Goal: Transaction & Acquisition: Purchase product/service

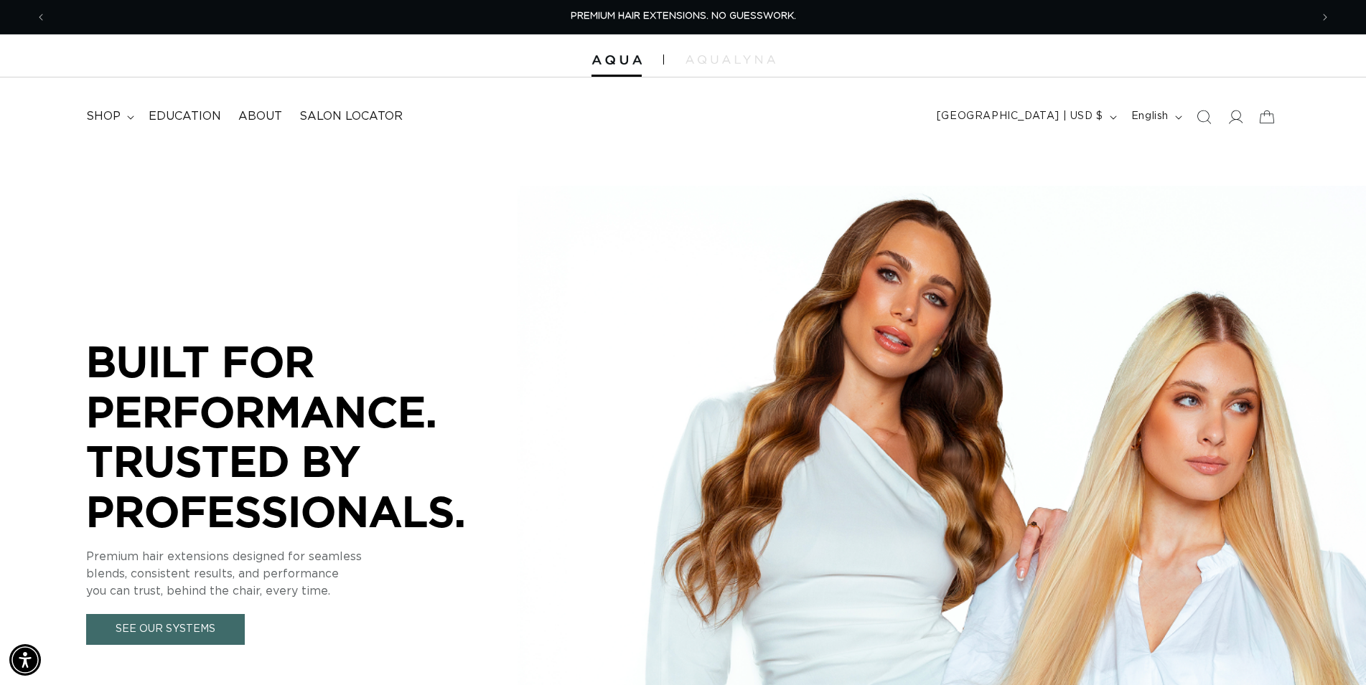
click at [1207, 120] on icon "Search" at bounding box center [1203, 117] width 14 height 14
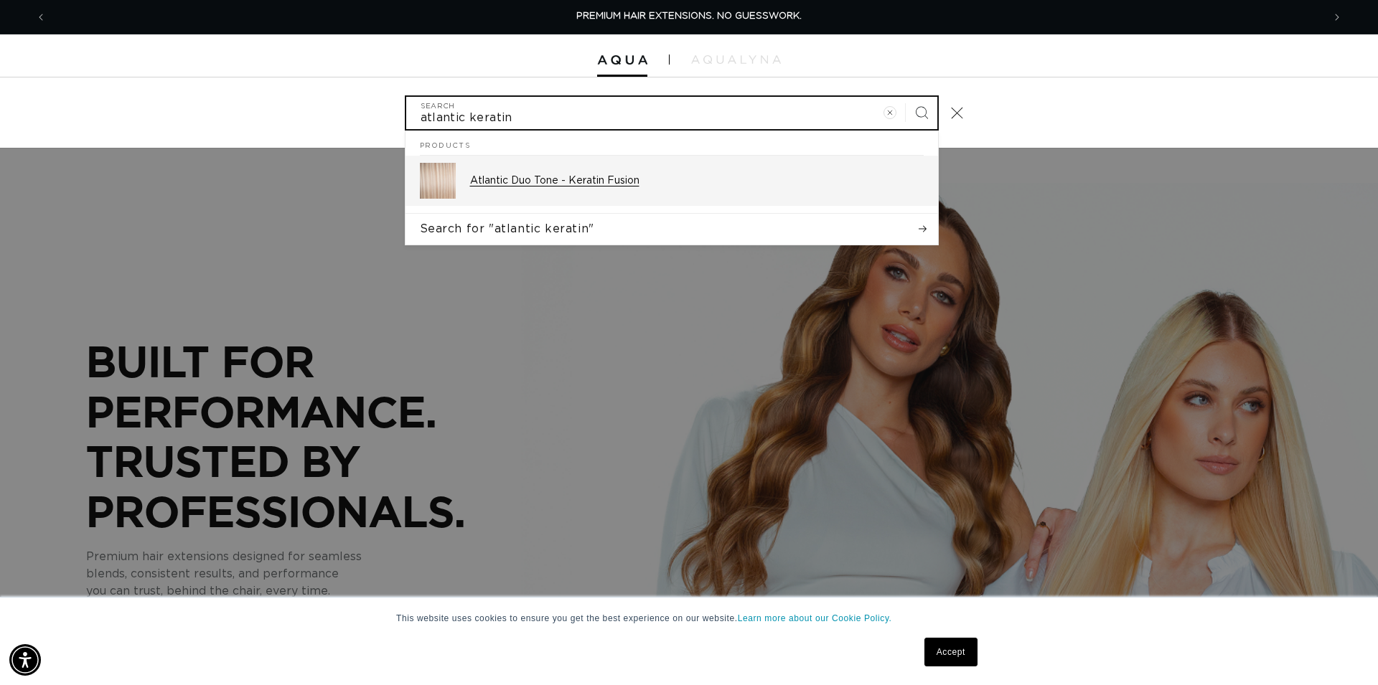
type input "atlantic keratin"
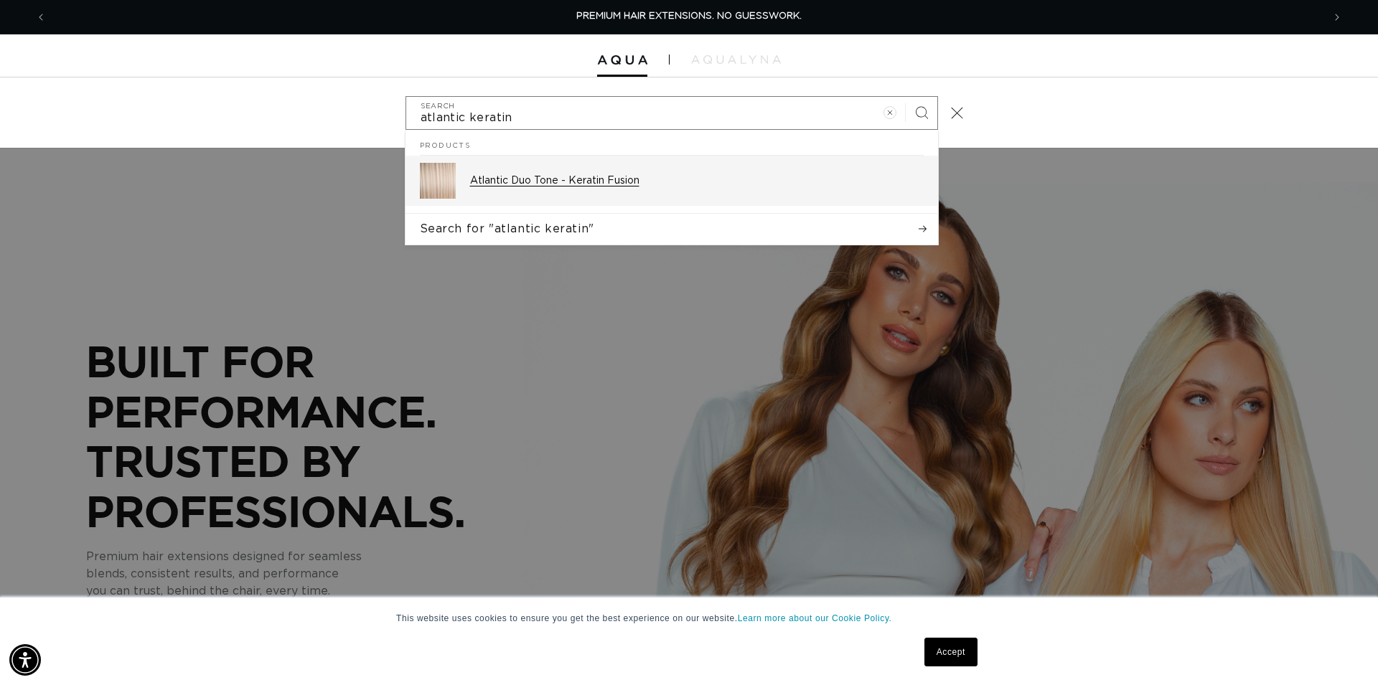
click at [571, 172] on div "Atlantic Duo Tone - Keratin Fusion" at bounding box center [697, 181] width 454 height 36
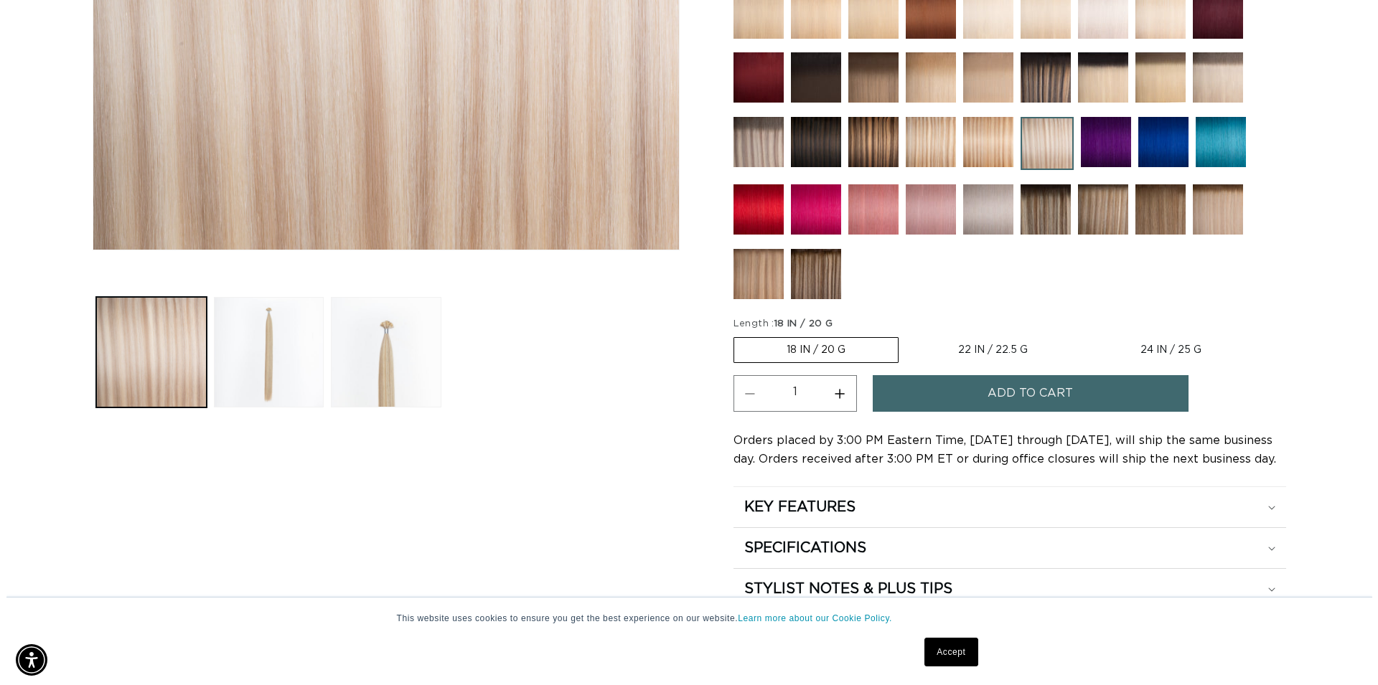
scroll to position [512, 0]
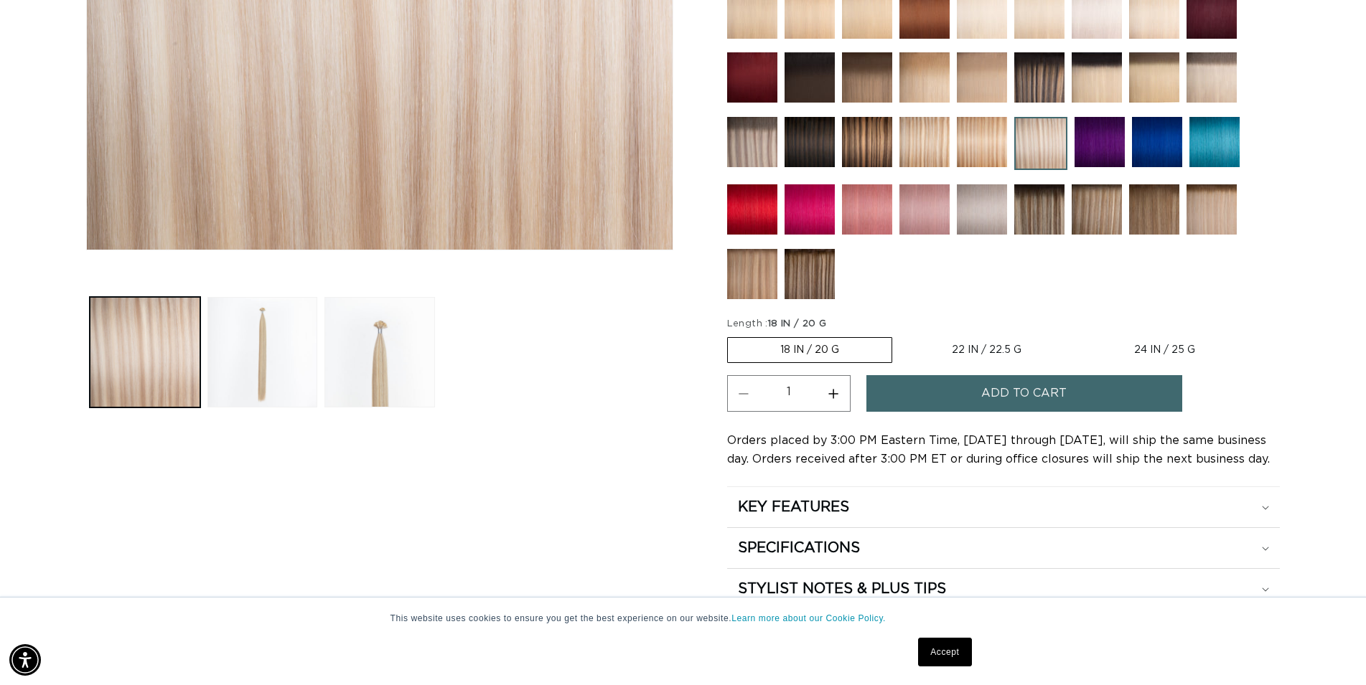
click at [991, 390] on span "Add to cart" at bounding box center [1023, 393] width 85 height 37
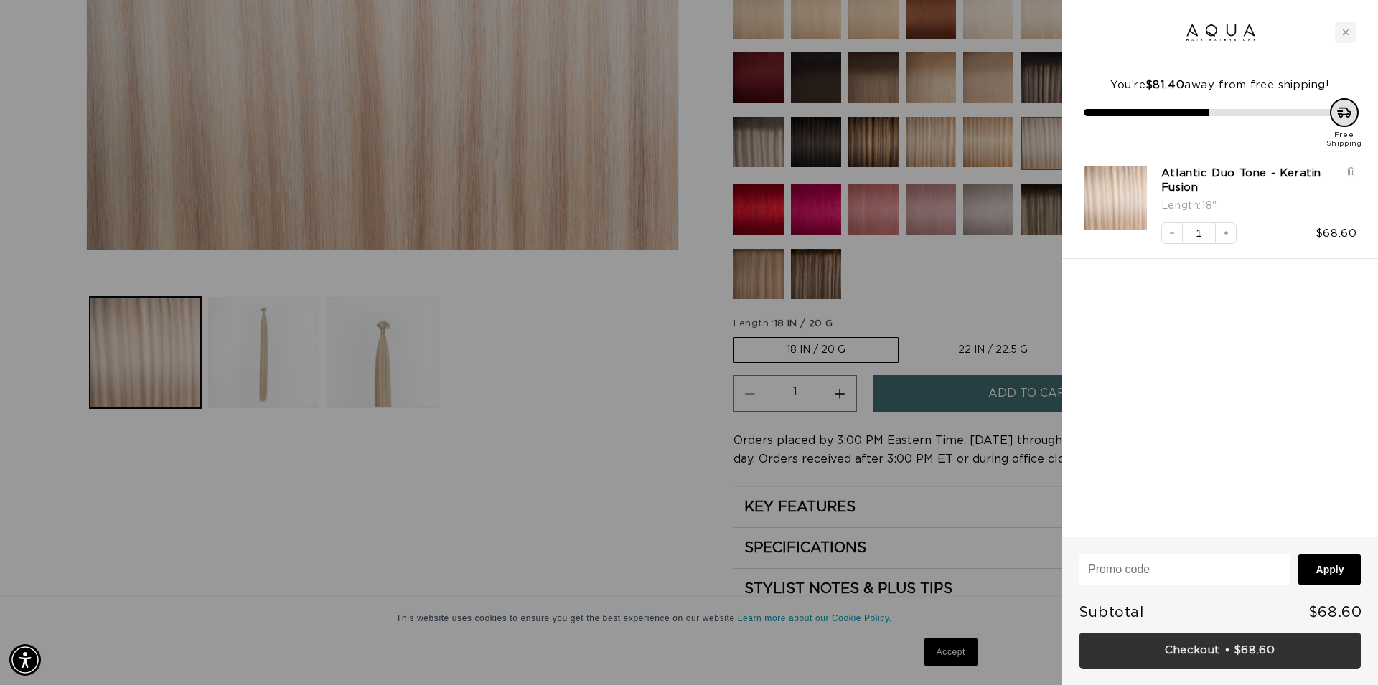
scroll to position [0, 1276]
click at [1263, 653] on link "Checkout • $68.60" at bounding box center [1220, 651] width 283 height 37
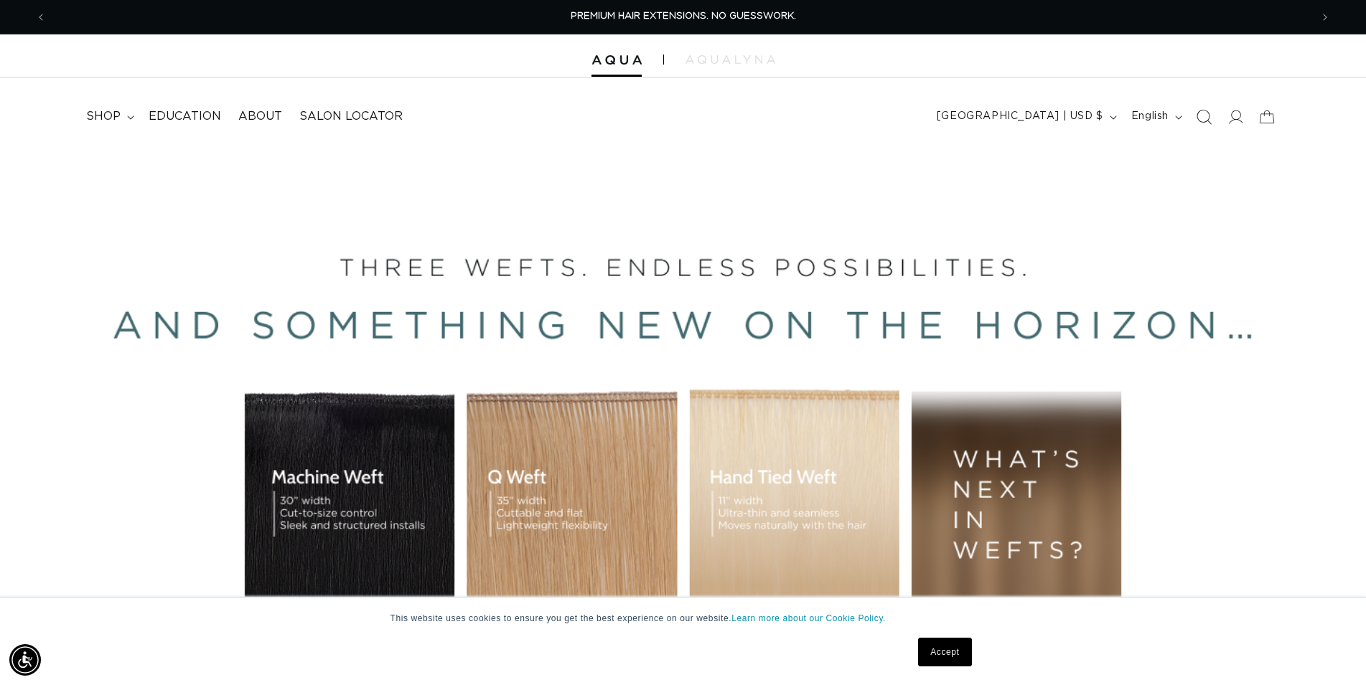
click at [1203, 114] on icon "Search" at bounding box center [1203, 116] width 15 height 15
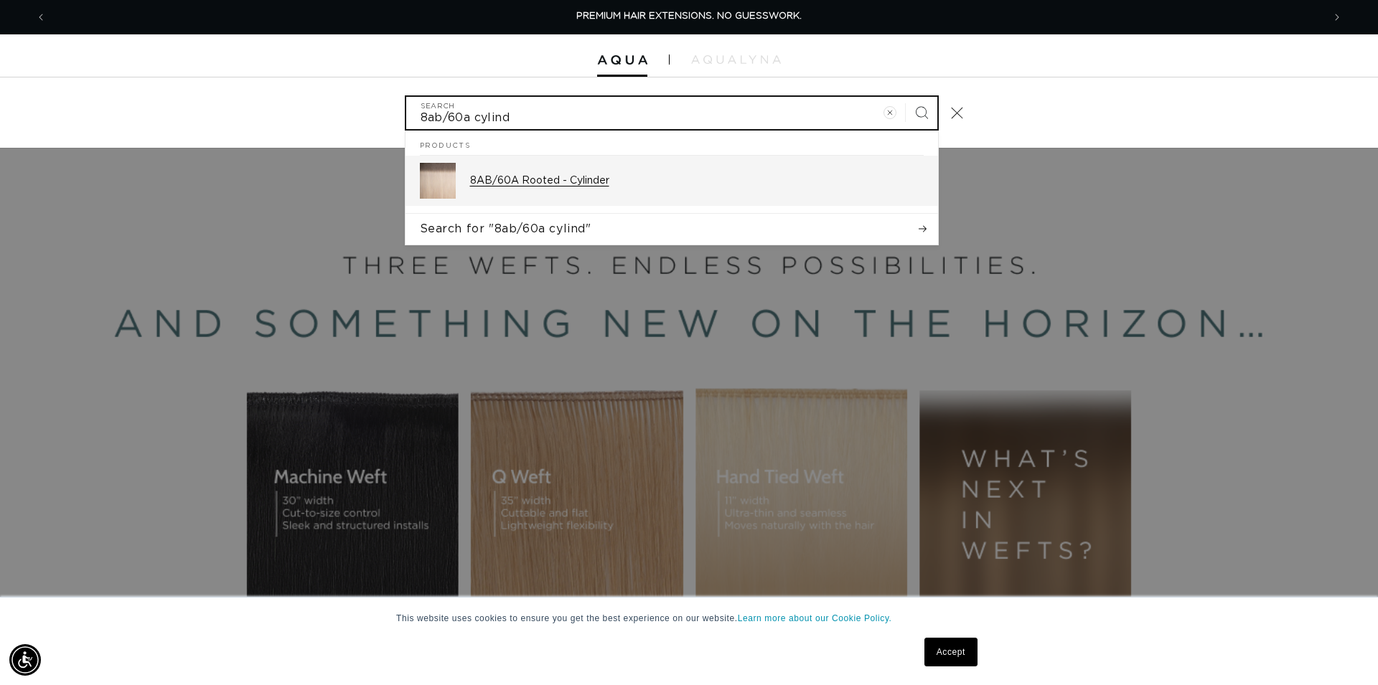
type input "8ab/60a cylind"
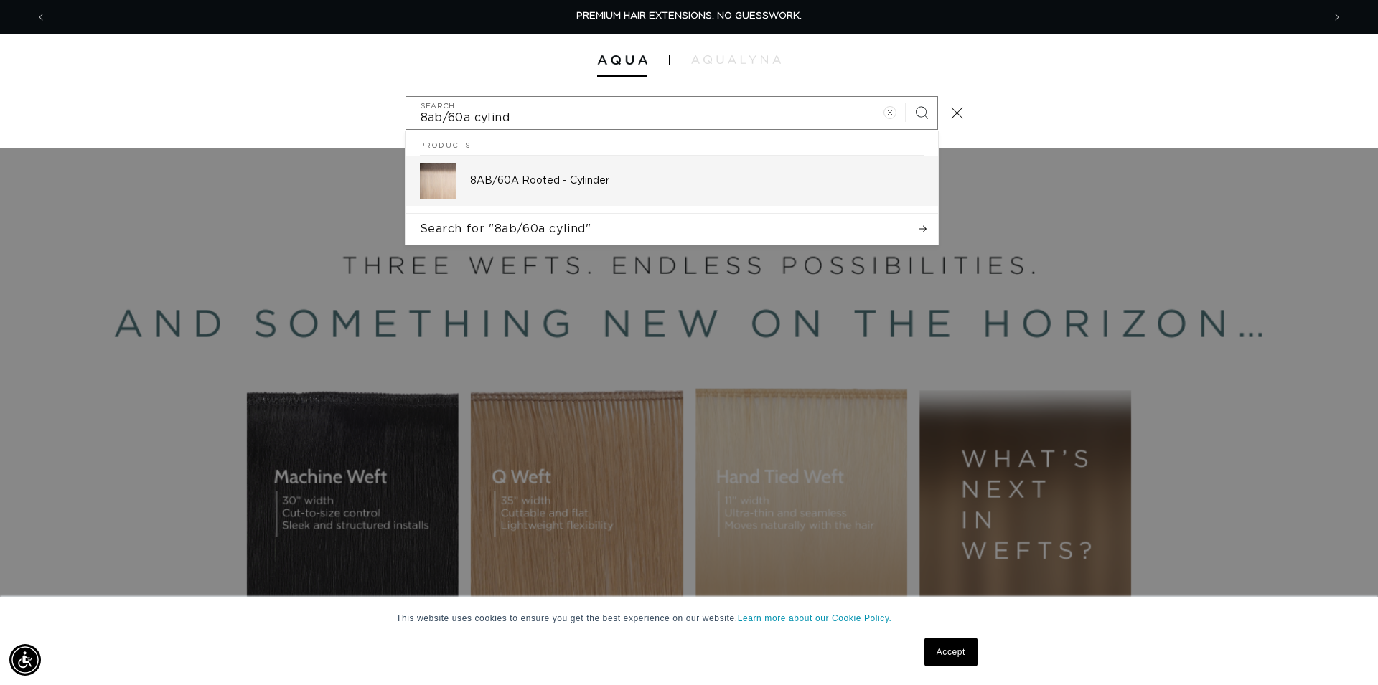
click at [571, 181] on p "8AB/60A Rooted - Cylinder" at bounding box center [697, 180] width 454 height 13
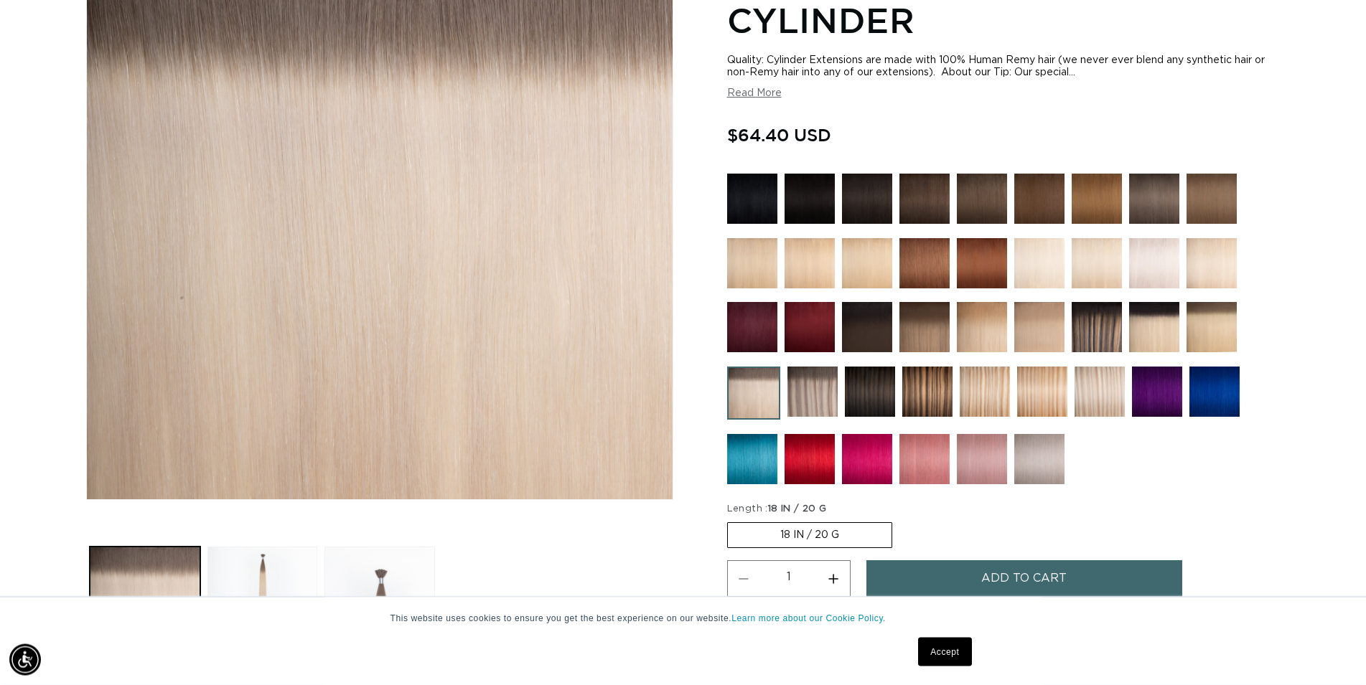
scroll to position [439, 0]
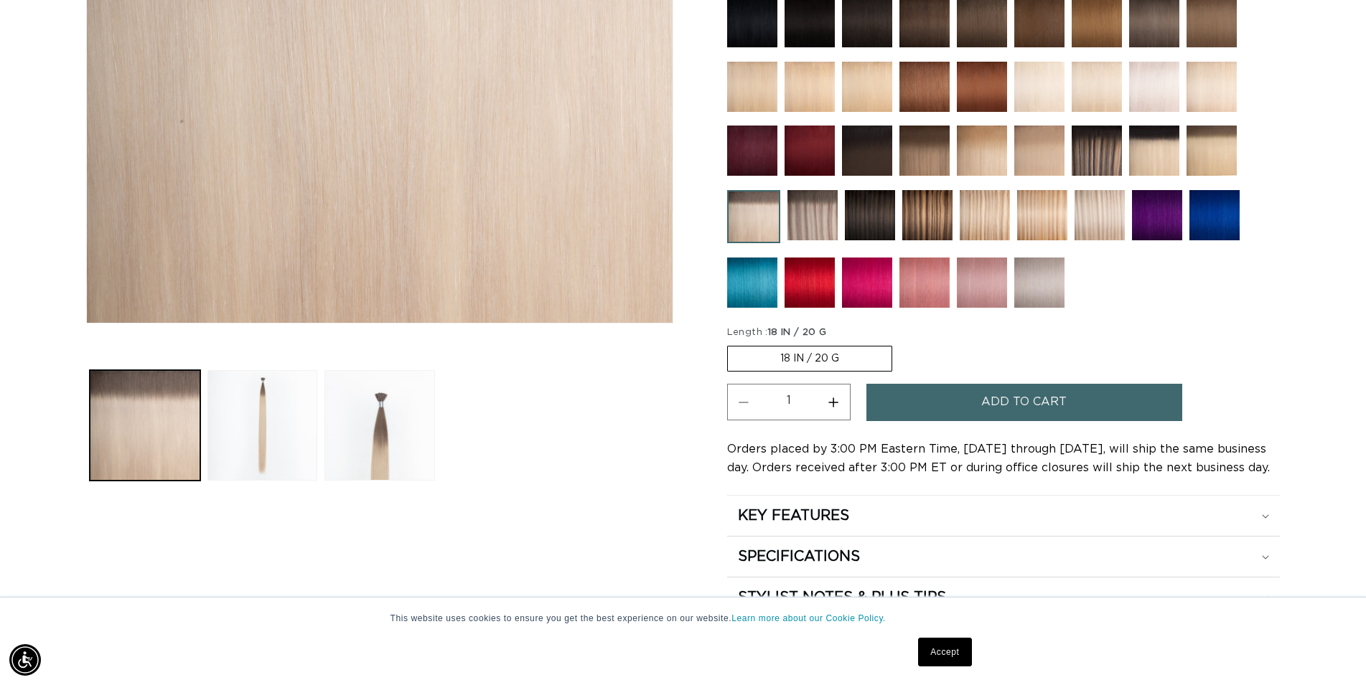
click at [990, 400] on span "Add to cart" at bounding box center [1023, 402] width 85 height 37
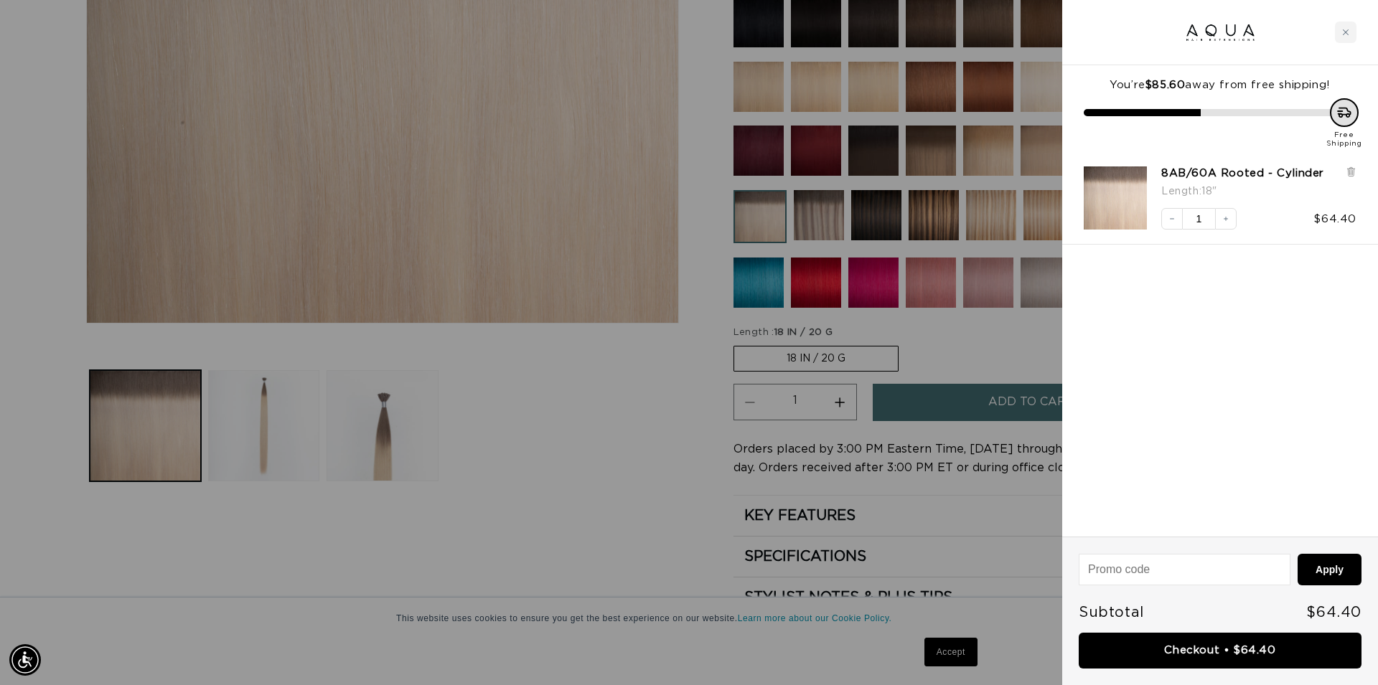
scroll to position [0, 1276]
click at [545, 513] on div at bounding box center [689, 342] width 1378 height 685
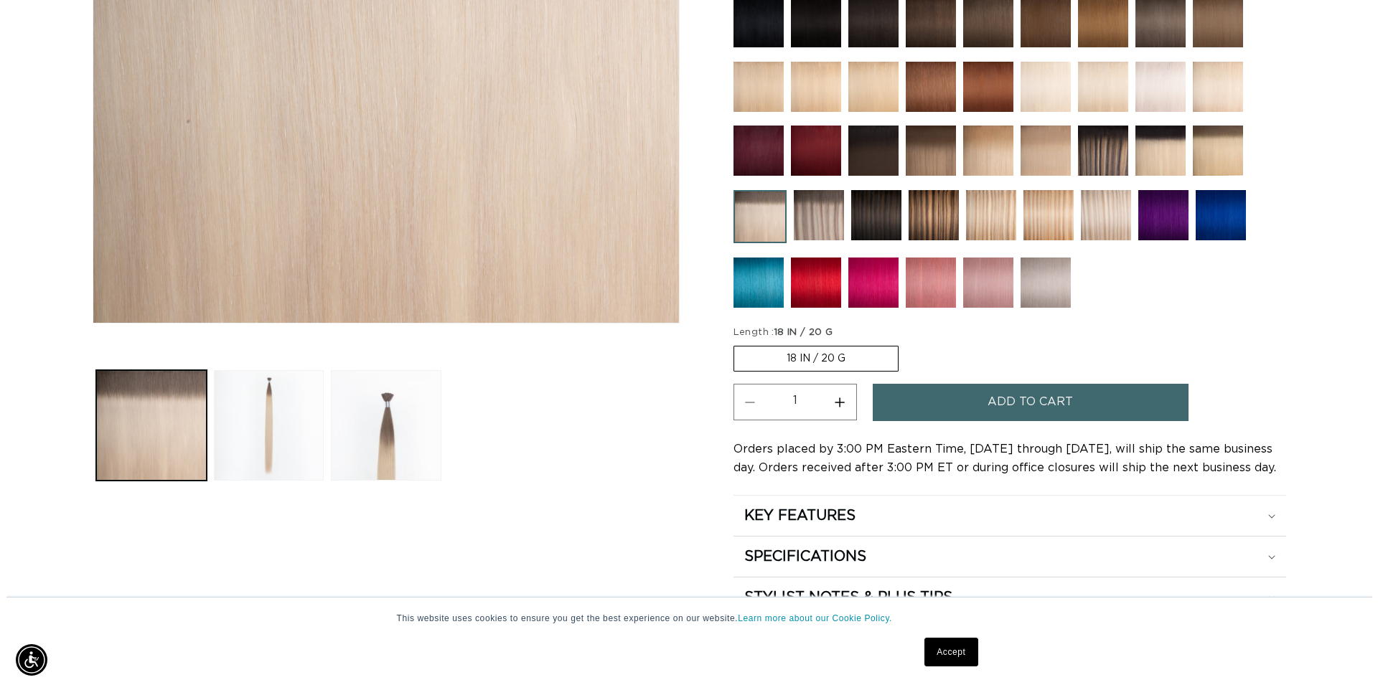
scroll to position [0, 0]
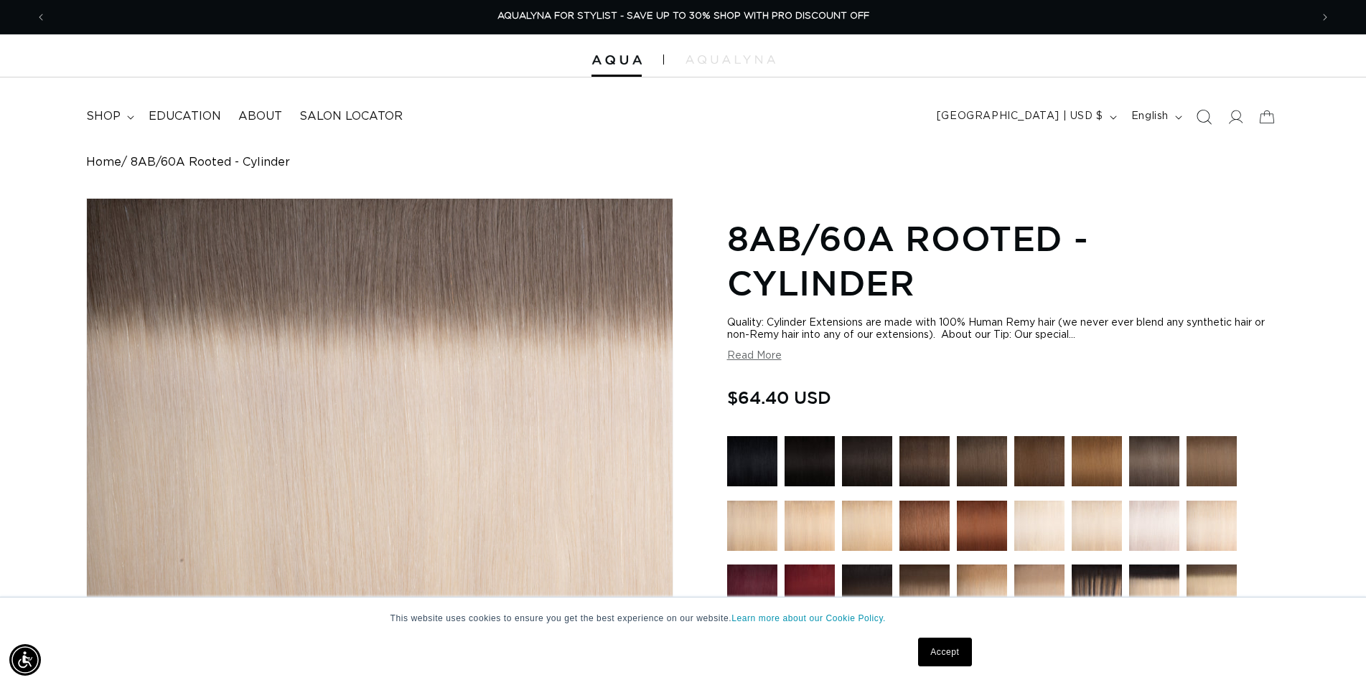
click at [1206, 117] on icon "Search" at bounding box center [1203, 116] width 15 height 15
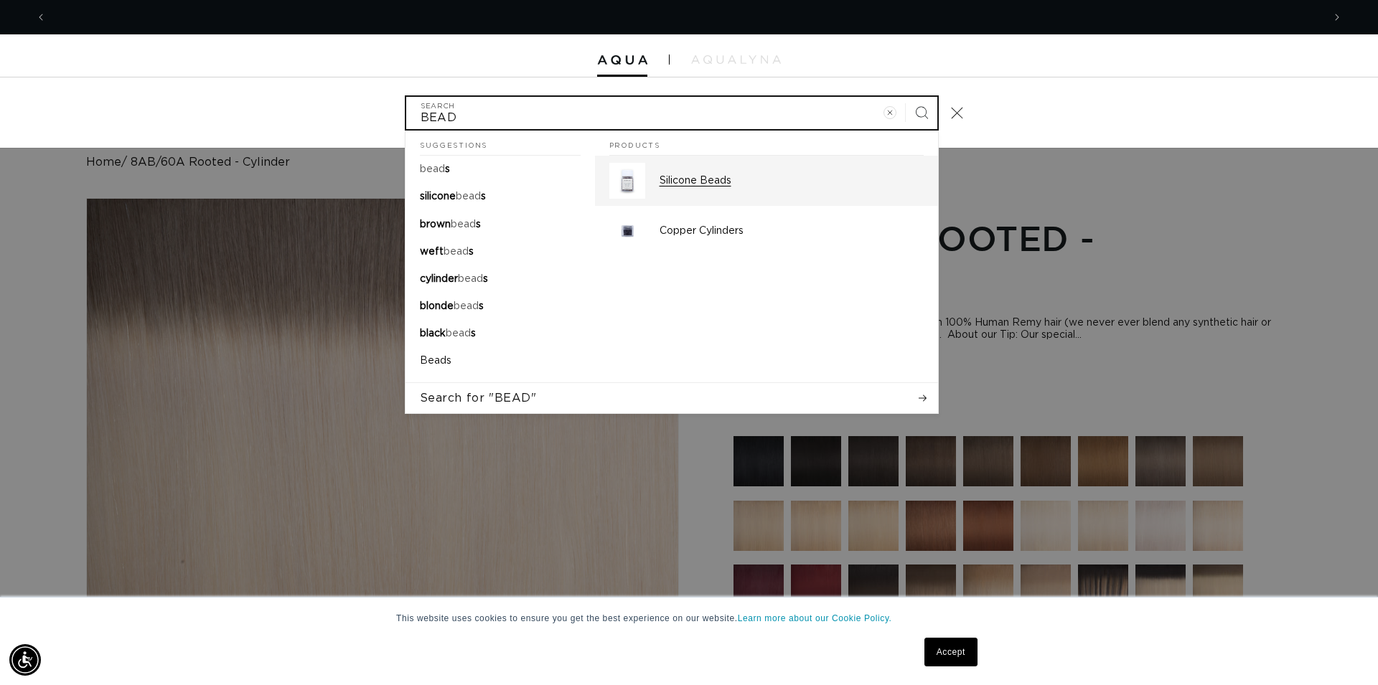
scroll to position [0, 1276]
type input "BEAD"
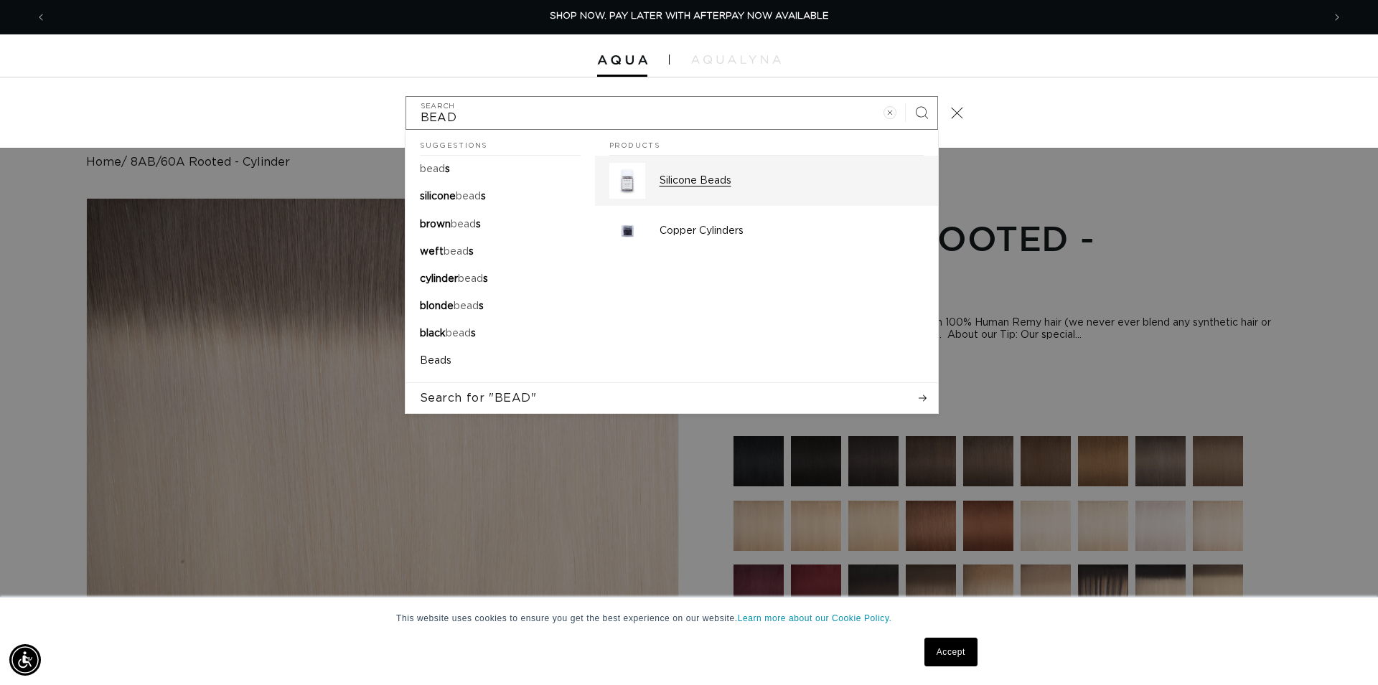
click at [729, 187] on p "Silicone Beads" at bounding box center [792, 180] width 264 height 13
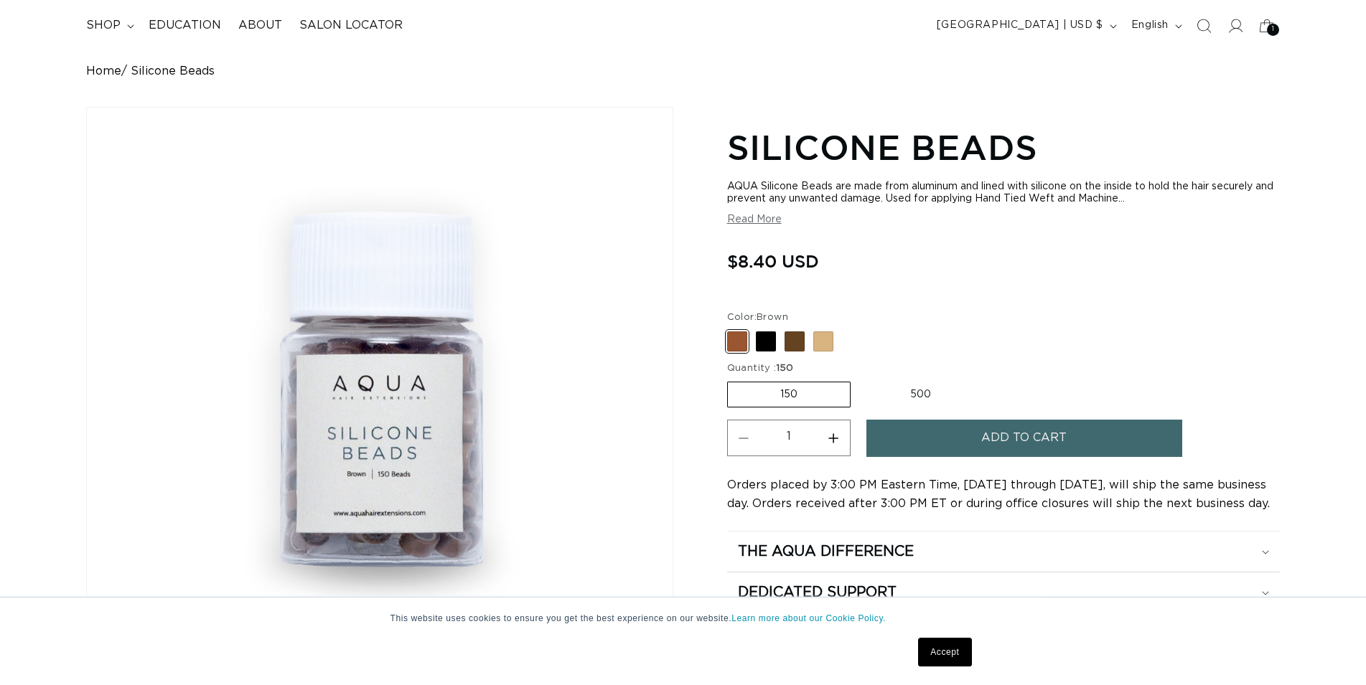
scroll to position [146, 0]
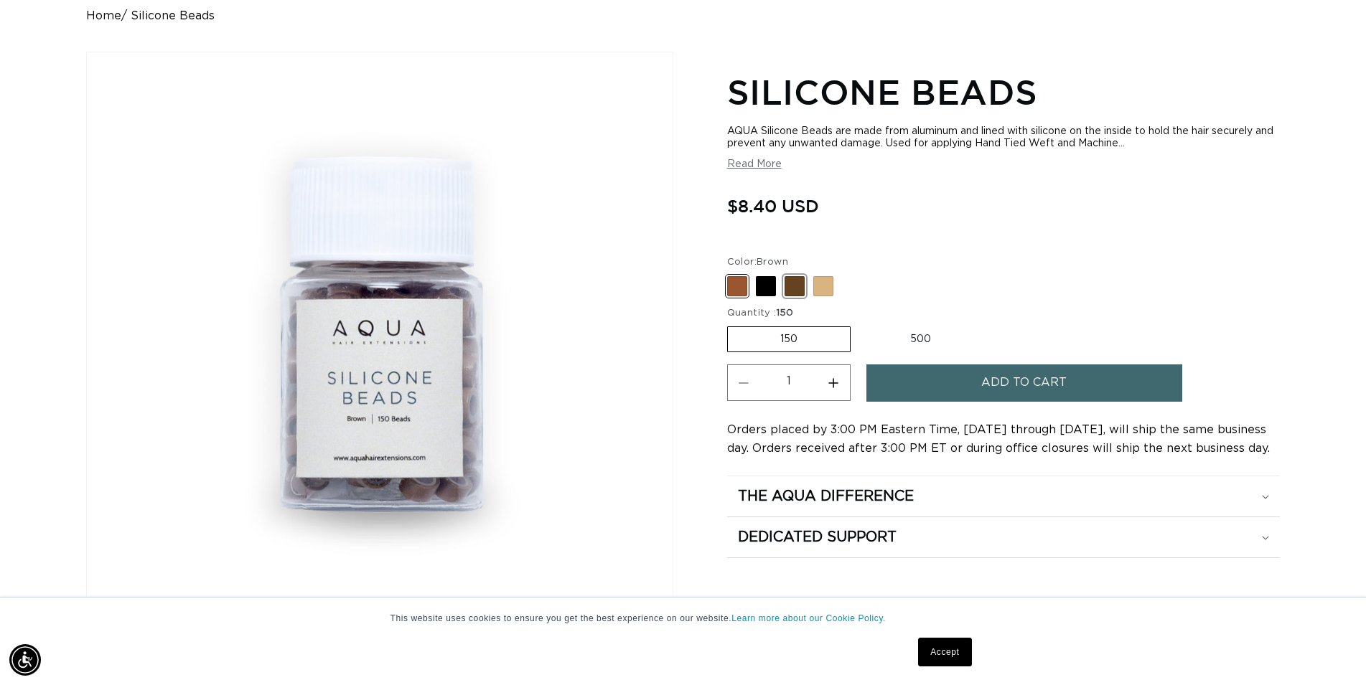
click at [795, 288] on span at bounding box center [794, 286] width 20 height 20
click at [731, 274] on input "Dark Brown Variant sold out or unavailable" at bounding box center [731, 273] width 1 height 1
radio input "true"
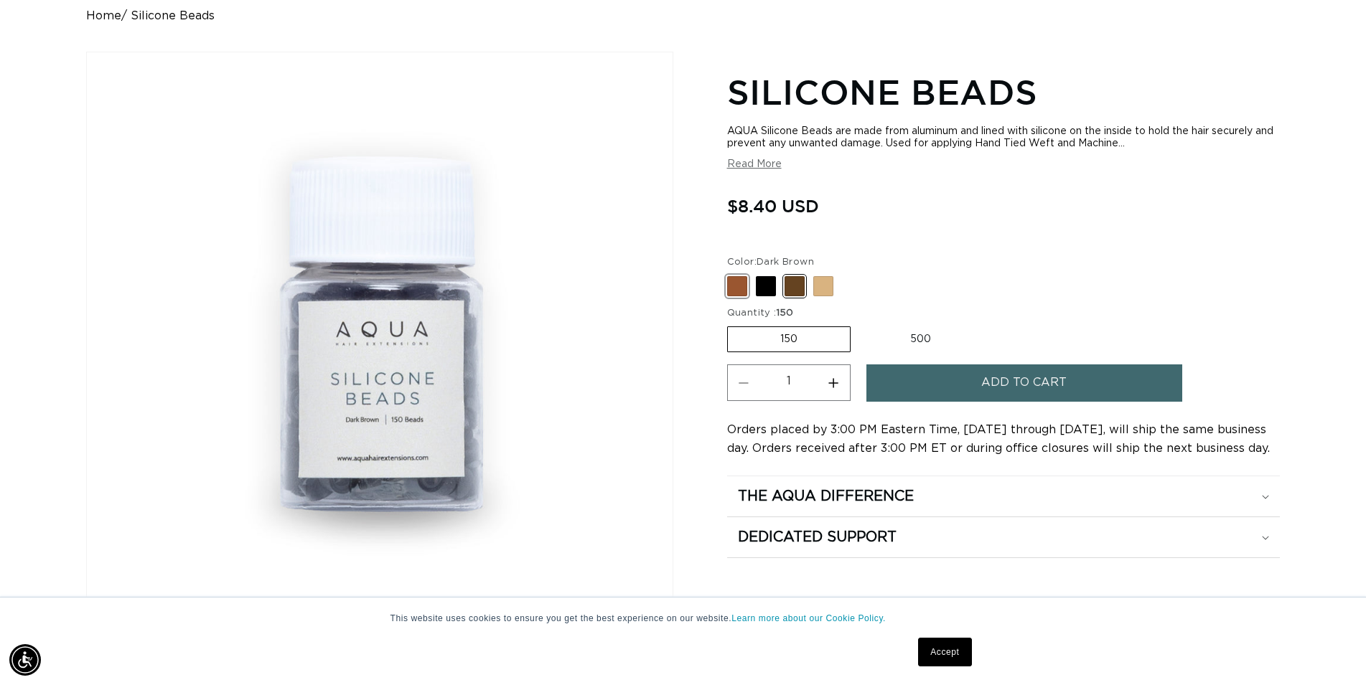
scroll to position [0, 1264]
click at [734, 287] on span at bounding box center [737, 286] width 20 height 20
click at [731, 274] on input "Brown Variant sold out or unavailable" at bounding box center [731, 273] width 1 height 1
radio input "true"
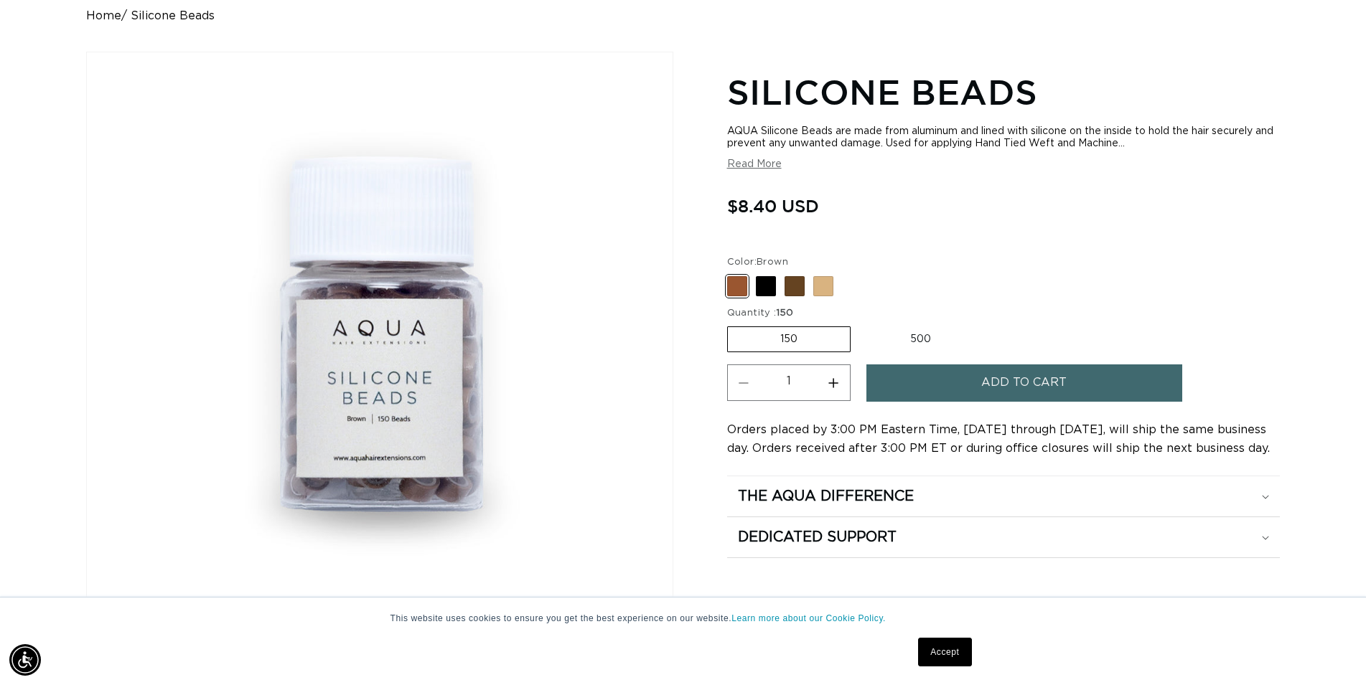
click at [793, 335] on label "150 Variant sold out or unavailable" at bounding box center [788, 340] width 123 height 26
click at [731, 324] on input "150 Variant sold out or unavailable" at bounding box center [731, 324] width 1 height 1
click at [909, 339] on label "500 Variant sold out or unavailable" at bounding box center [921, 339] width 126 height 24
click at [858, 324] on input "500 Variant sold out or unavailable" at bounding box center [858, 324] width 1 height 1
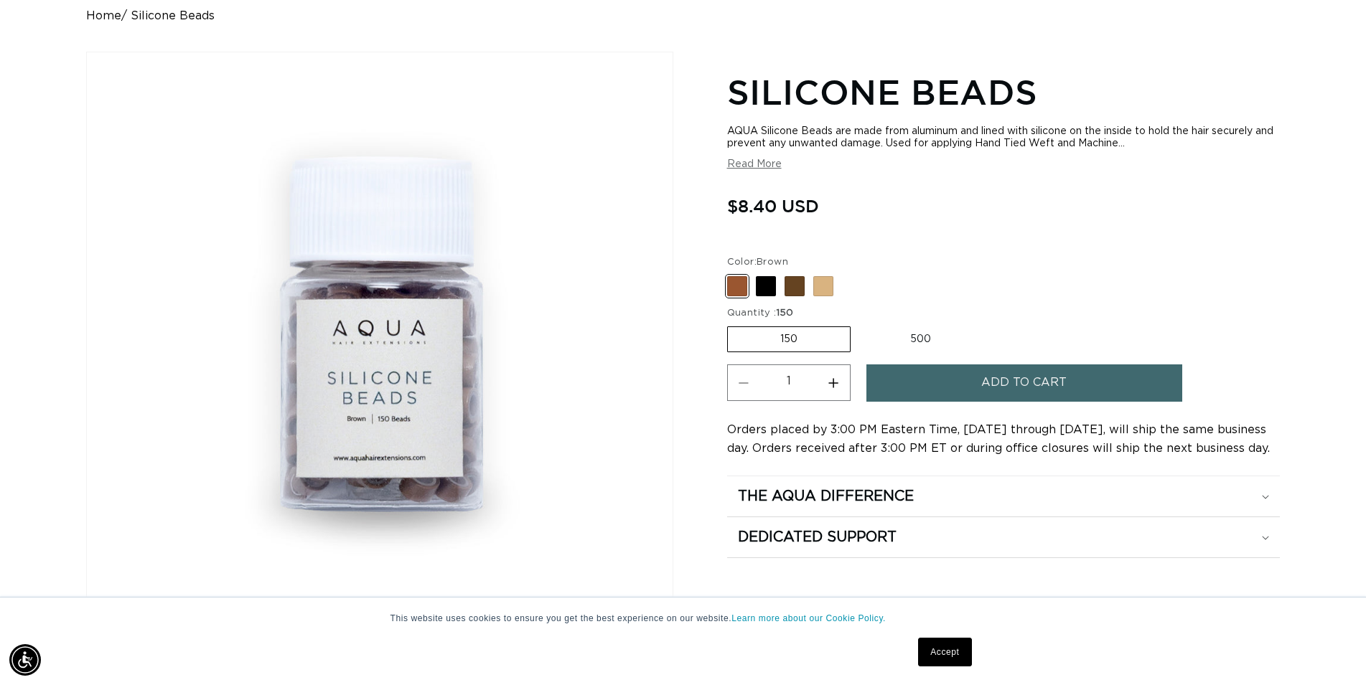
radio input "true"
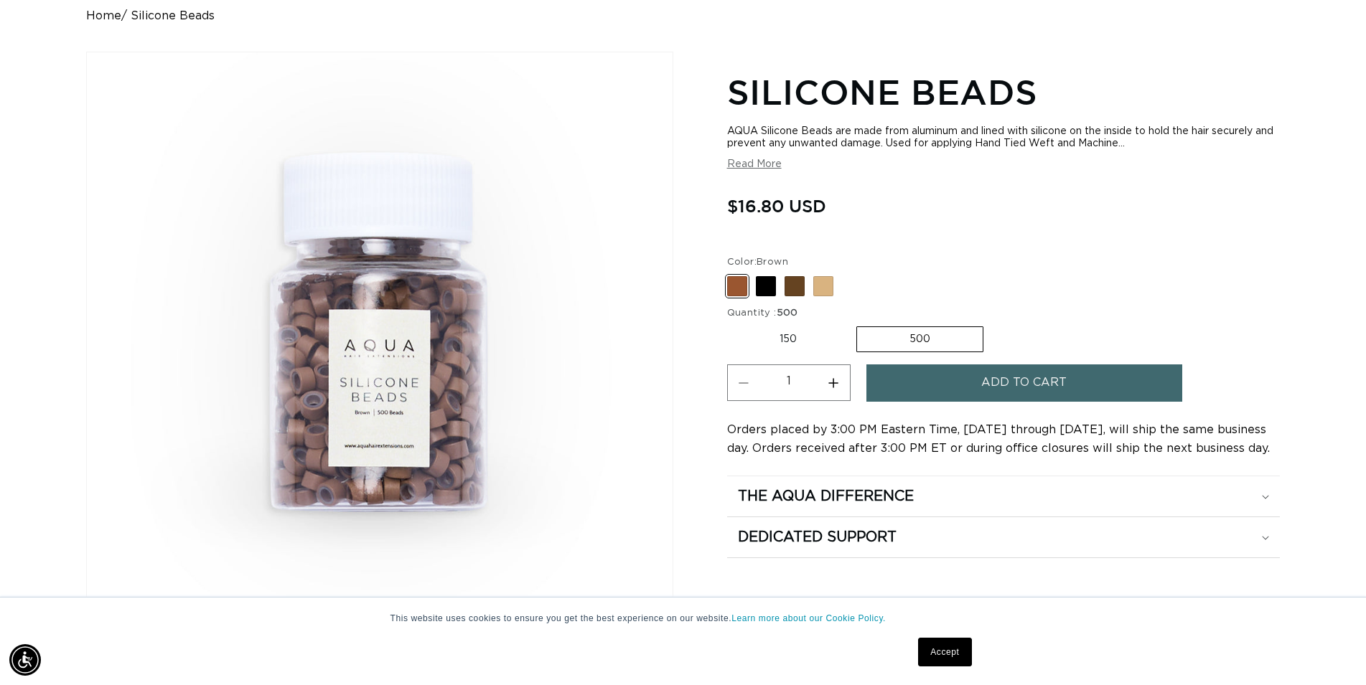
click at [797, 344] on label "150 Variant sold out or unavailable" at bounding box center [788, 339] width 122 height 24
click at [731, 324] on input "150 Variant sold out or unavailable" at bounding box center [731, 324] width 1 height 1
radio input "true"
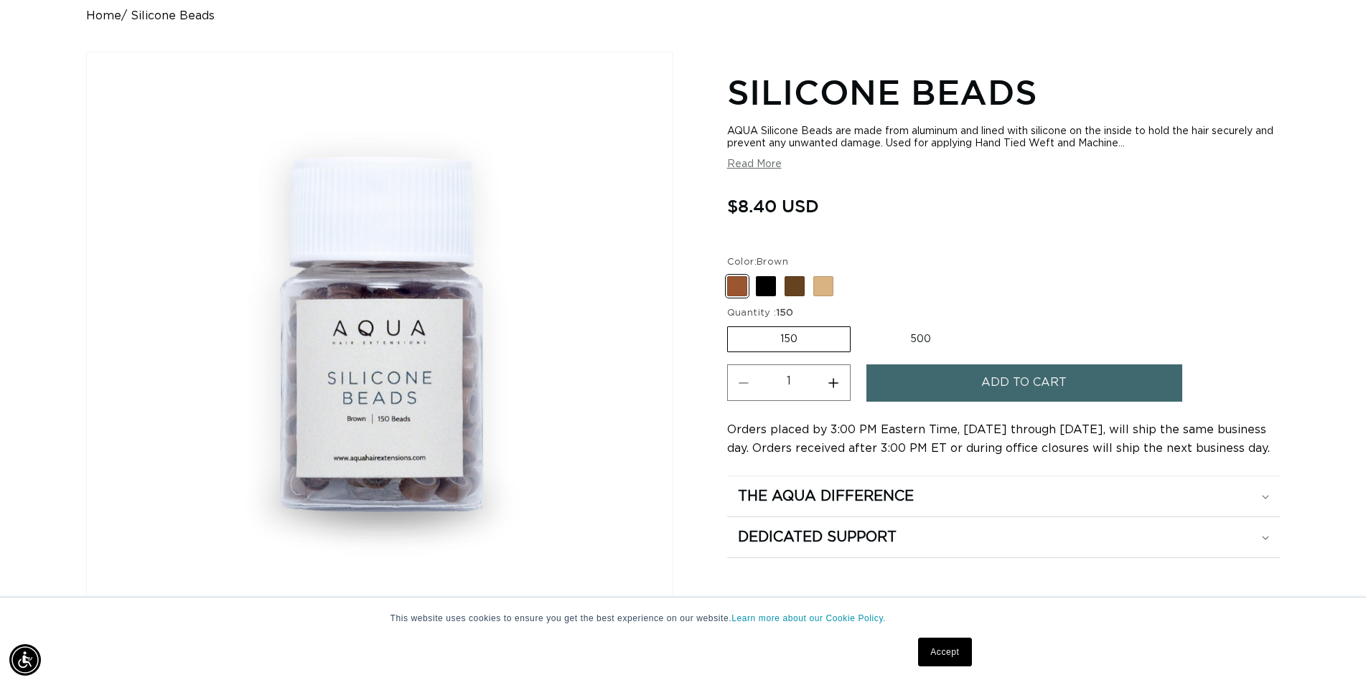
click at [986, 387] on span "Add to cart" at bounding box center [1023, 383] width 85 height 37
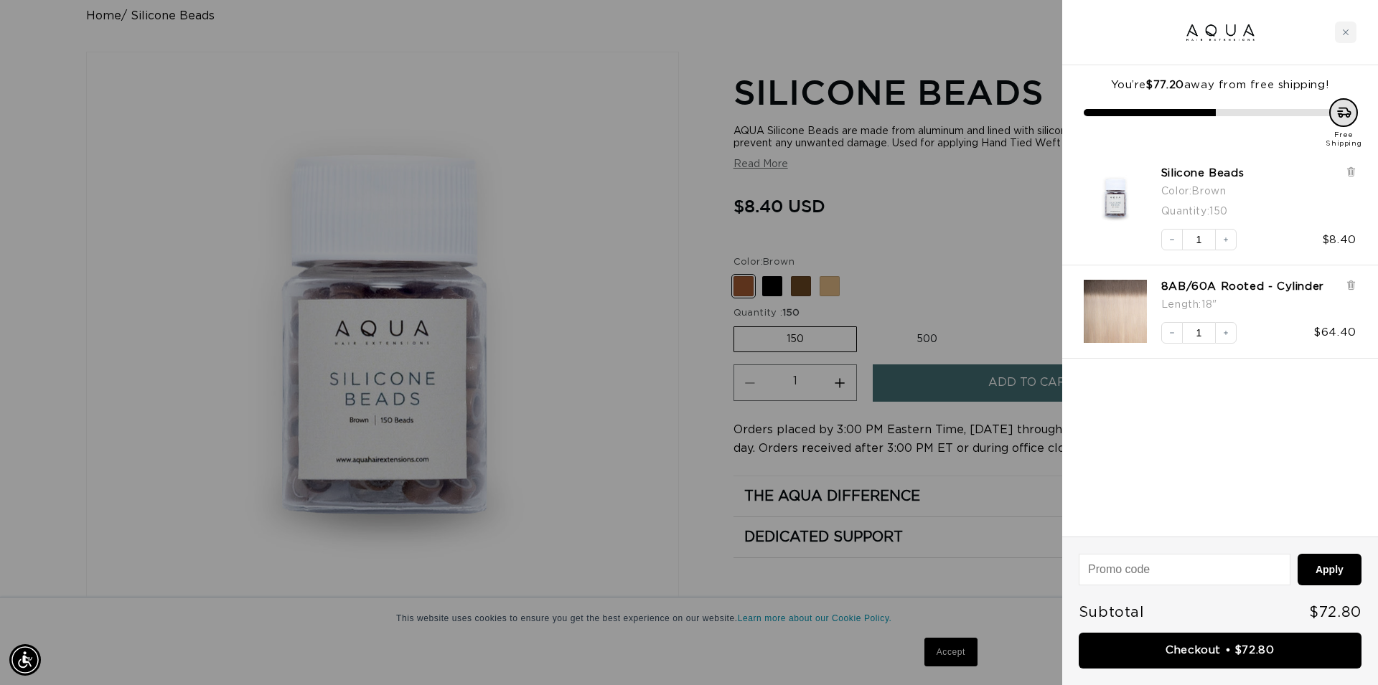
scroll to position [0, 1276]
click at [1211, 660] on link "Checkout • $72.80" at bounding box center [1220, 651] width 283 height 37
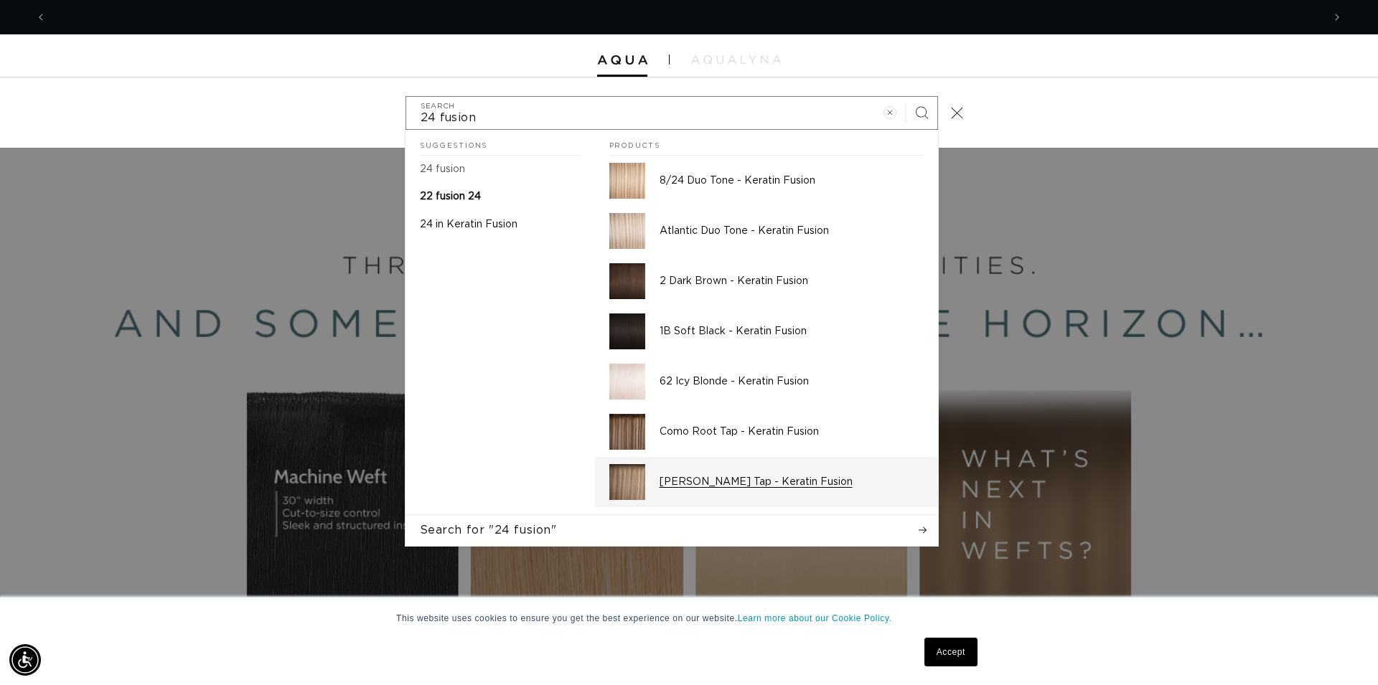
scroll to position [0, 2552]
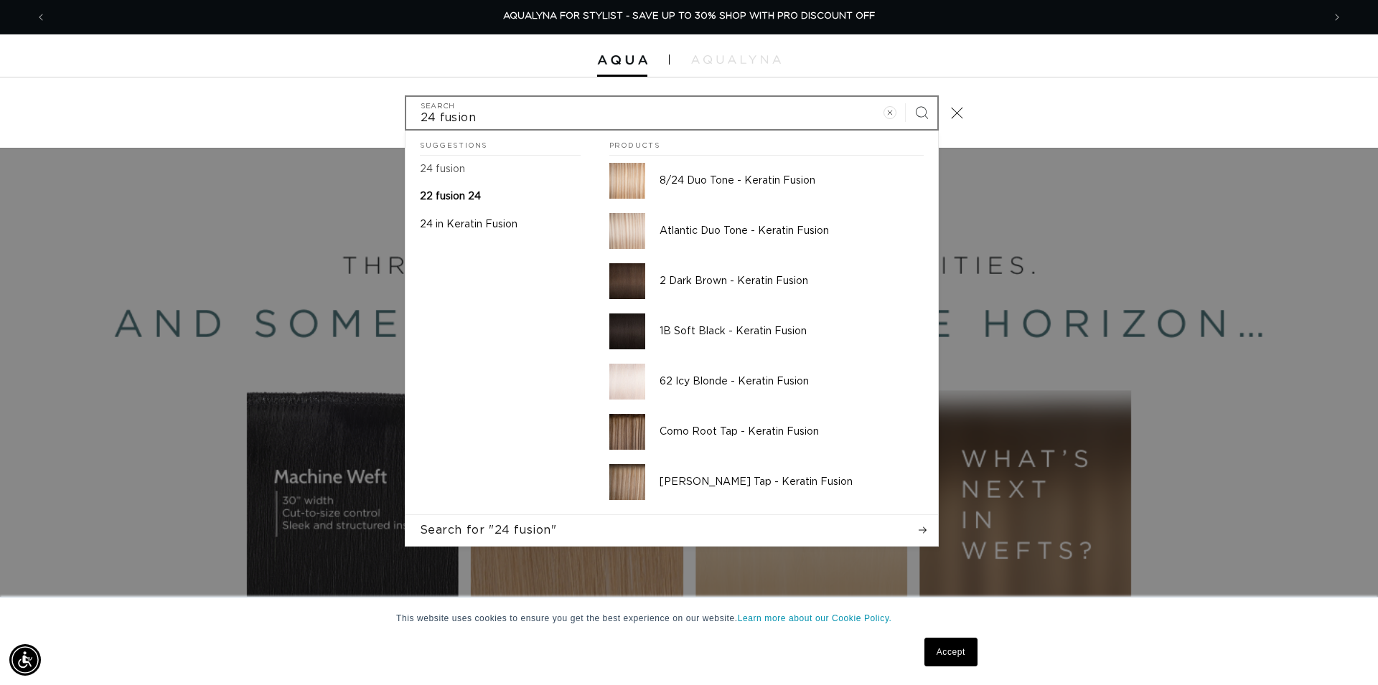
click at [421, 118] on input "24 fusion" at bounding box center [671, 113] width 531 height 32
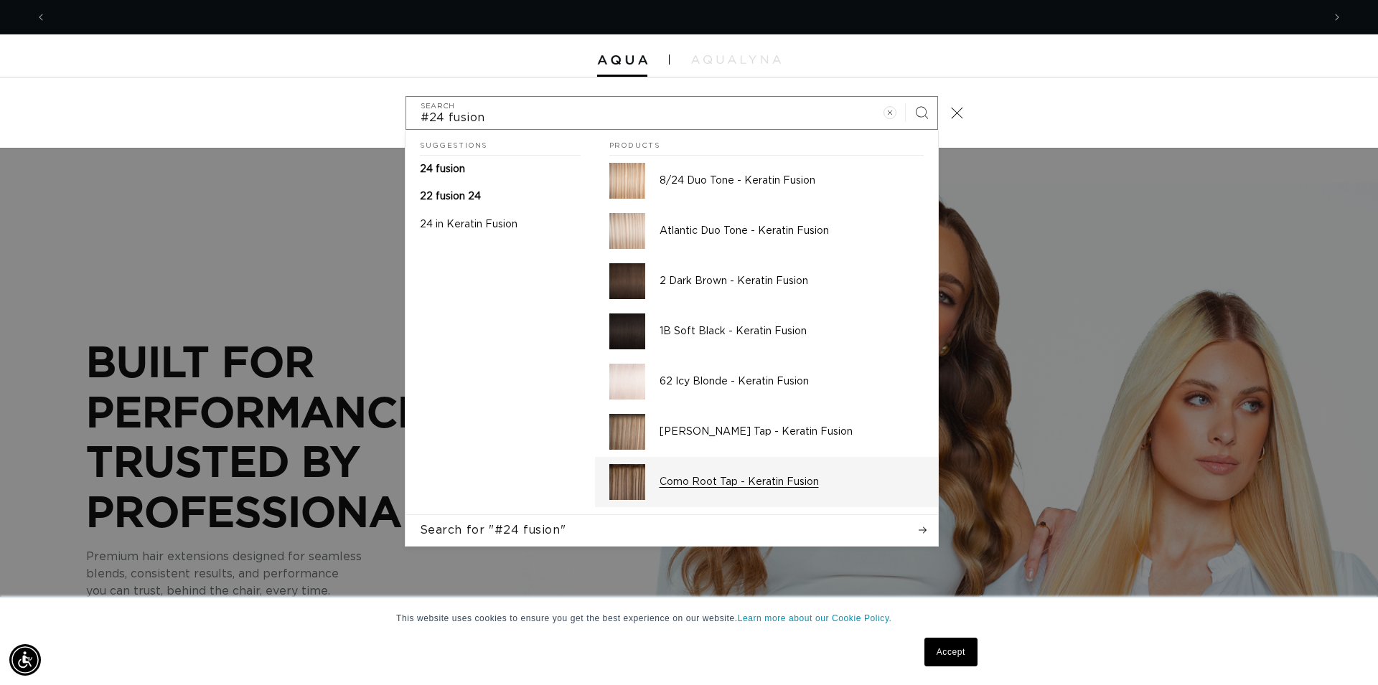
scroll to position [0, 1276]
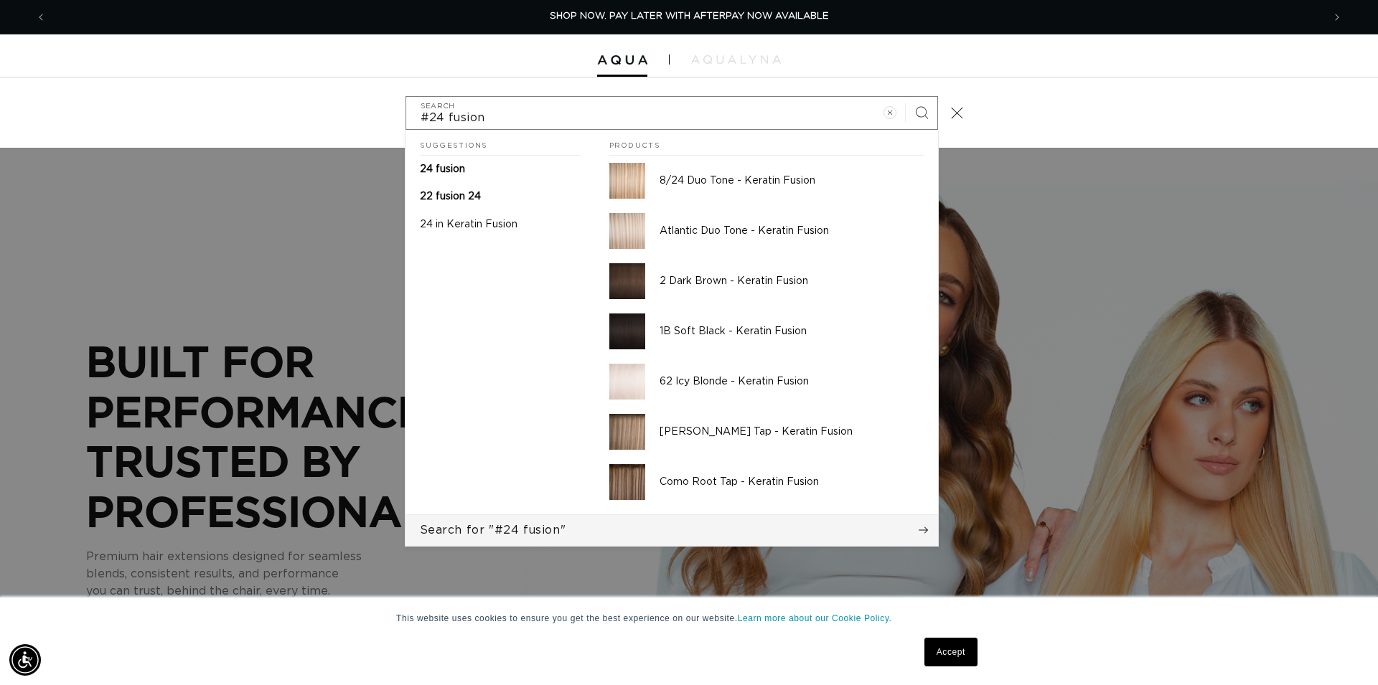
type input "#24 fusion"
click at [553, 530] on span "Search for "#24 fusion"" at bounding box center [493, 530] width 146 height 16
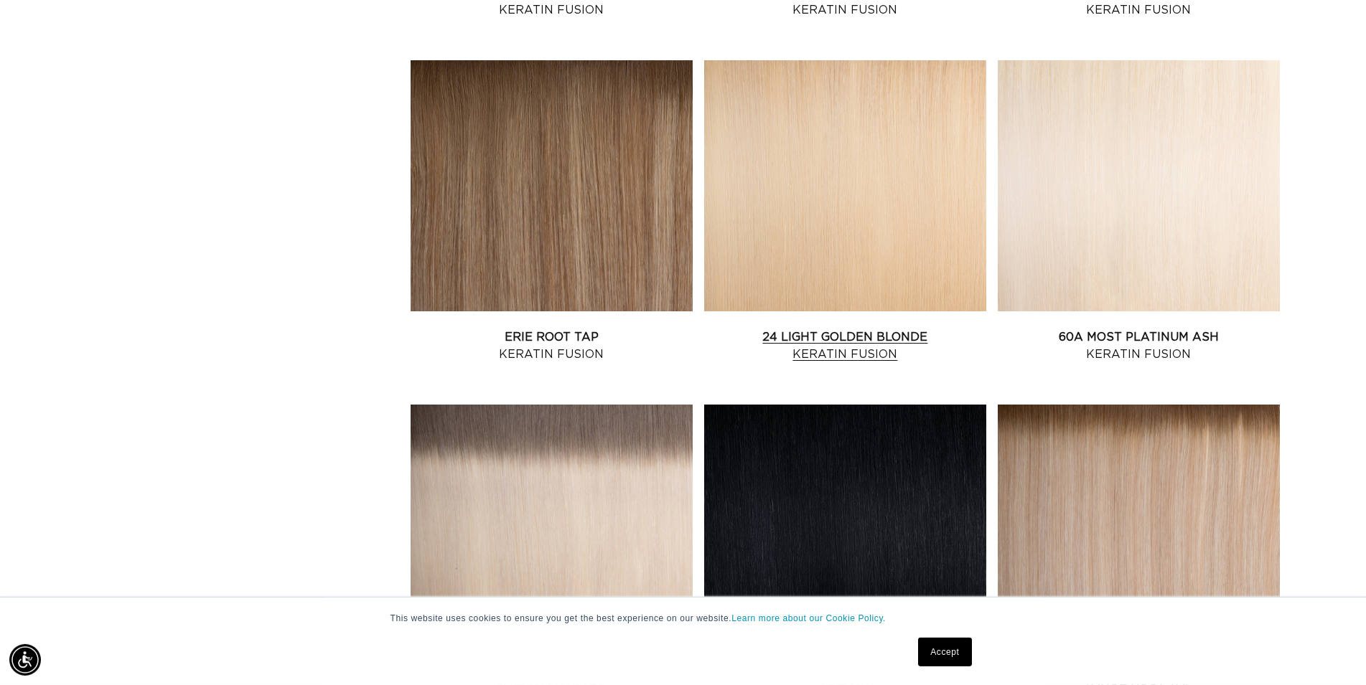
scroll to position [1684, 0]
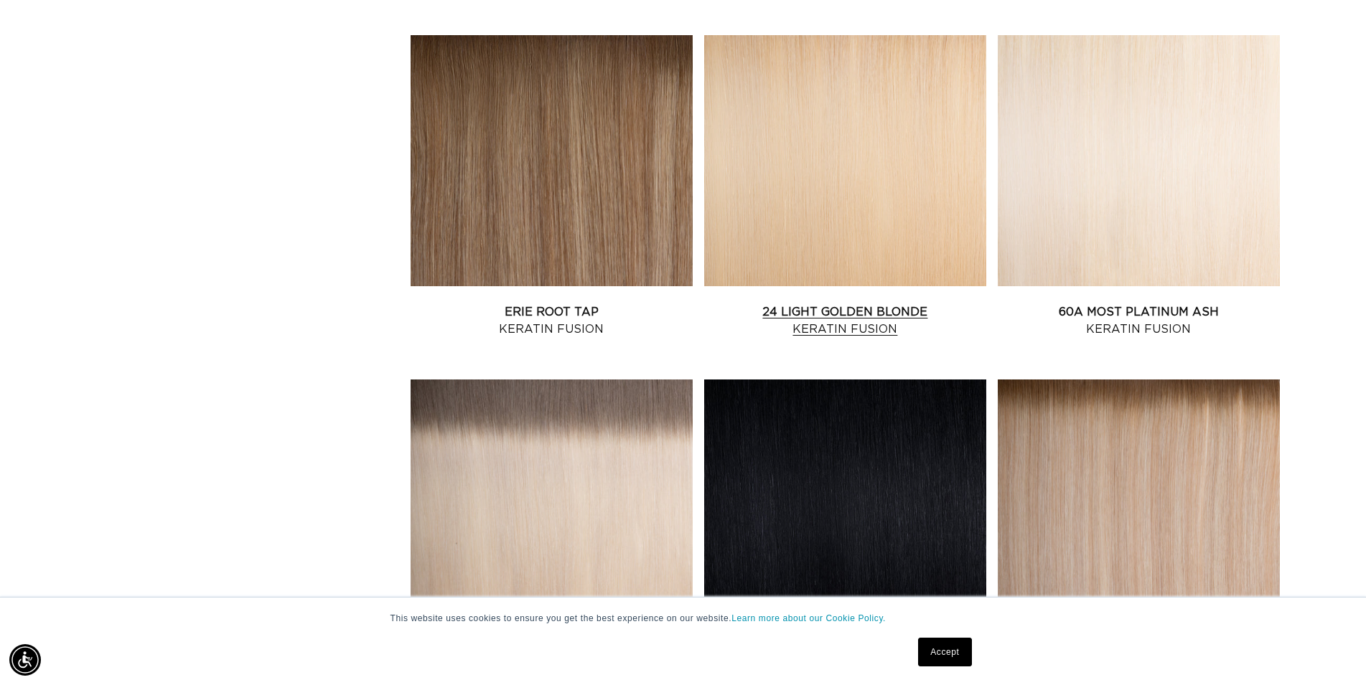
click at [892, 304] on link "24 Light Golden Blonde Keratin Fusion" at bounding box center [845, 321] width 282 height 34
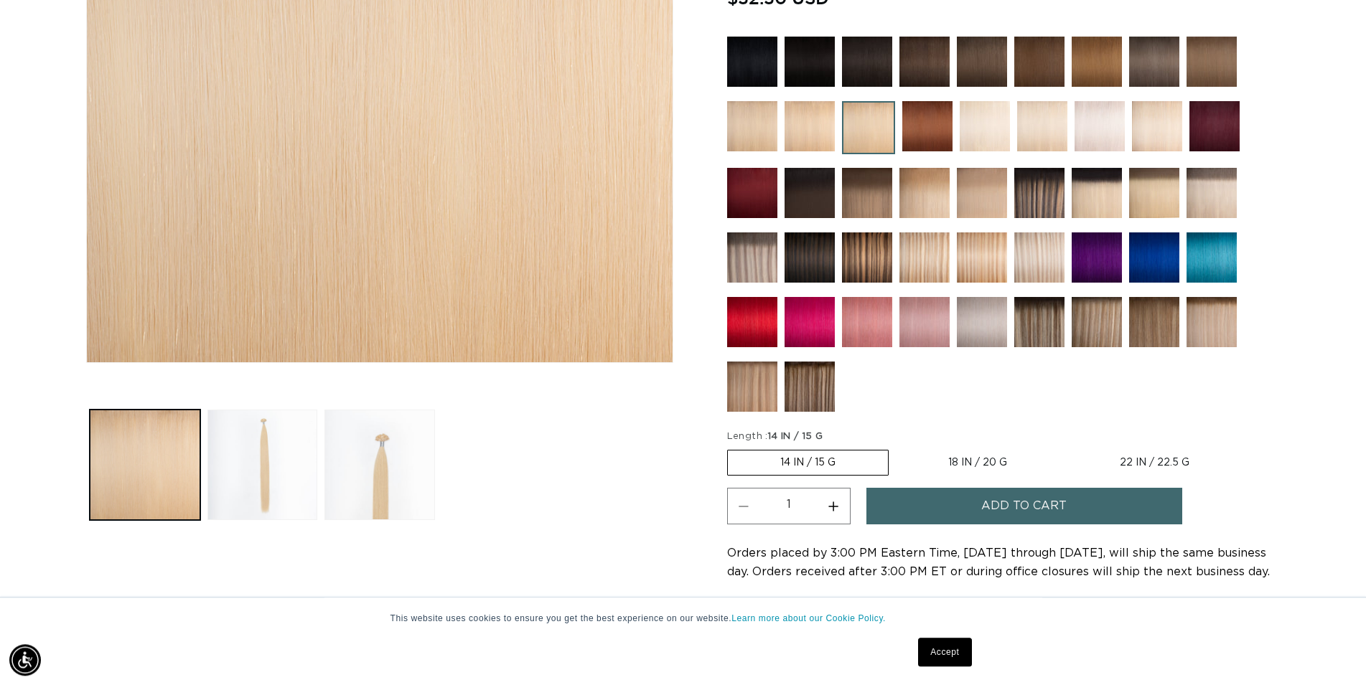
scroll to position [439, 0]
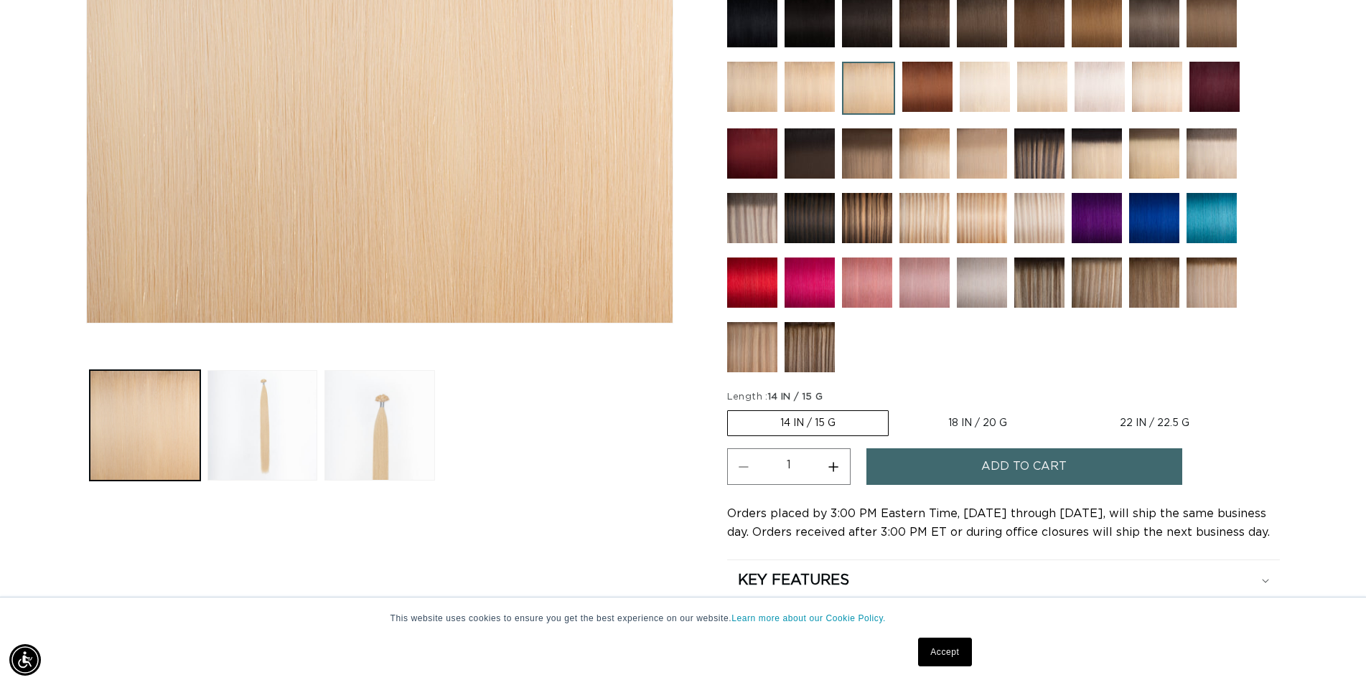
click at [1000, 423] on label "18 IN / 20 G Variant sold out or unavailable" at bounding box center [978, 423] width 164 height 24
click at [896, 408] on input "18 IN / 20 G Variant sold out or unavailable" at bounding box center [896, 408] width 1 height 1
radio input "true"
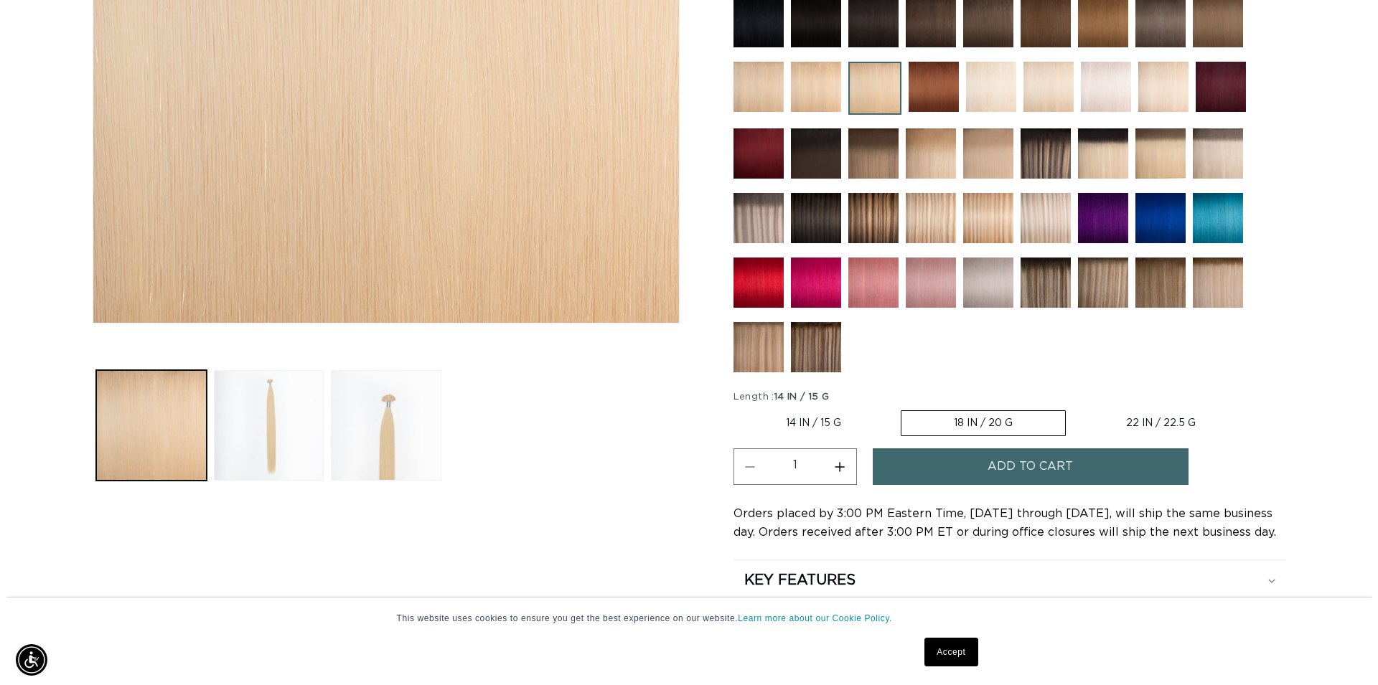
scroll to position [0, 0]
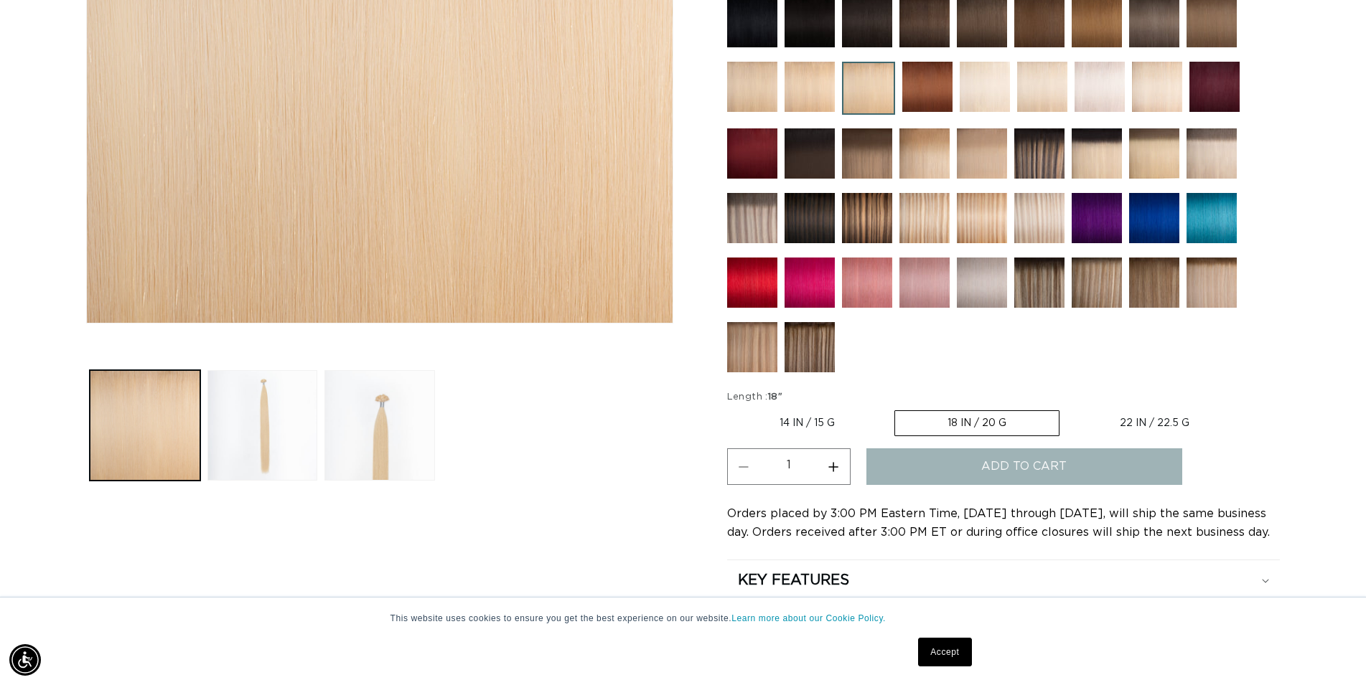
click at [838, 467] on button "Increase quantity for 24 Light Golden Blonde - Keratin Fusion" at bounding box center [833, 467] width 32 height 37
type input "2"
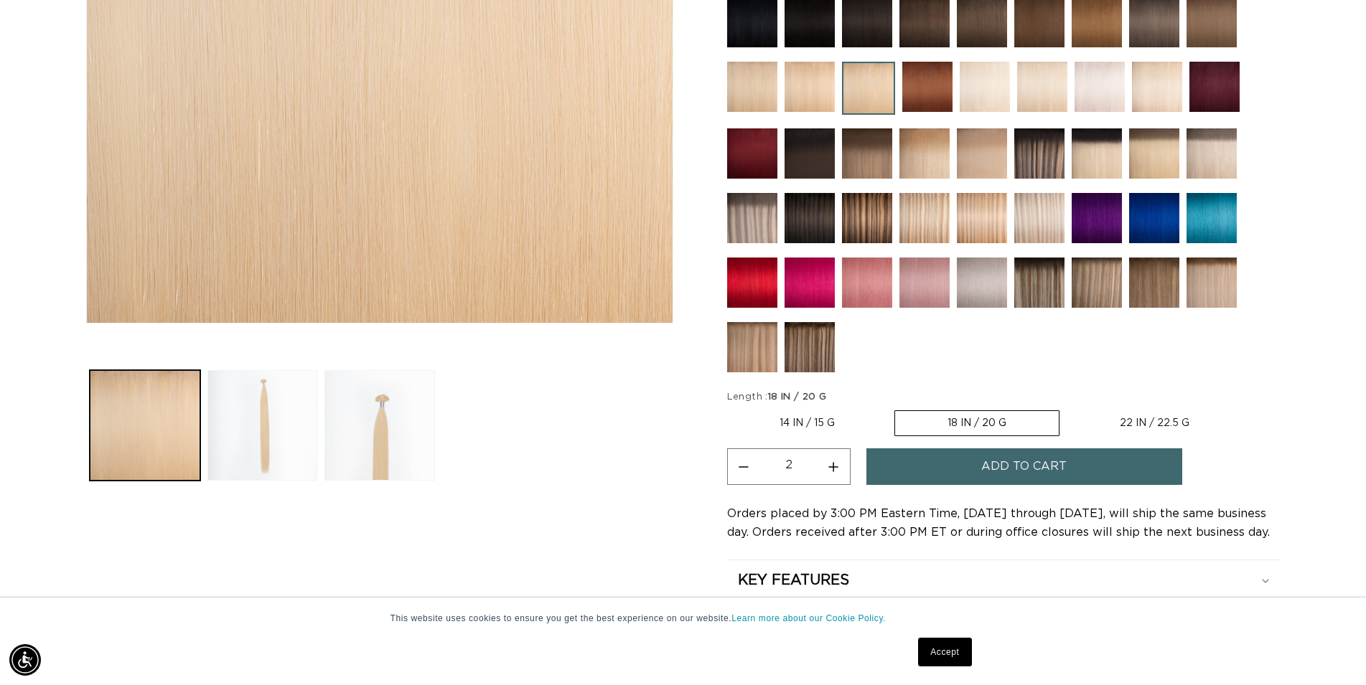
click at [977, 466] on button "Add to cart" at bounding box center [1024, 467] width 316 height 37
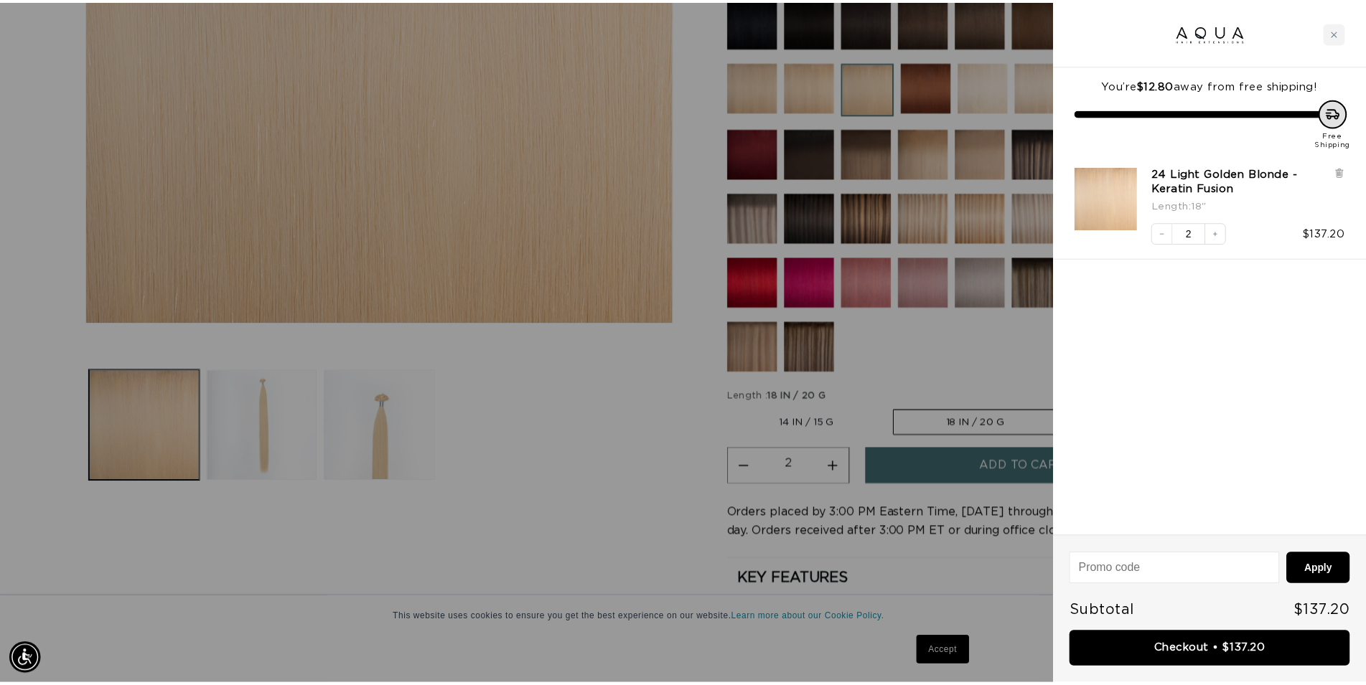
scroll to position [0, 1276]
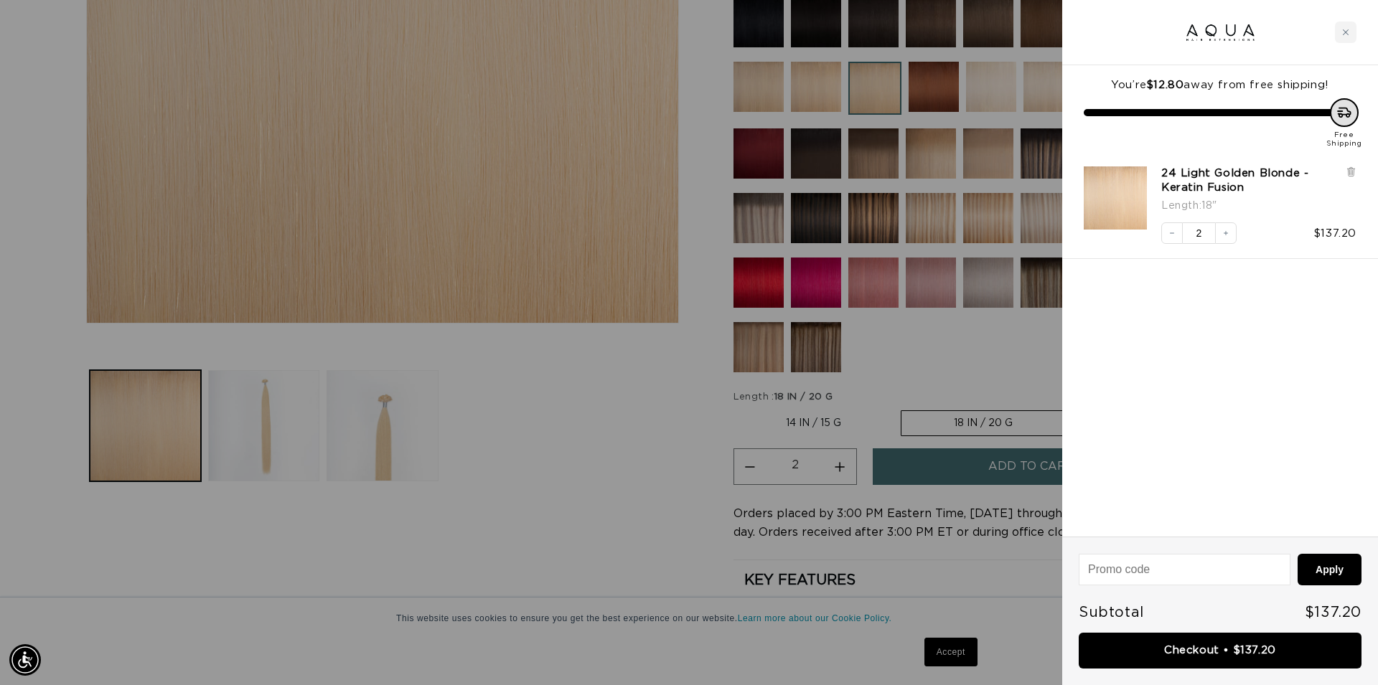
click at [639, 466] on div at bounding box center [689, 342] width 1378 height 685
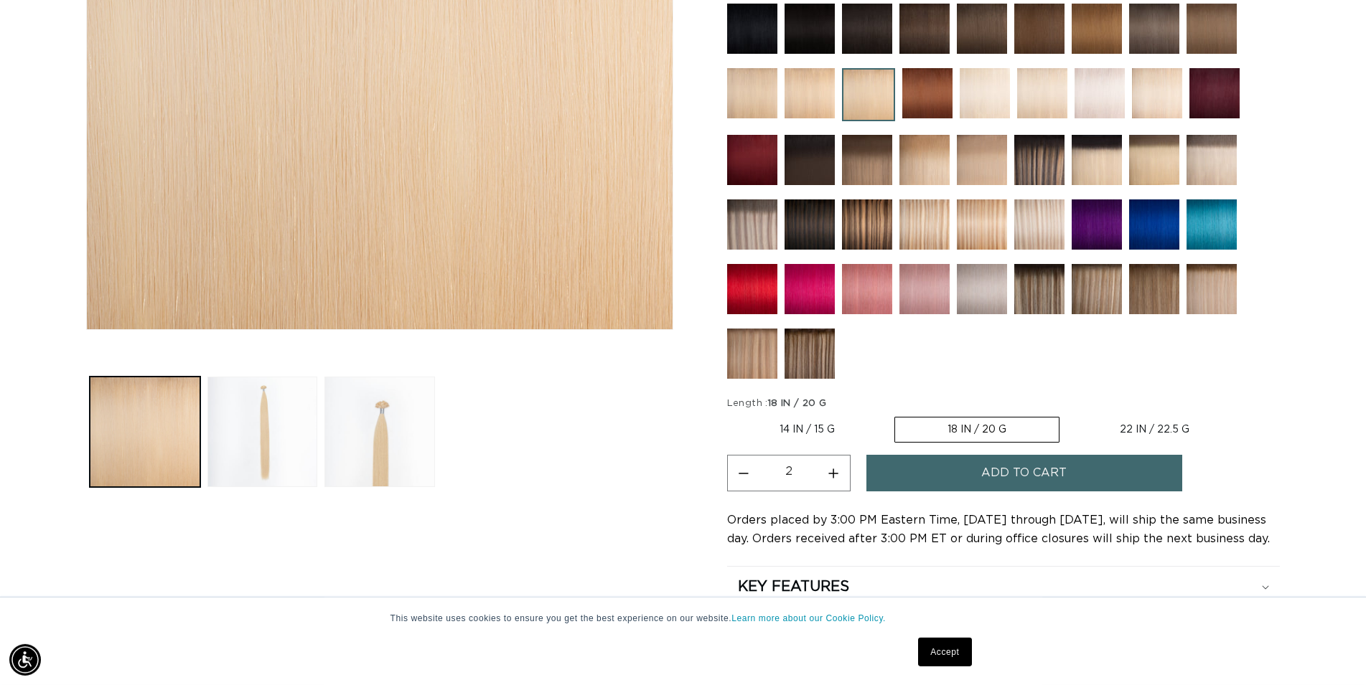
scroll to position [220, 0]
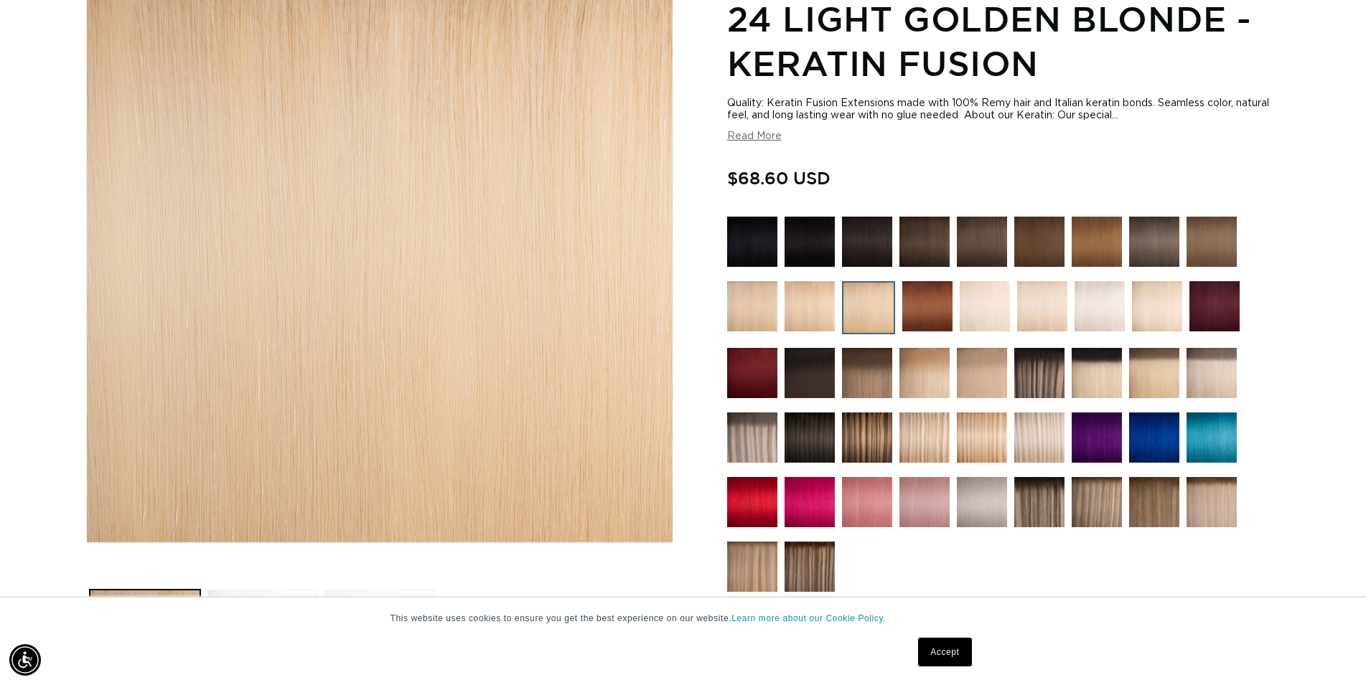
click at [811, 301] on img at bounding box center [809, 306] width 50 height 50
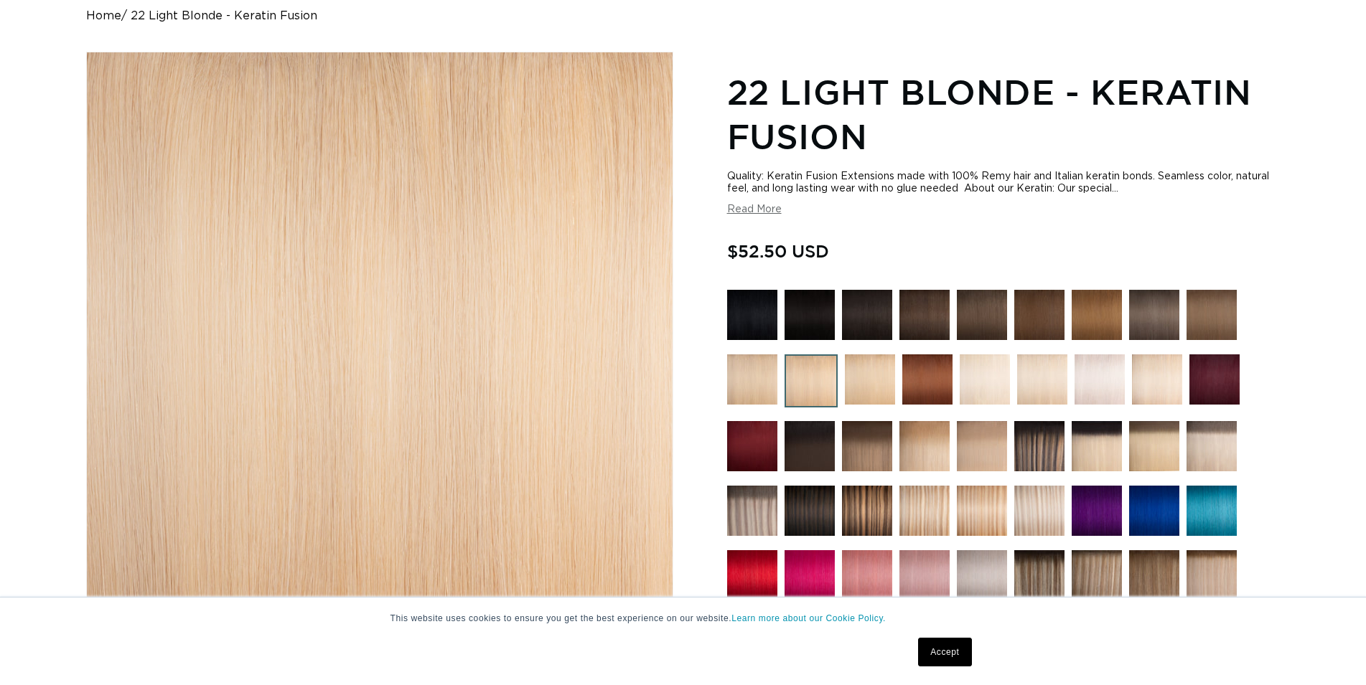
scroll to position [146, 0]
click at [1032, 380] on img at bounding box center [1042, 380] width 50 height 50
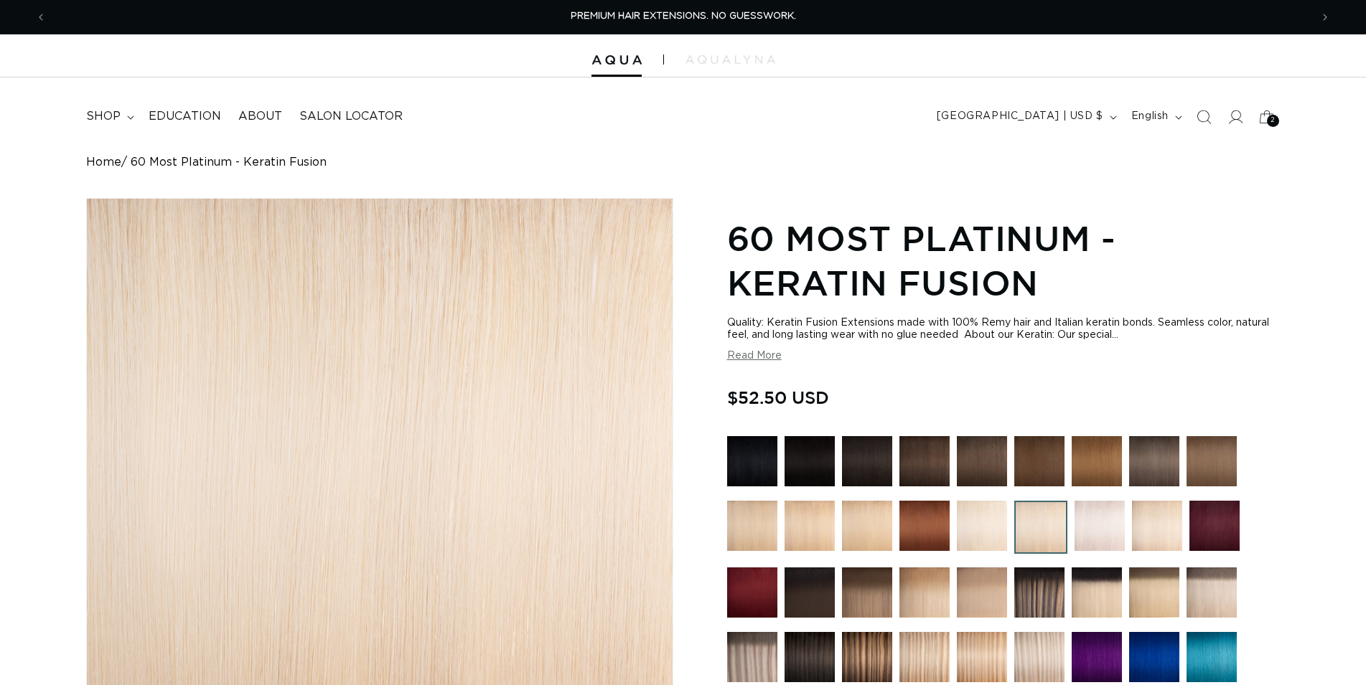
click at [1150, 531] on img at bounding box center [1157, 526] width 50 height 50
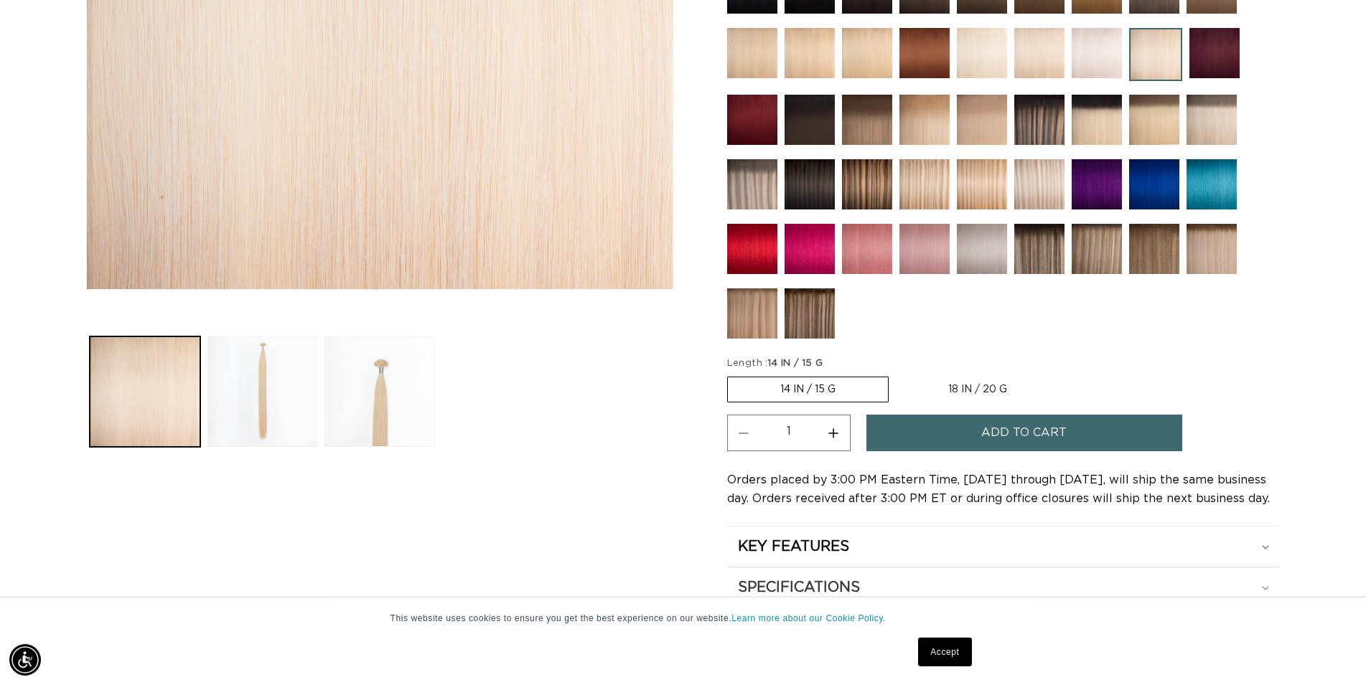
scroll to position [512, 0]
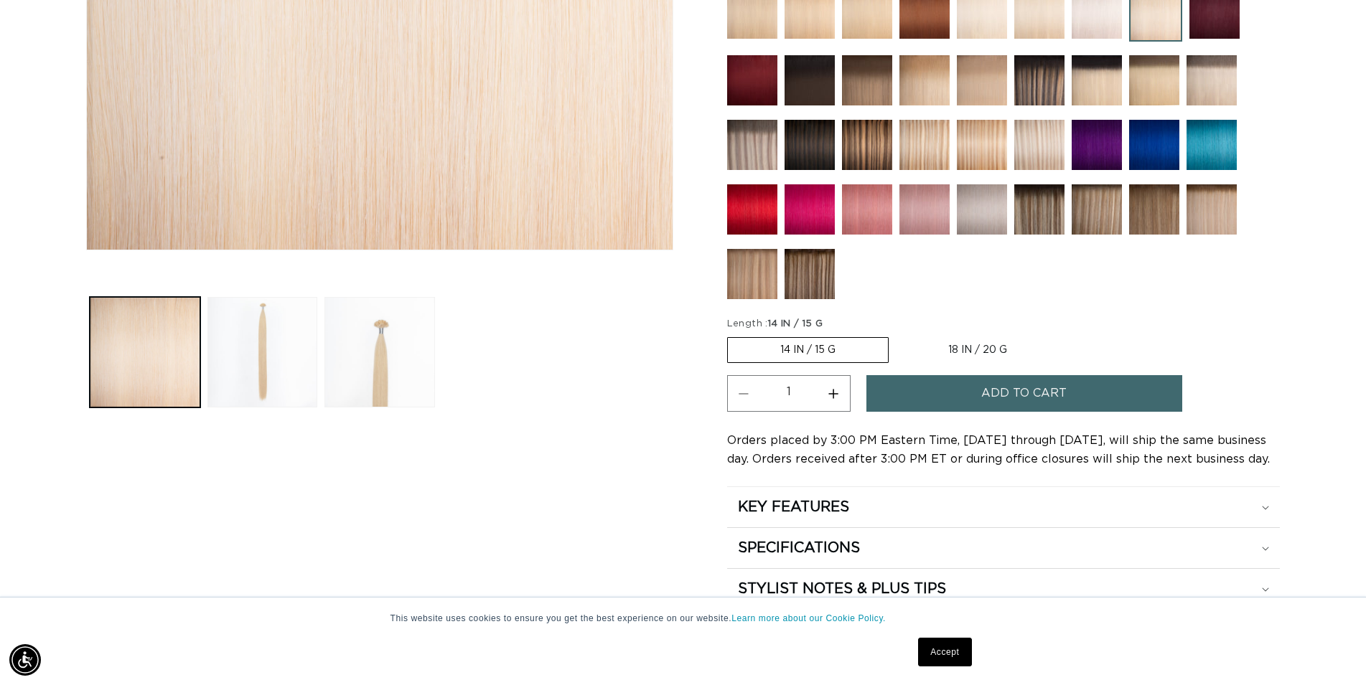
click at [1006, 395] on span "Add to cart" at bounding box center [1023, 393] width 85 height 37
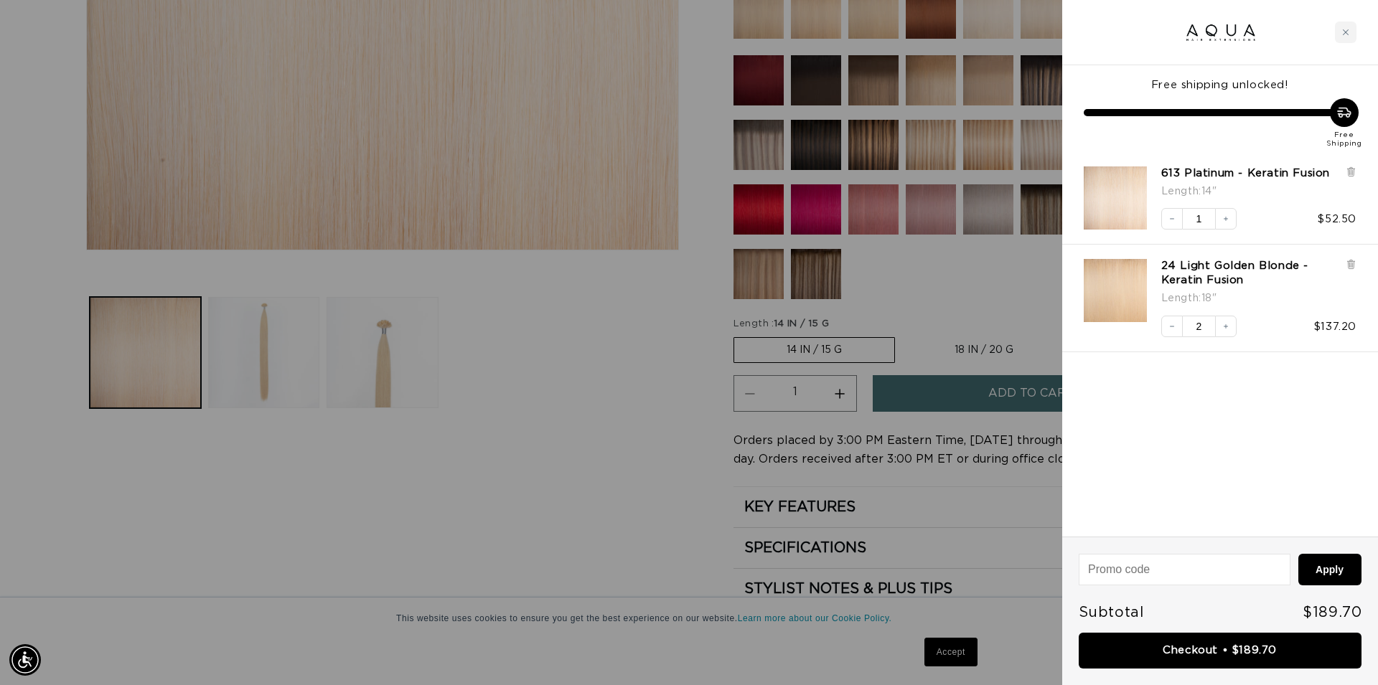
scroll to position [0, 2552]
click at [1211, 648] on link "Checkout • $189.70" at bounding box center [1220, 651] width 283 height 37
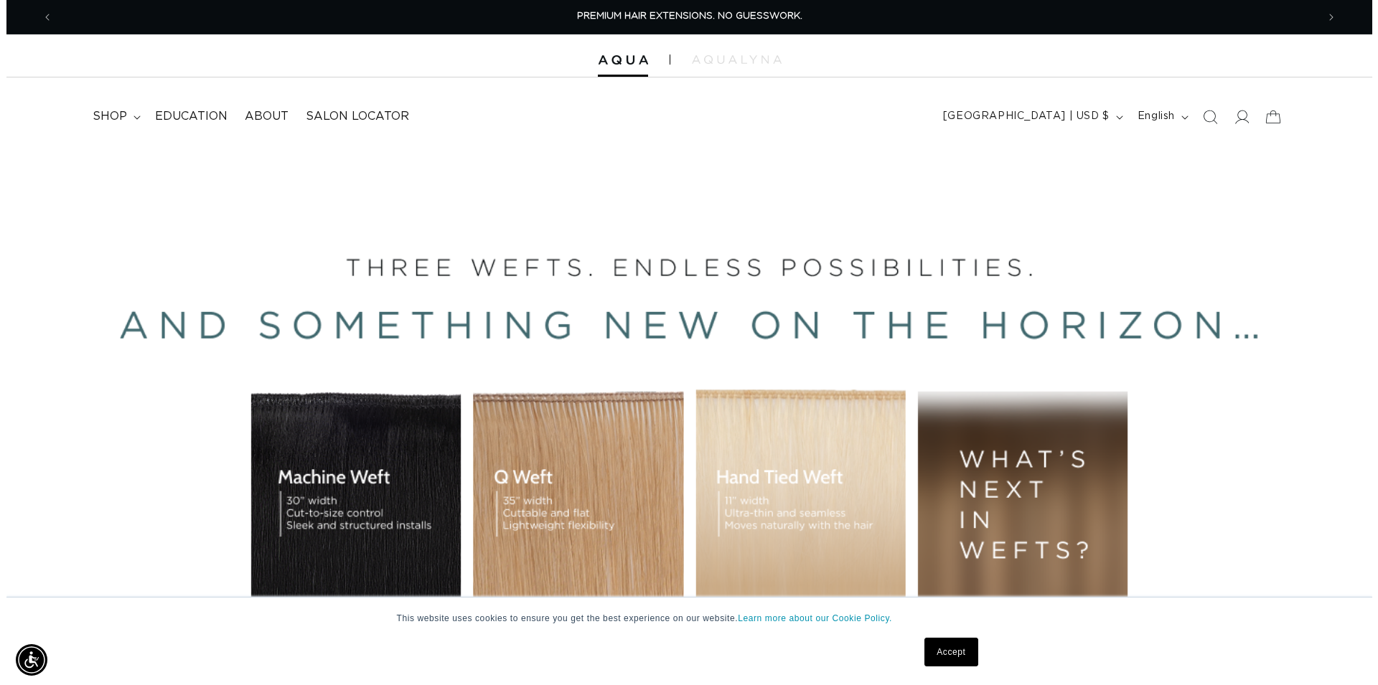
scroll to position [0, 1264]
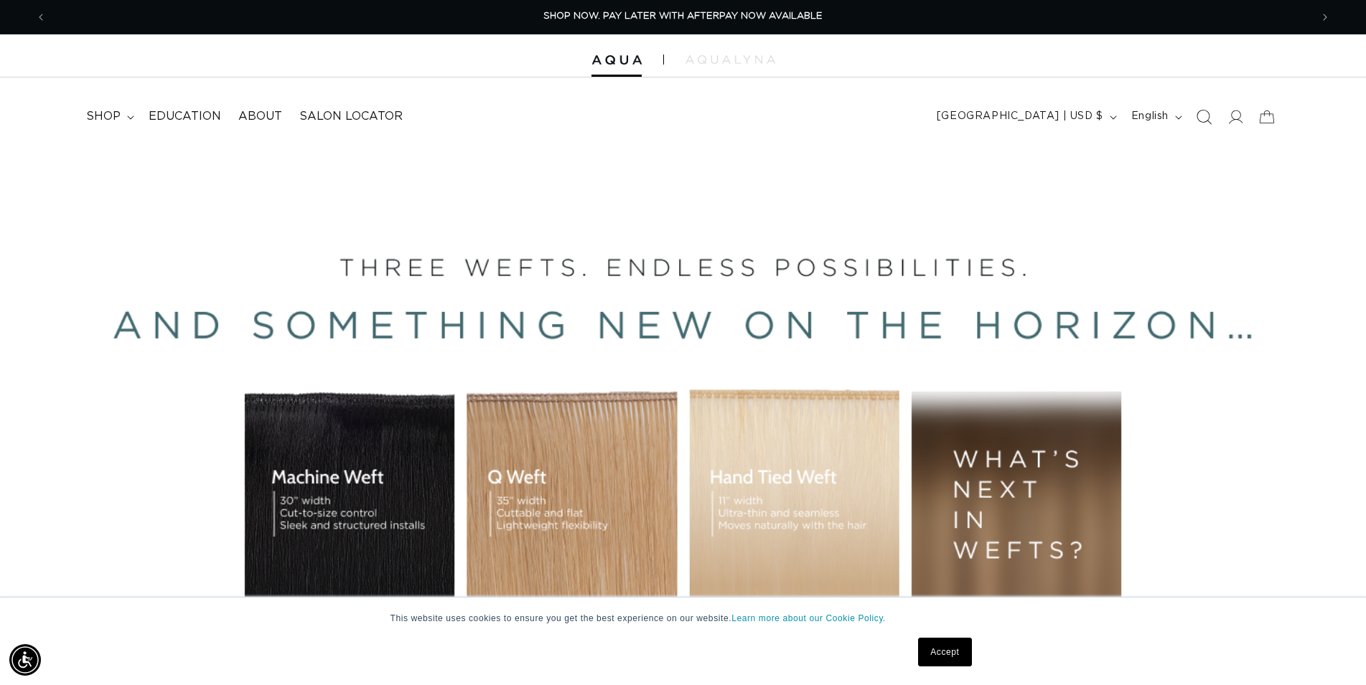
click at [1203, 118] on icon "Search" at bounding box center [1203, 116] width 15 height 15
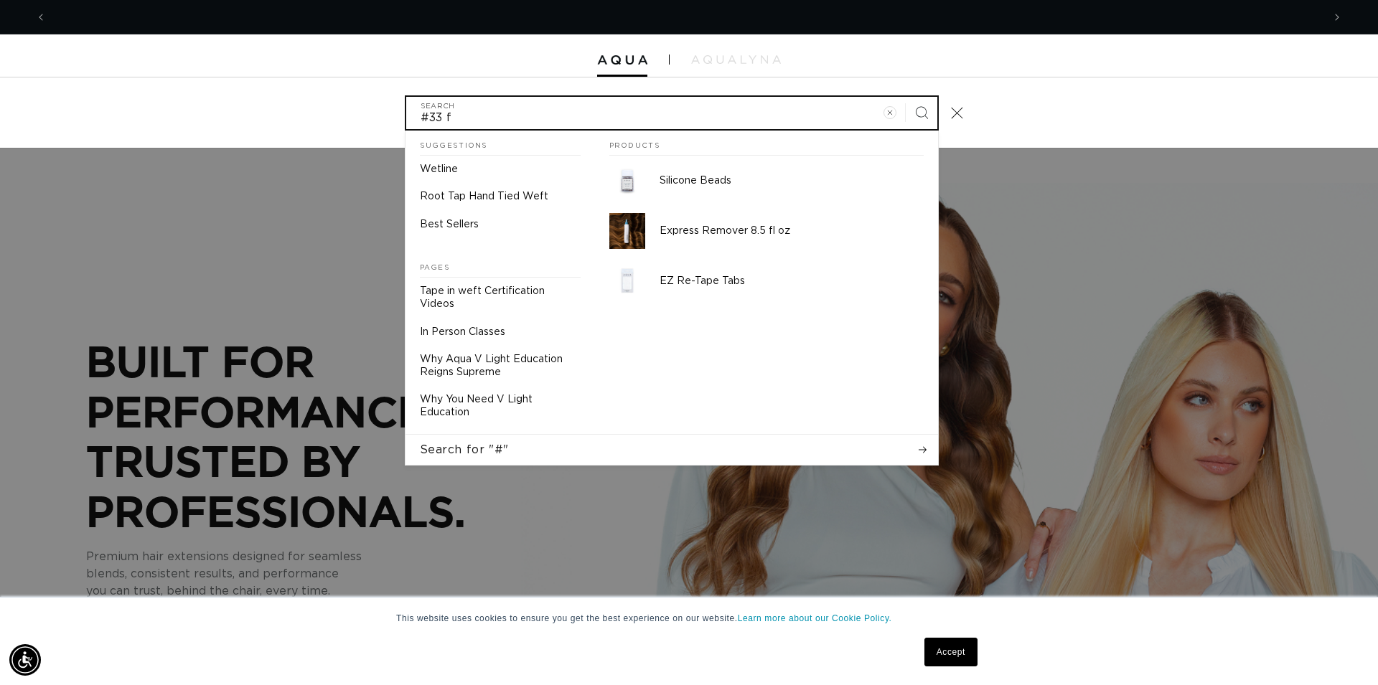
scroll to position [0, 2552]
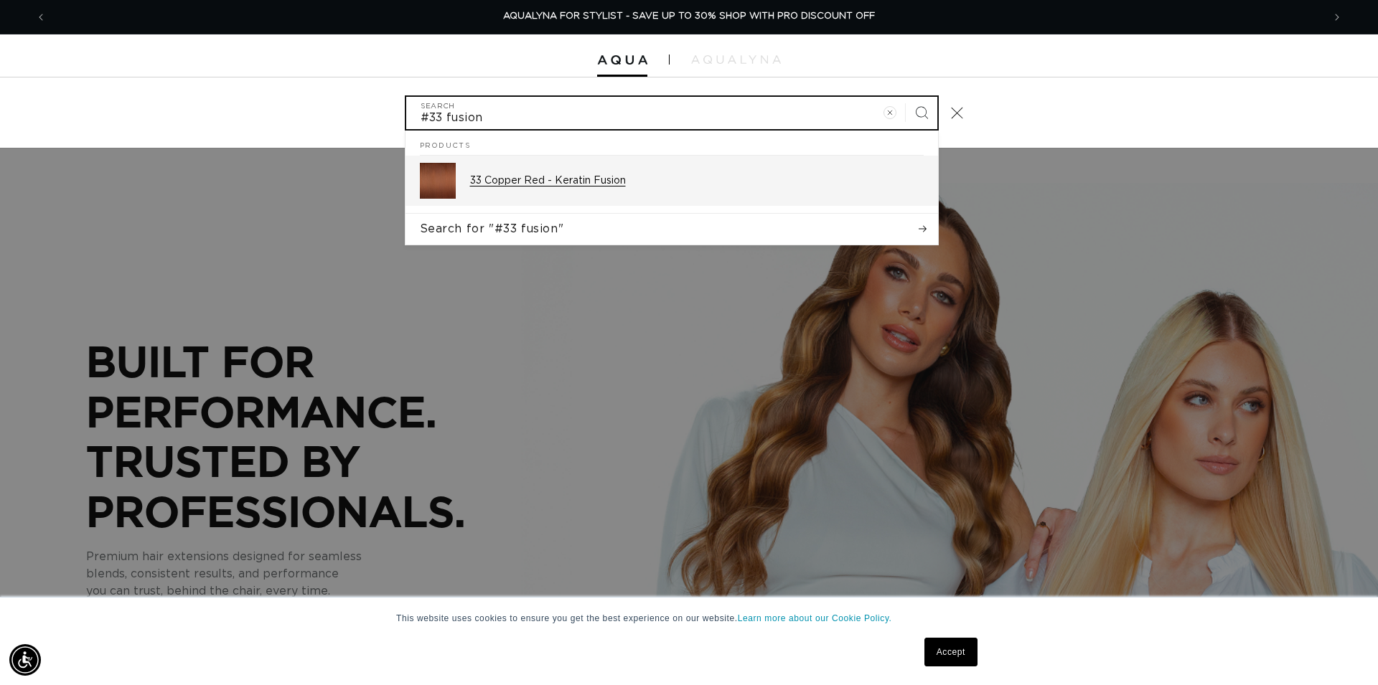
type input "#33 fusion"
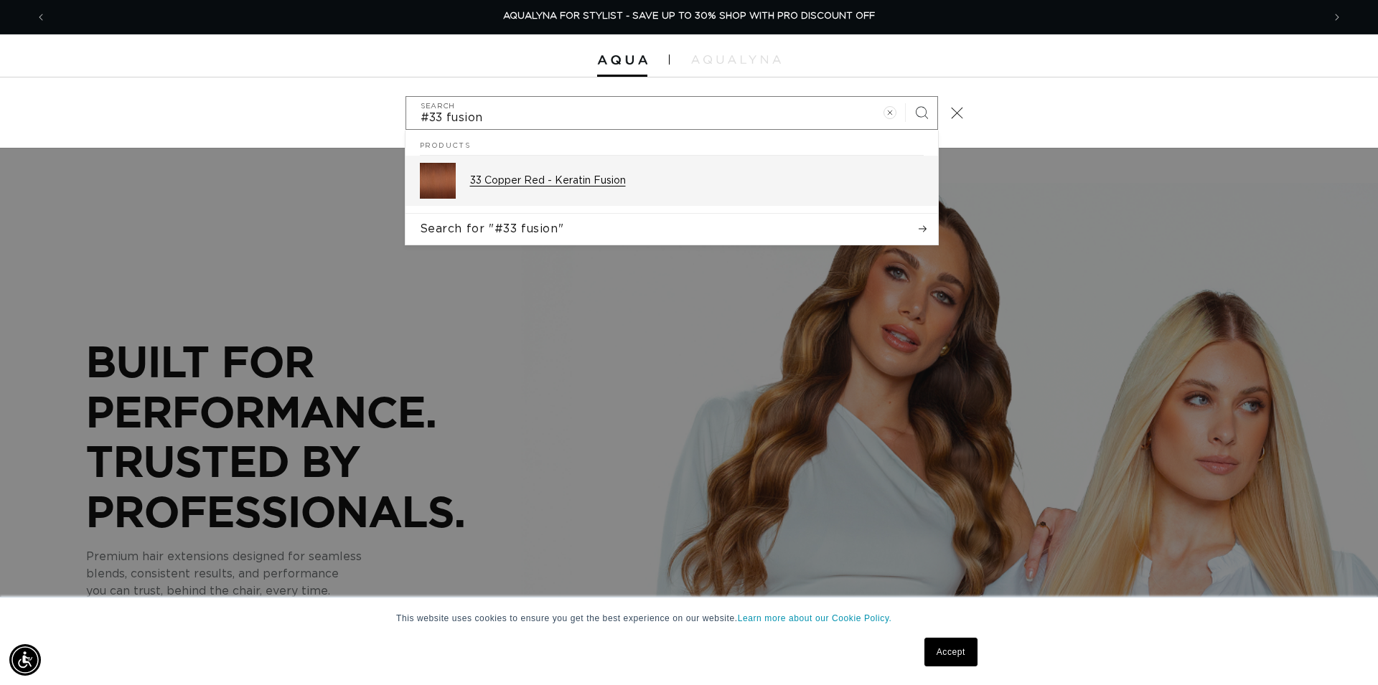
click at [611, 185] on p "33 Copper Red - Keratin Fusion" at bounding box center [697, 180] width 454 height 13
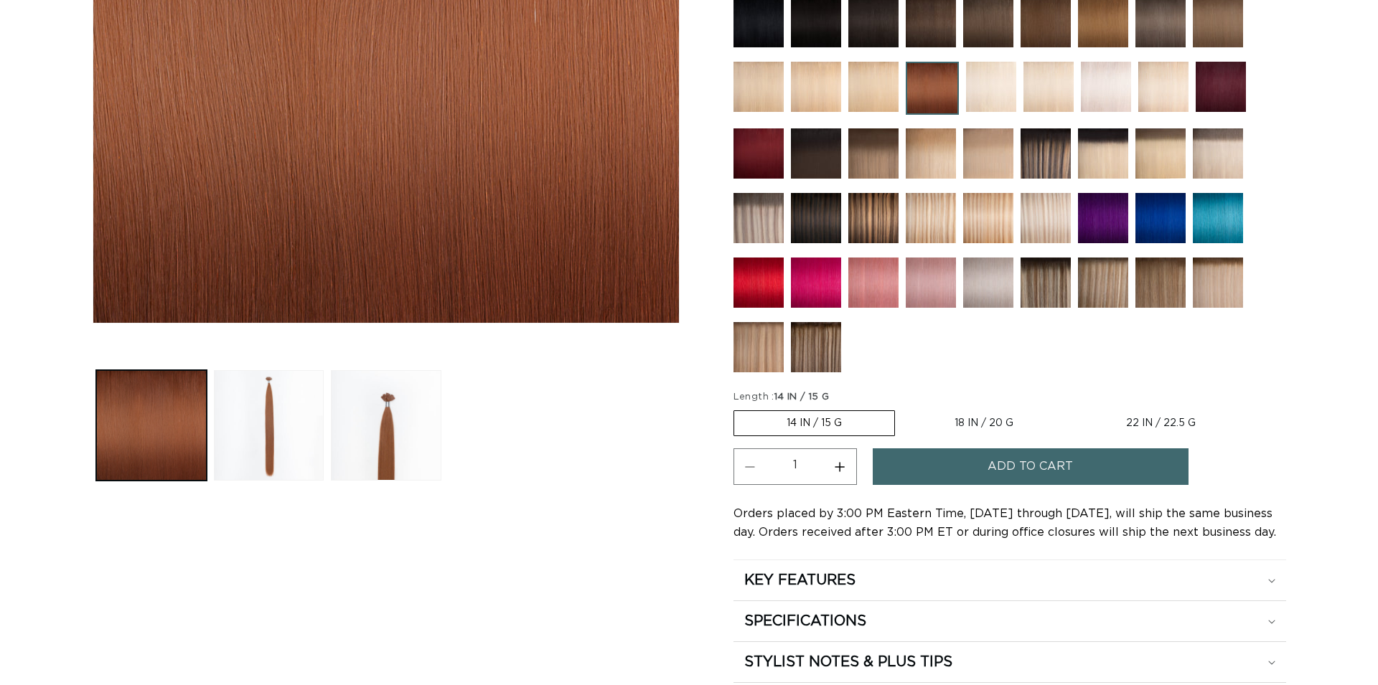
scroll to position [439, 0]
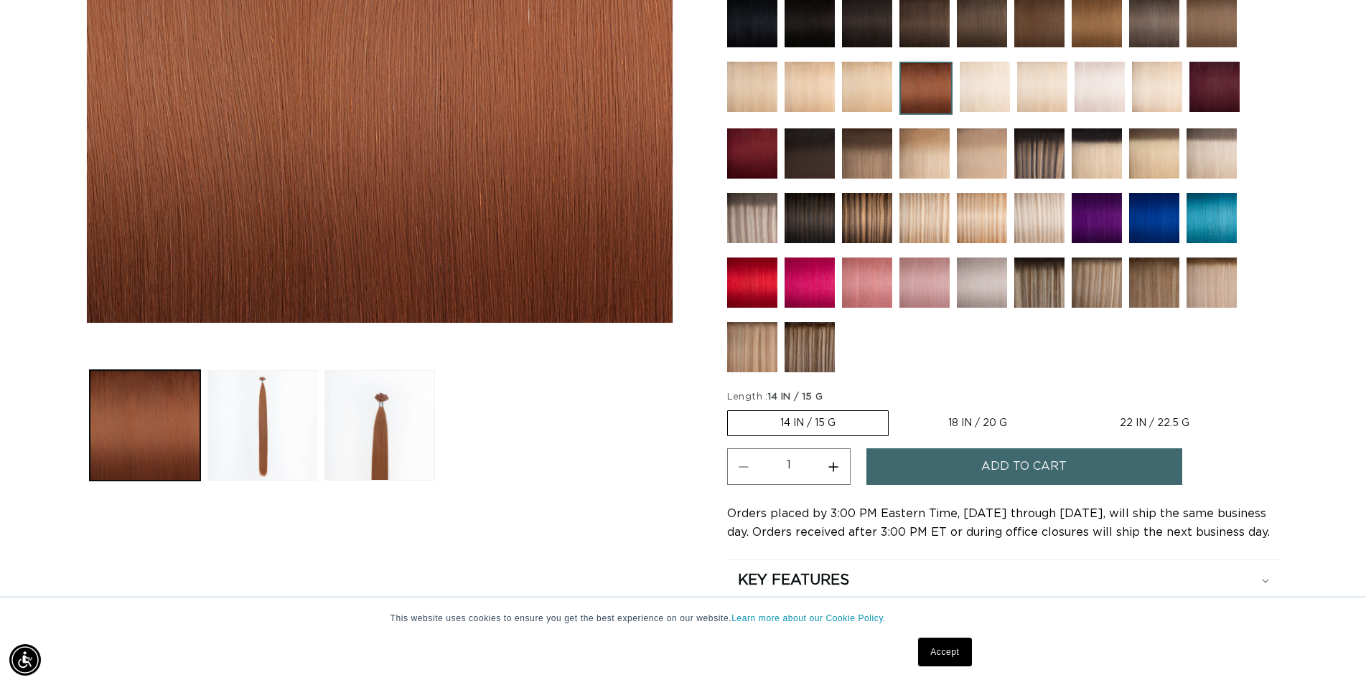
click at [1140, 424] on label "22 IN / 22.5 G Variant sold out or unavailable" at bounding box center [1154, 423] width 174 height 24
click at [1067, 408] on input "22 IN / 22.5 G Variant sold out or unavailable" at bounding box center [1067, 408] width 1 height 1
radio input "true"
click at [843, 471] on button "Increase quantity for 33 Copper Red - Keratin Fusion" at bounding box center [833, 467] width 32 height 37
type input "2"
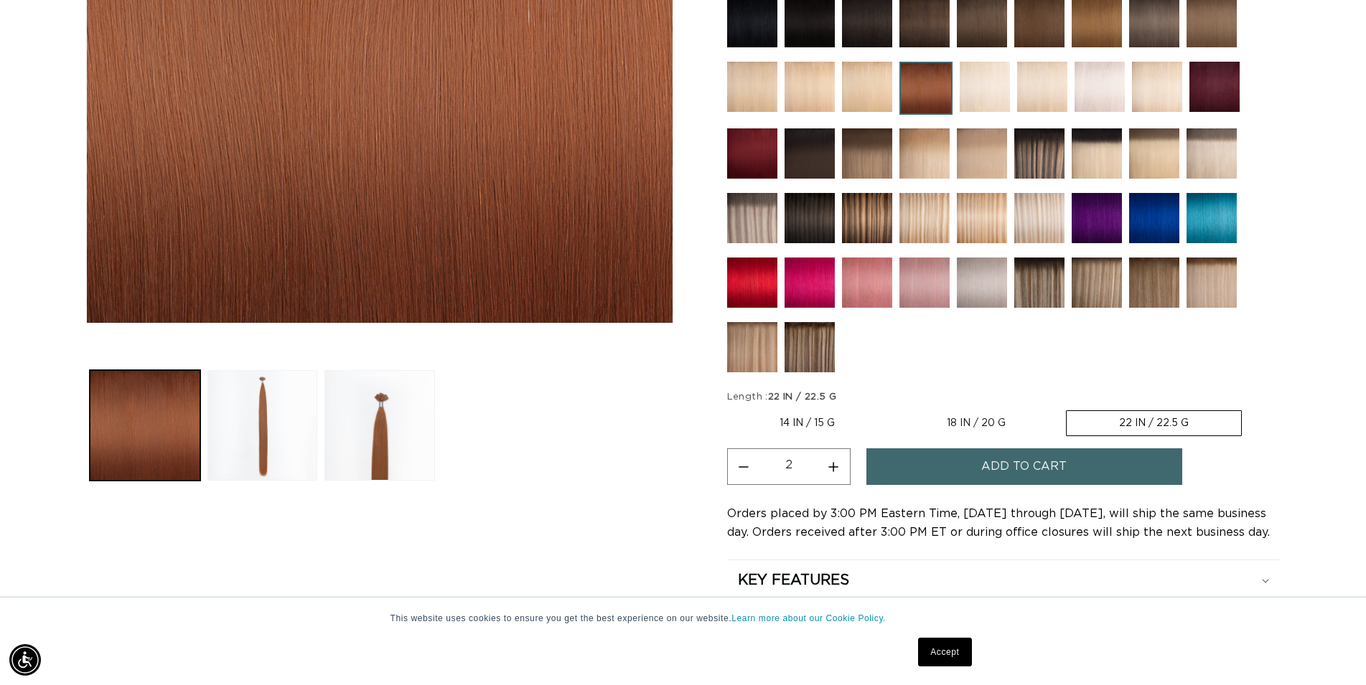
click at [969, 469] on button "Add to cart" at bounding box center [1024, 467] width 316 height 37
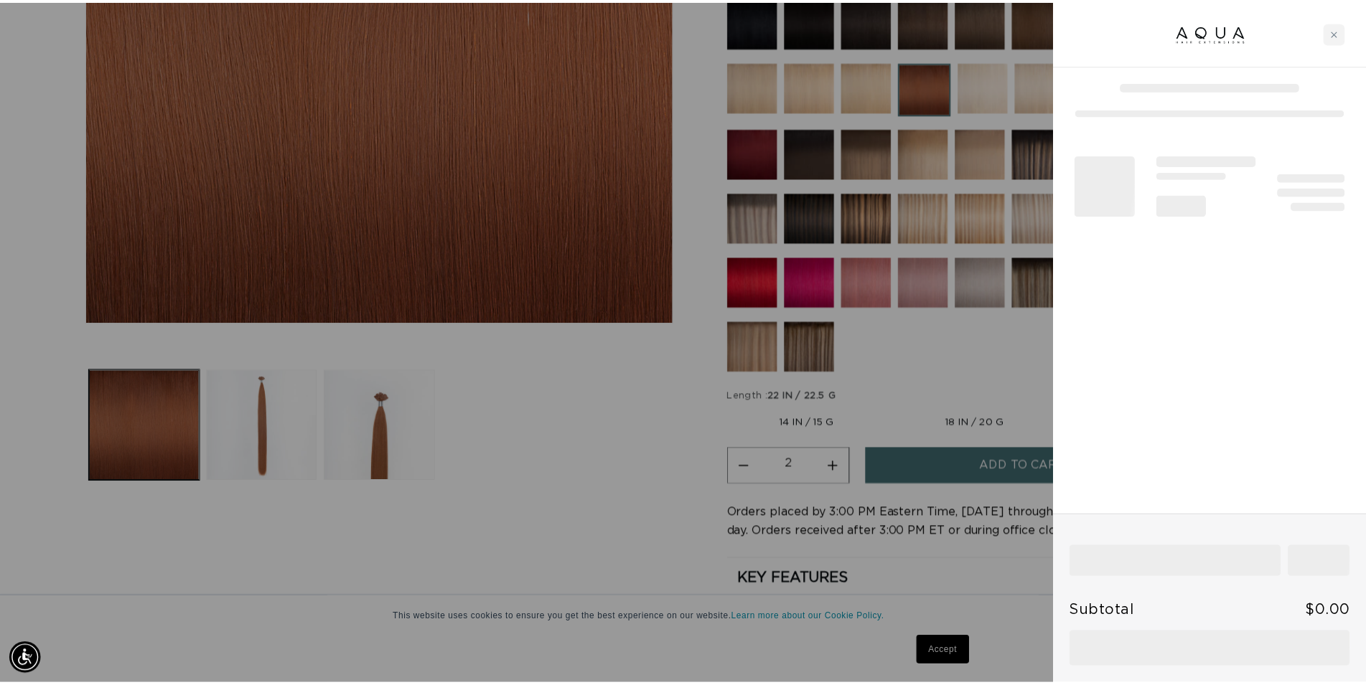
scroll to position [0, 1276]
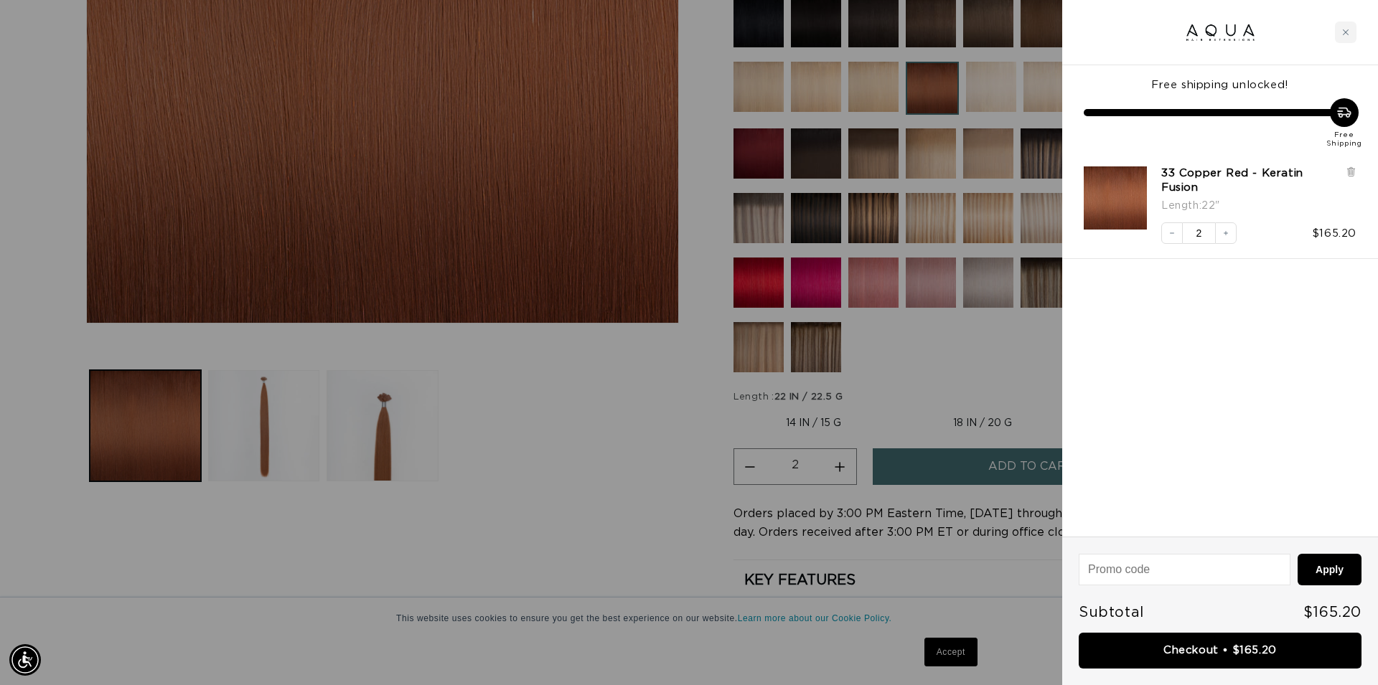
click at [668, 520] on div at bounding box center [689, 342] width 1378 height 685
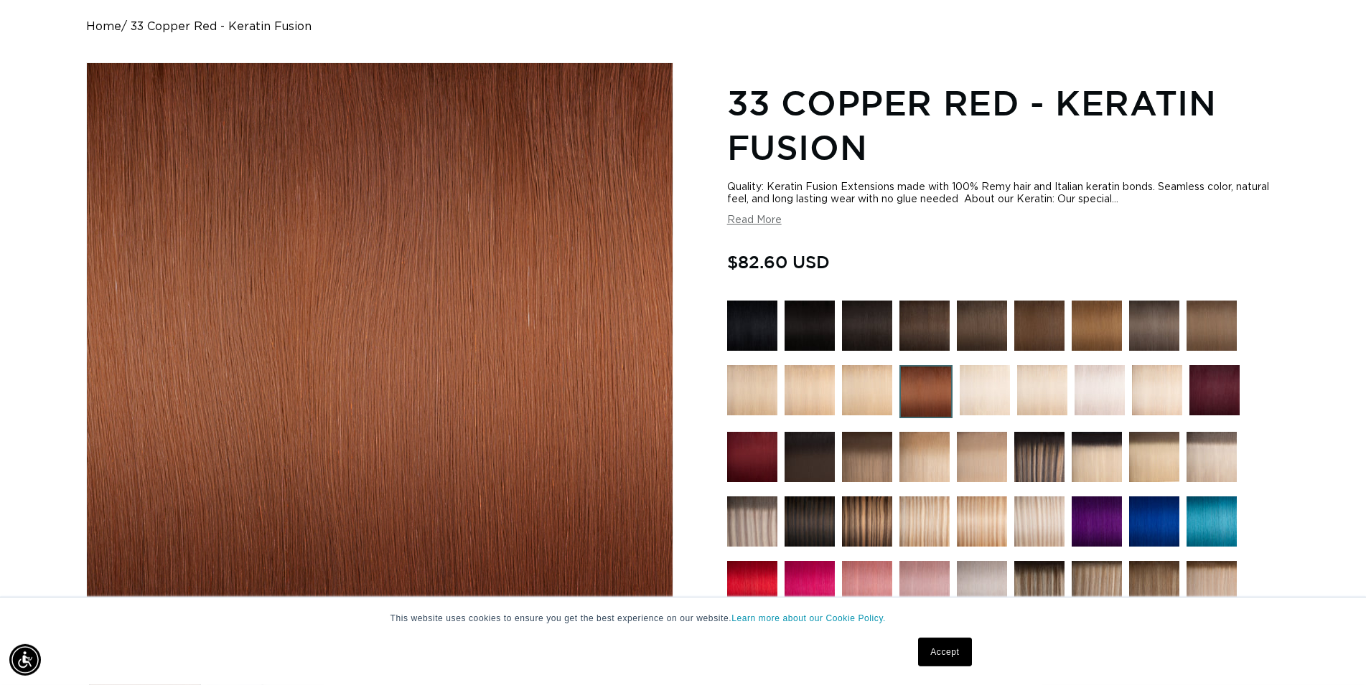
scroll to position [0, 0]
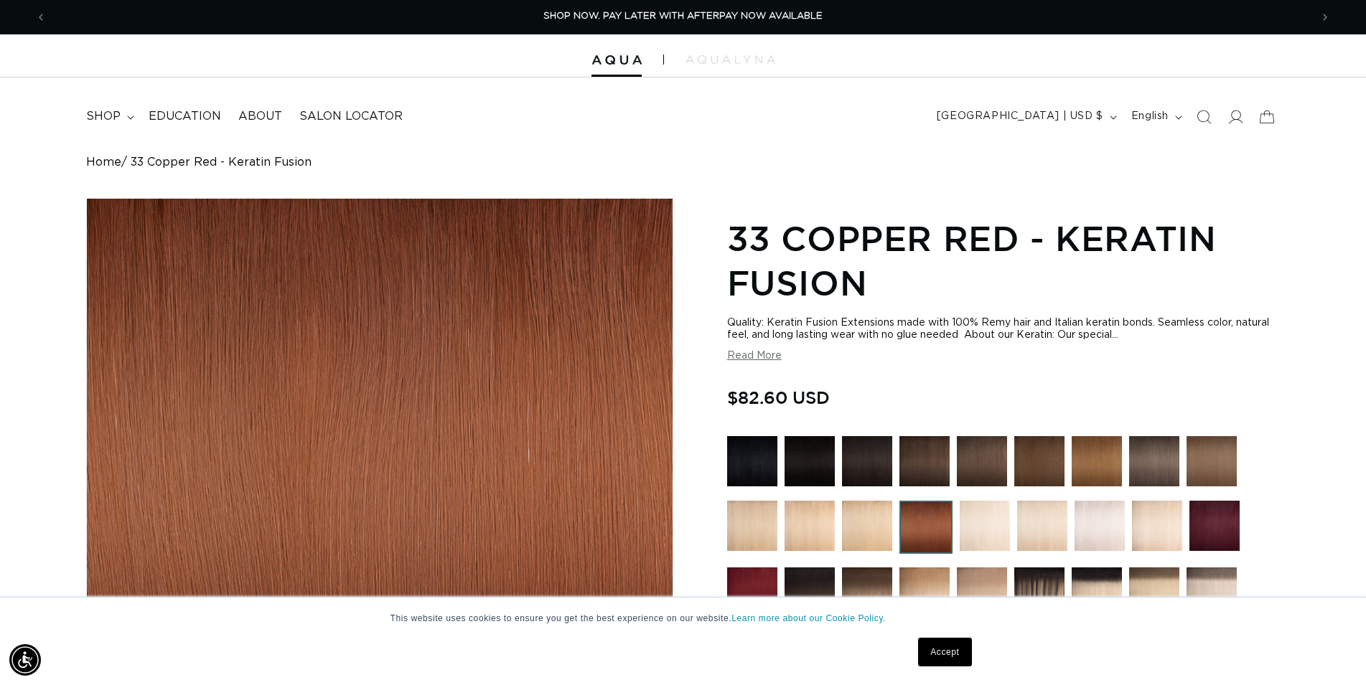
click at [749, 466] on img at bounding box center [752, 461] width 50 height 50
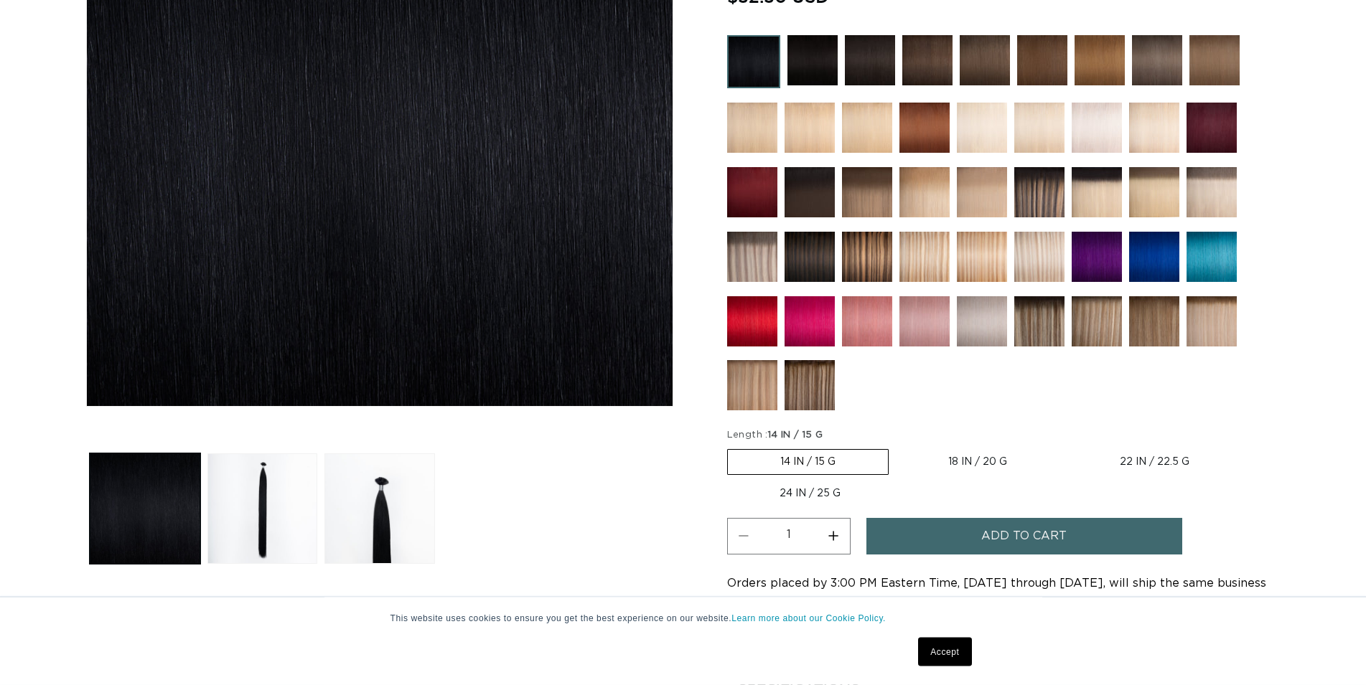
scroll to position [512, 0]
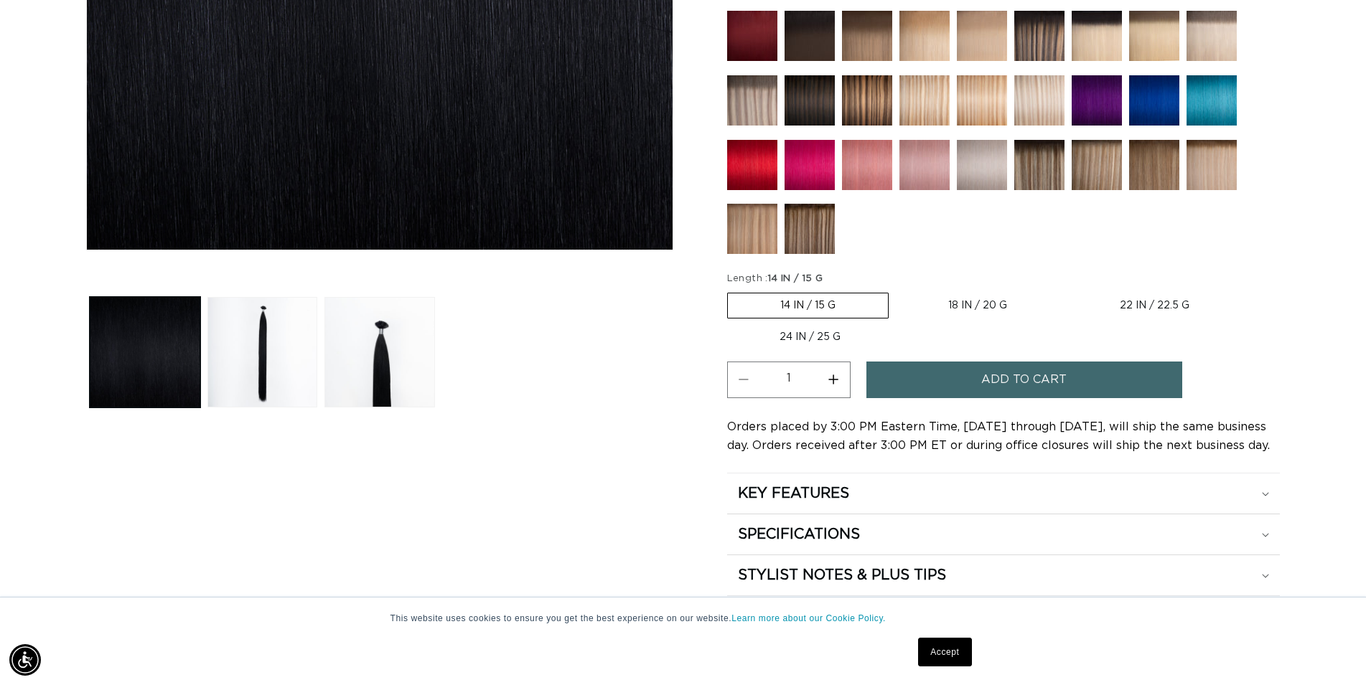
click at [1138, 303] on label "22 IN / 22.5 G Variant sold out or unavailable" at bounding box center [1154, 306] width 174 height 24
click at [1067, 291] on input "22 IN / 22.5 G Variant sold out or unavailable" at bounding box center [1067, 290] width 1 height 1
radio input "true"
click at [835, 378] on button "Increase quantity for 1 Black - Keratin Fusion" at bounding box center [833, 380] width 32 height 37
type input "2"
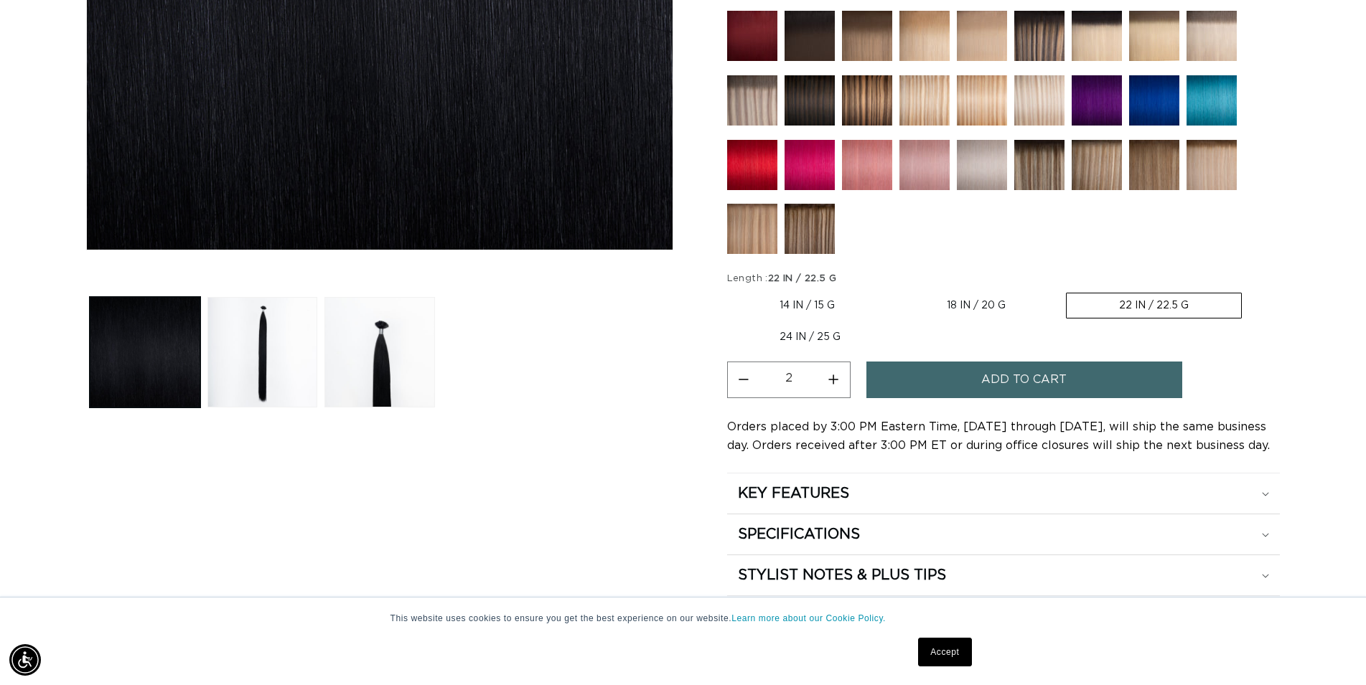
click at [950, 378] on button "Add to cart" at bounding box center [1024, 380] width 316 height 37
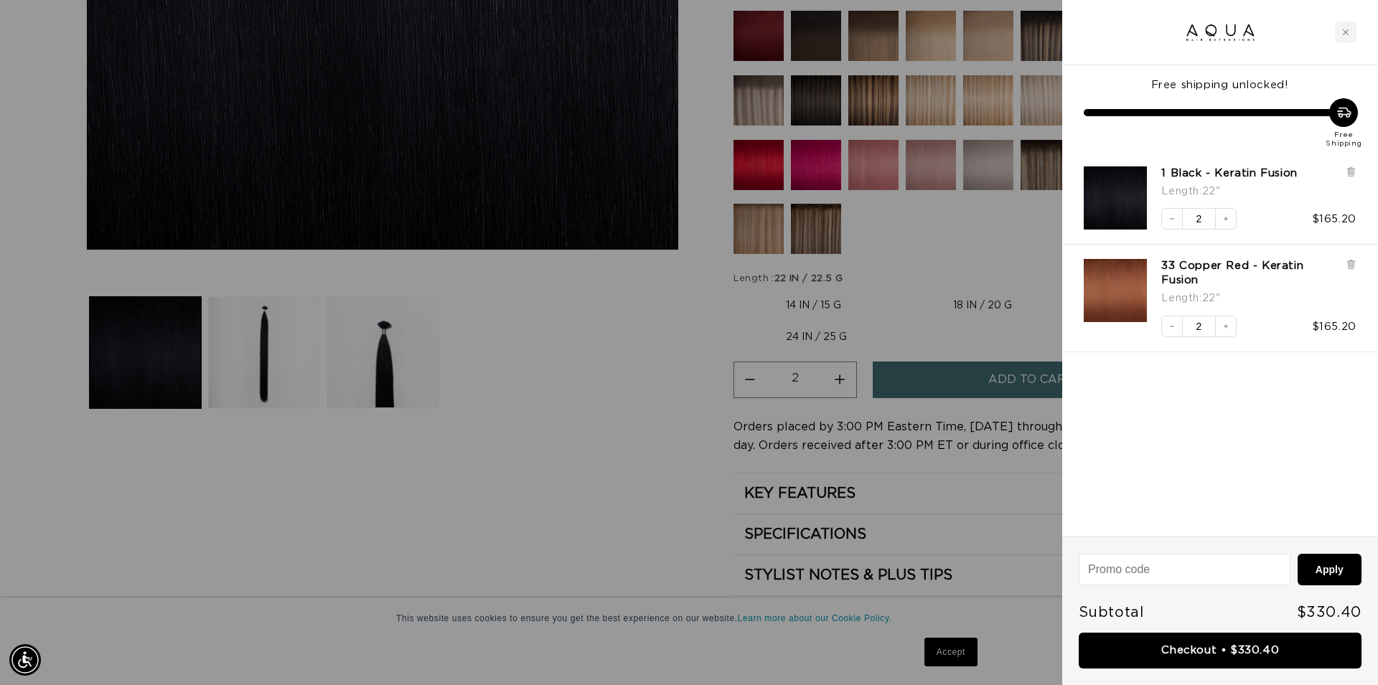
scroll to position [0, 2552]
click at [1232, 659] on link "Checkout • $330.40" at bounding box center [1220, 651] width 283 height 37
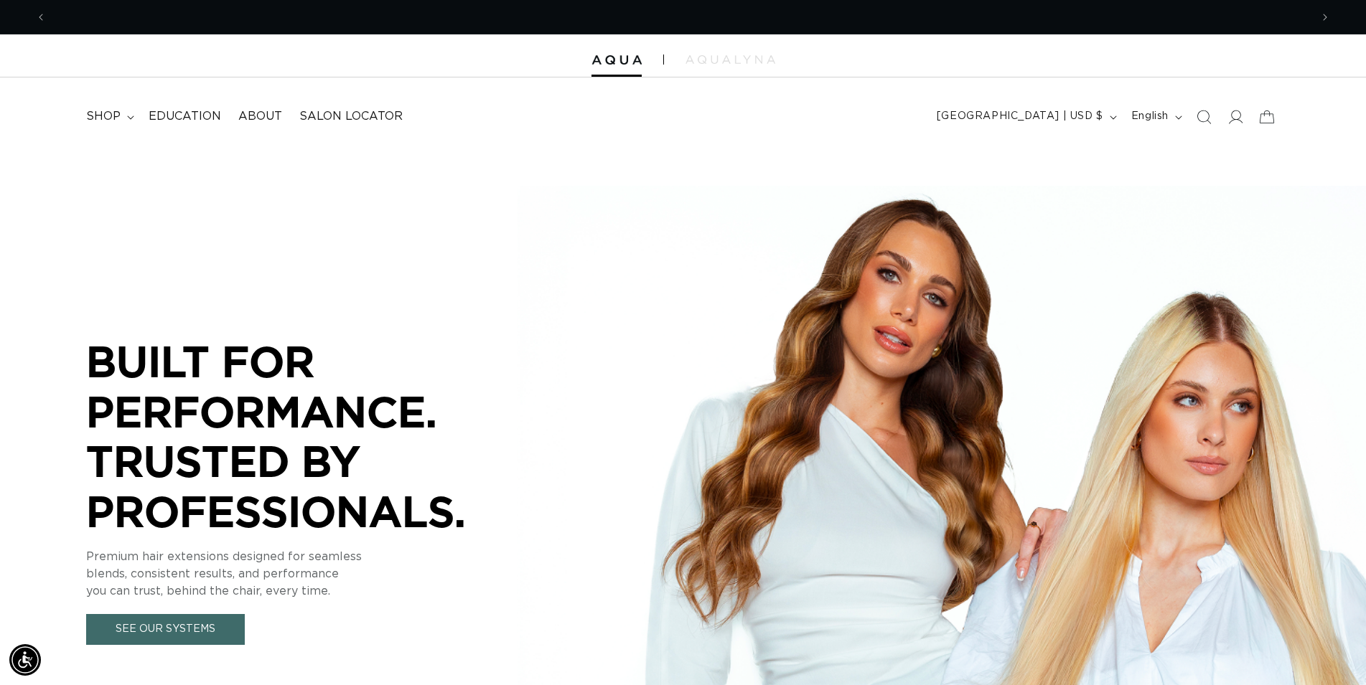
scroll to position [0, 1264]
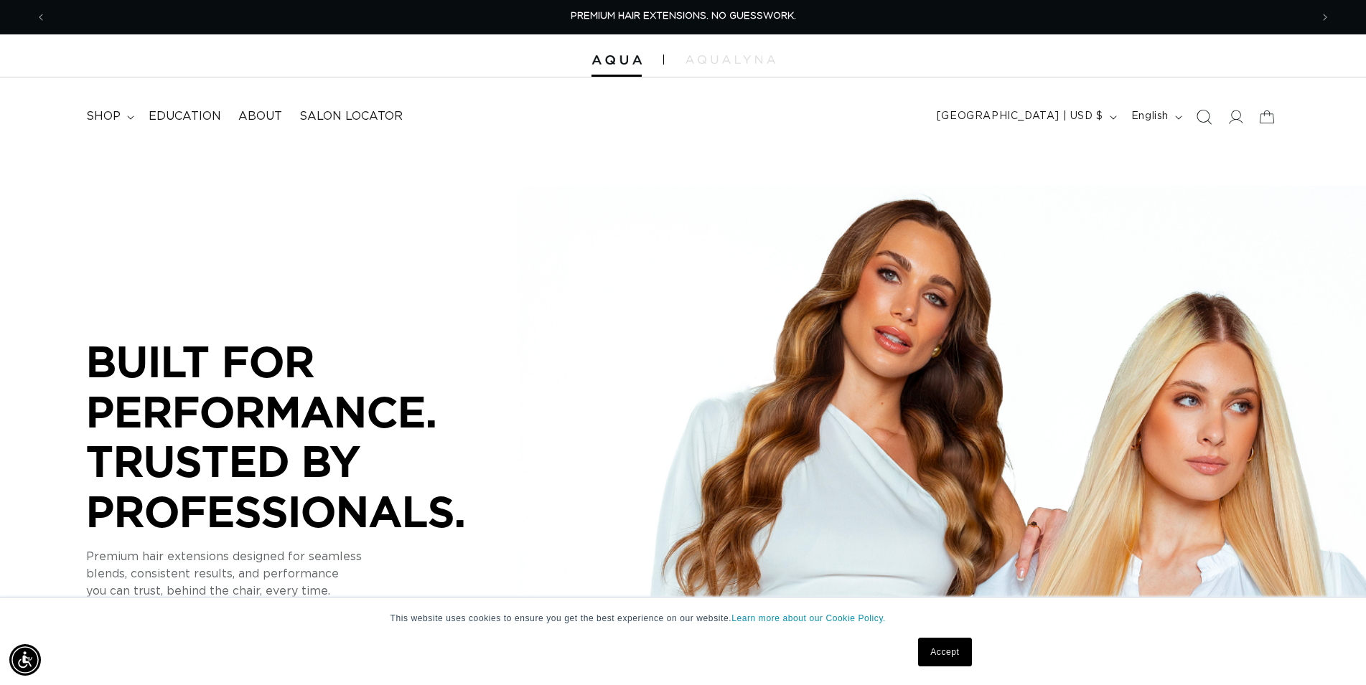
click at [1207, 113] on icon "Search" at bounding box center [1203, 116] width 15 height 15
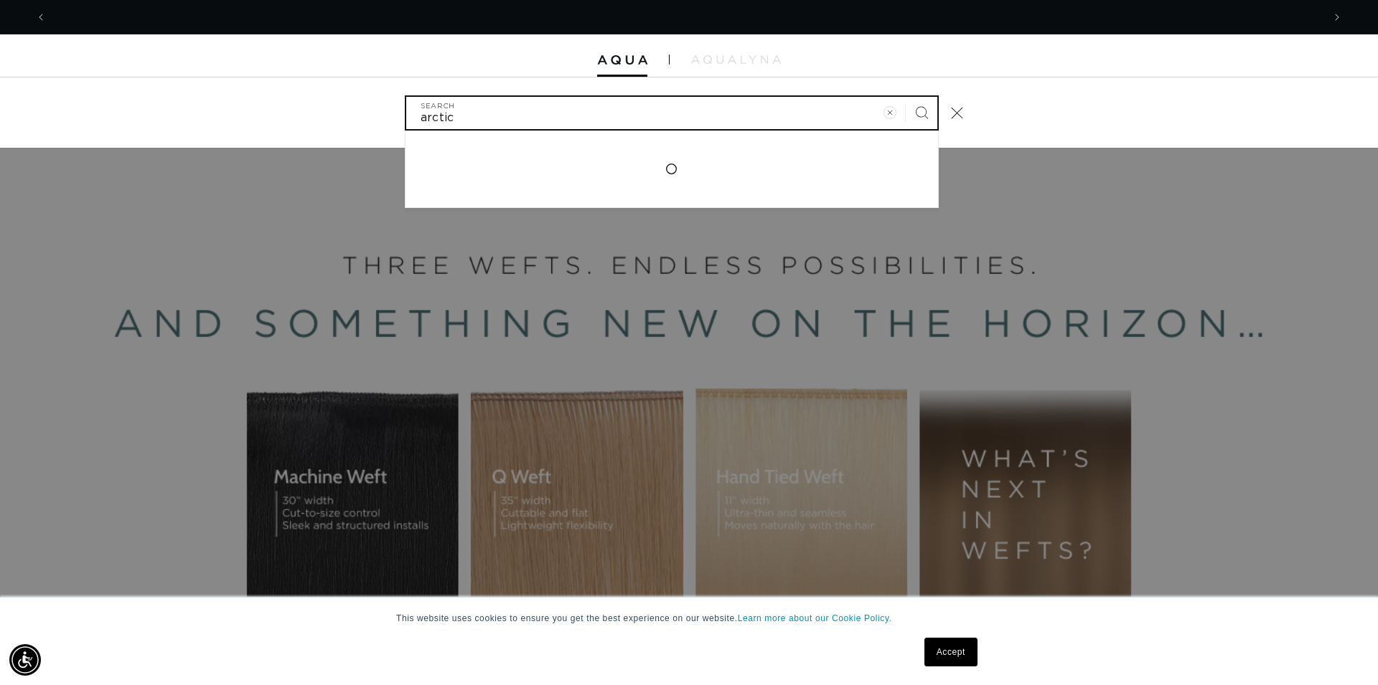
scroll to position [0, 1276]
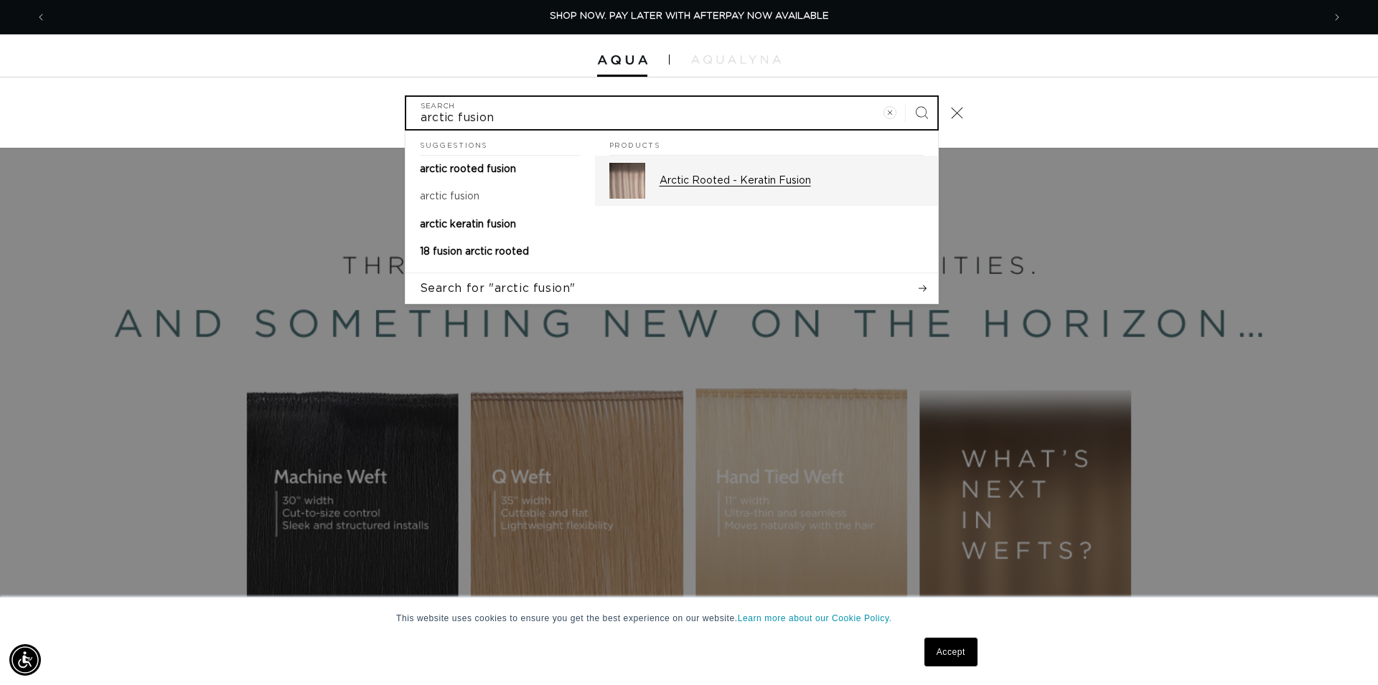
type input "arctic fusion"
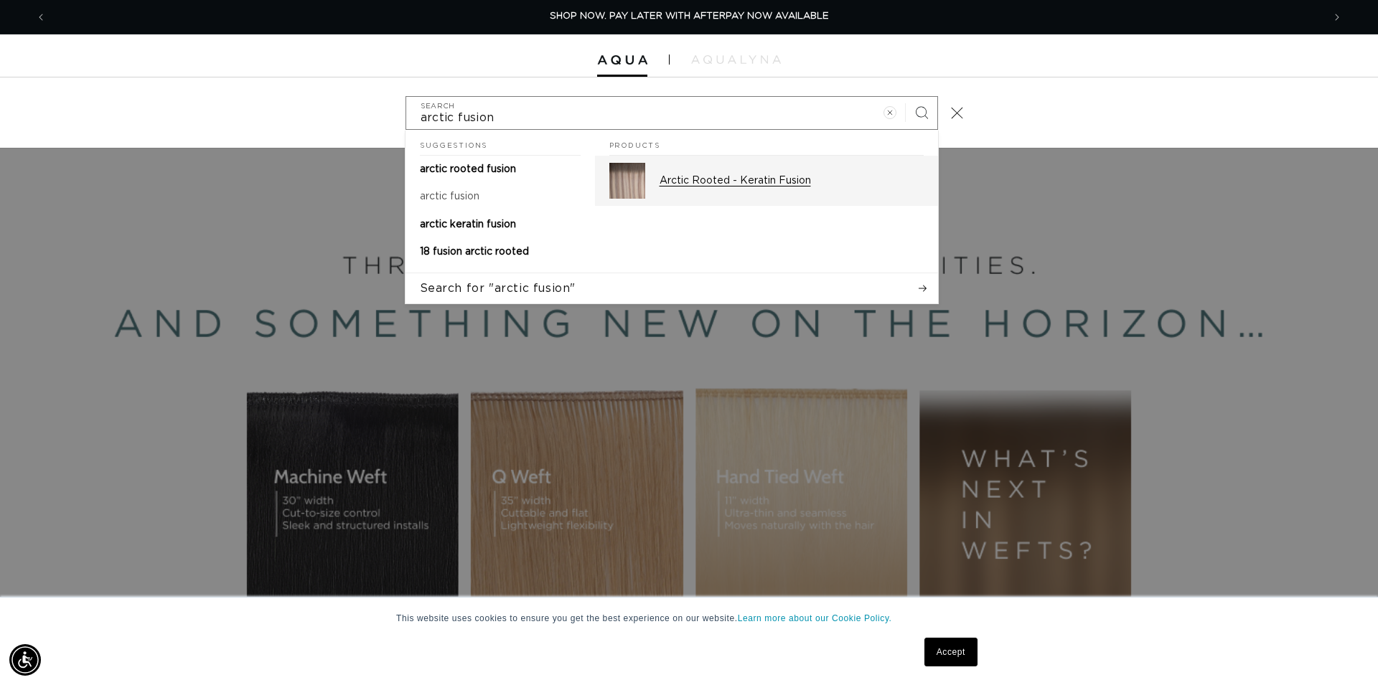
click at [787, 186] on p "Arctic Rooted - Keratin Fusion" at bounding box center [792, 180] width 264 height 13
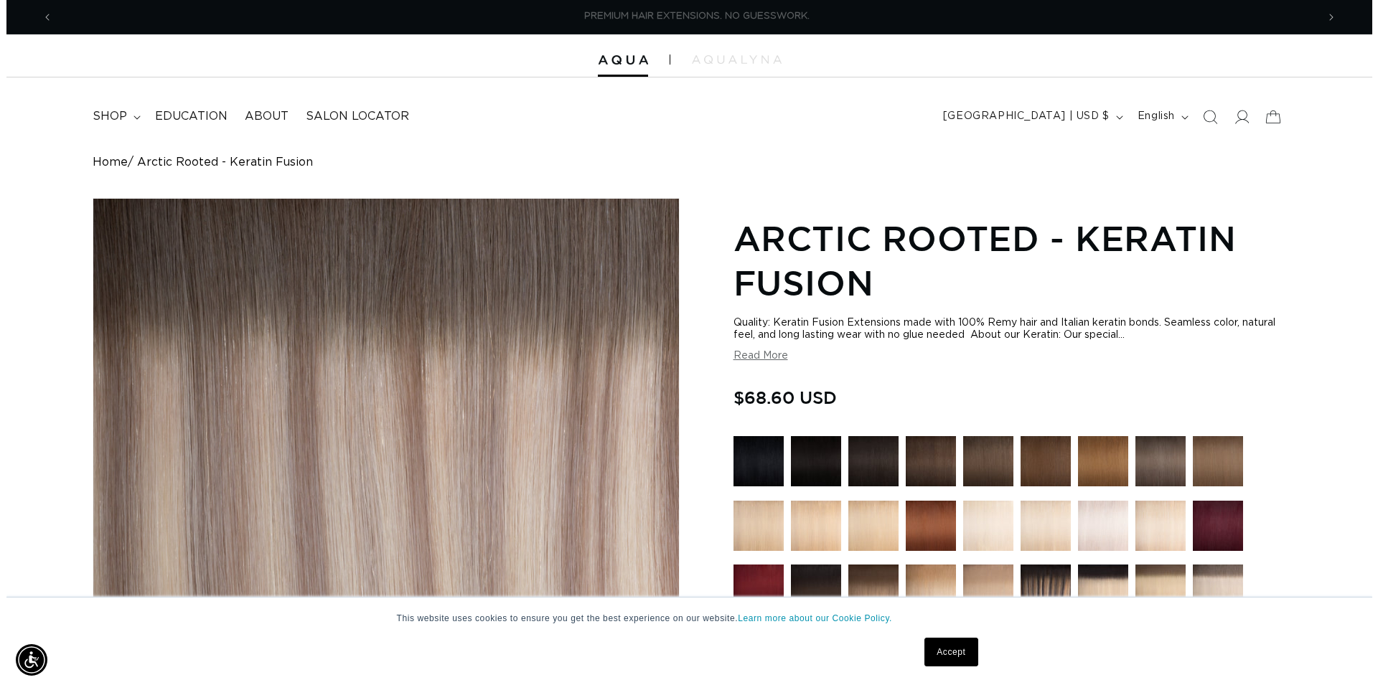
scroll to position [0, 1264]
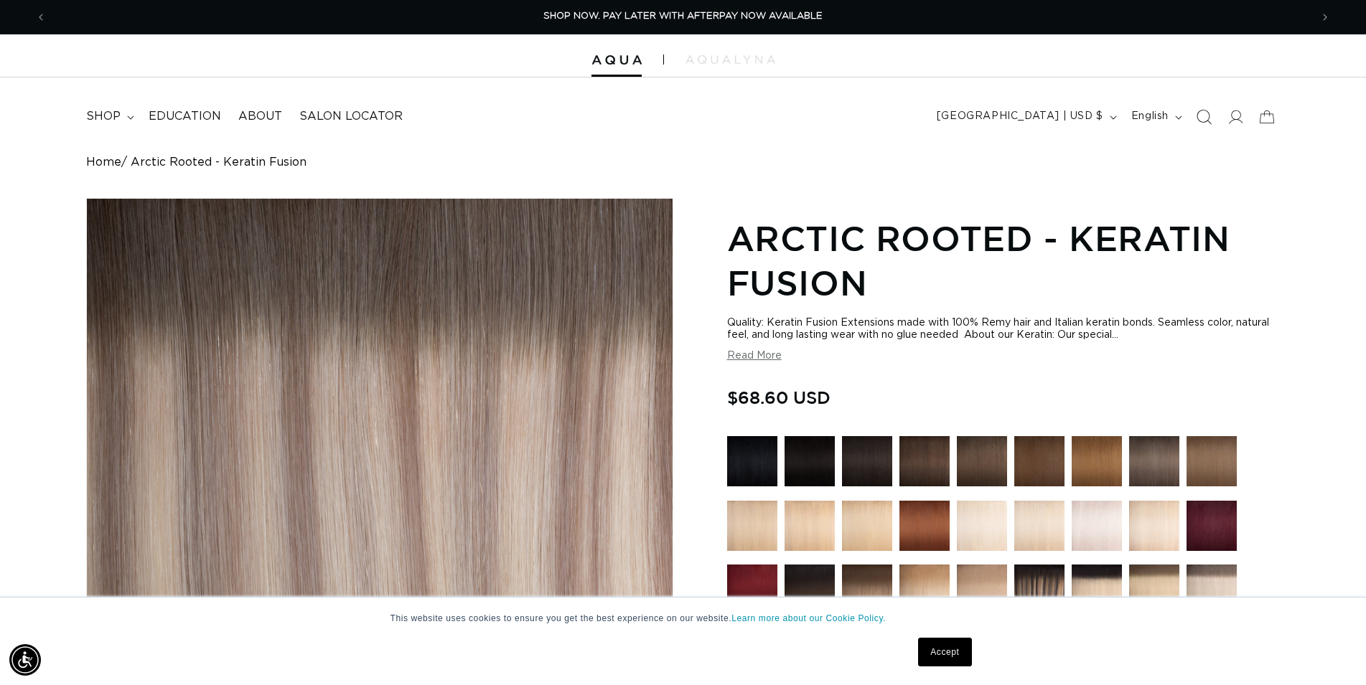
click at [1202, 120] on icon "Search" at bounding box center [1203, 116] width 15 height 15
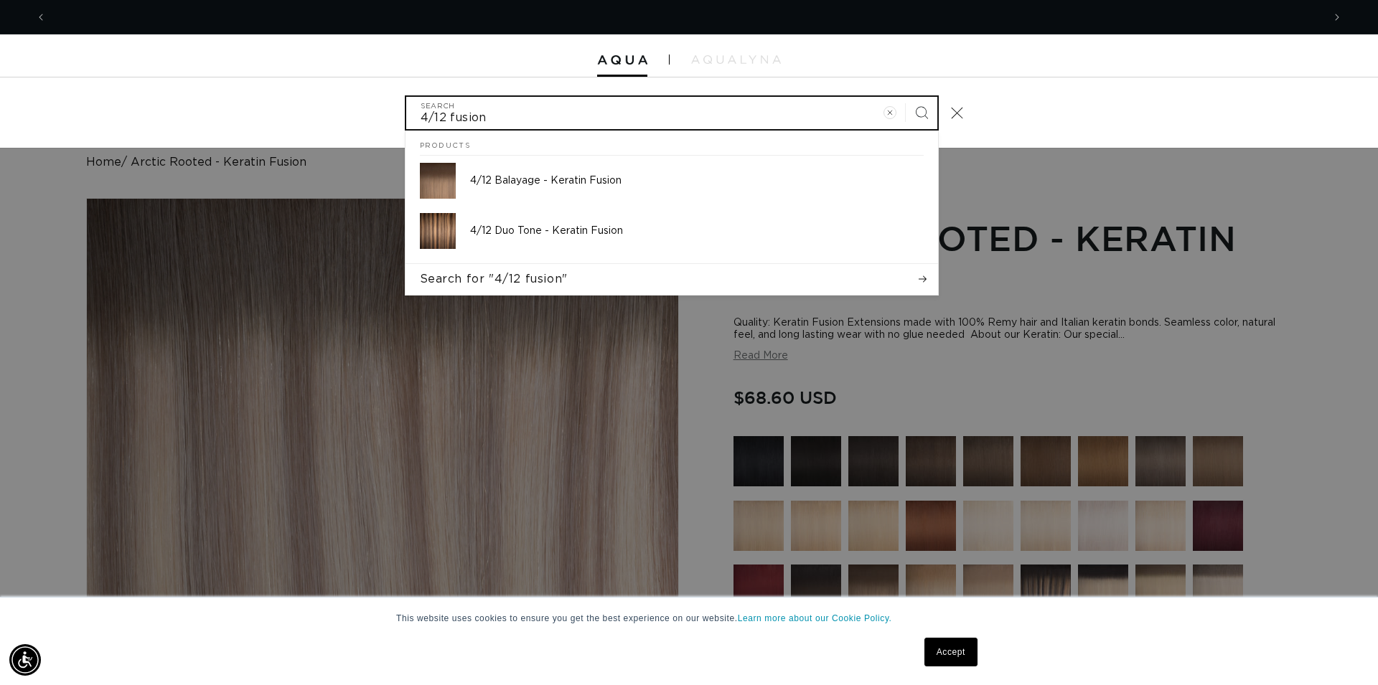
scroll to position [0, 0]
type input "4/12 fusion"
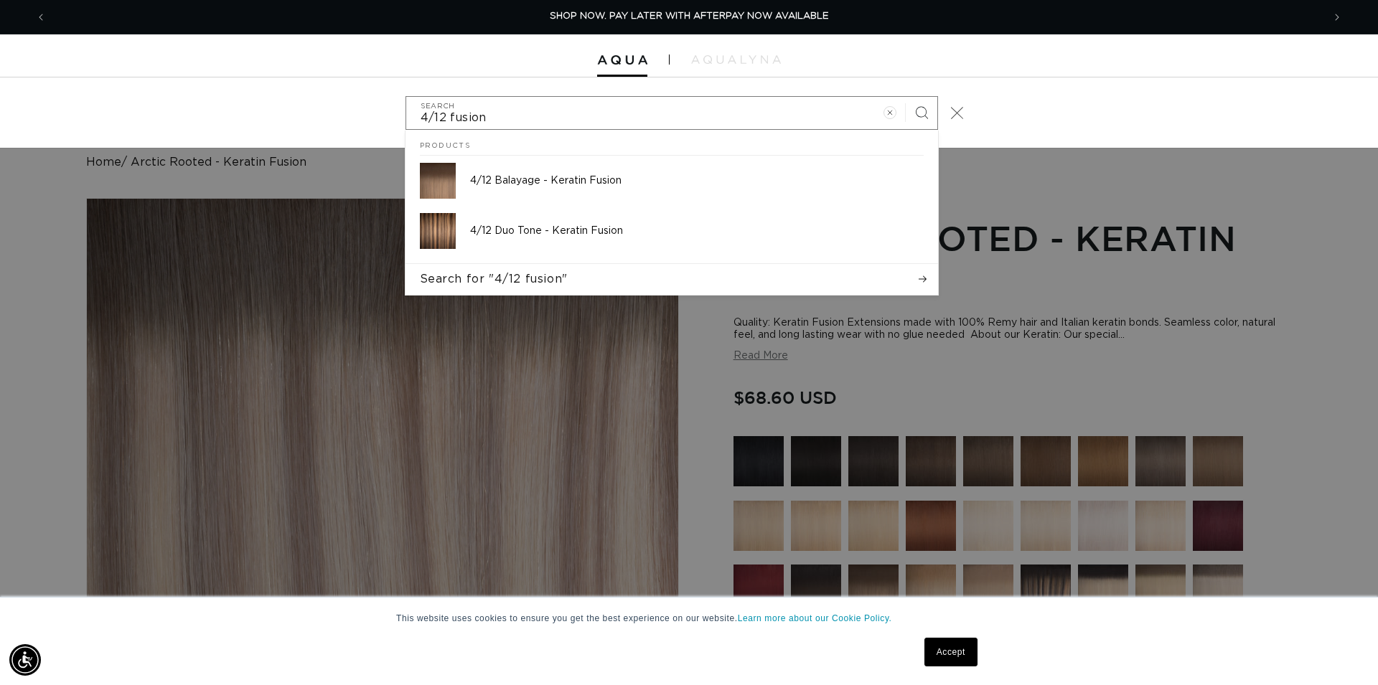
click at [965, 114] on button "Close" at bounding box center [958, 113] width 32 height 32
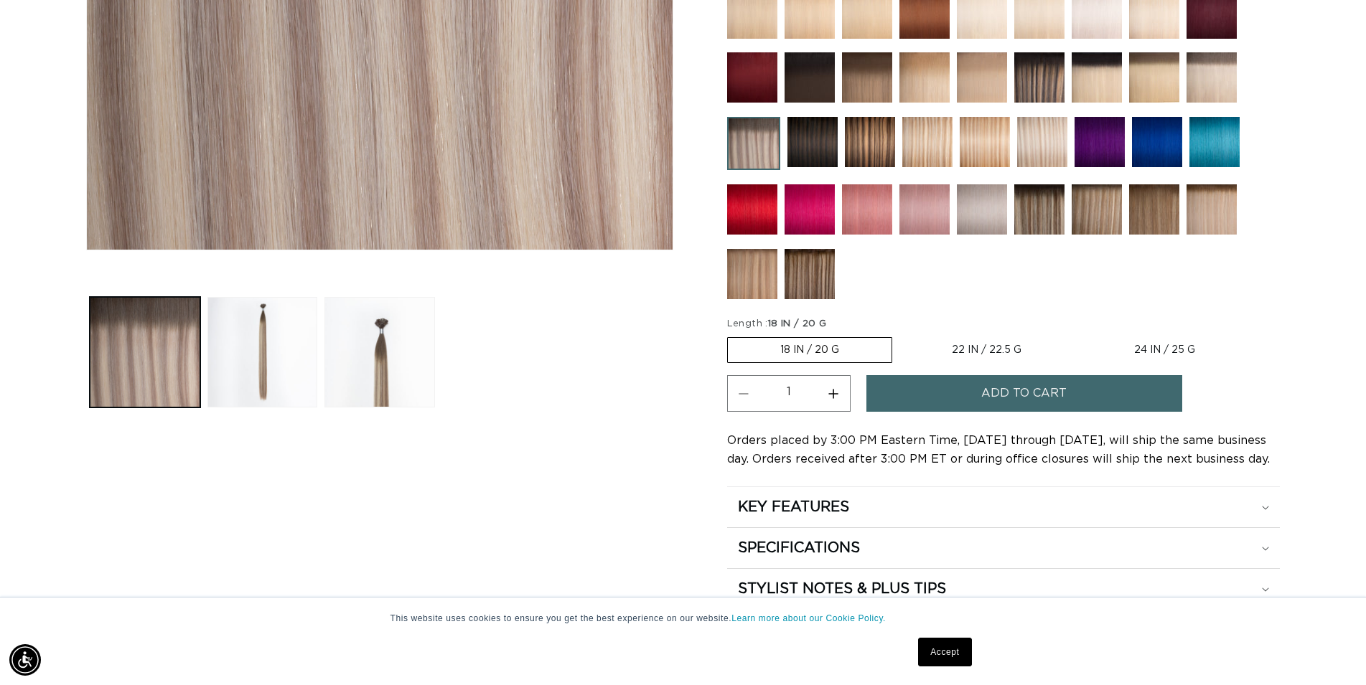
click at [1153, 220] on img at bounding box center [1154, 209] width 50 height 50
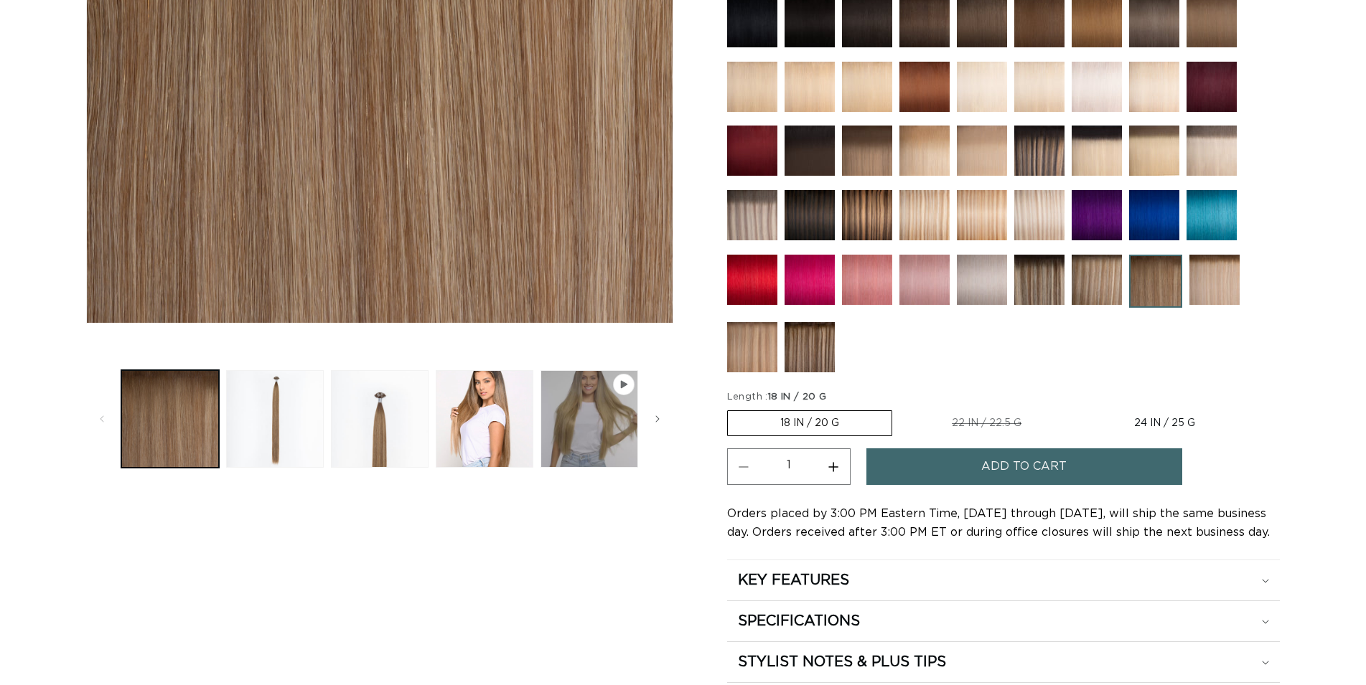
scroll to position [439, 0]
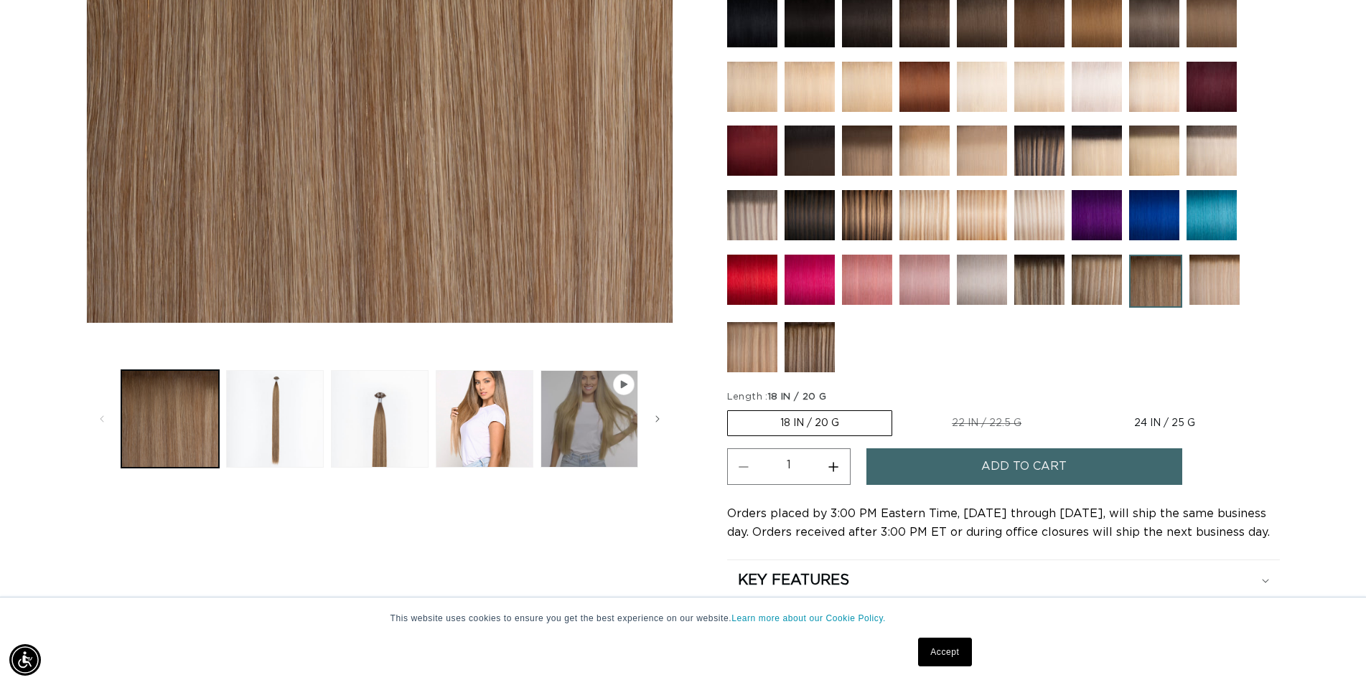
click at [1054, 465] on span "Add to cart" at bounding box center [1023, 467] width 85 height 37
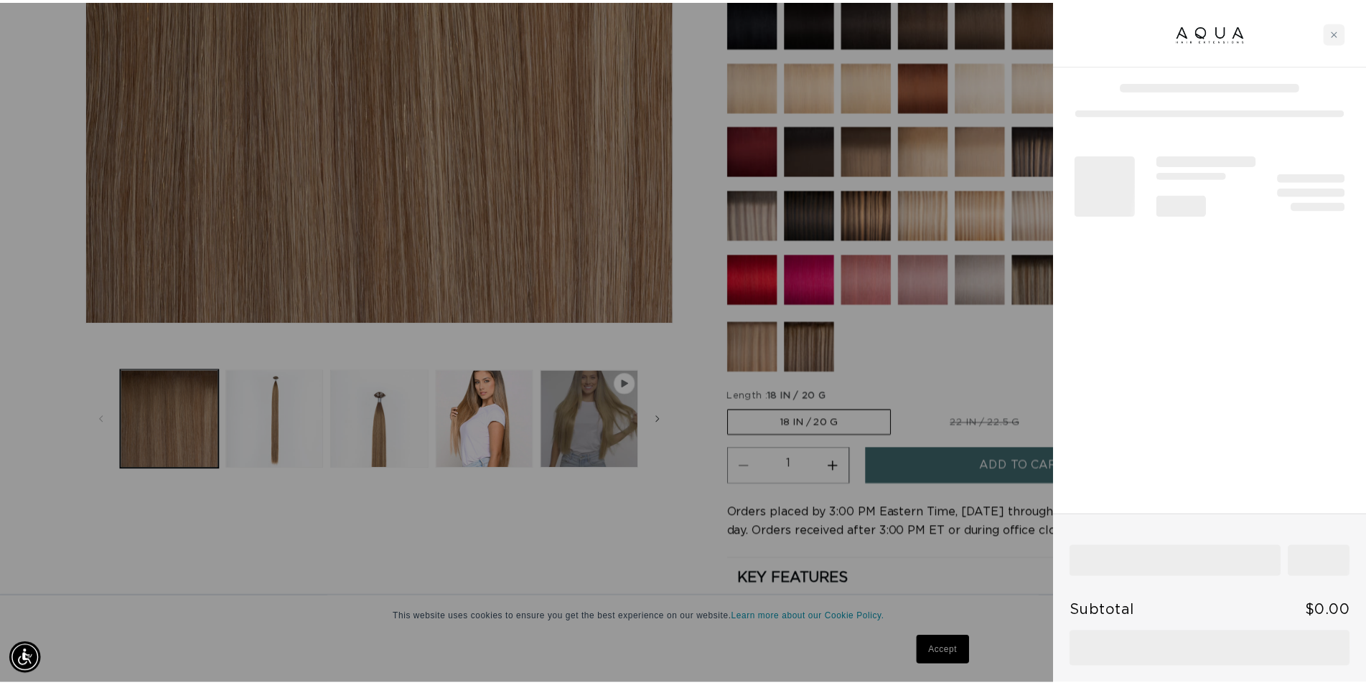
scroll to position [0, 1276]
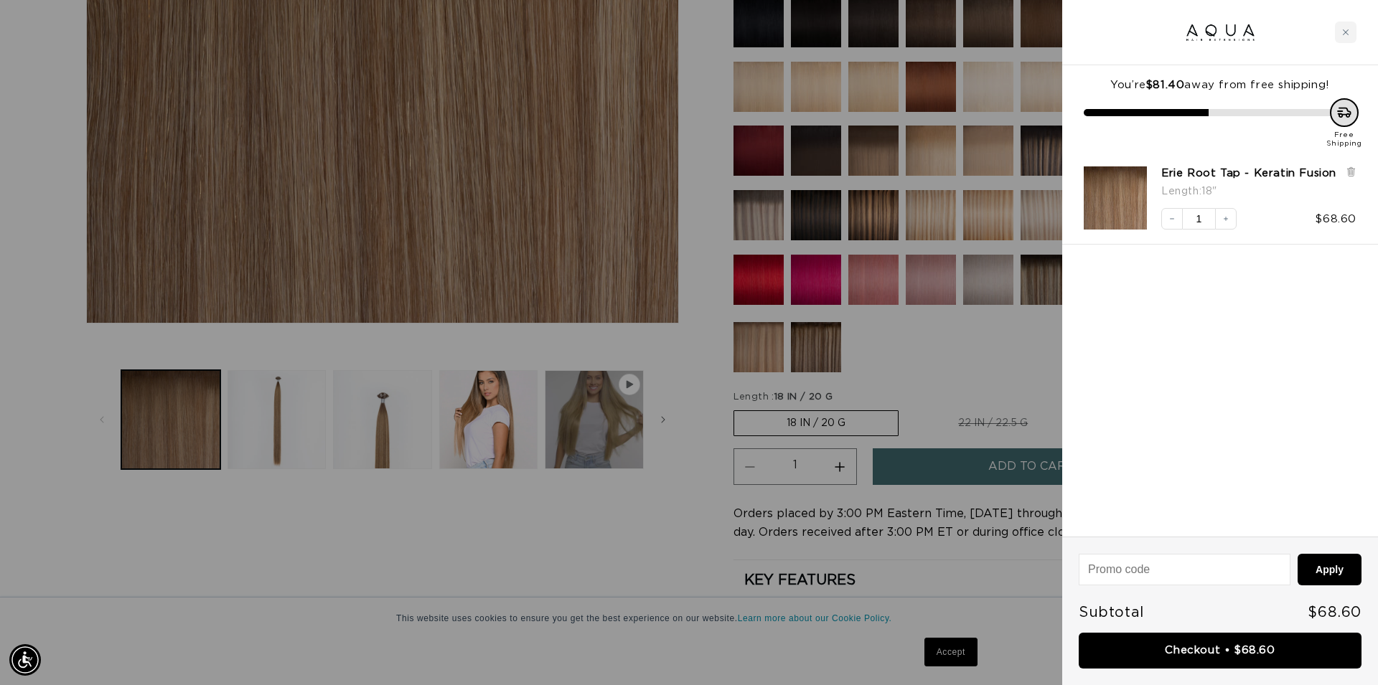
click at [609, 558] on div at bounding box center [689, 342] width 1378 height 685
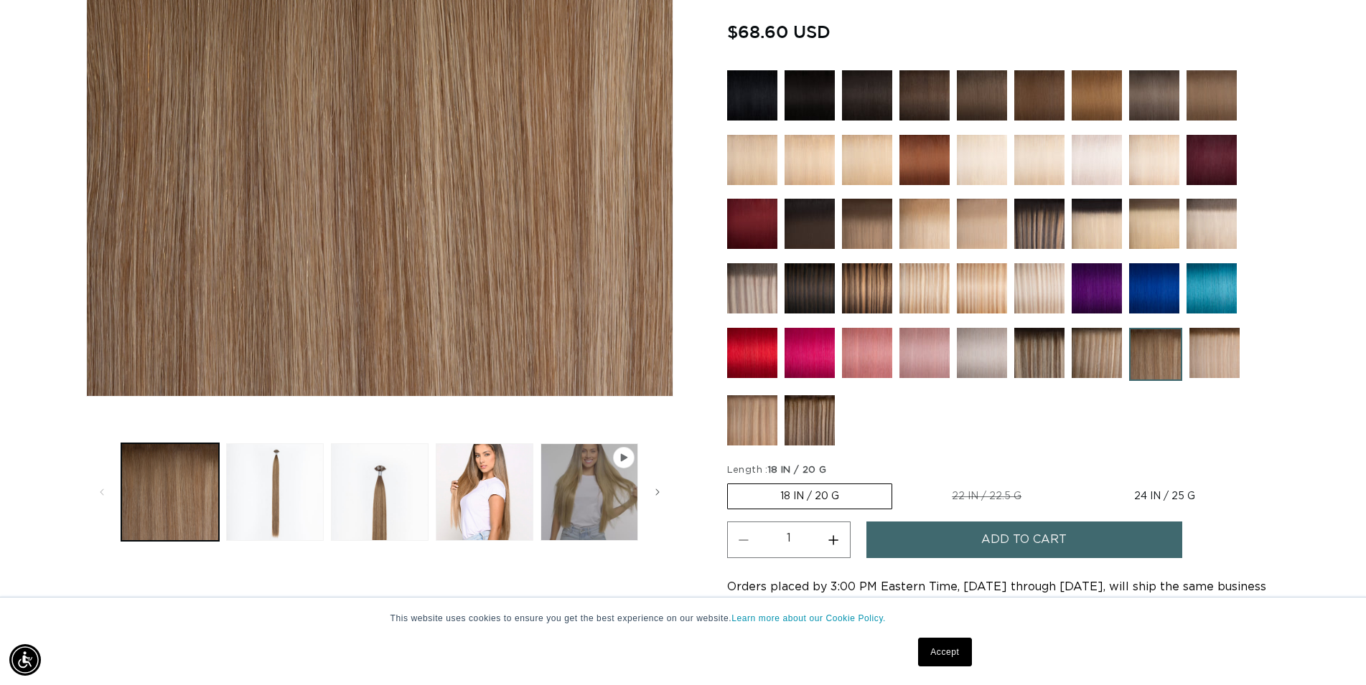
scroll to position [0, 0]
click at [1037, 94] on img at bounding box center [1039, 95] width 50 height 50
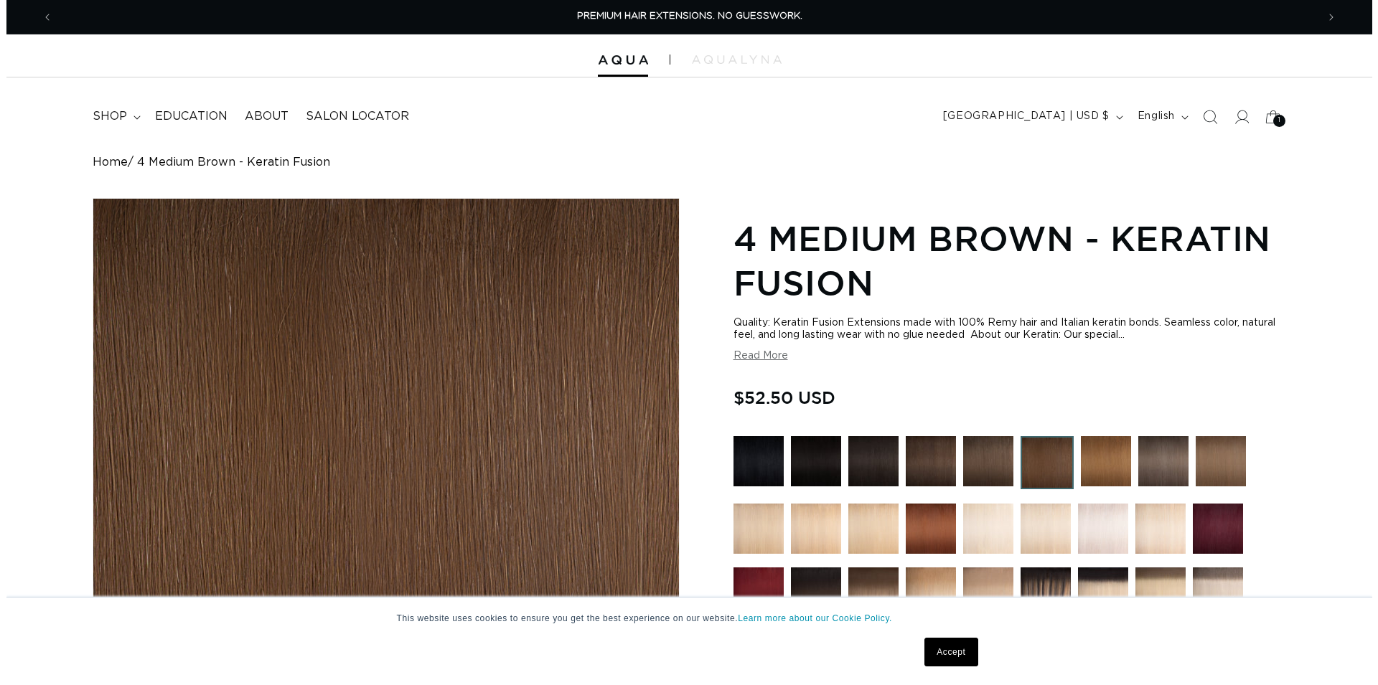
scroll to position [439, 0]
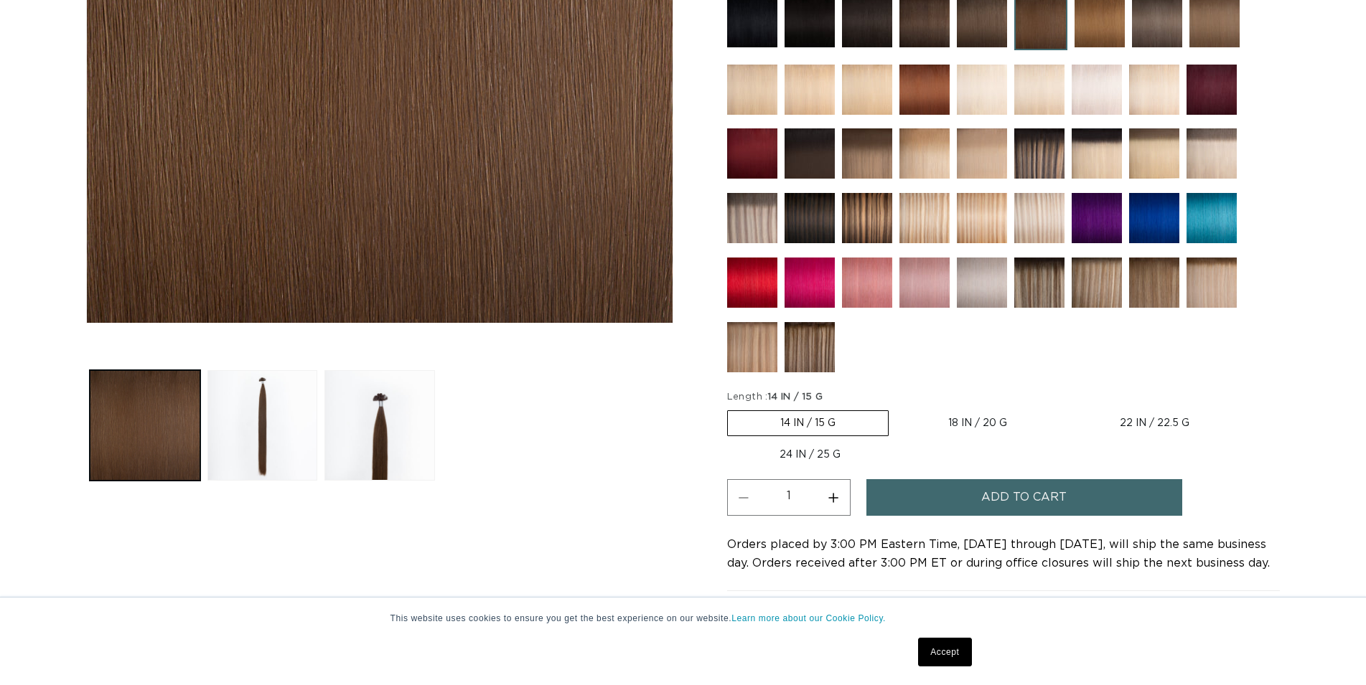
click at [984, 421] on label "18 IN / 20 G Variant sold out or unavailable" at bounding box center [978, 423] width 164 height 24
click at [896, 408] on input "18 IN / 20 G Variant sold out or unavailable" at bounding box center [896, 408] width 1 height 1
radio input "true"
click at [1029, 497] on span "Add to cart" at bounding box center [1023, 497] width 85 height 37
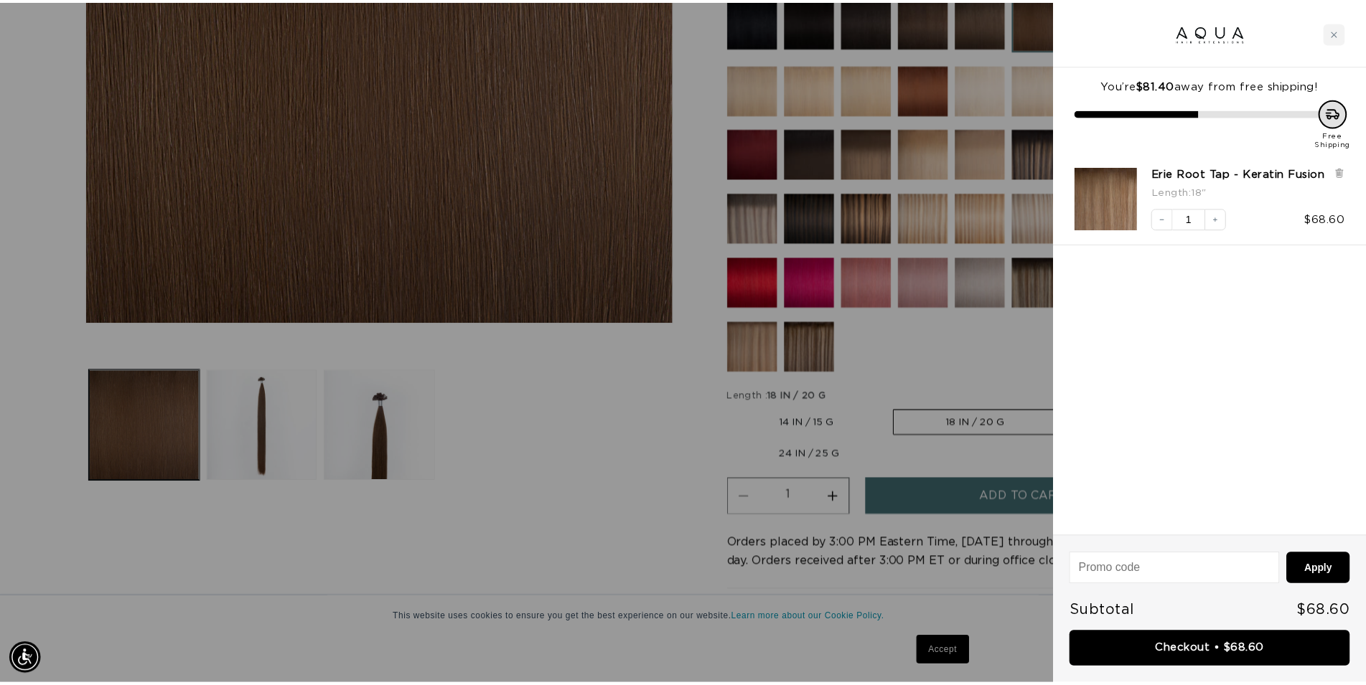
scroll to position [0, 1276]
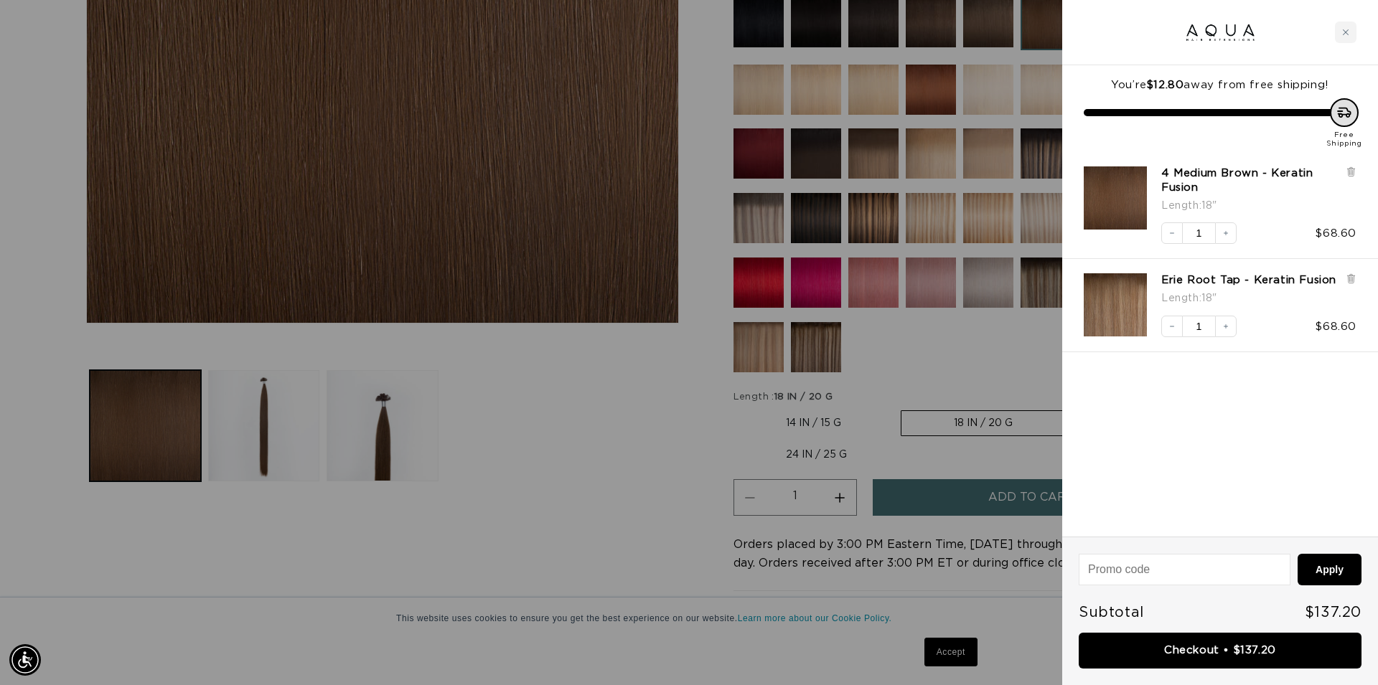
click at [646, 547] on div at bounding box center [689, 342] width 1378 height 685
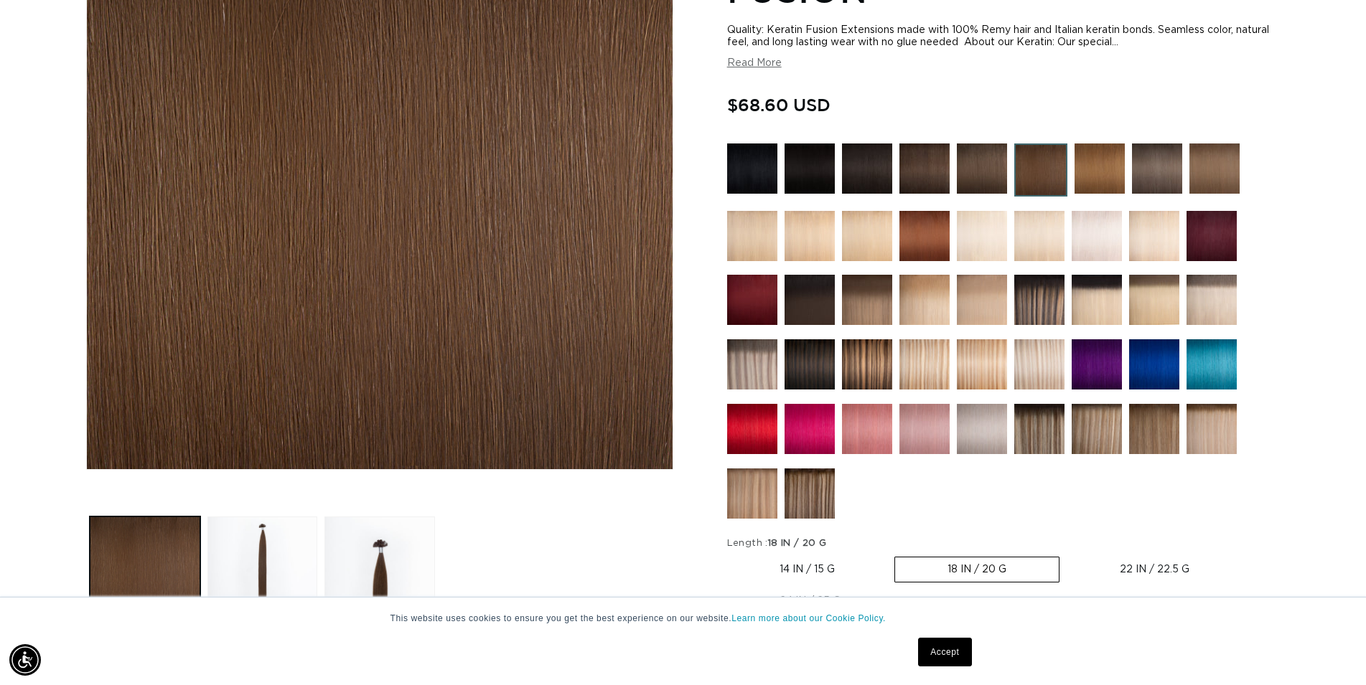
scroll to position [0, 2528]
click at [1150, 160] on img at bounding box center [1157, 169] width 50 height 50
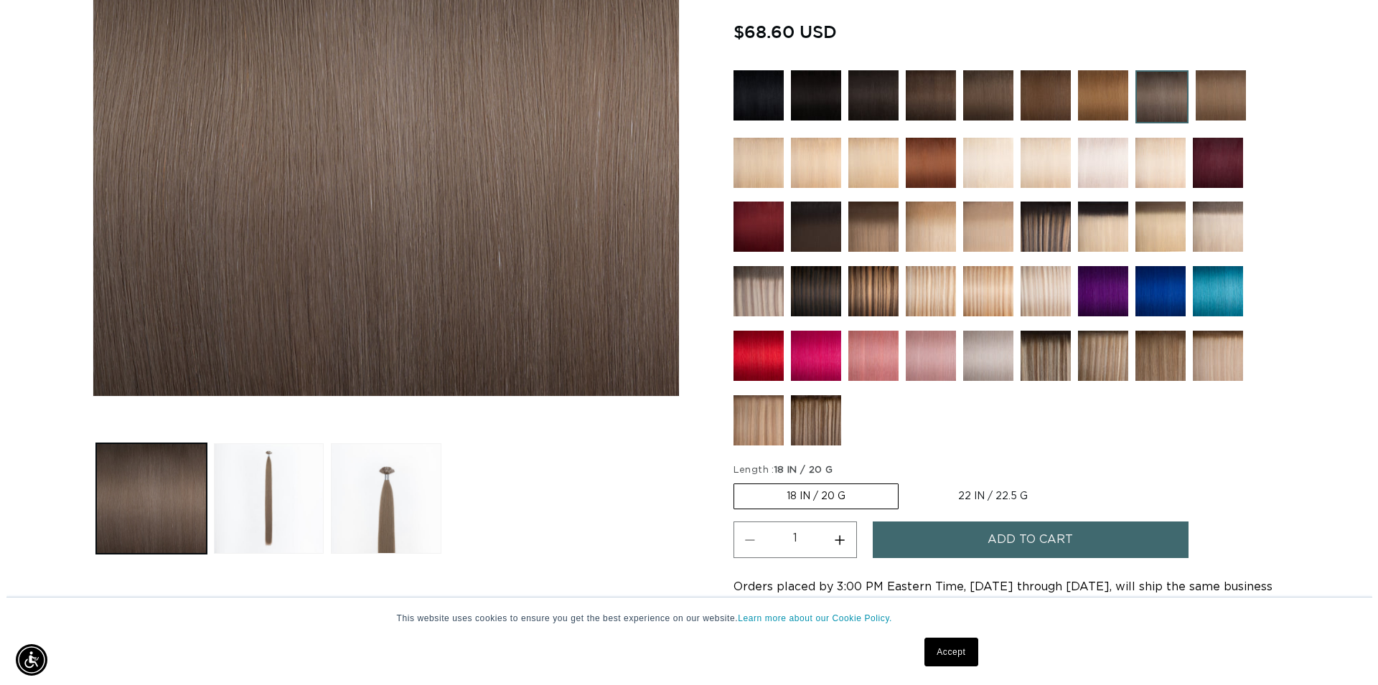
scroll to position [0, 1264]
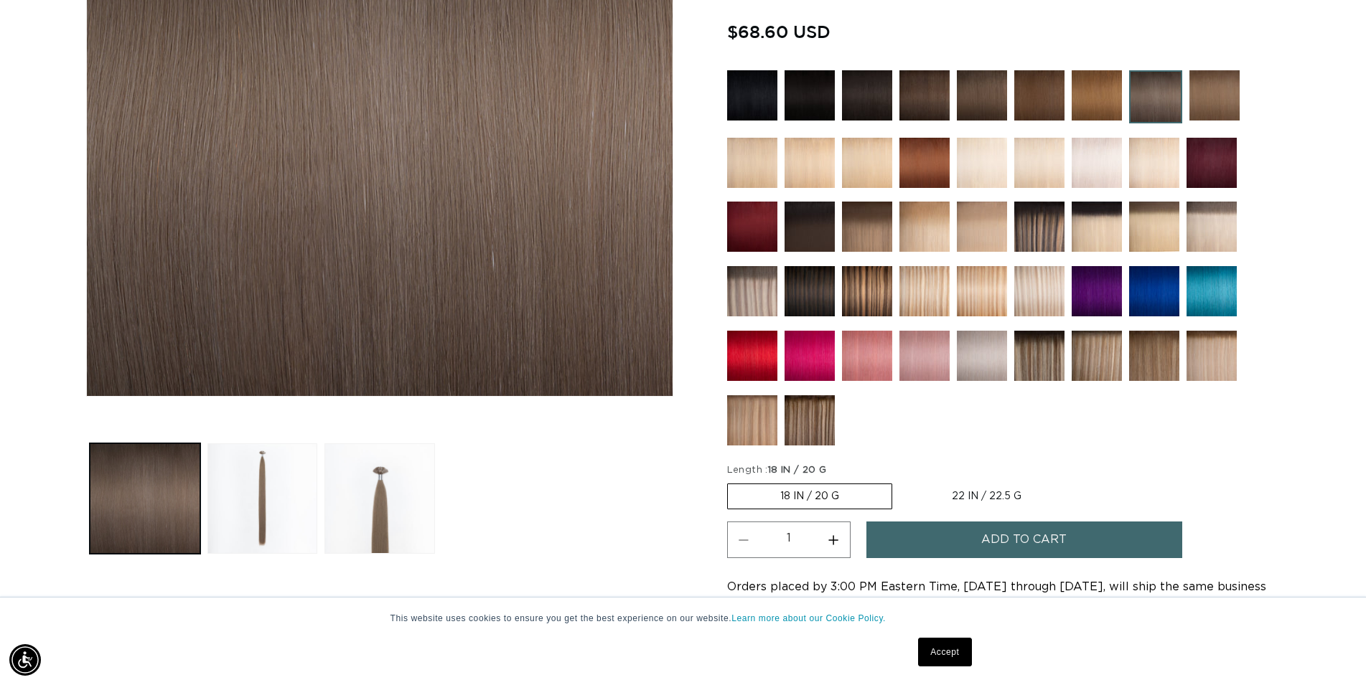
click at [972, 496] on label "22 IN / 22.5 G Variant sold out or unavailable" at bounding box center [986, 496] width 174 height 24
click at [900, 482] on input "22 IN / 22.5 G Variant sold out or unavailable" at bounding box center [899, 481] width 1 height 1
radio input "true"
click at [1009, 545] on span "Add to cart" at bounding box center [1023, 540] width 85 height 37
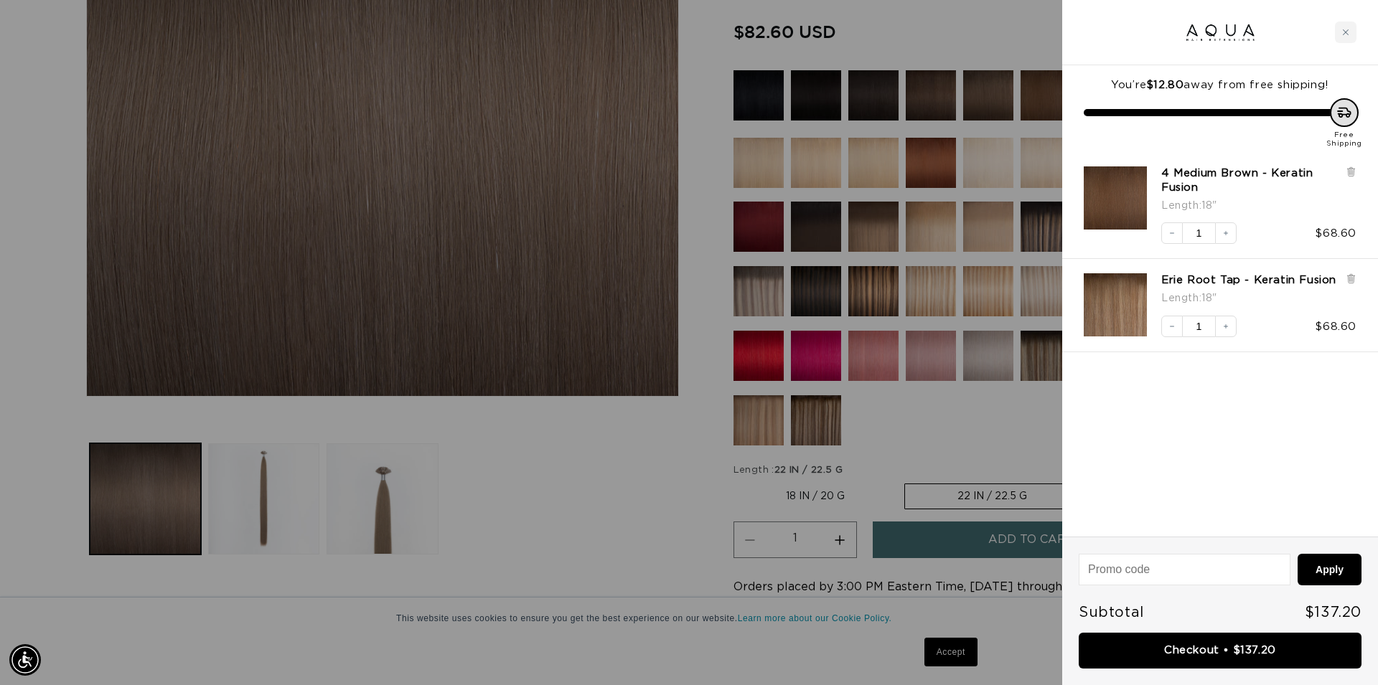
scroll to position [0, 2552]
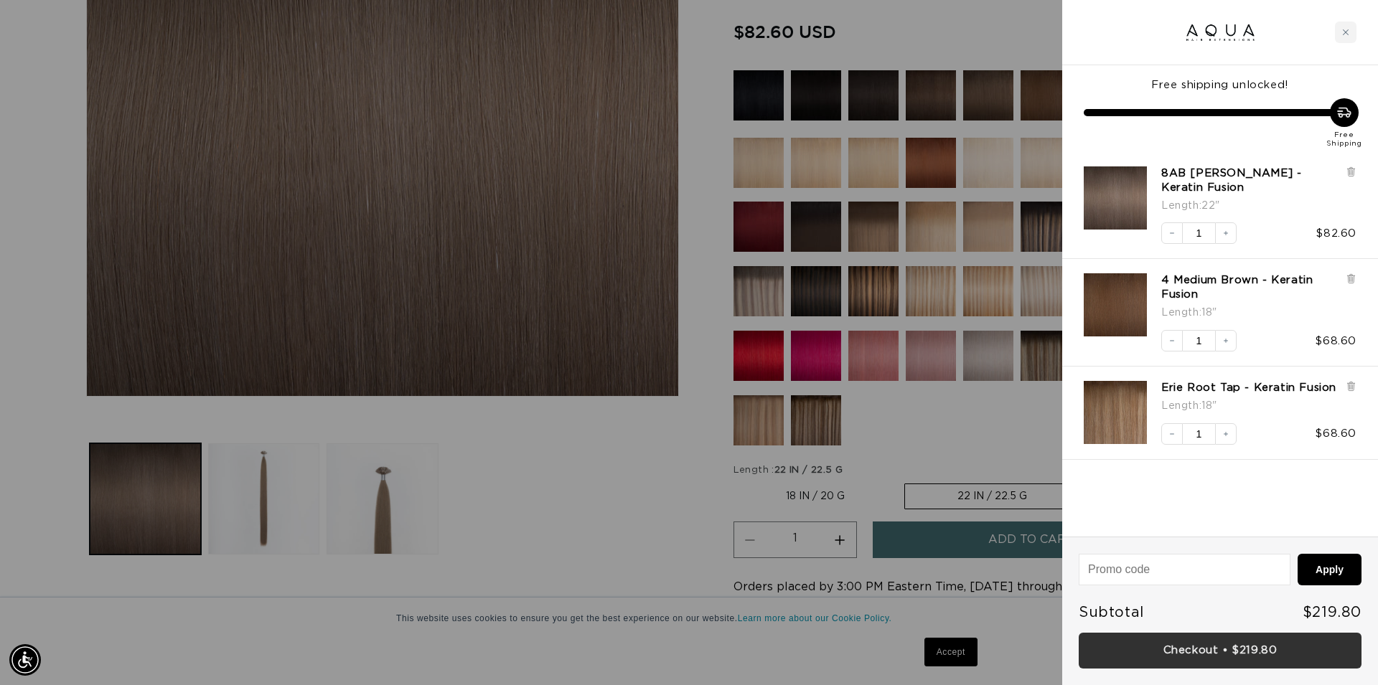
click at [1207, 648] on link "Checkout • $219.80" at bounding box center [1220, 651] width 283 height 37
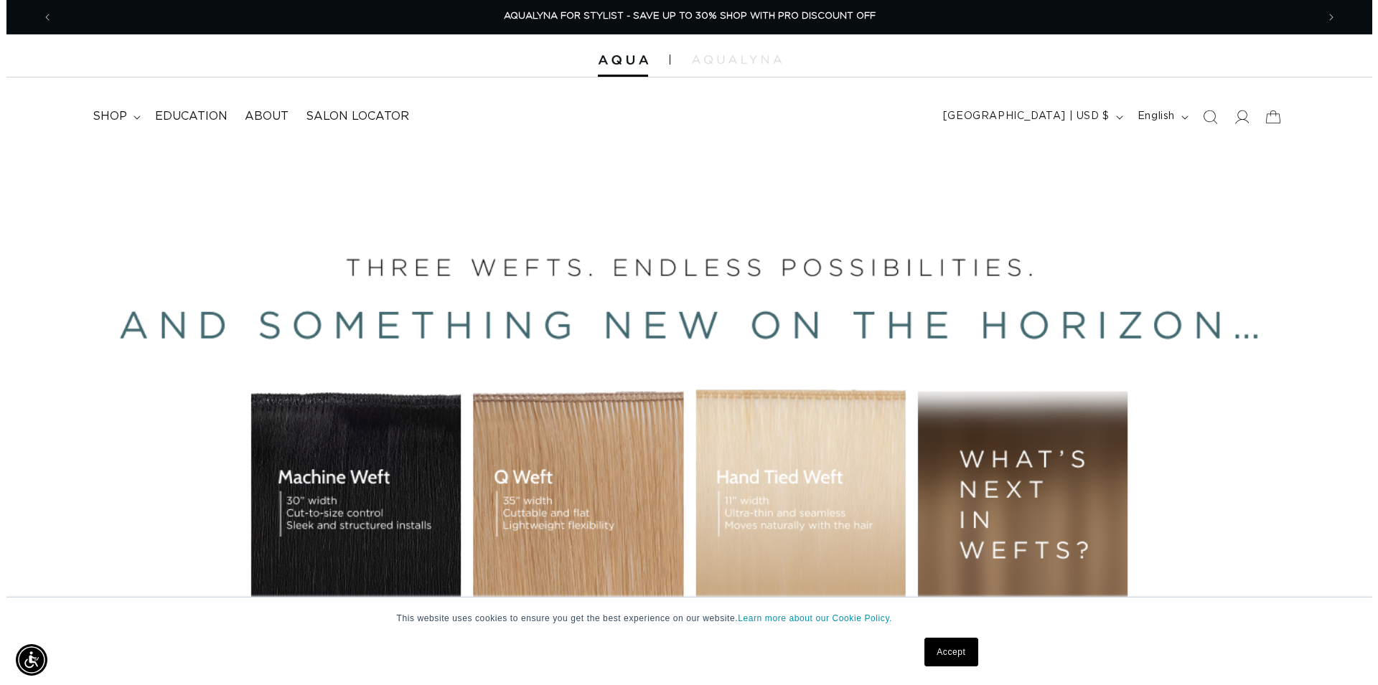
scroll to position [0, 2528]
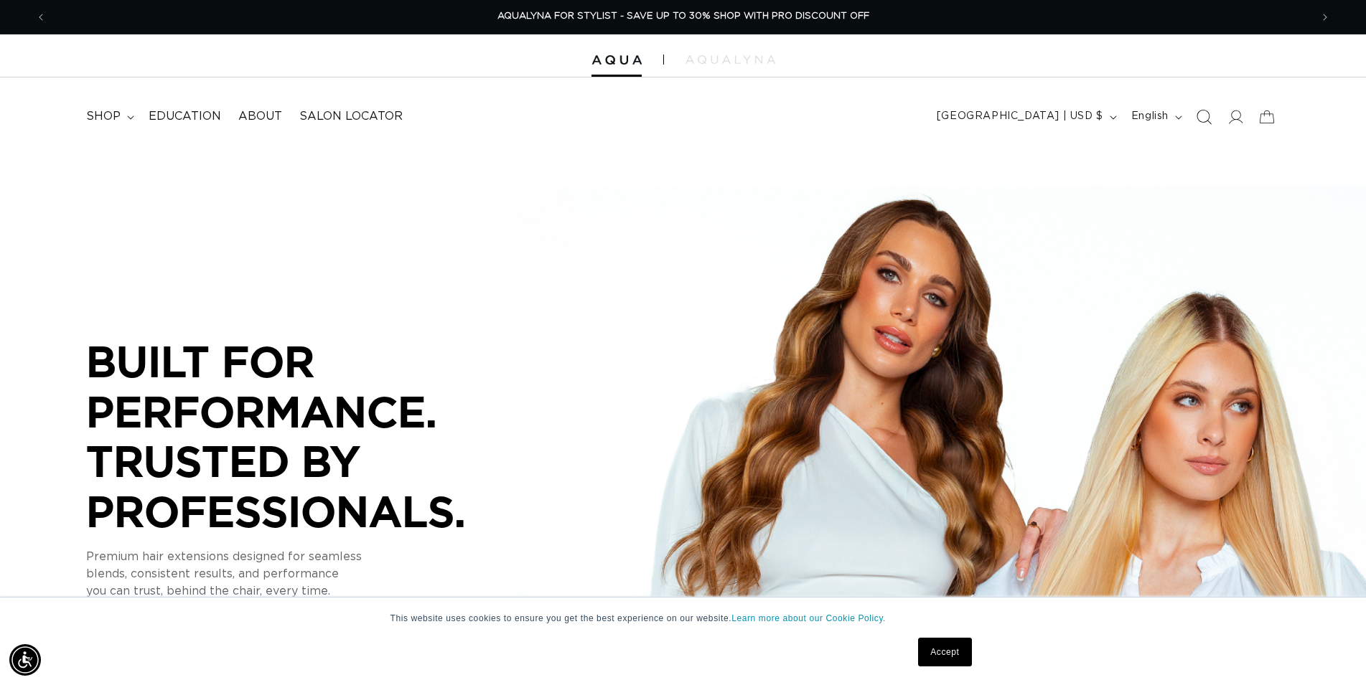
click at [1206, 117] on icon "Search" at bounding box center [1203, 116] width 15 height 15
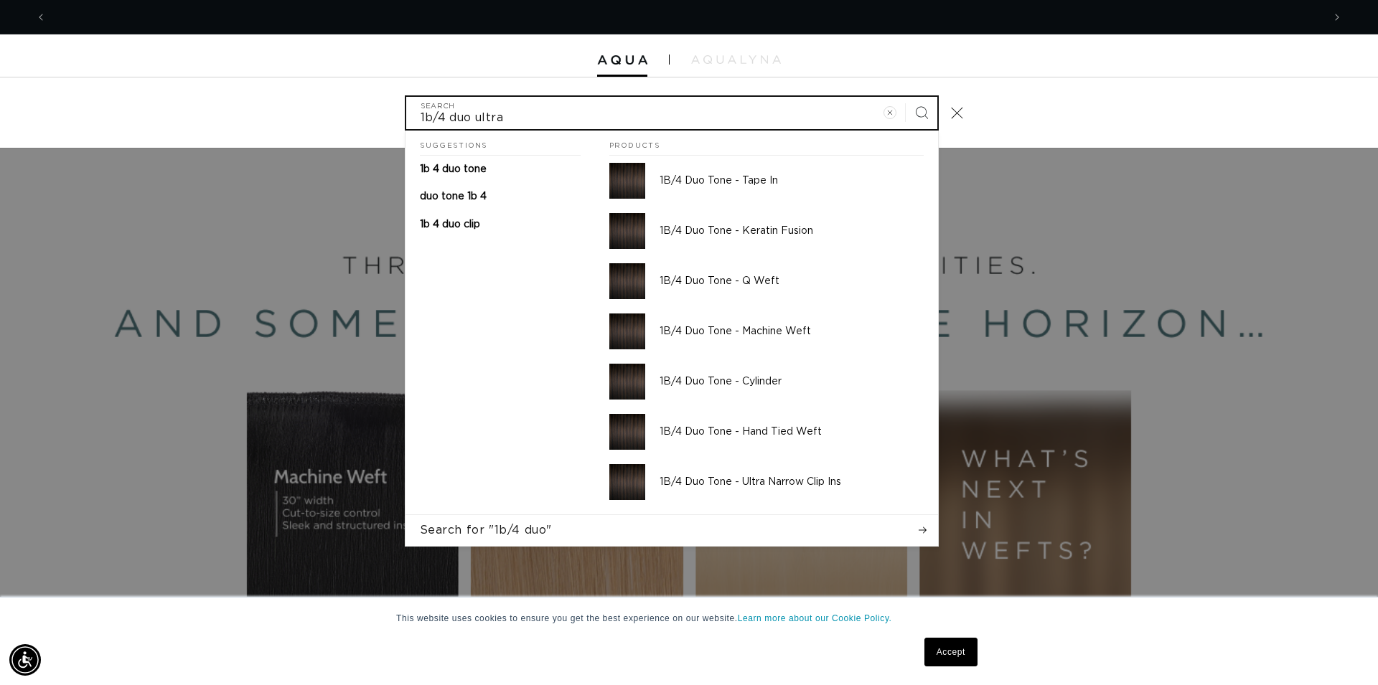
scroll to position [0, 1276]
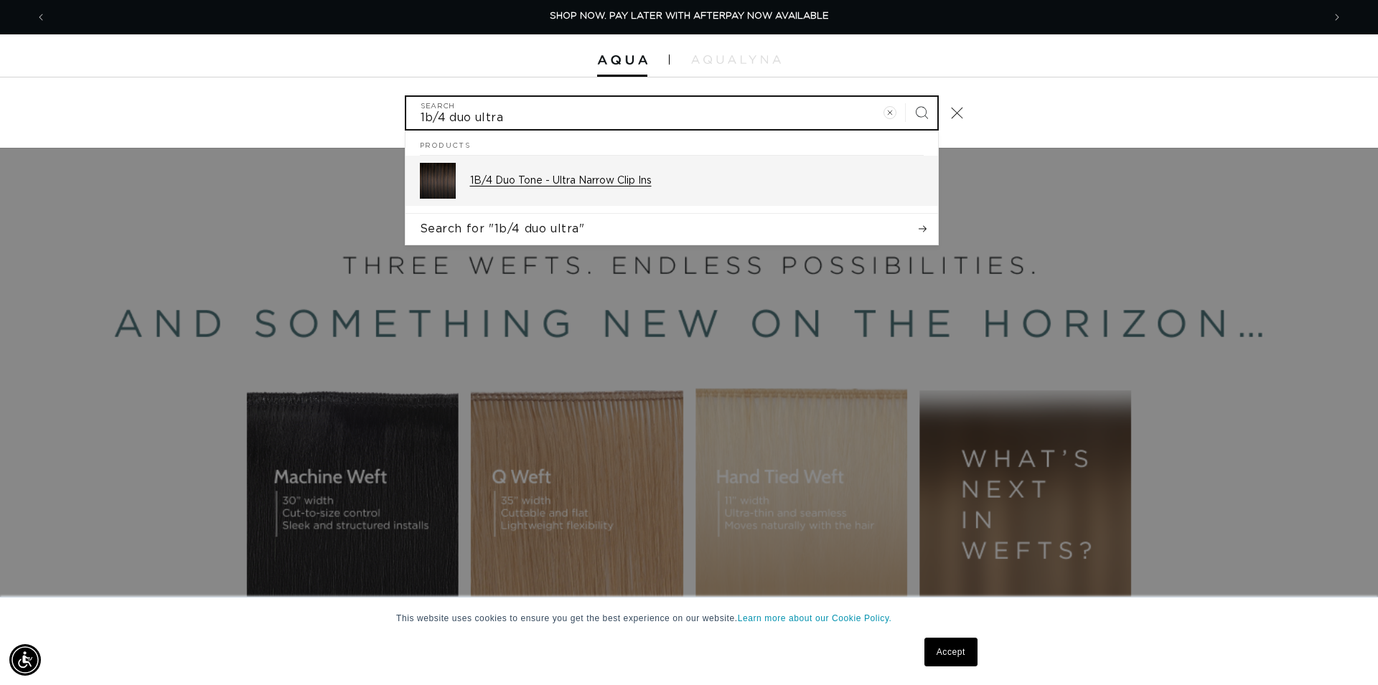
type input "1b/4 duo ultra"
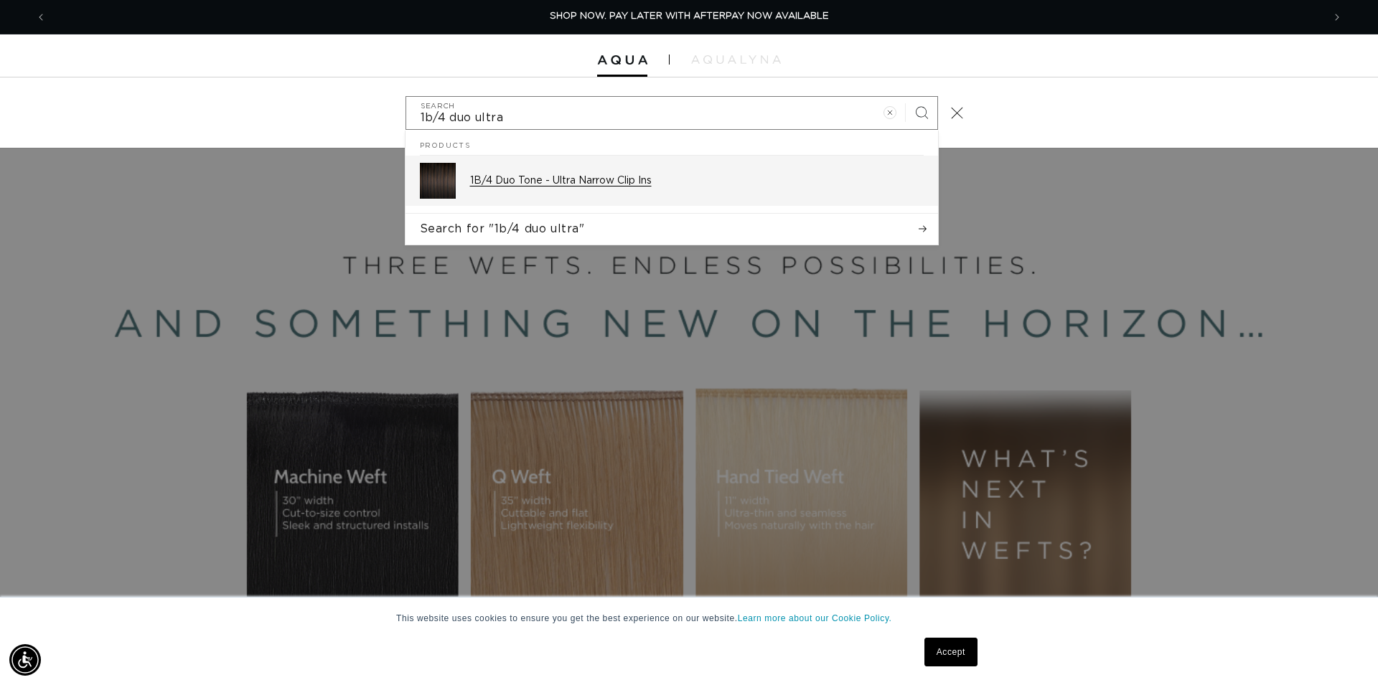
click at [591, 182] on p "1B/4 Duo Tone - Ultra Narrow Clip Ins" at bounding box center [697, 180] width 454 height 13
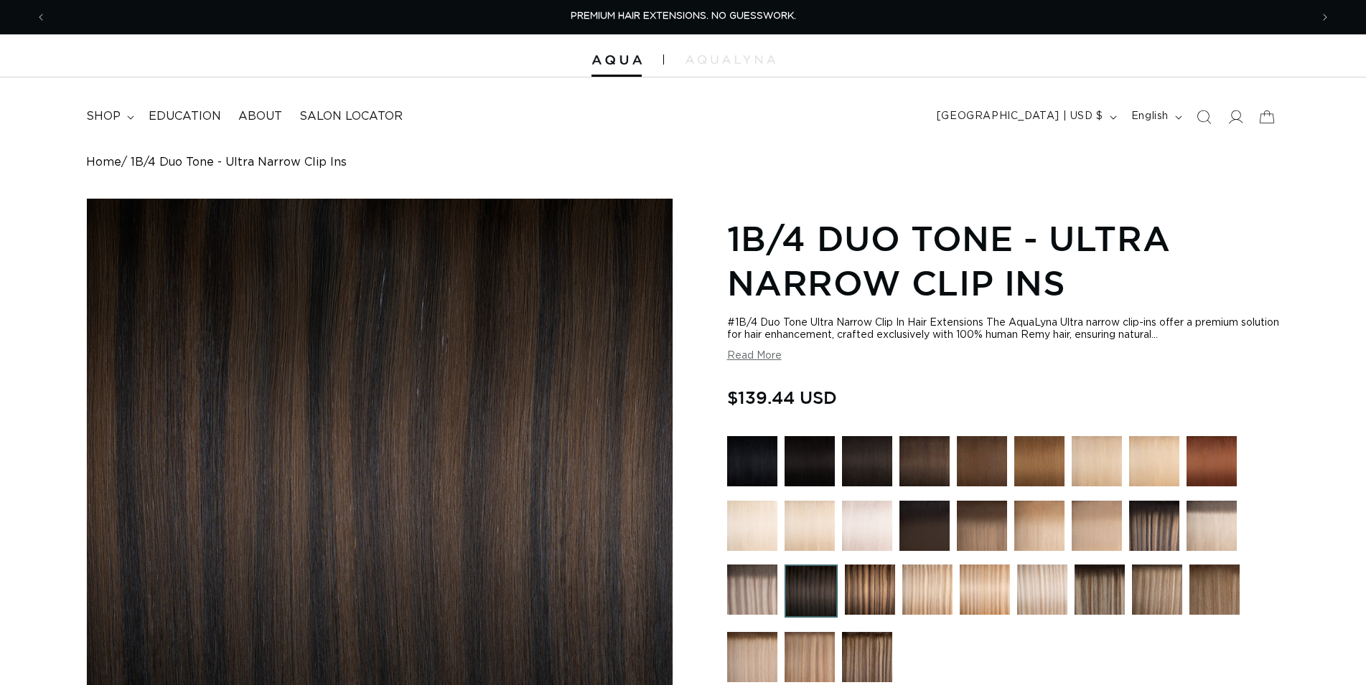
radio input "true"
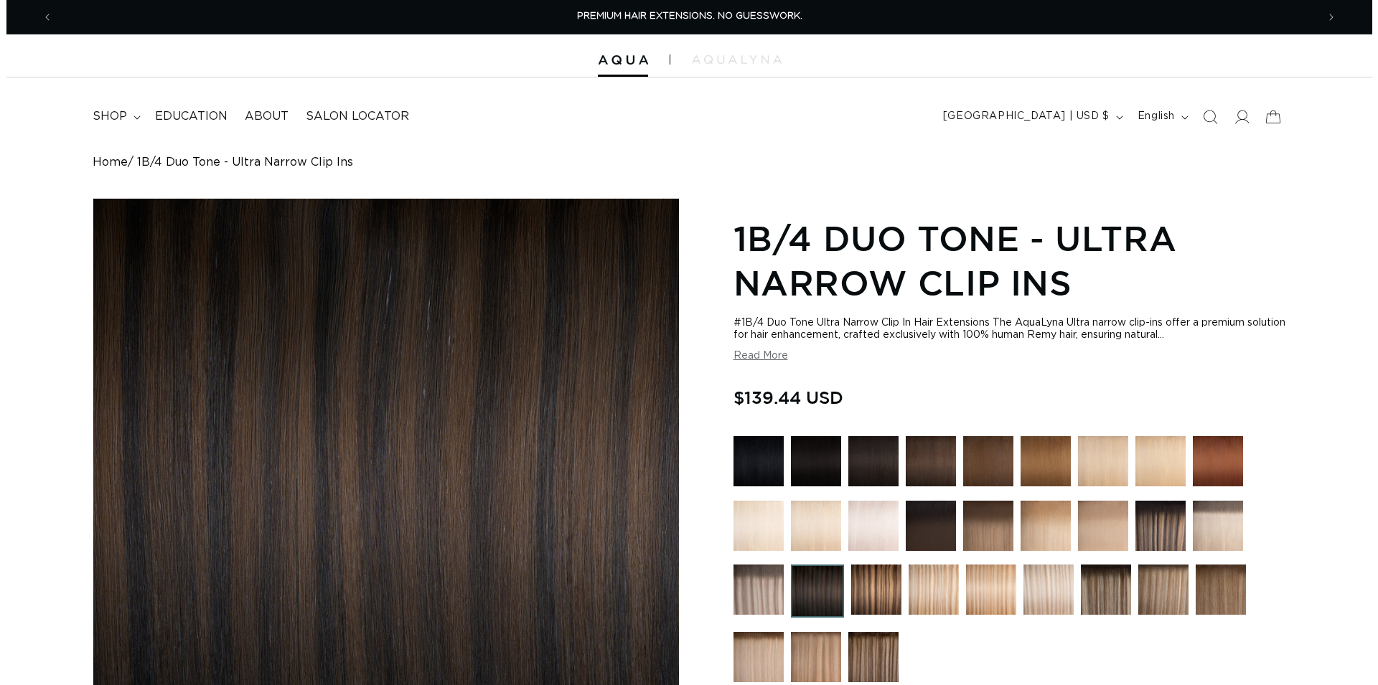
scroll to position [439, 0]
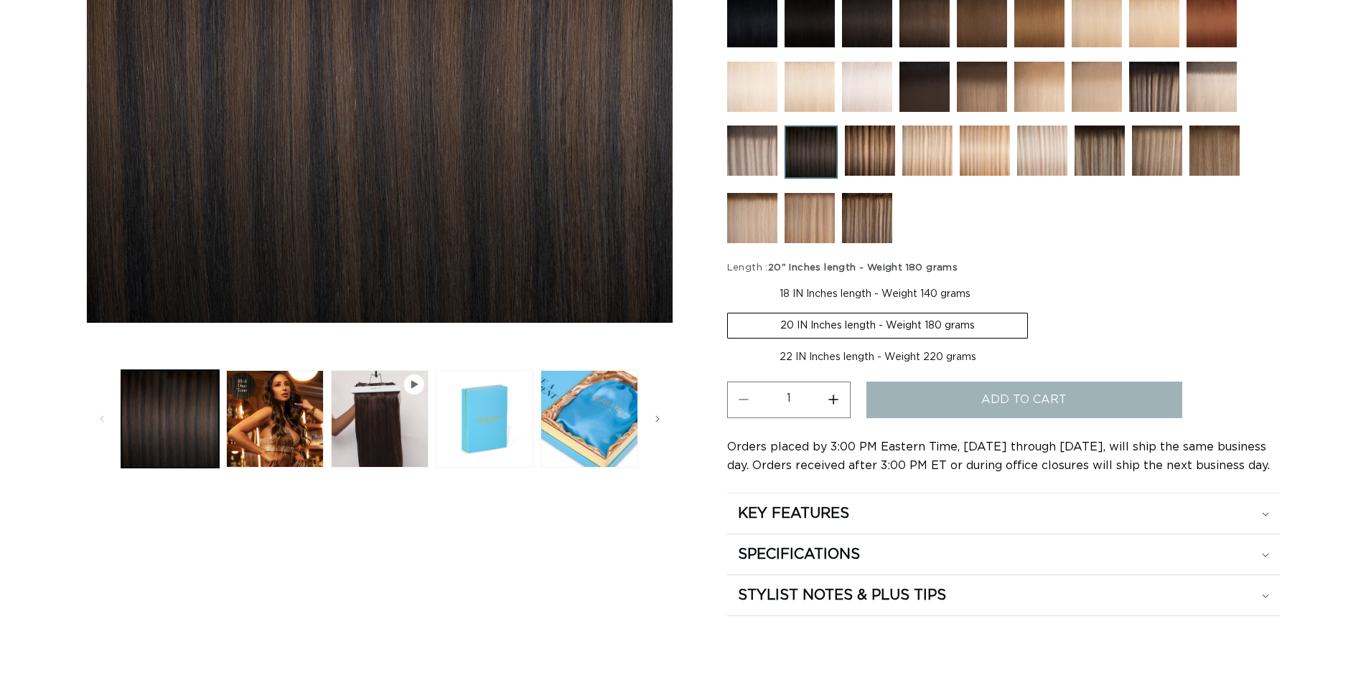
click at [979, 394] on button "Add to cart" at bounding box center [1024, 400] width 316 height 37
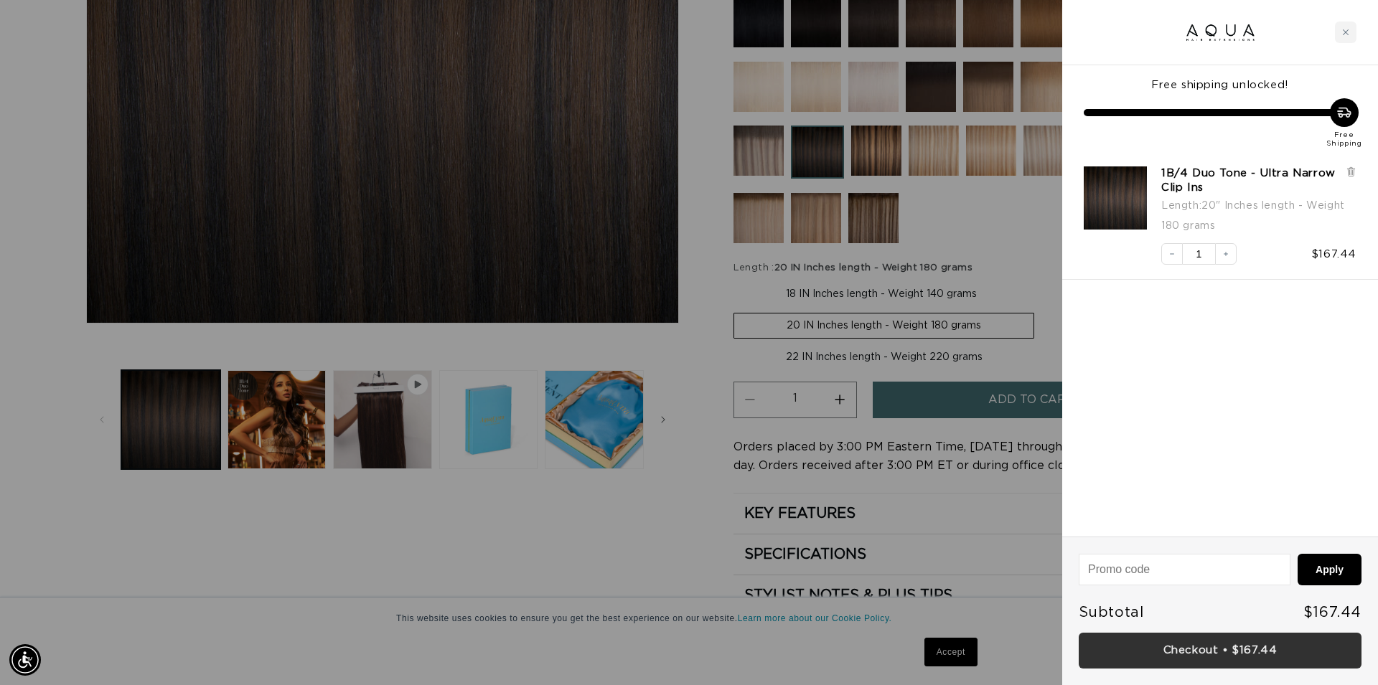
scroll to position [0, 1276]
click at [1261, 653] on link "Checkout • $167.44" at bounding box center [1220, 651] width 283 height 37
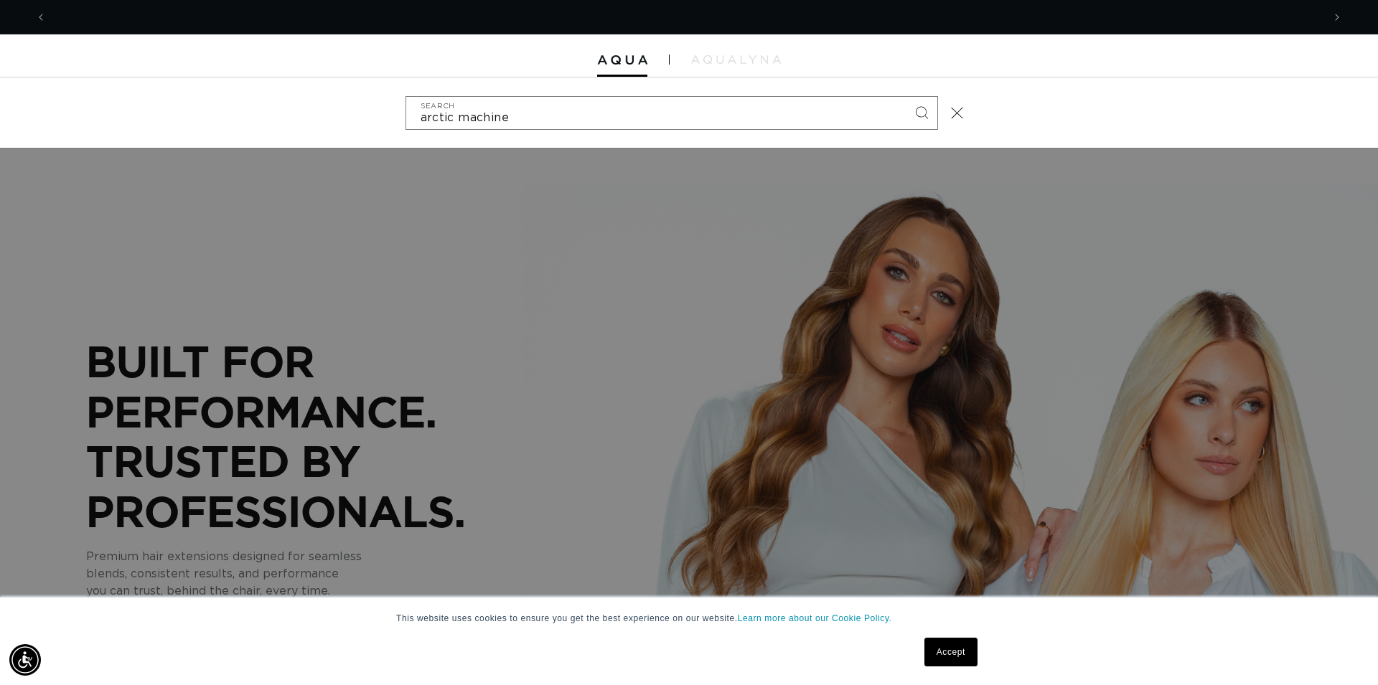
scroll to position [0, 1276]
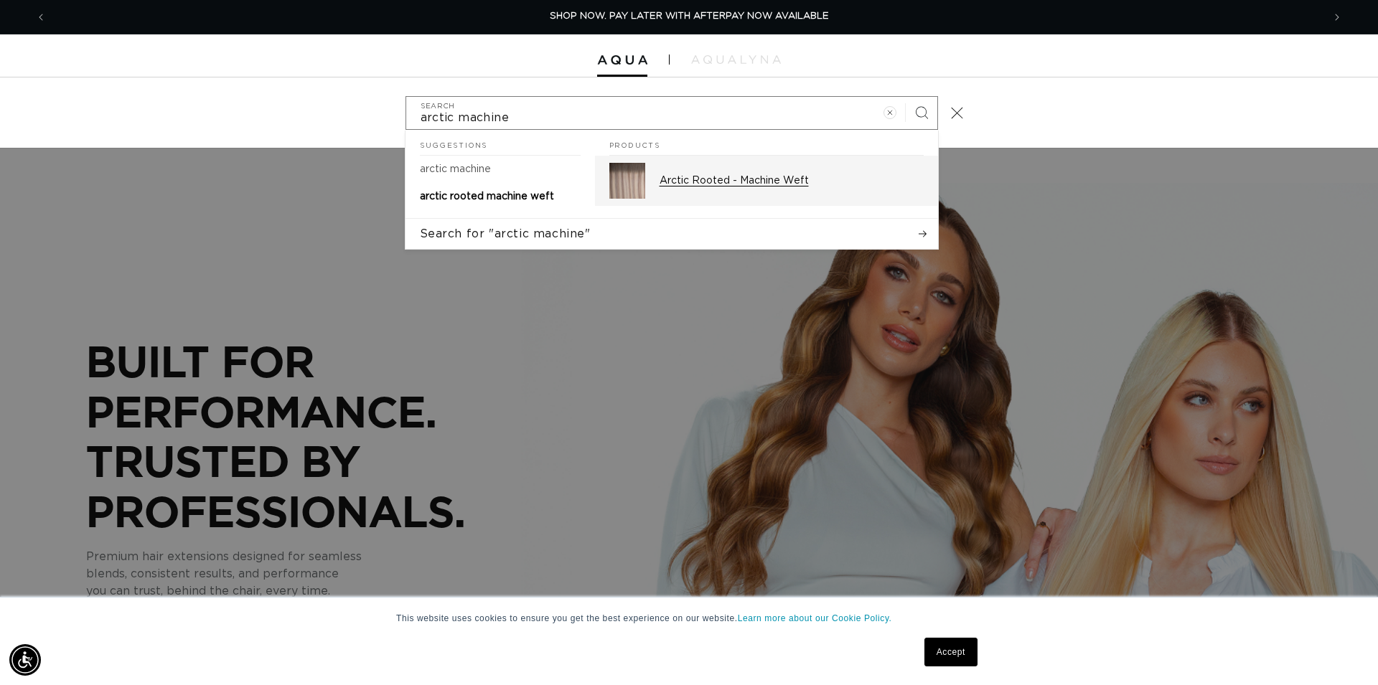
type input "arctic machine"
click at [682, 177] on p "Arctic Rooted - Machine Weft" at bounding box center [792, 180] width 264 height 13
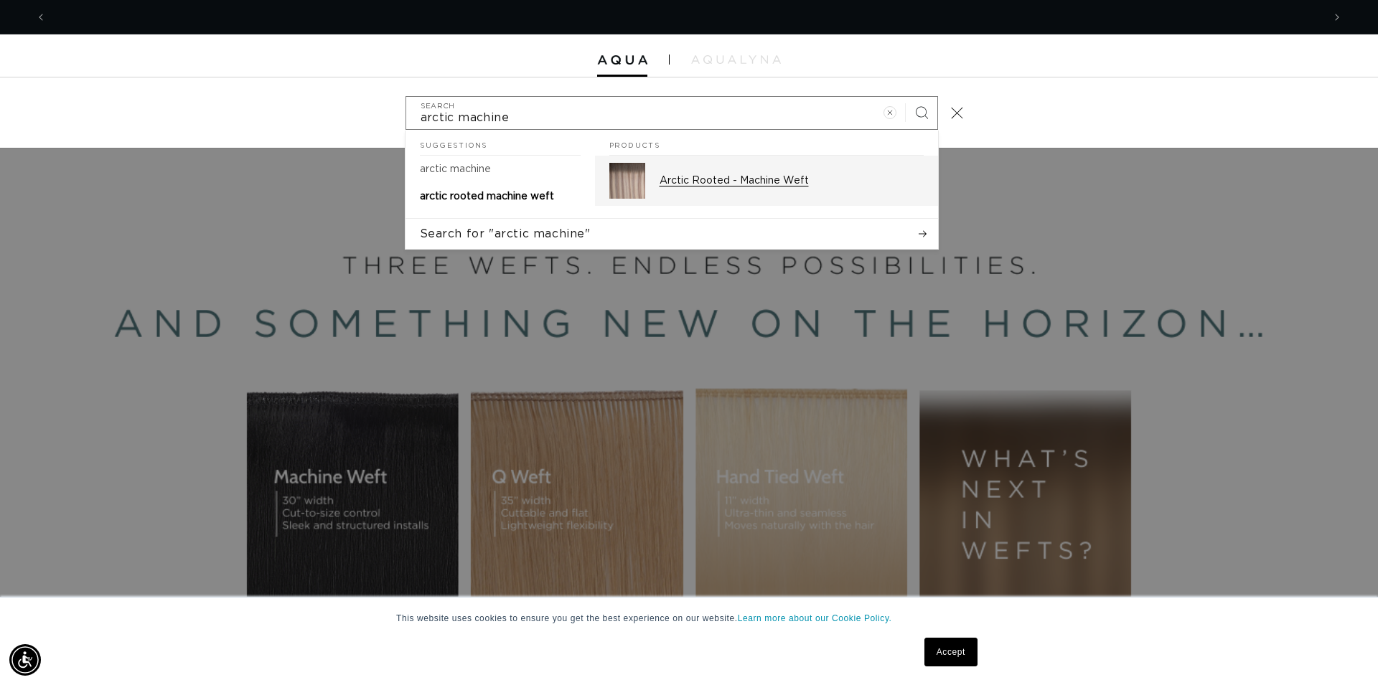
scroll to position [0, 2552]
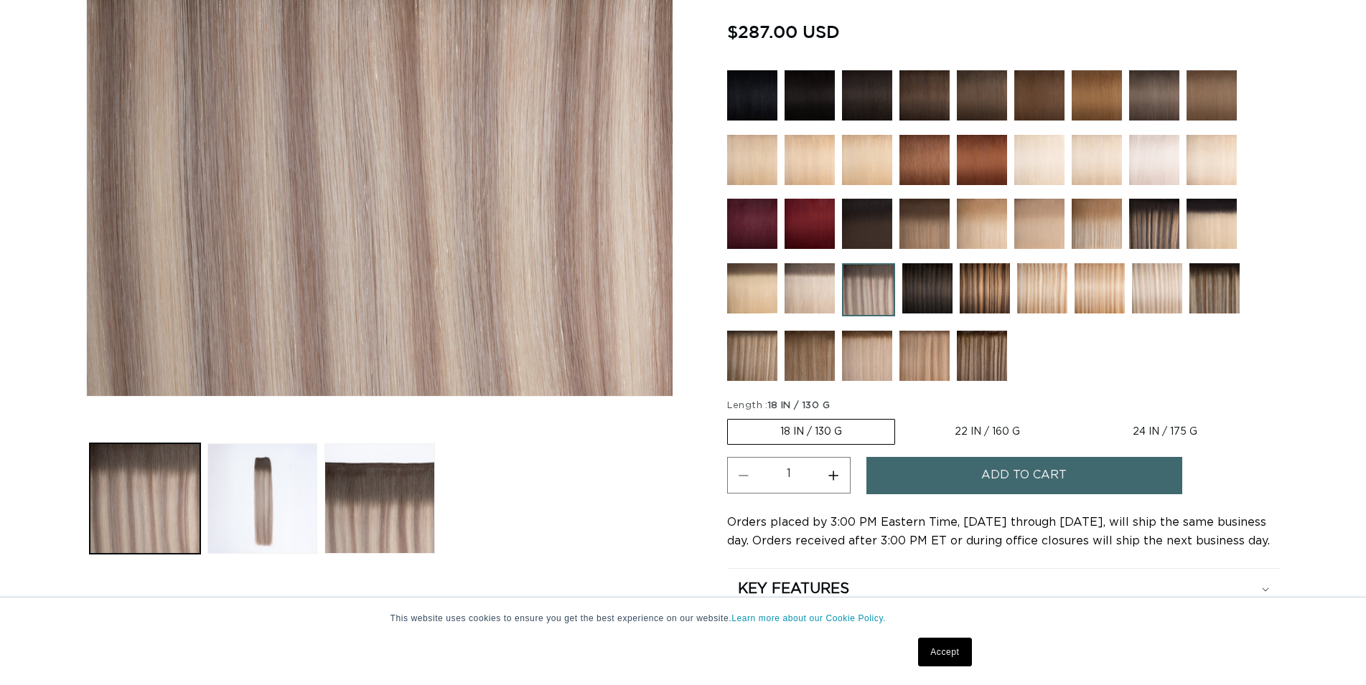
scroll to position [366, 0]
click at [1007, 431] on label "22 IN / 160 G Variant sold out or unavailable" at bounding box center [987, 432] width 170 height 24
click at [903, 417] on input "22 IN / 160 G Variant sold out or unavailable" at bounding box center [902, 416] width 1 height 1
radio input "true"
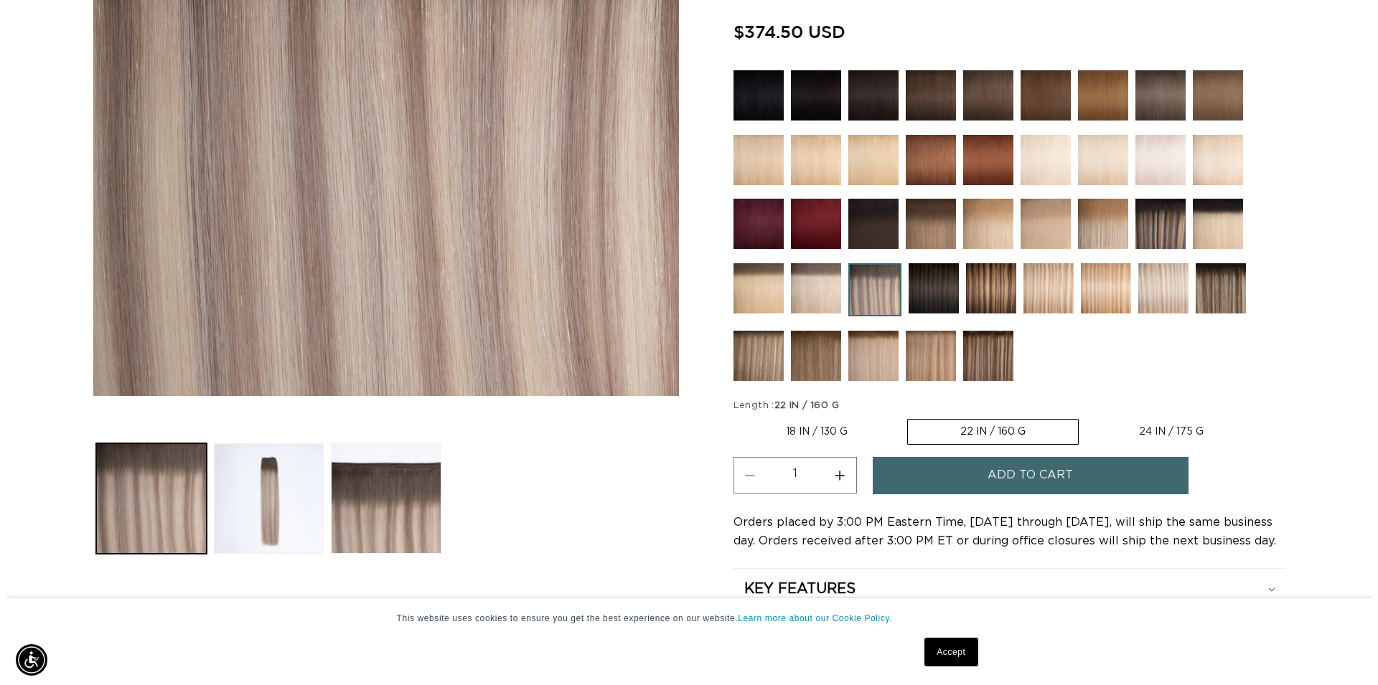
scroll to position [0, 1264]
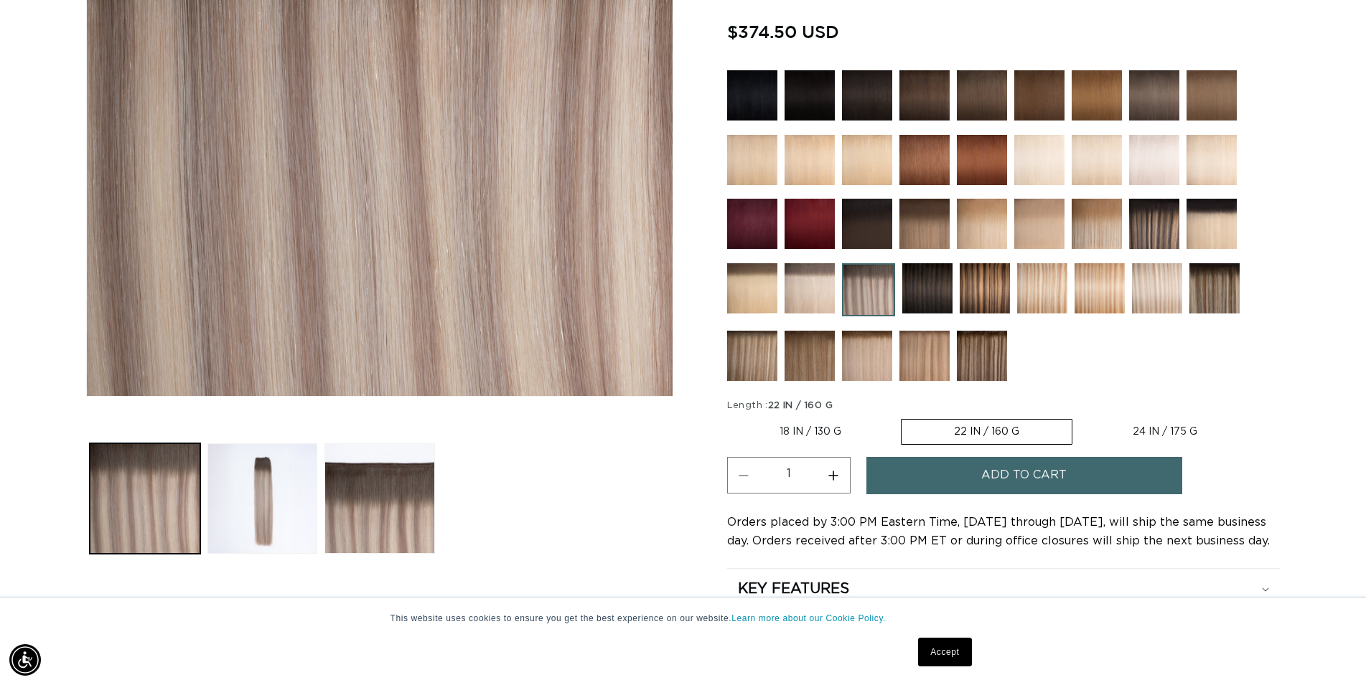
click at [1039, 464] on span "Add to cart" at bounding box center [1023, 475] width 85 height 37
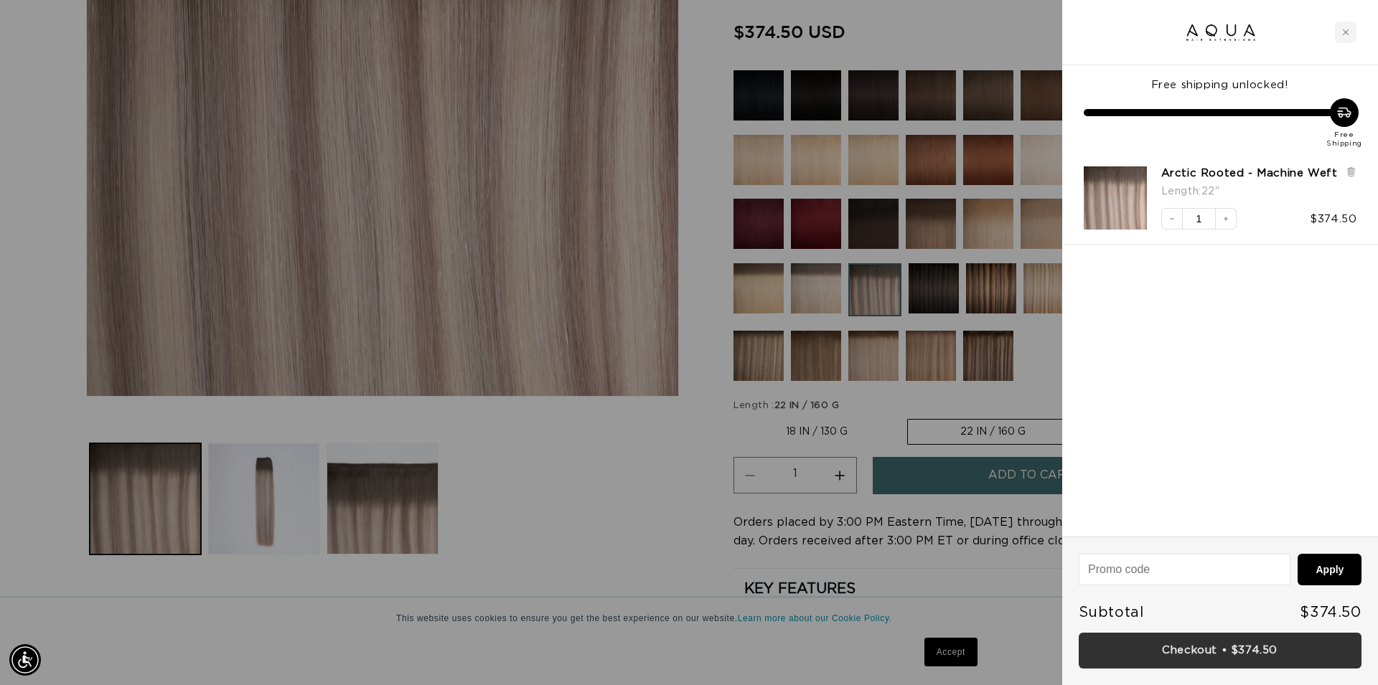
scroll to position [0, 0]
click at [1205, 650] on link "Checkout • $374.50" at bounding box center [1220, 651] width 283 height 37
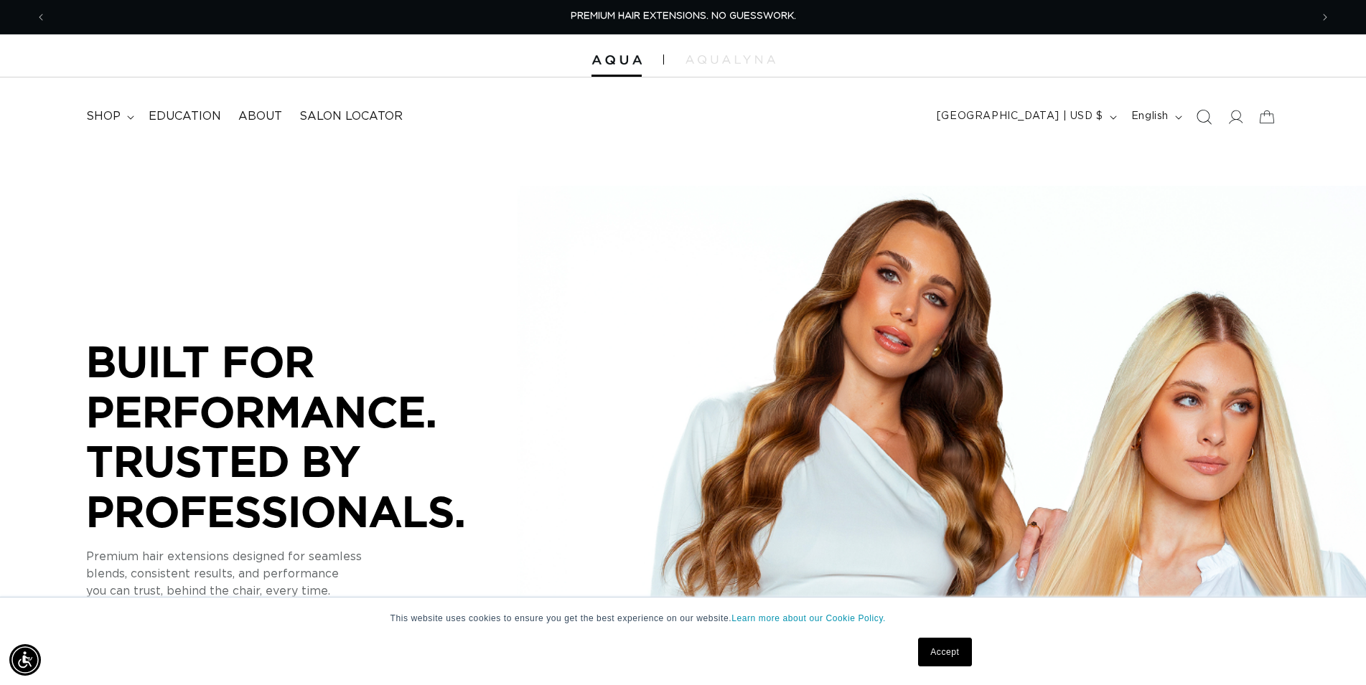
click at [1205, 123] on icon "Search" at bounding box center [1203, 116] width 15 height 15
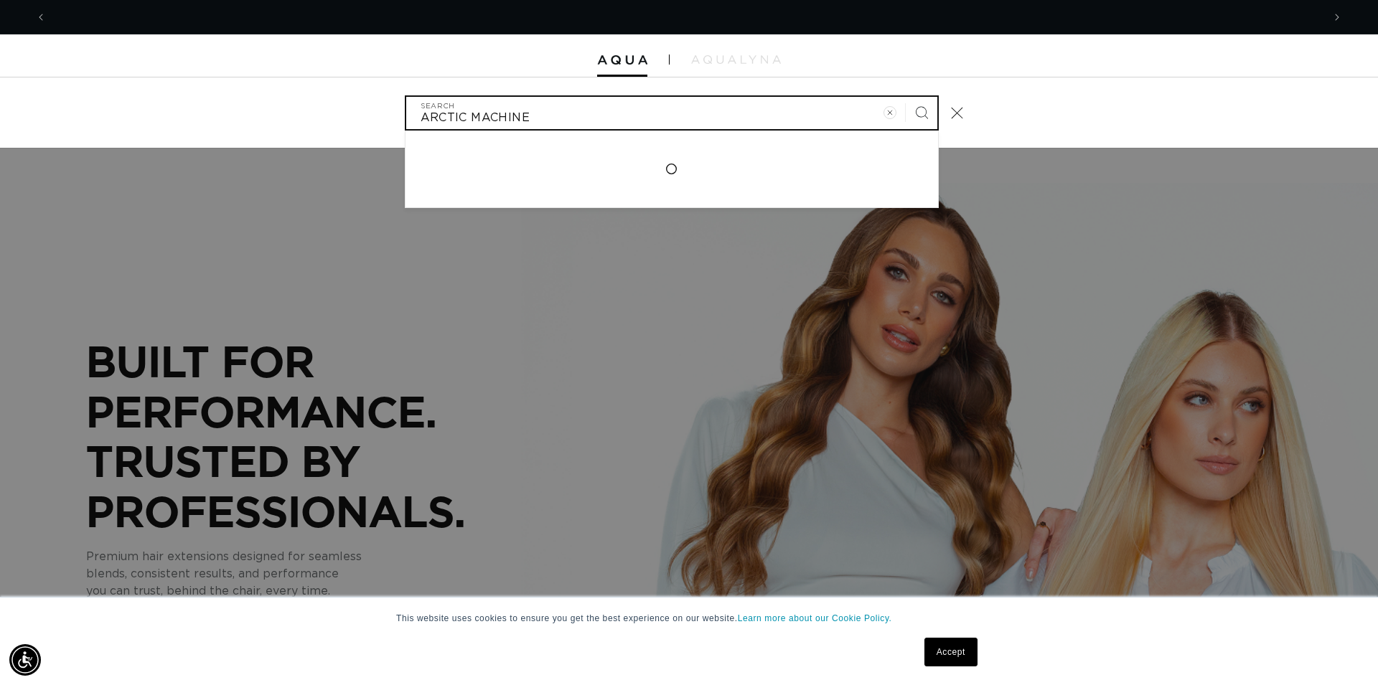
scroll to position [0, 1276]
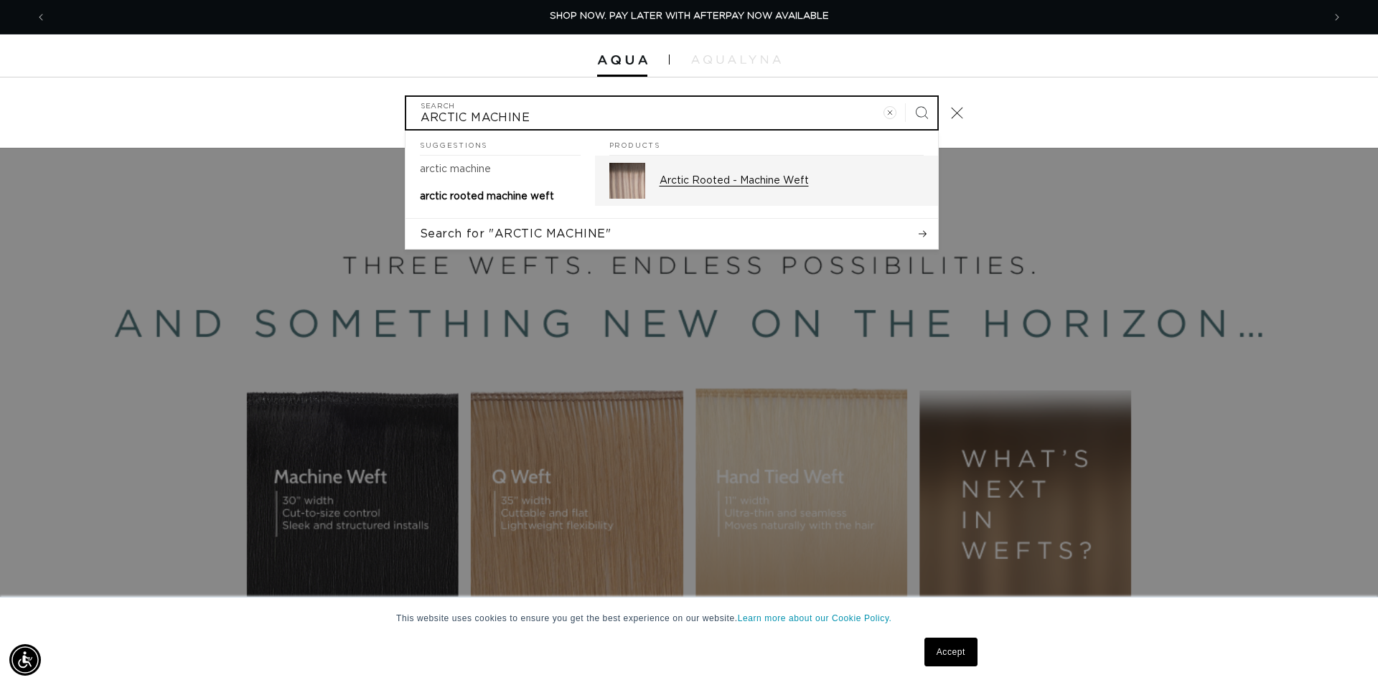
type input "ARCTIC MACHINE"
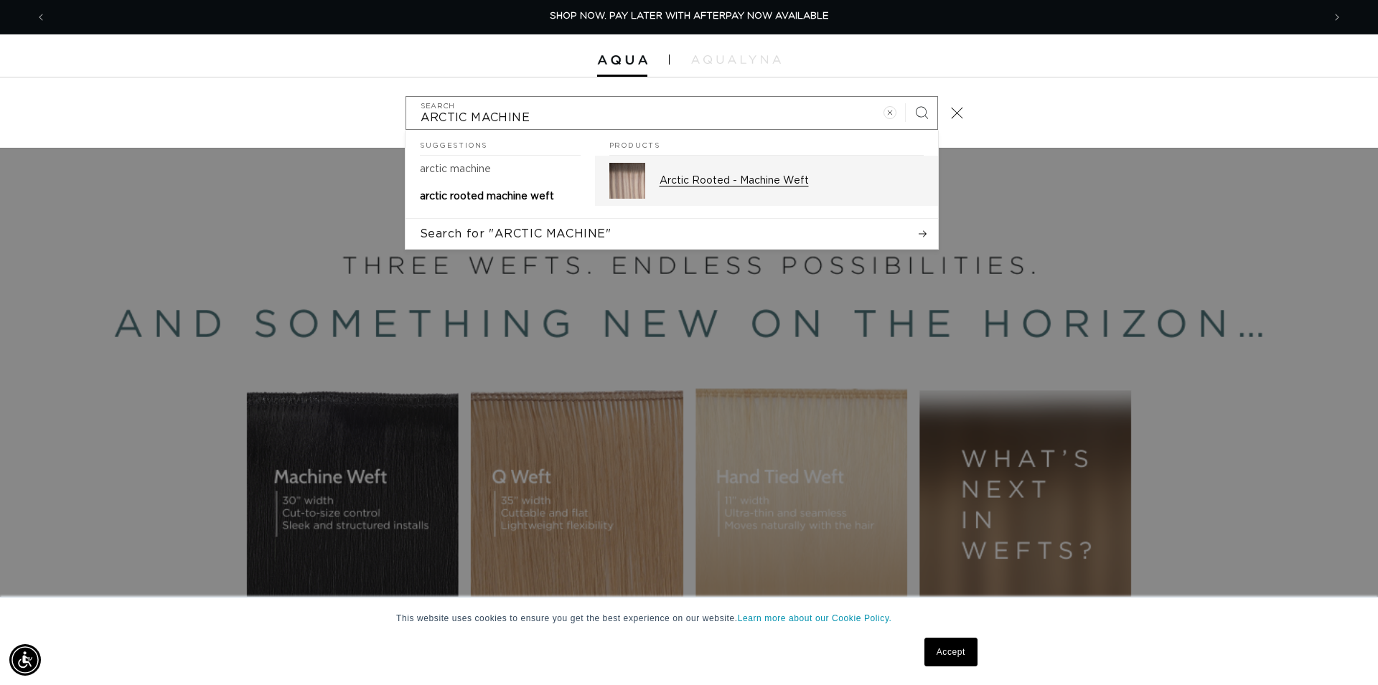
click at [718, 182] on p "Arctic Rooted - Machine Weft" at bounding box center [792, 180] width 264 height 13
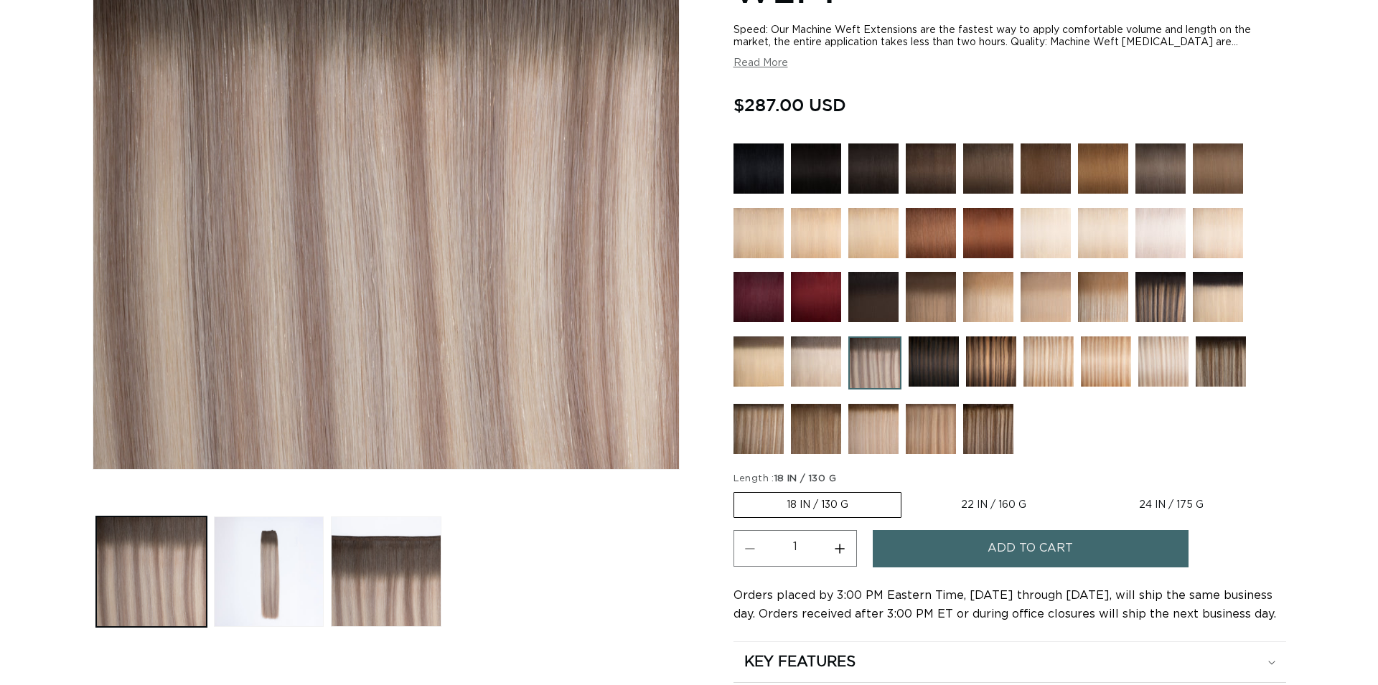
scroll to position [293, 0]
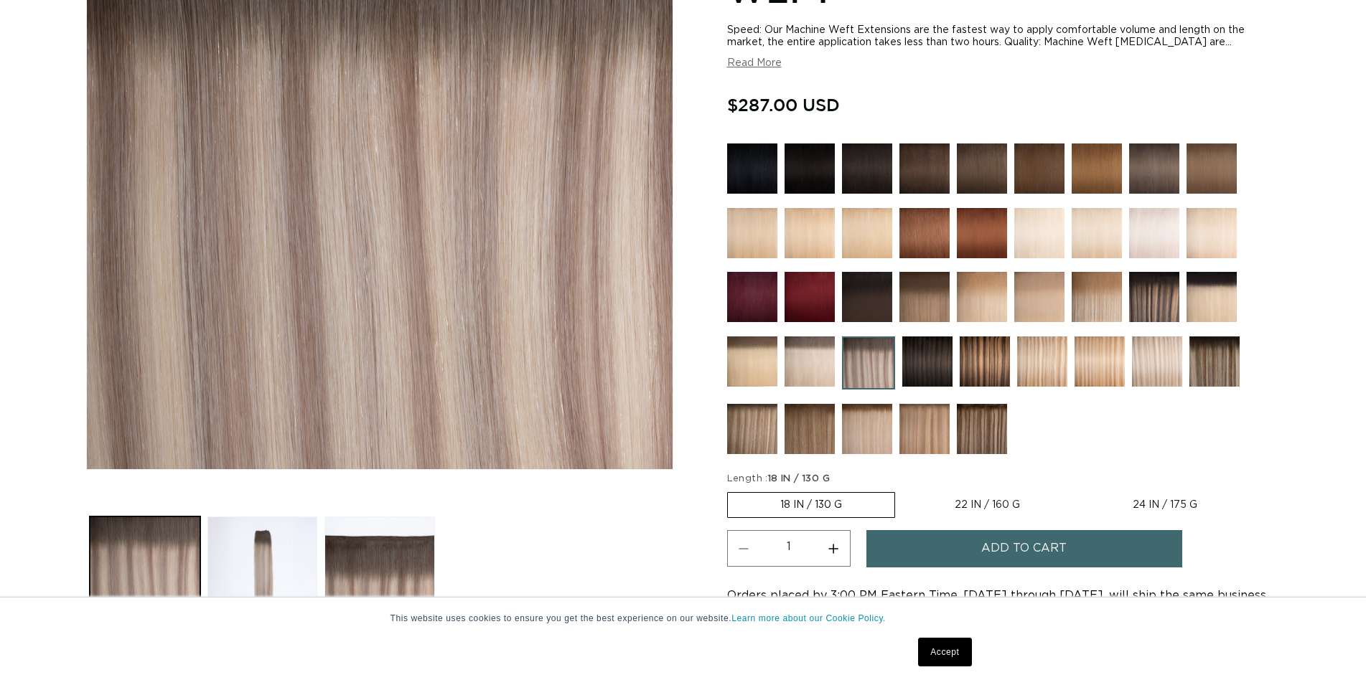
click at [985, 549] on span "Add to cart" at bounding box center [1023, 548] width 85 height 37
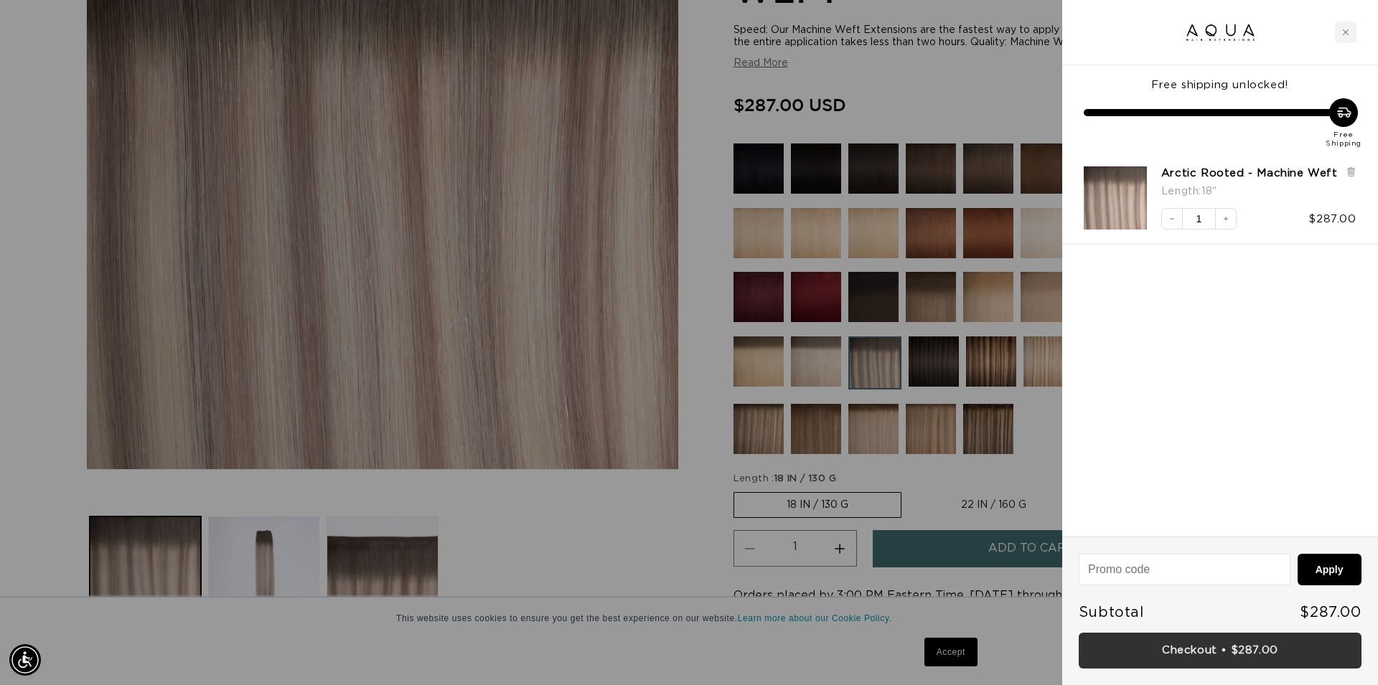
click at [1231, 652] on link "Checkout • $287.00" at bounding box center [1220, 651] width 283 height 37
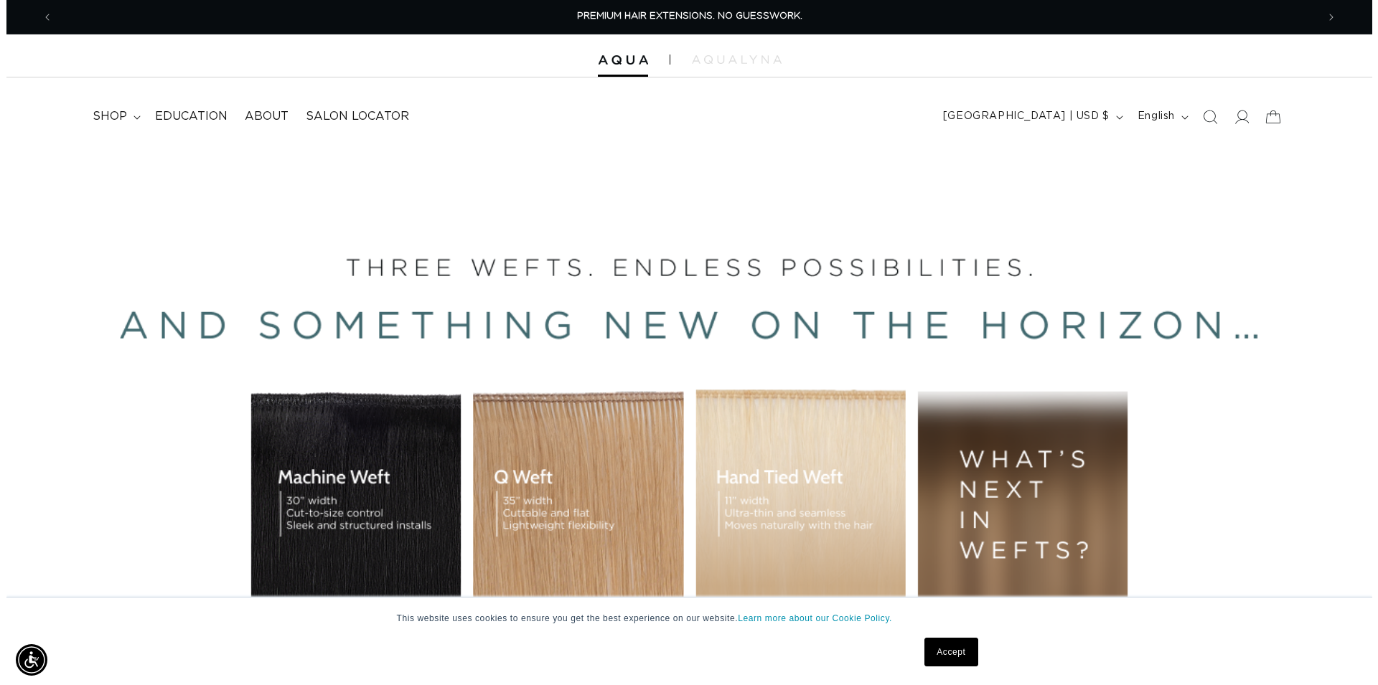
scroll to position [0, 2528]
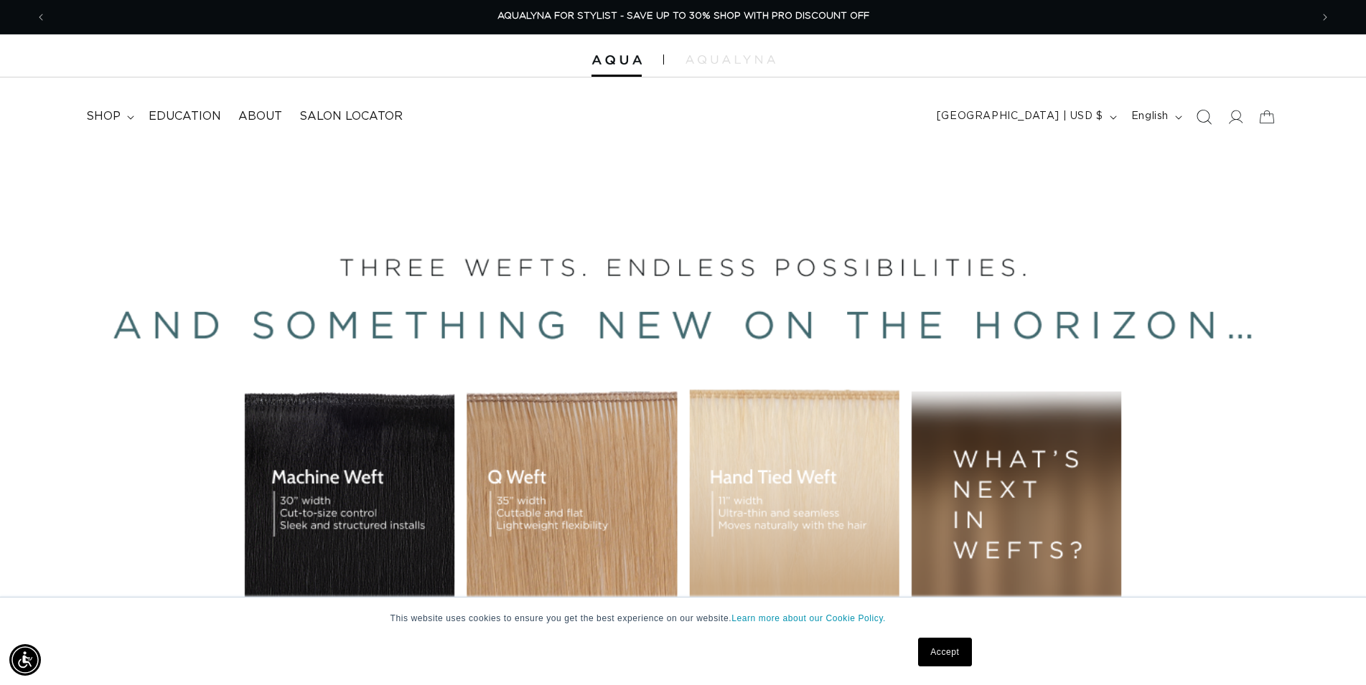
click at [1201, 120] on icon "Search" at bounding box center [1203, 116] width 15 height 15
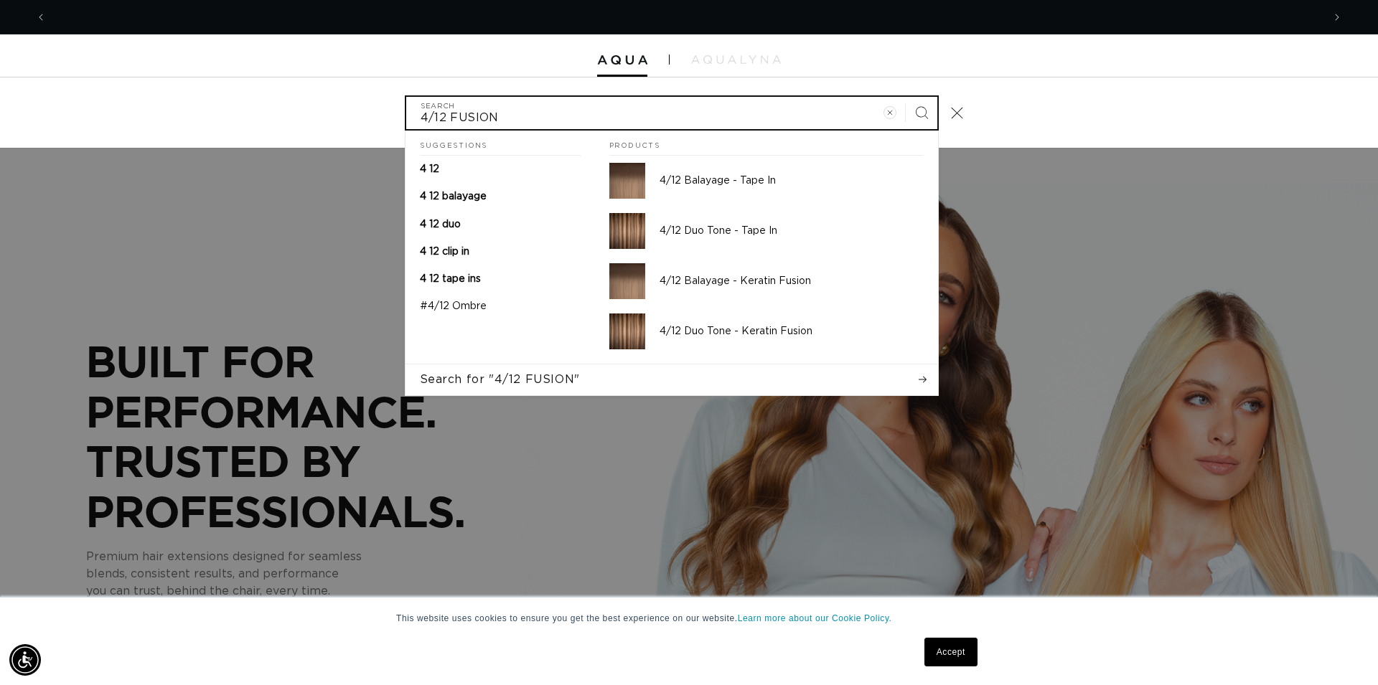
scroll to position [0, 0]
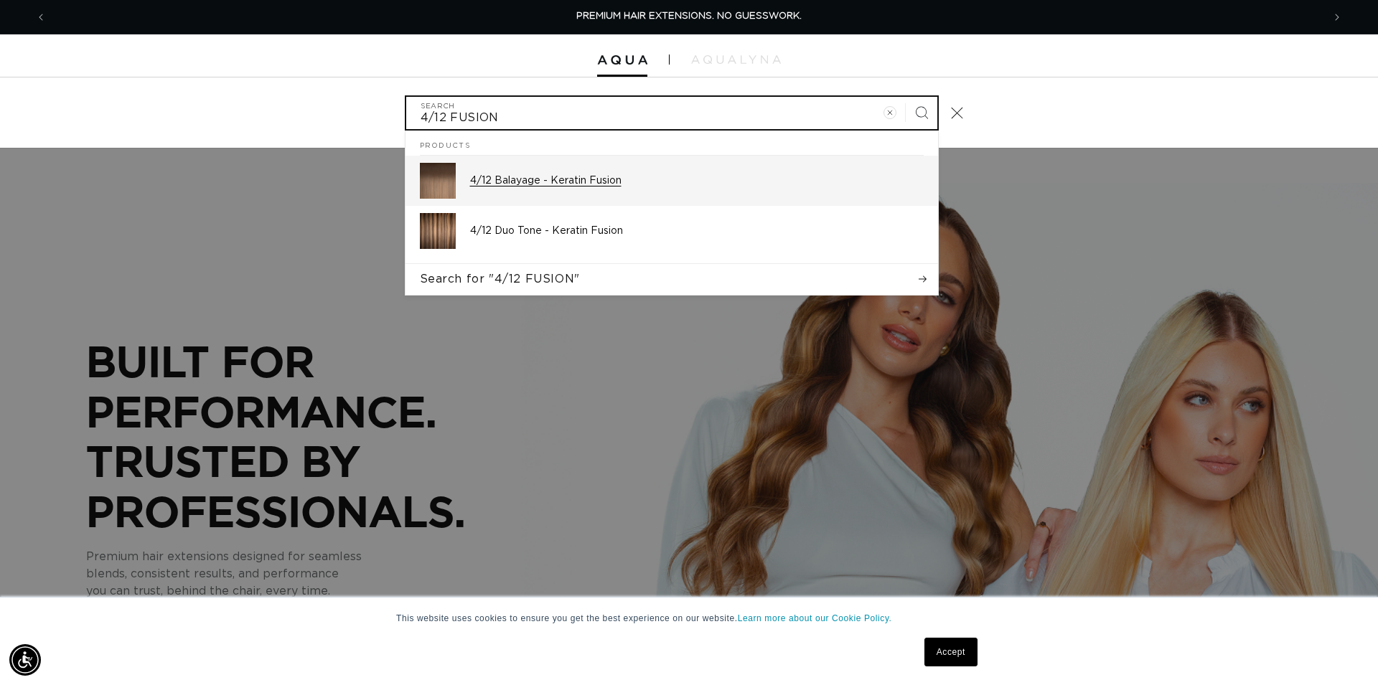
type input "4/12 FUSION"
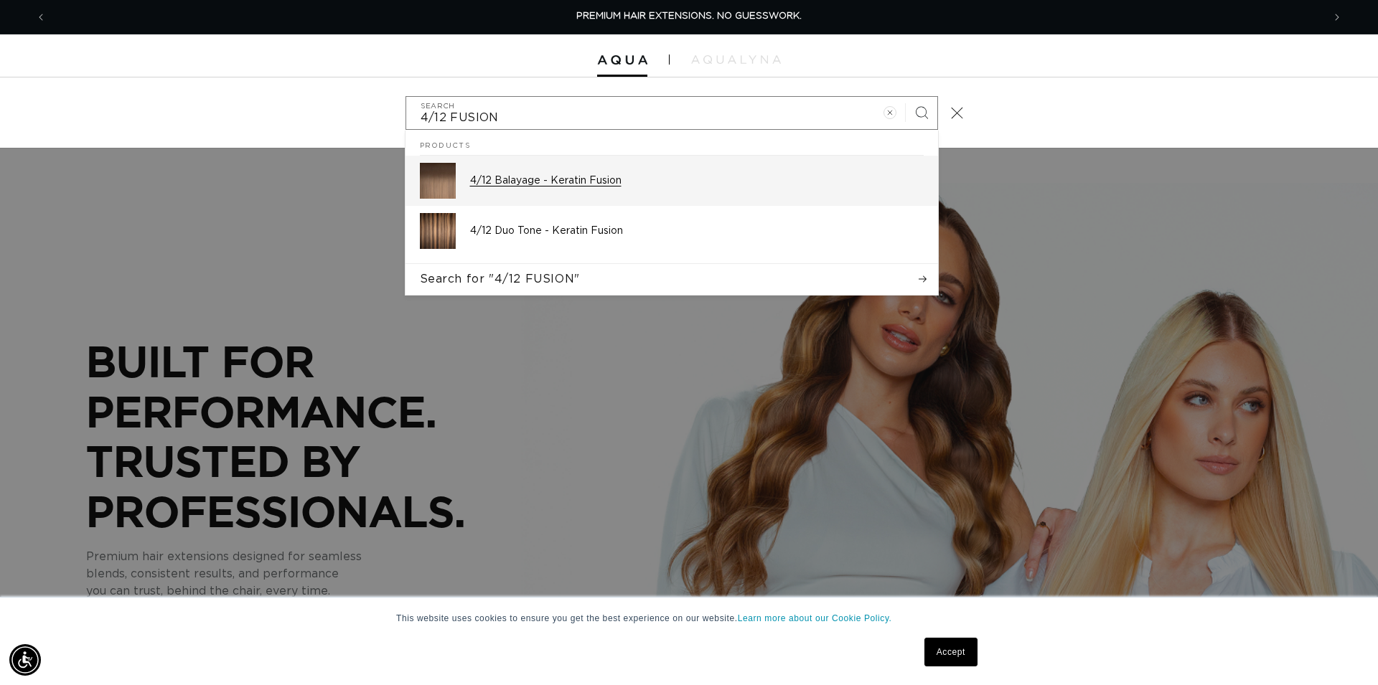
click at [553, 184] on p "4/12 Balayage - Keratin Fusion" at bounding box center [697, 180] width 454 height 13
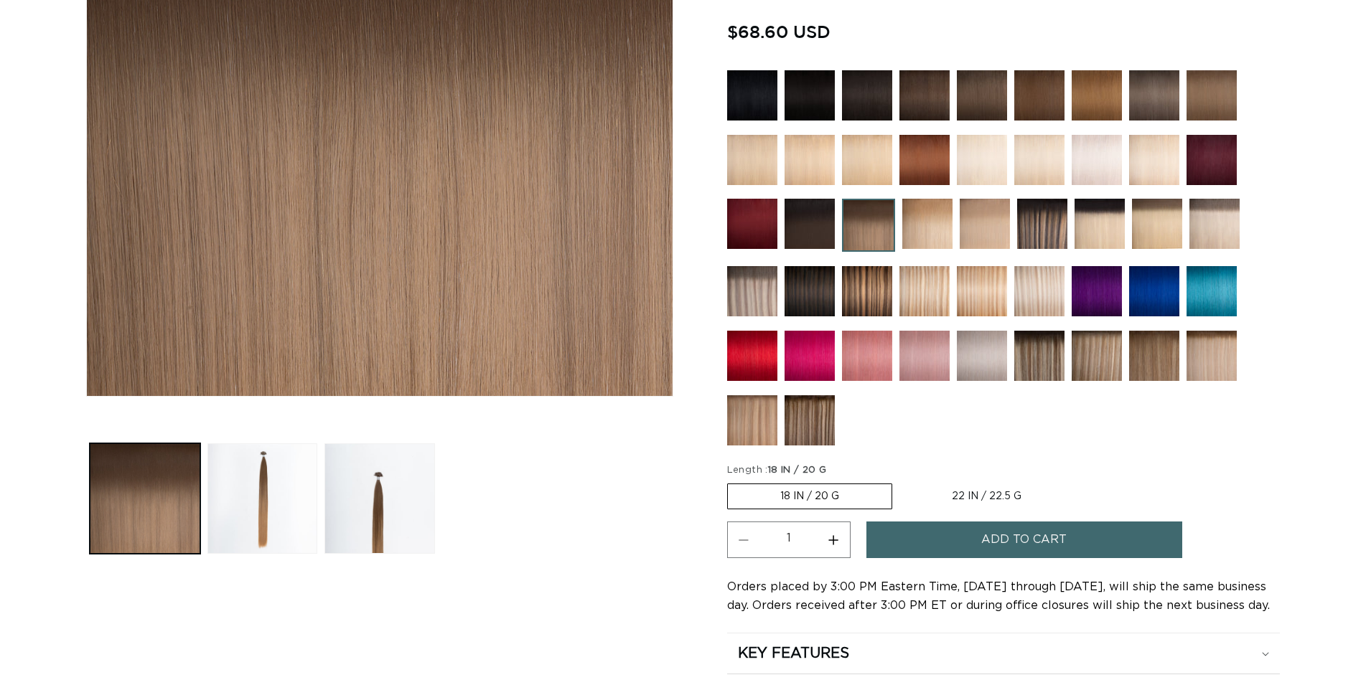
scroll to position [366, 0]
click at [982, 545] on button "Add to cart" at bounding box center [1024, 540] width 316 height 37
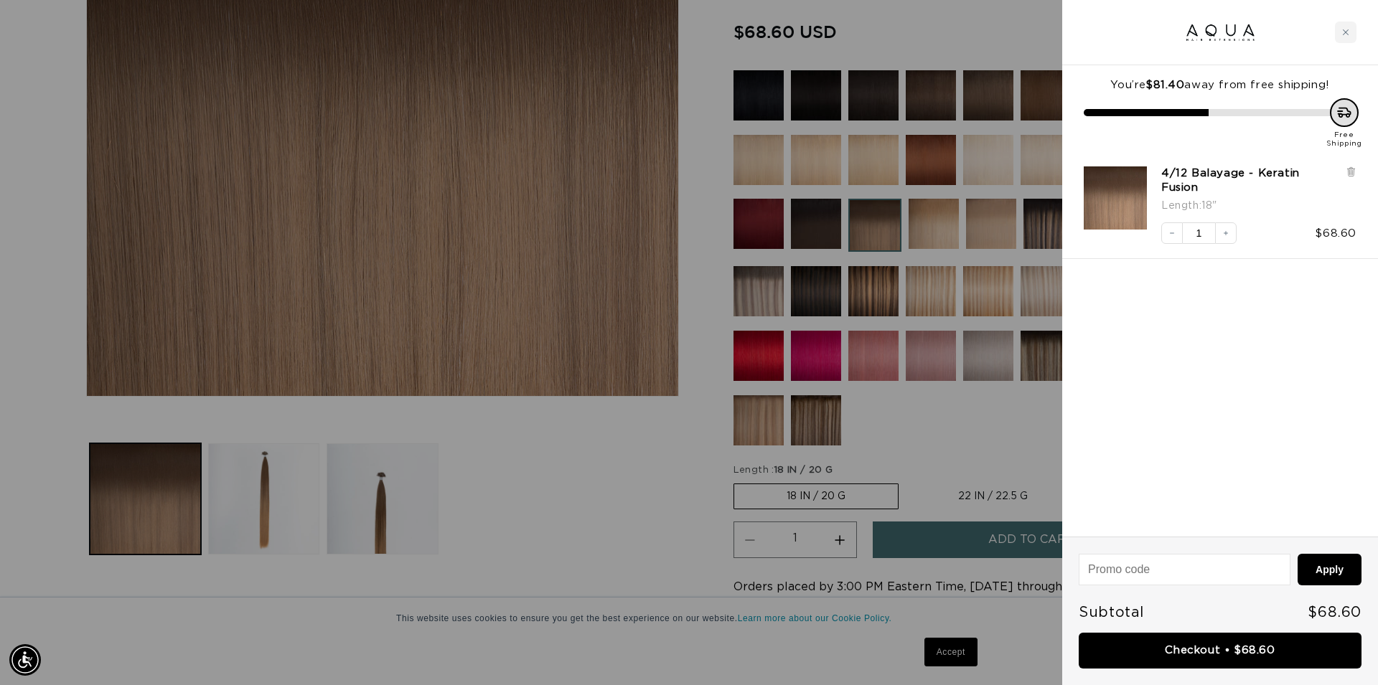
click at [947, 367] on div at bounding box center [689, 342] width 1378 height 685
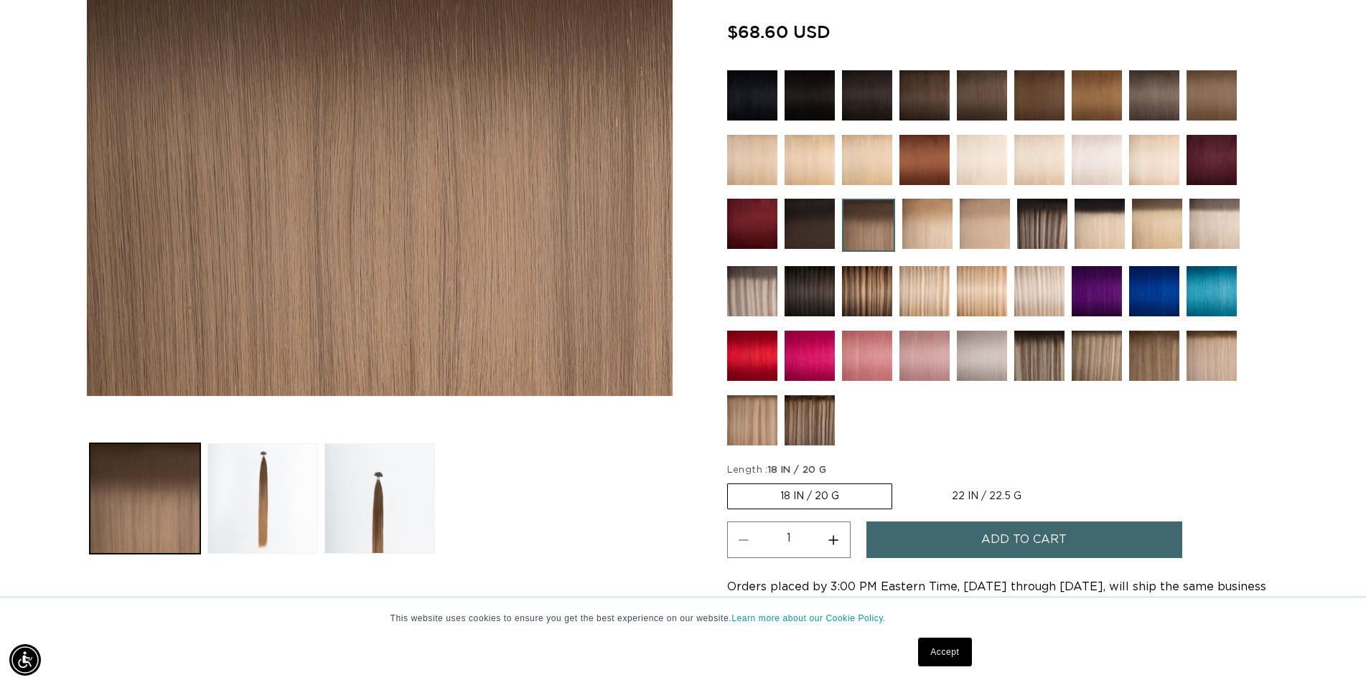
scroll to position [0, 2528]
click at [756, 292] on img at bounding box center [752, 291] width 50 height 50
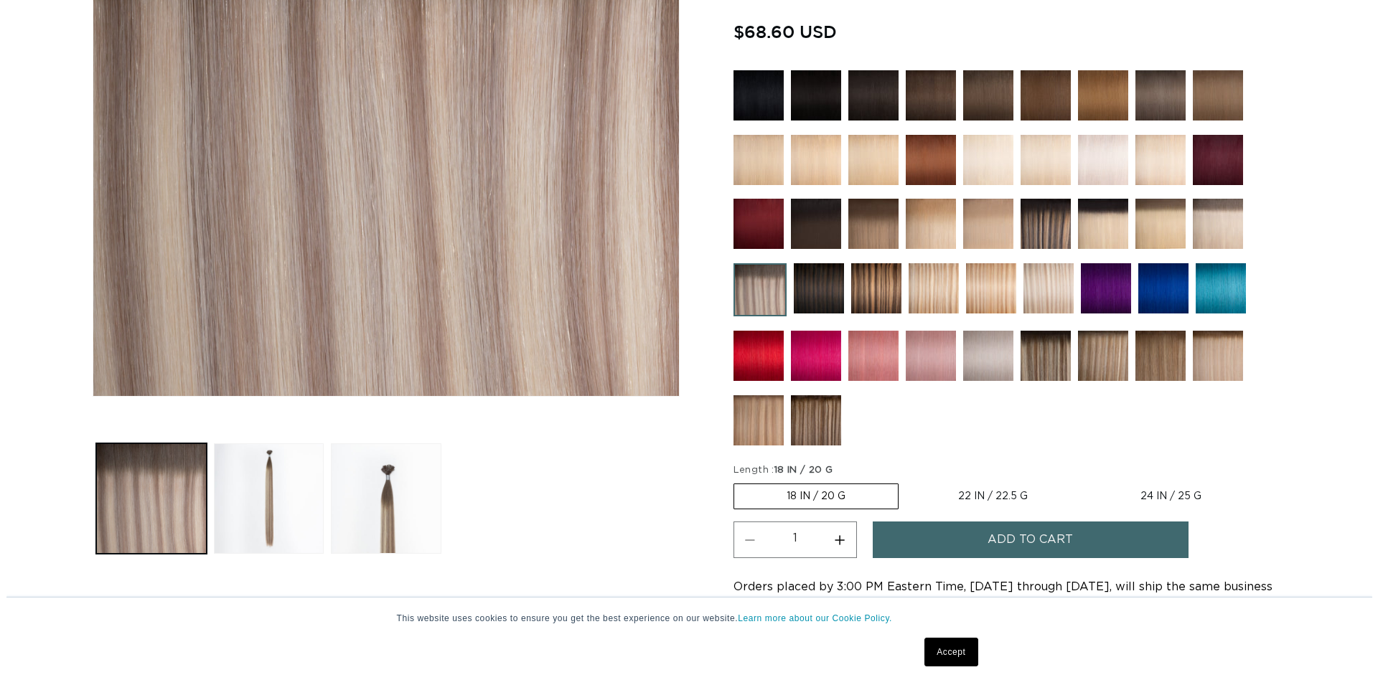
scroll to position [366, 0]
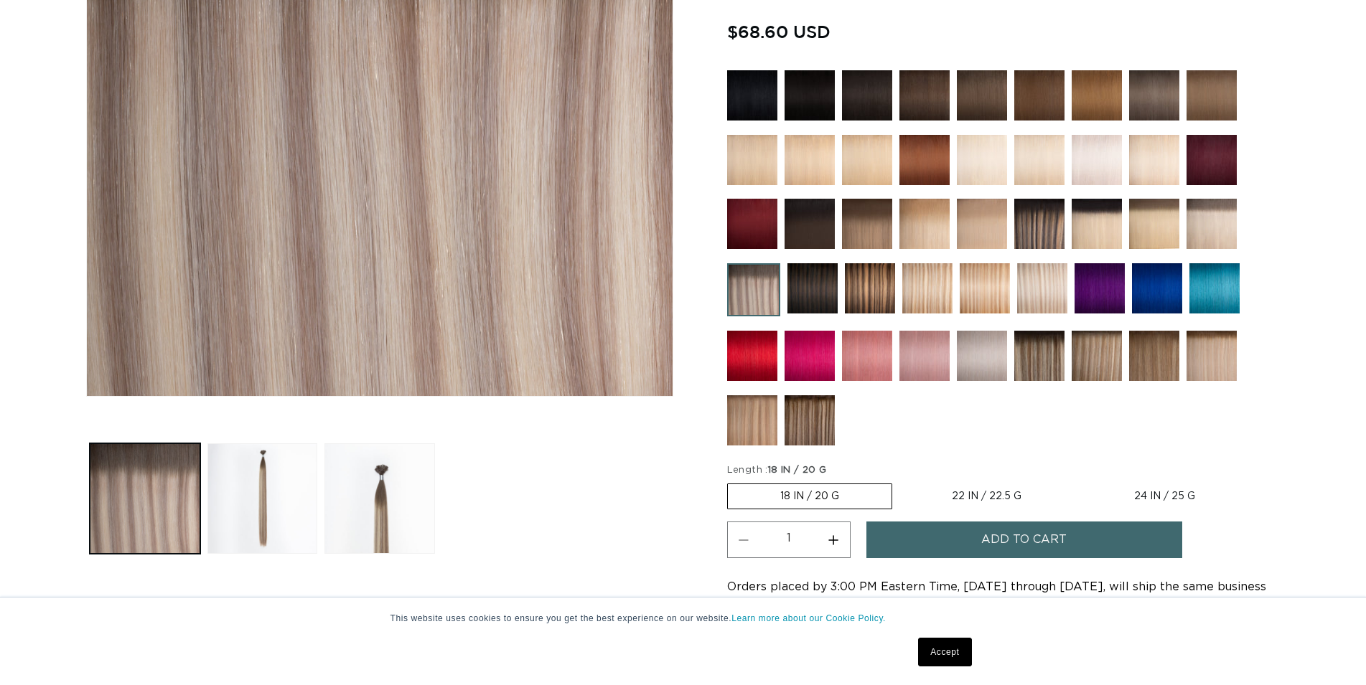
click at [952, 533] on button "Add to cart" at bounding box center [1024, 540] width 316 height 37
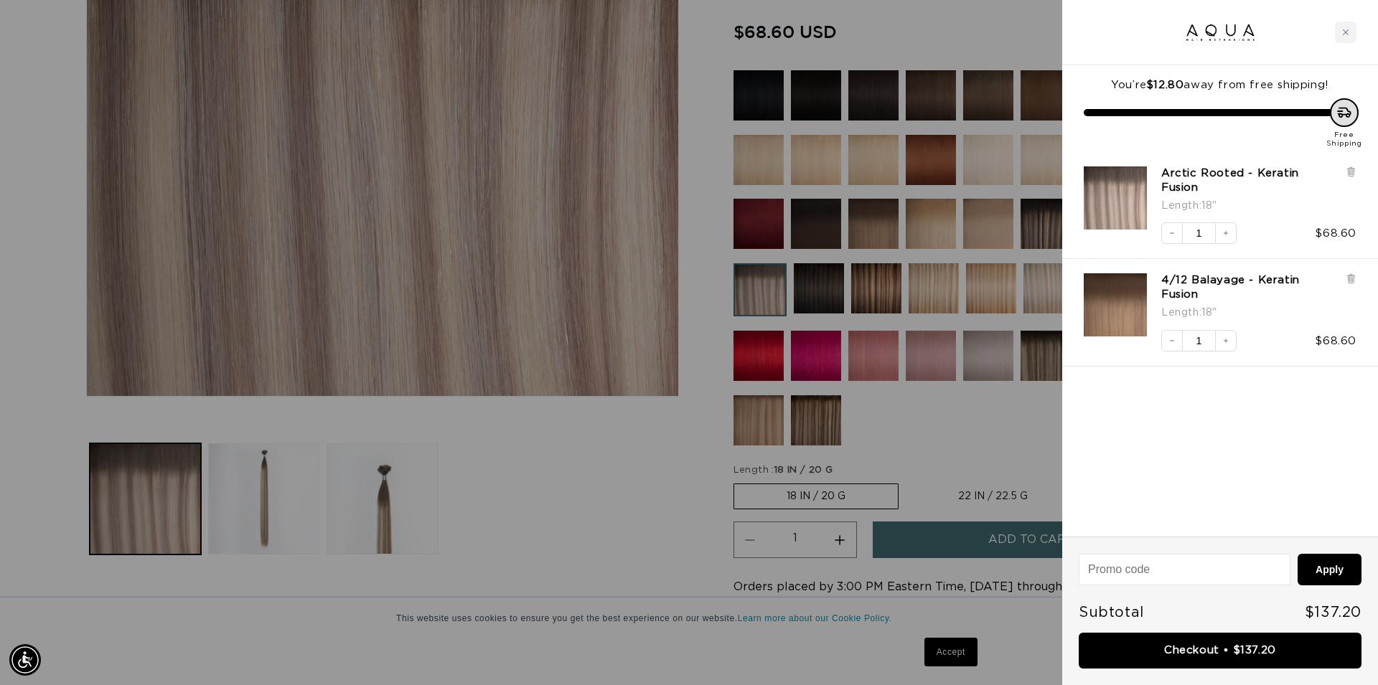
scroll to position [0, 1276]
click at [1222, 649] on link "Checkout • $137.20" at bounding box center [1220, 651] width 283 height 37
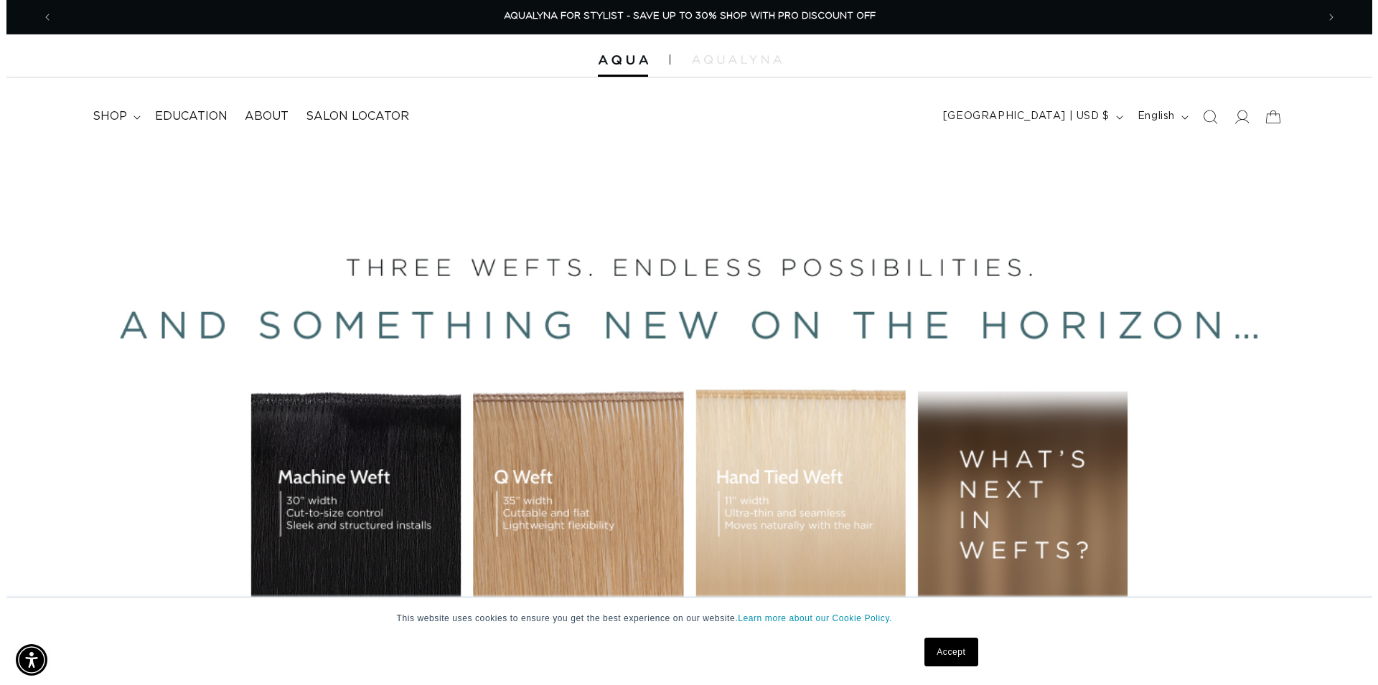
scroll to position [0, 2528]
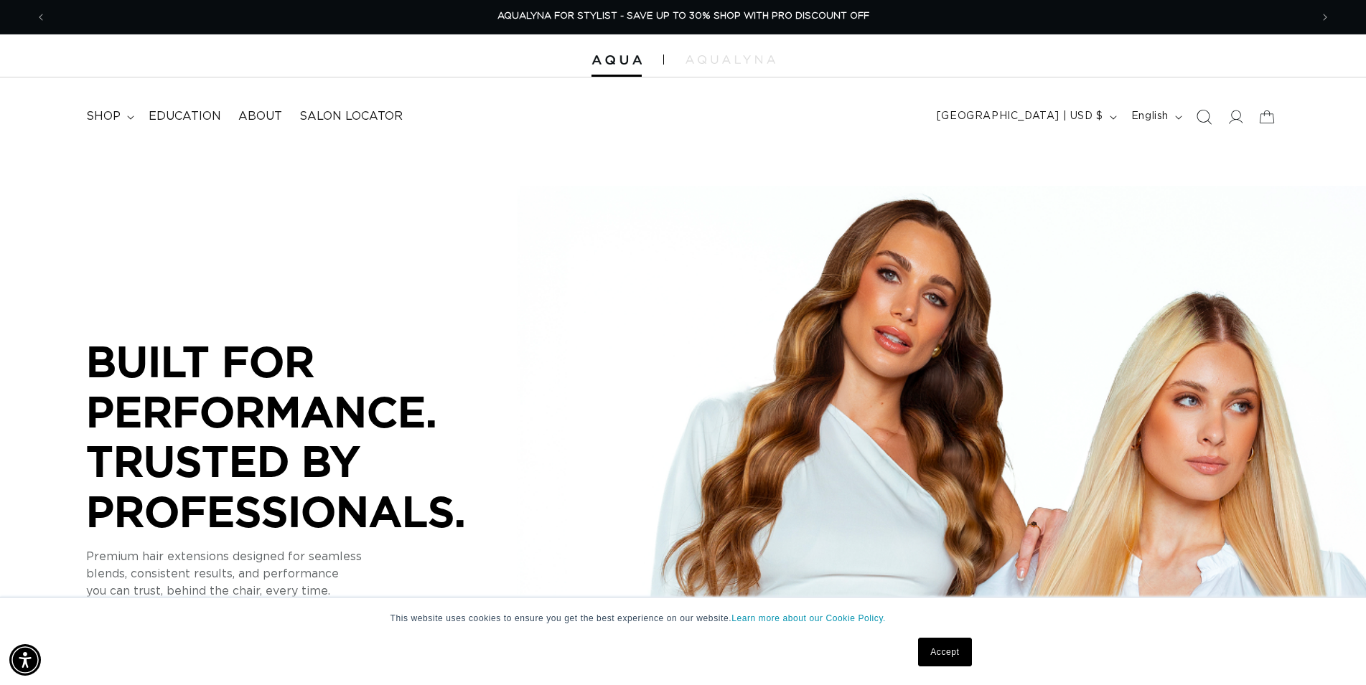
click at [1204, 117] on icon "Search" at bounding box center [1203, 116] width 15 height 15
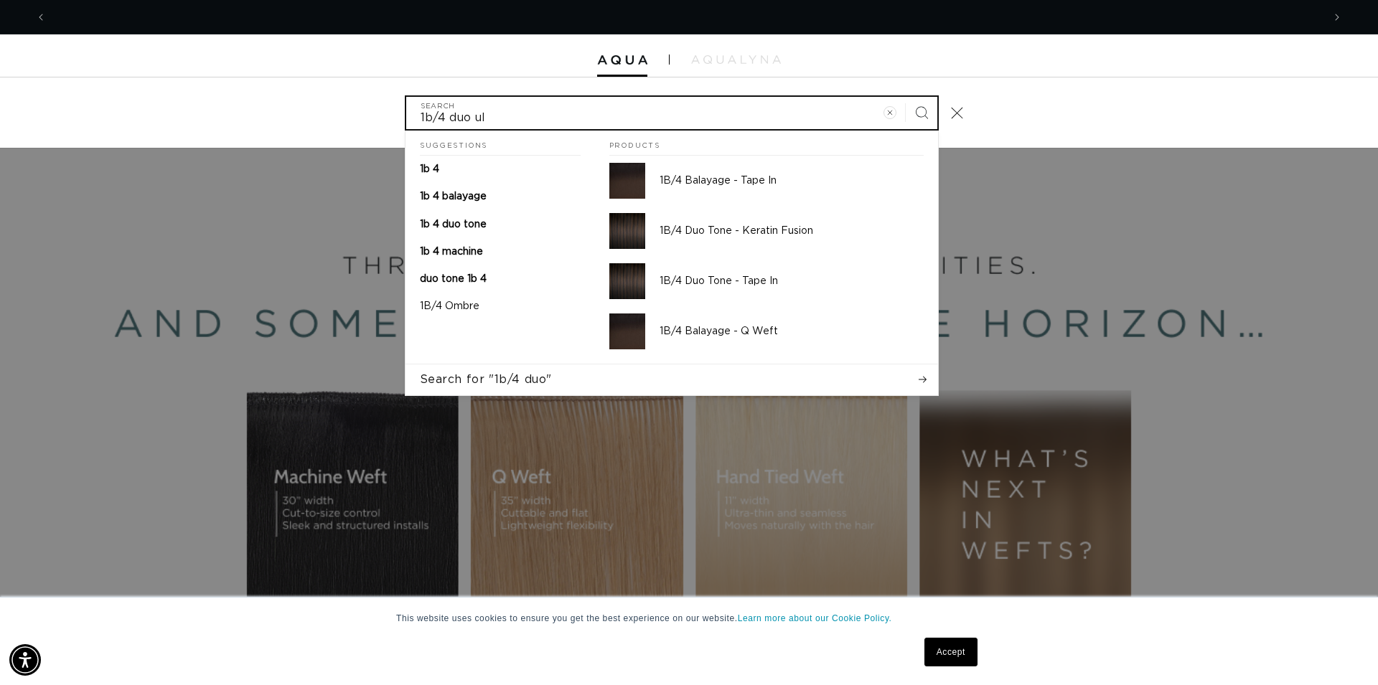
scroll to position [0, 1276]
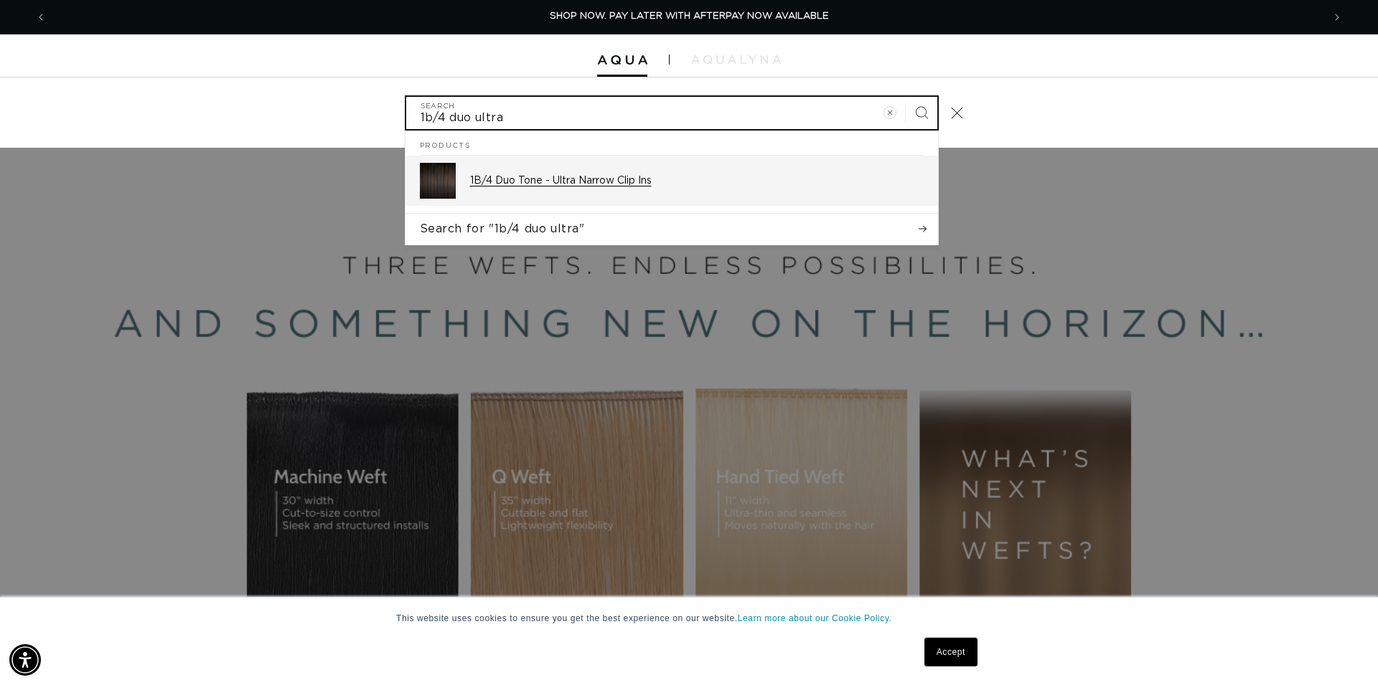
type input "1b/4 duo ultra"
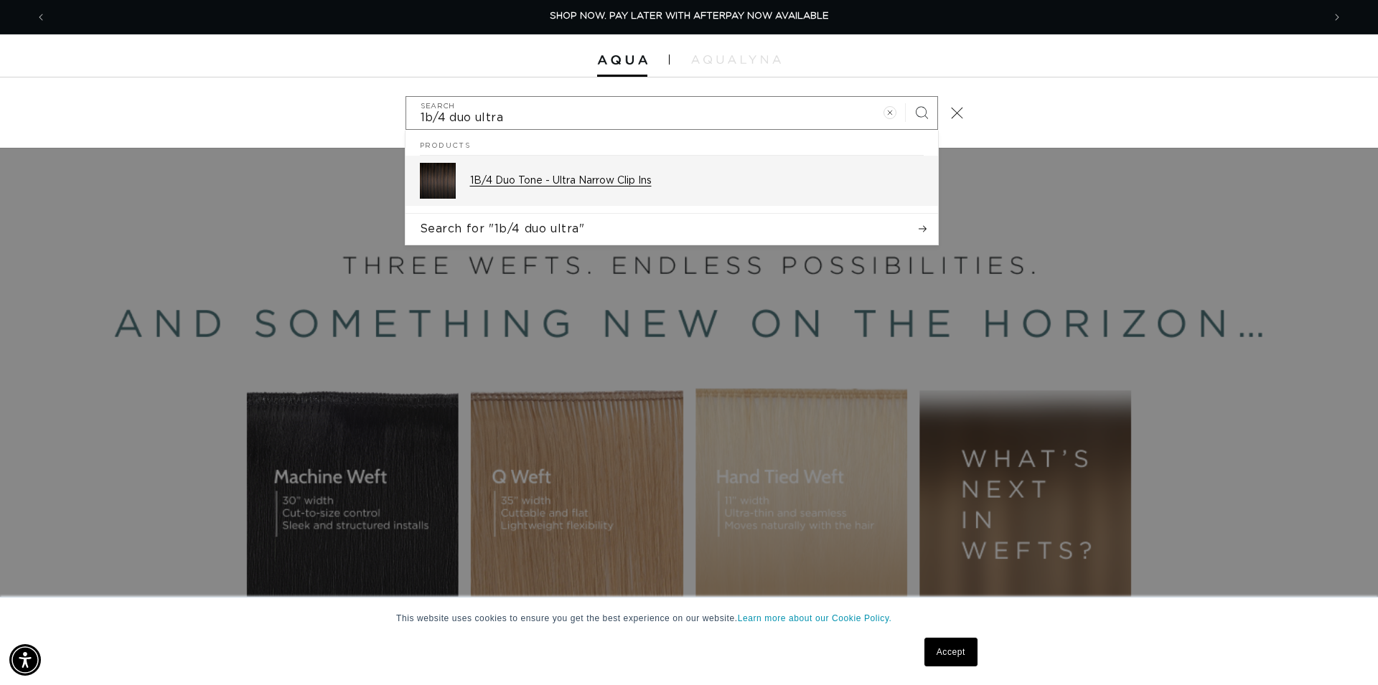
click at [604, 191] on div "1B/4 Duo Tone - Ultra Narrow Clip Ins" at bounding box center [697, 181] width 454 height 36
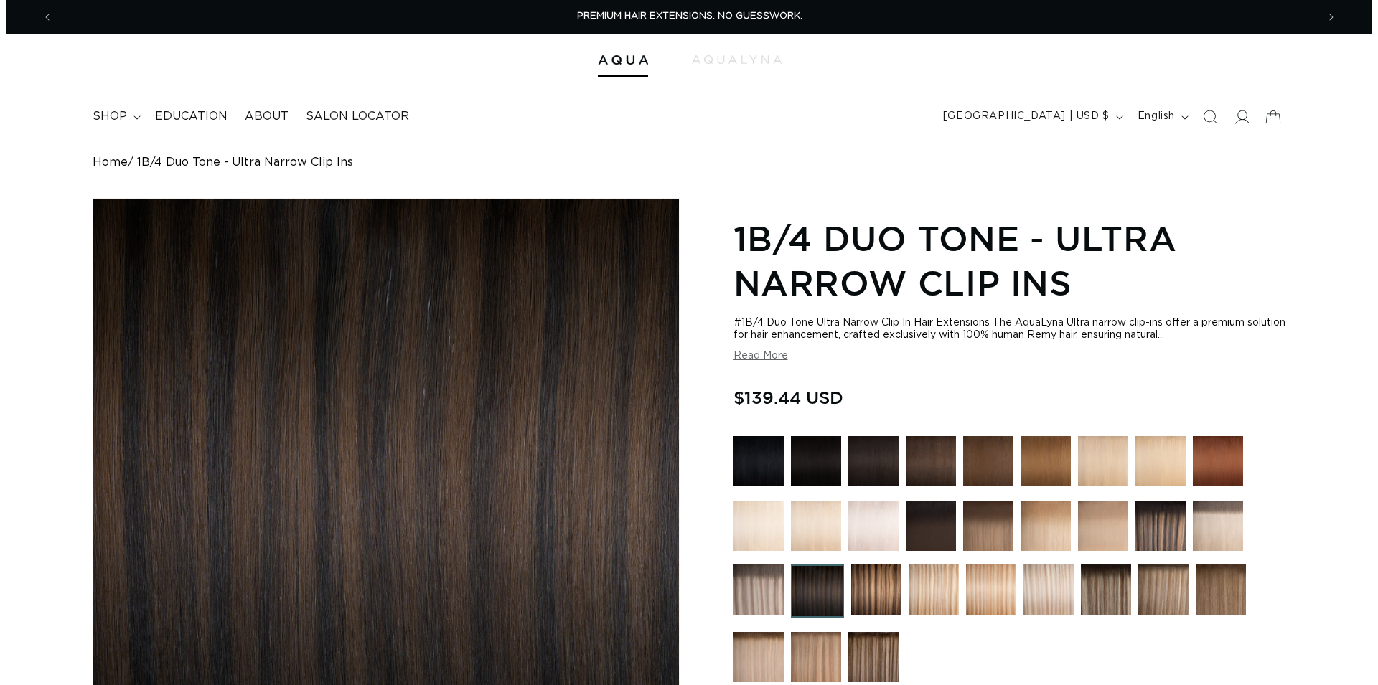
scroll to position [439, 0]
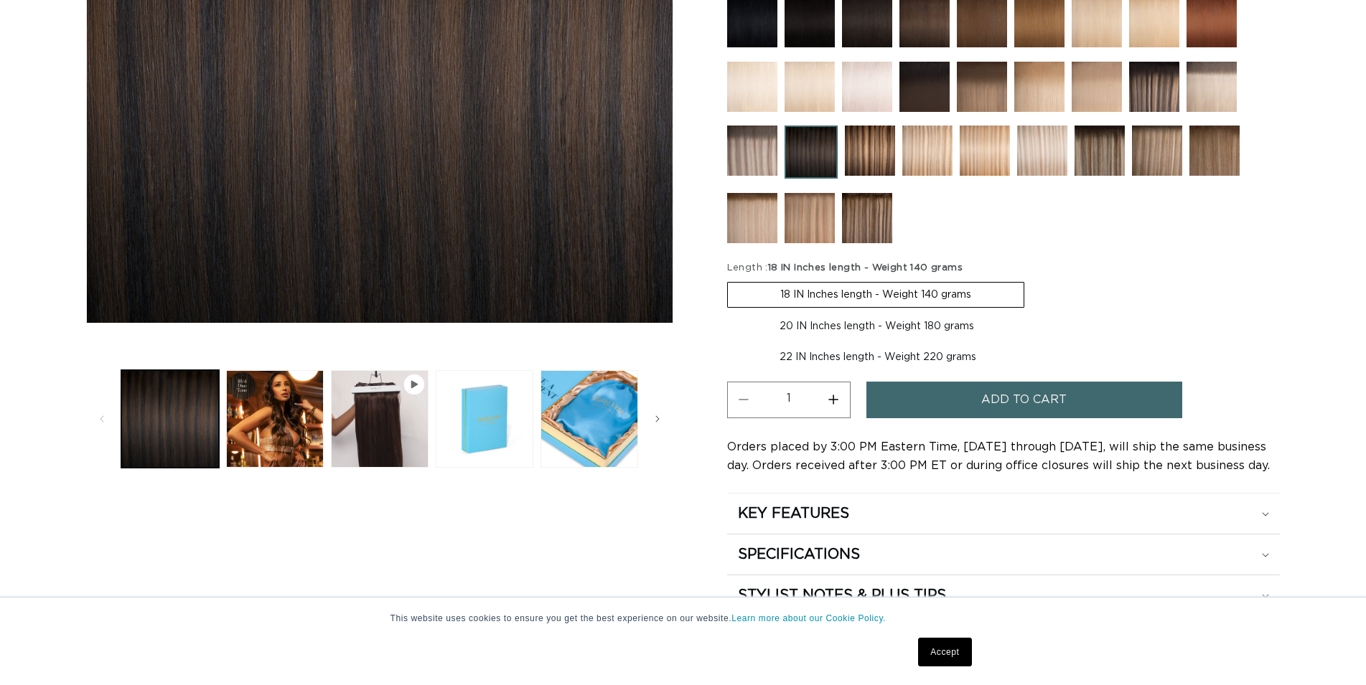
click at [871, 322] on label "20 IN Inches length - Weight 180 grams Variant sold out or unavailable" at bounding box center [876, 326] width 299 height 24
click at [1031, 280] on input "20 IN Inches length - Weight 180 grams Variant sold out or unavailable" at bounding box center [1031, 279] width 1 height 1
radio input "true"
click at [983, 398] on span "Add to cart" at bounding box center [1023, 400] width 85 height 37
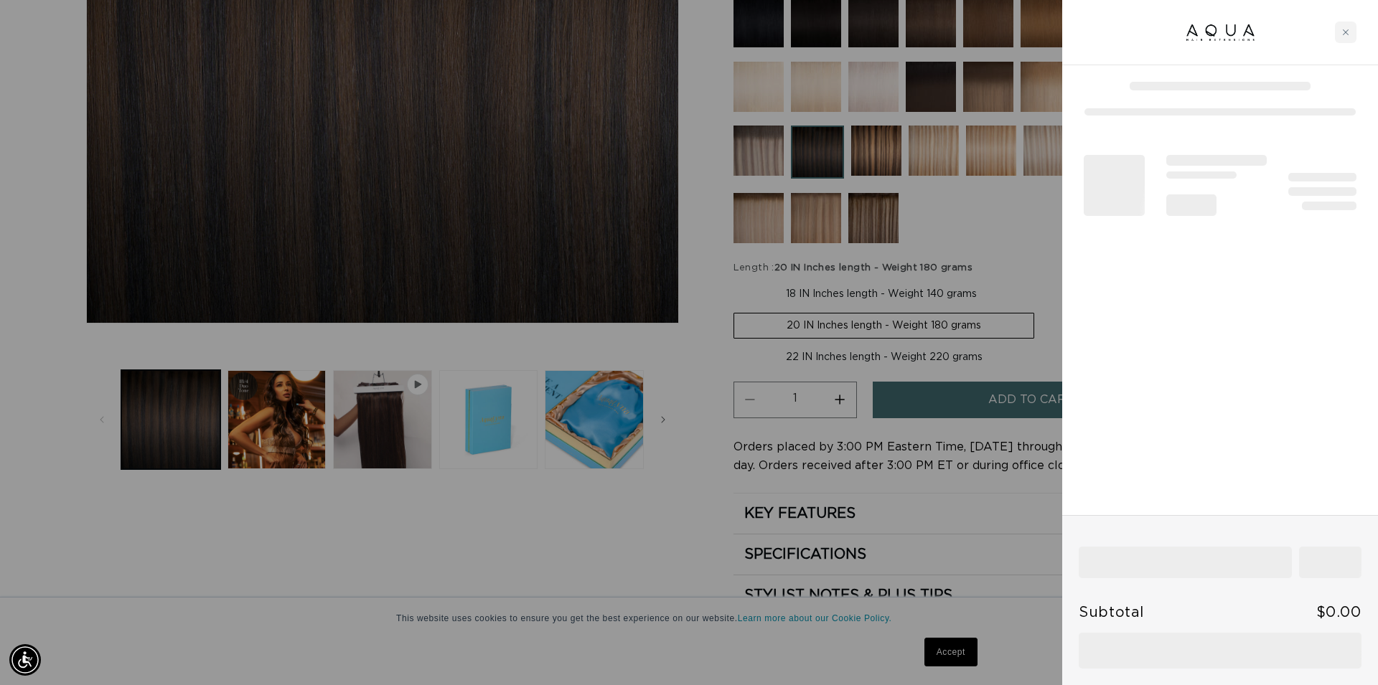
scroll to position [0, 1276]
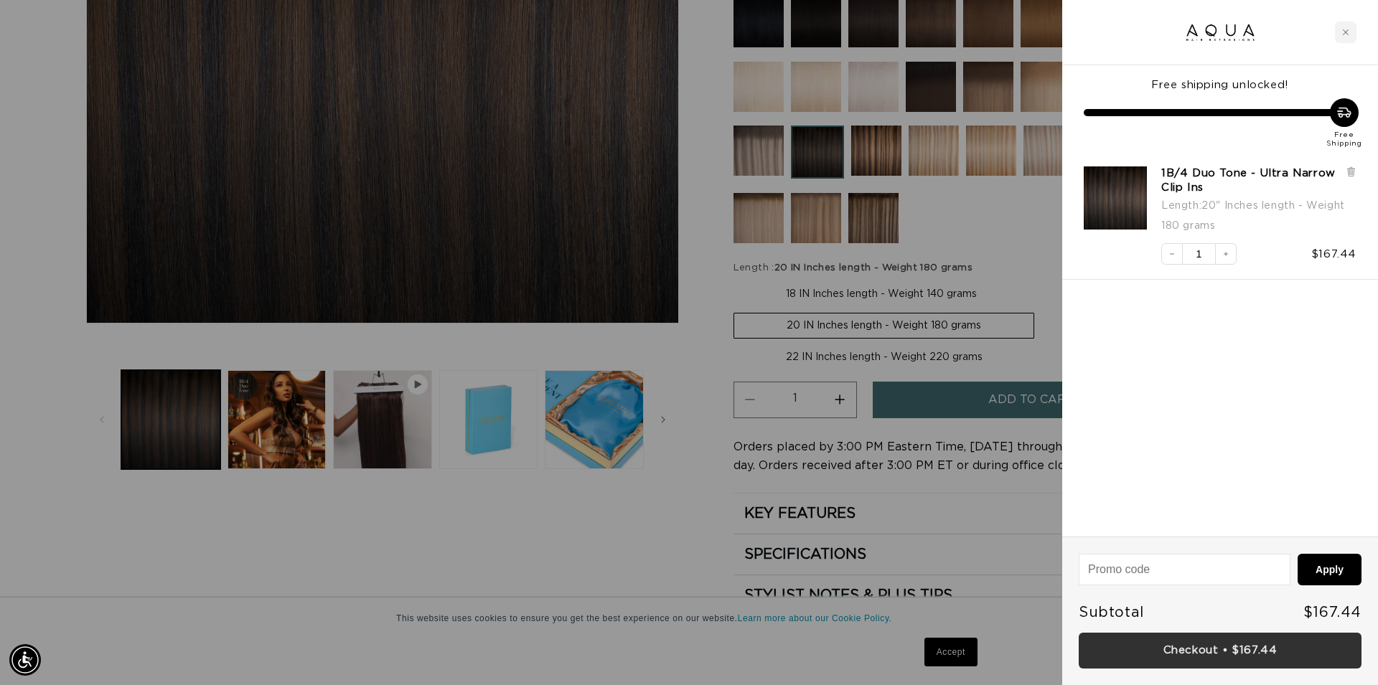
click at [1216, 652] on link "Checkout • $167.44" at bounding box center [1220, 651] width 283 height 37
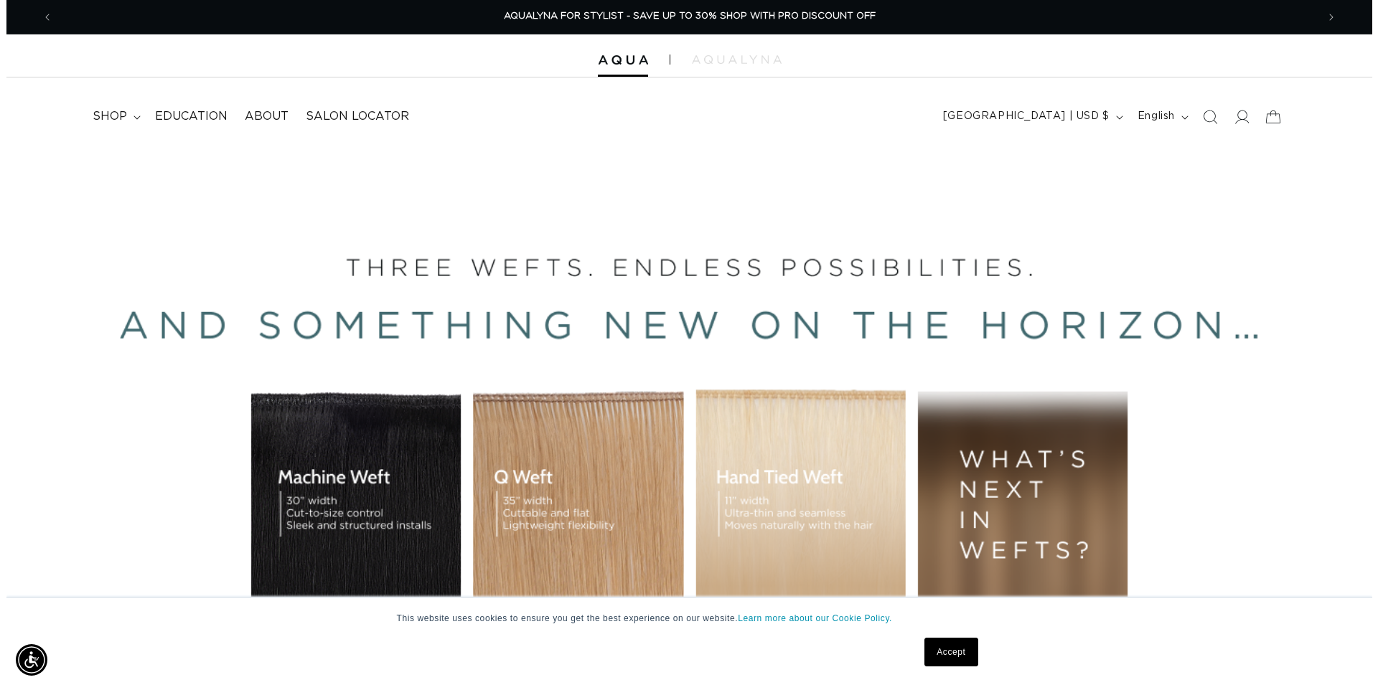
scroll to position [0, 2528]
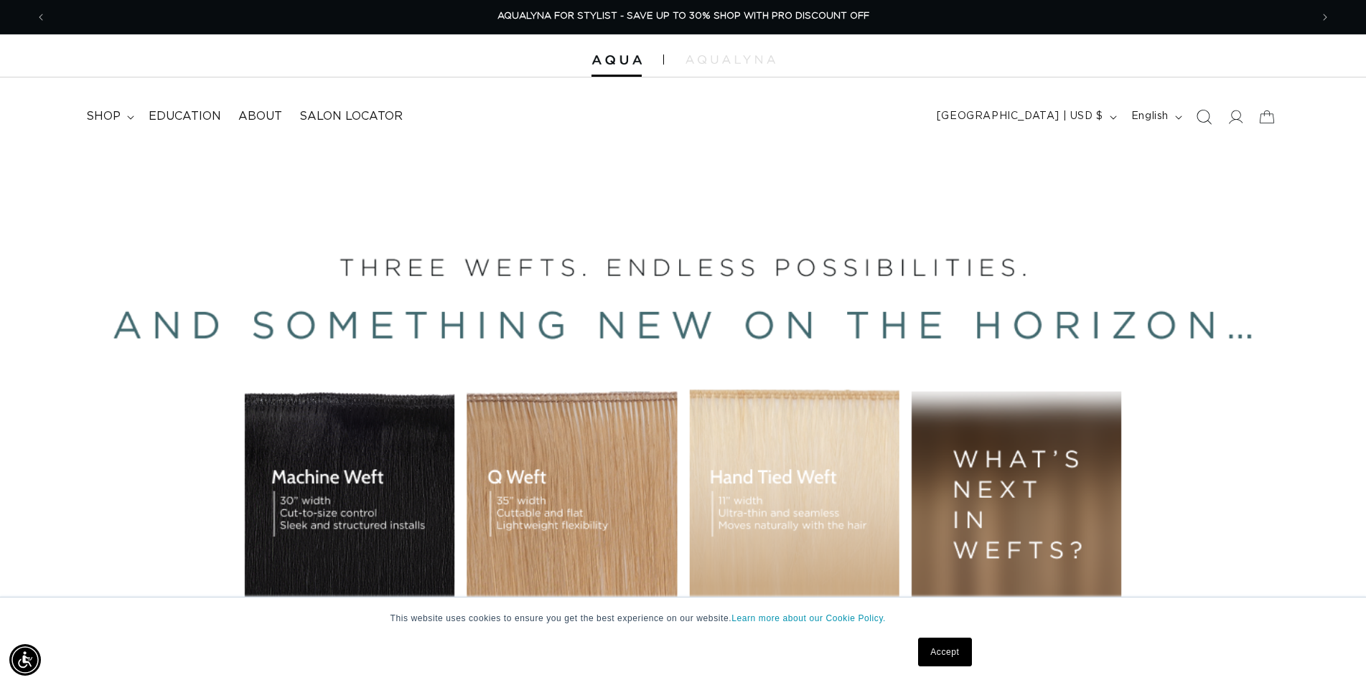
click at [1203, 118] on icon "Search" at bounding box center [1203, 116] width 15 height 15
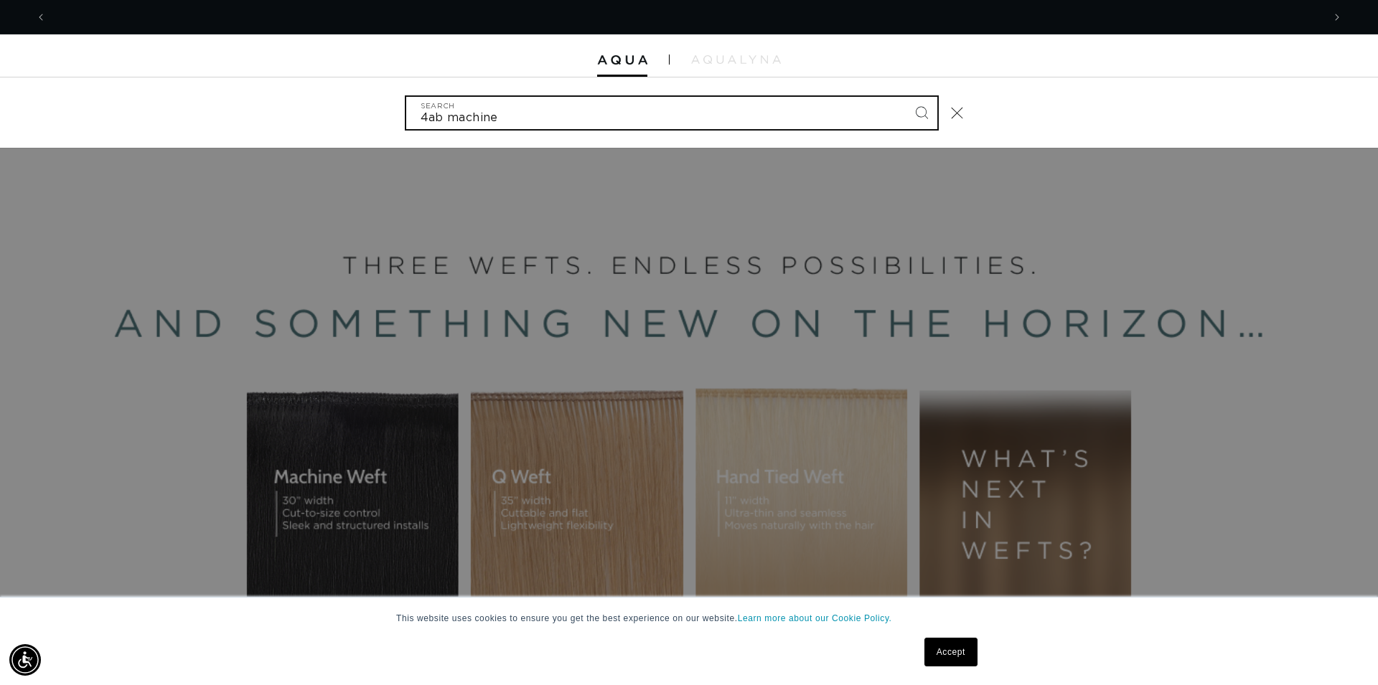
scroll to position [0, 0]
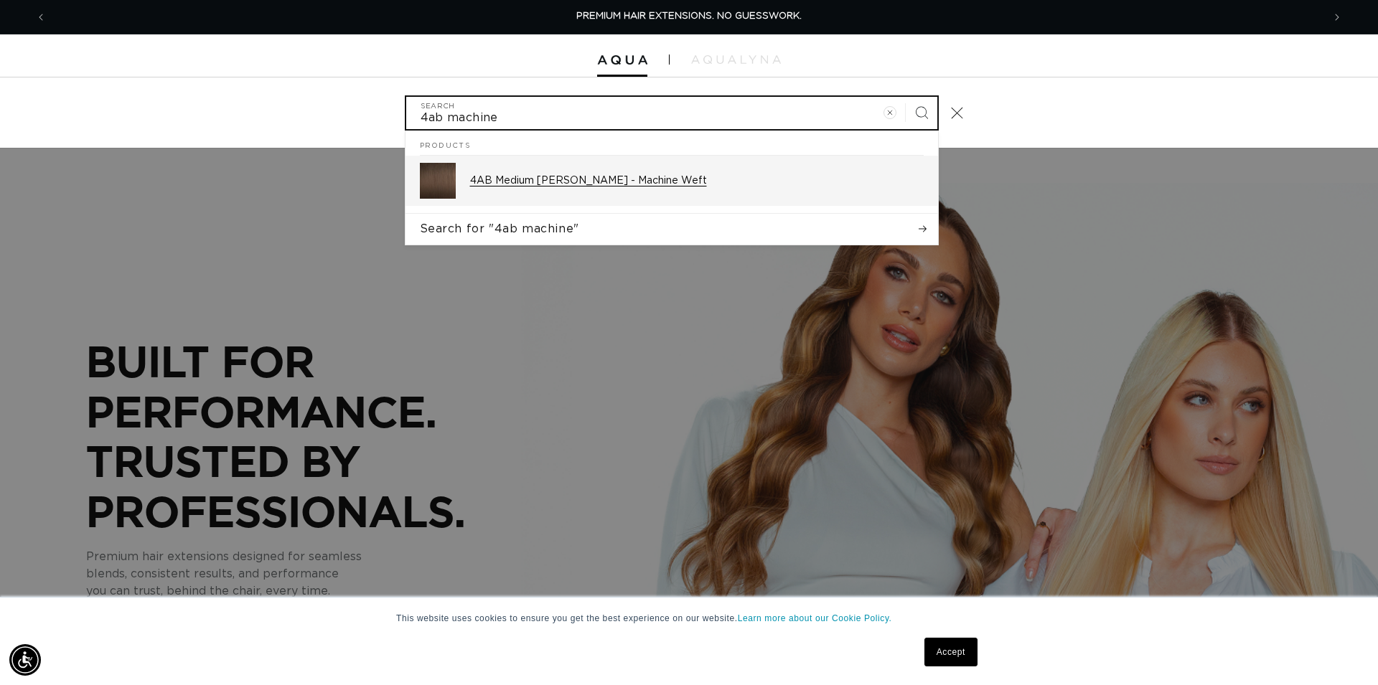
type input "4ab machine"
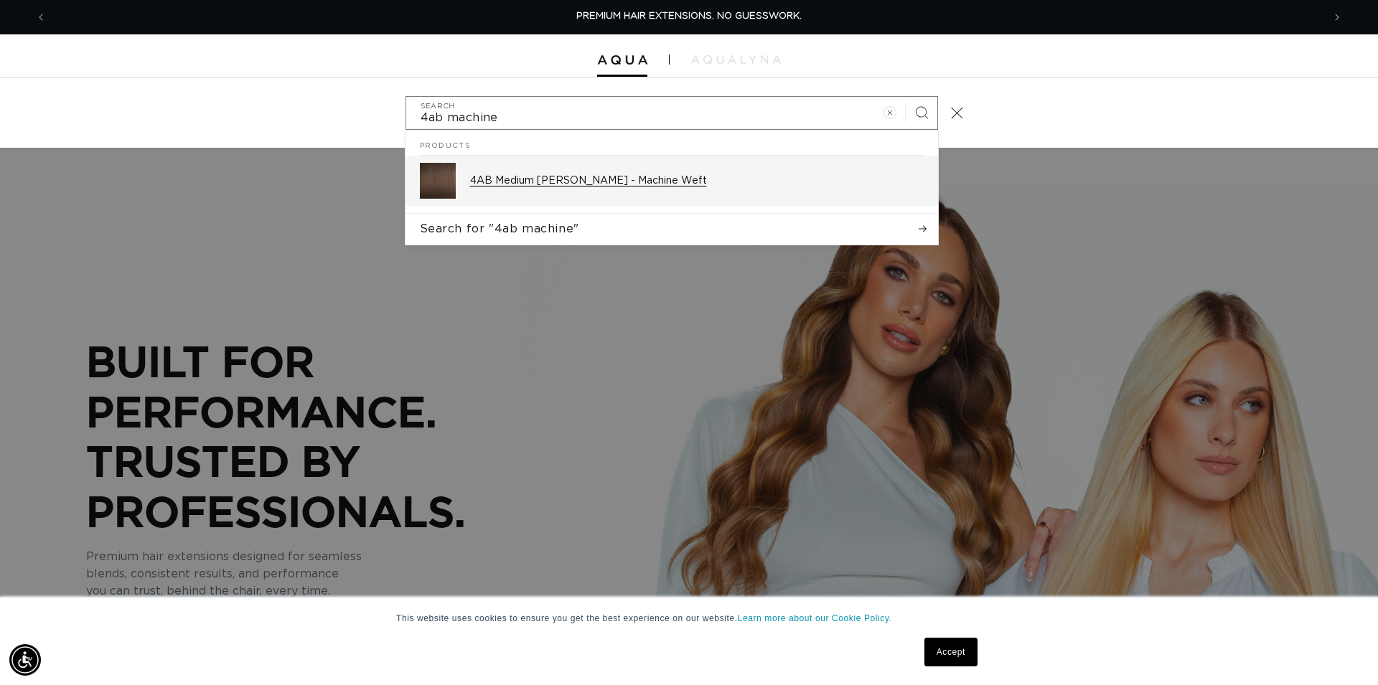
click at [713, 189] on div "4AB Medium [PERSON_NAME] - Machine Weft" at bounding box center [697, 181] width 454 height 36
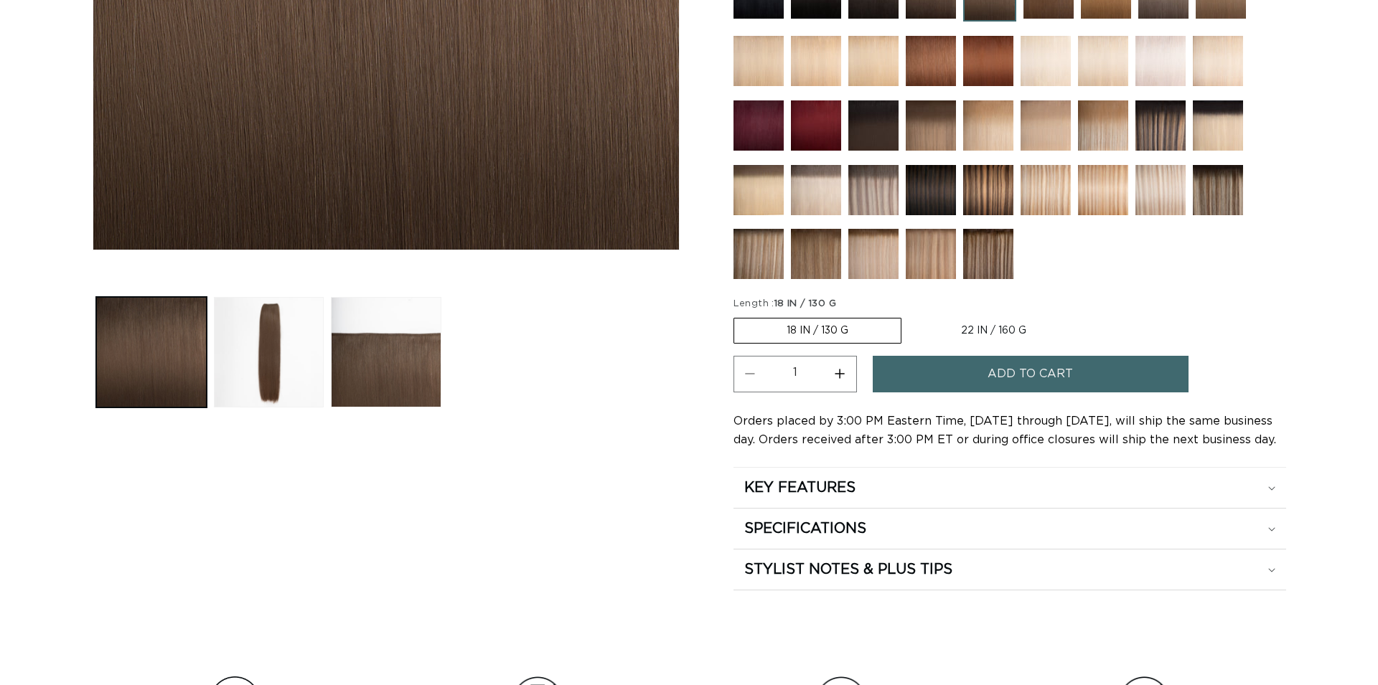
scroll to position [512, 0]
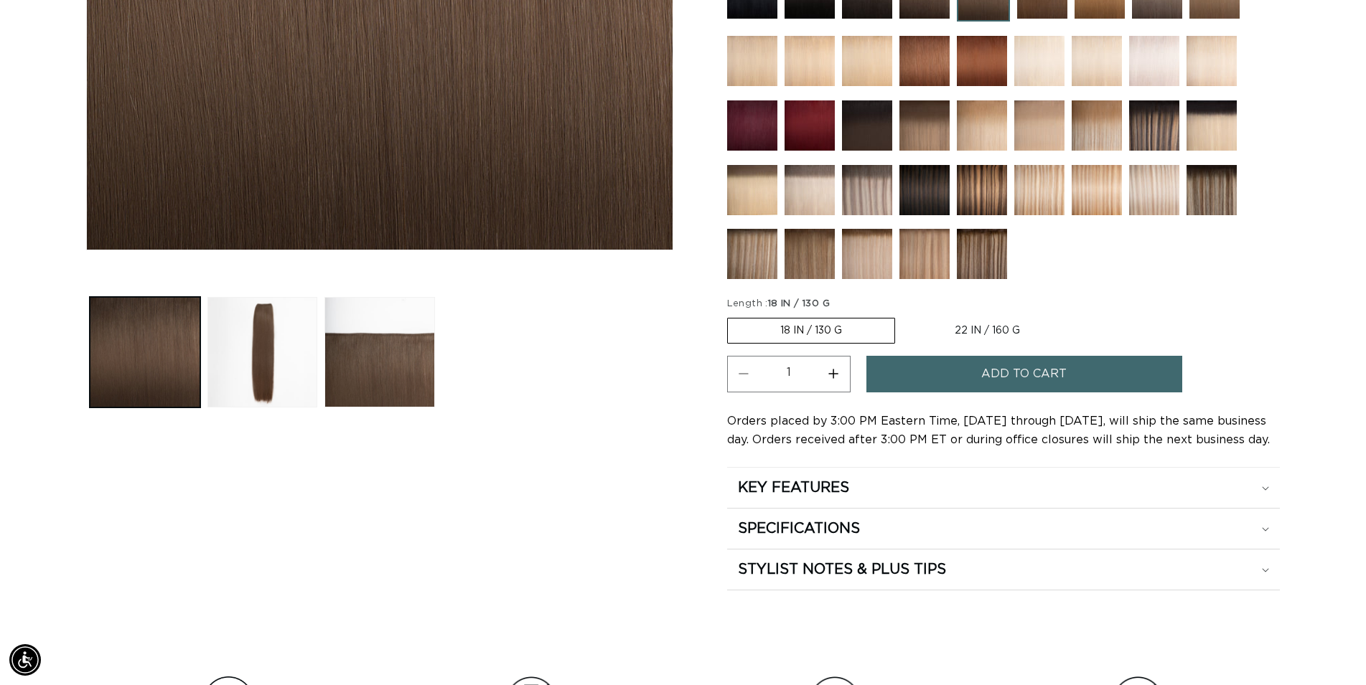
click at [848, 318] on label "18 IN / 130 G Variant sold out or unavailable" at bounding box center [811, 331] width 168 height 26
click at [731, 315] on input "18 IN / 130 G Variant sold out or unavailable" at bounding box center [731, 315] width 1 height 1
click at [970, 356] on div "Add to cart" at bounding box center [1049, 378] width 367 height 45
click at [977, 356] on button "Add to cart" at bounding box center [1024, 374] width 316 height 37
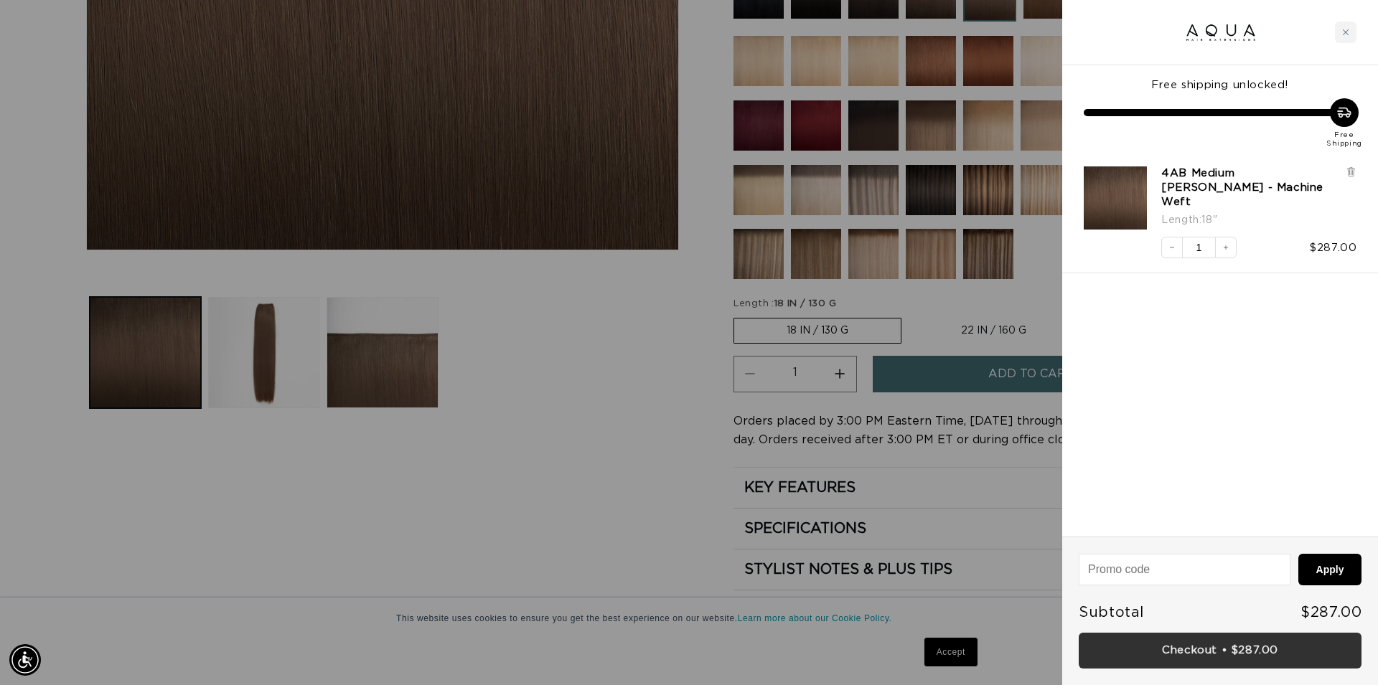
scroll to position [0, 0]
click at [1245, 653] on link "Checkout • $287.00" at bounding box center [1220, 651] width 283 height 37
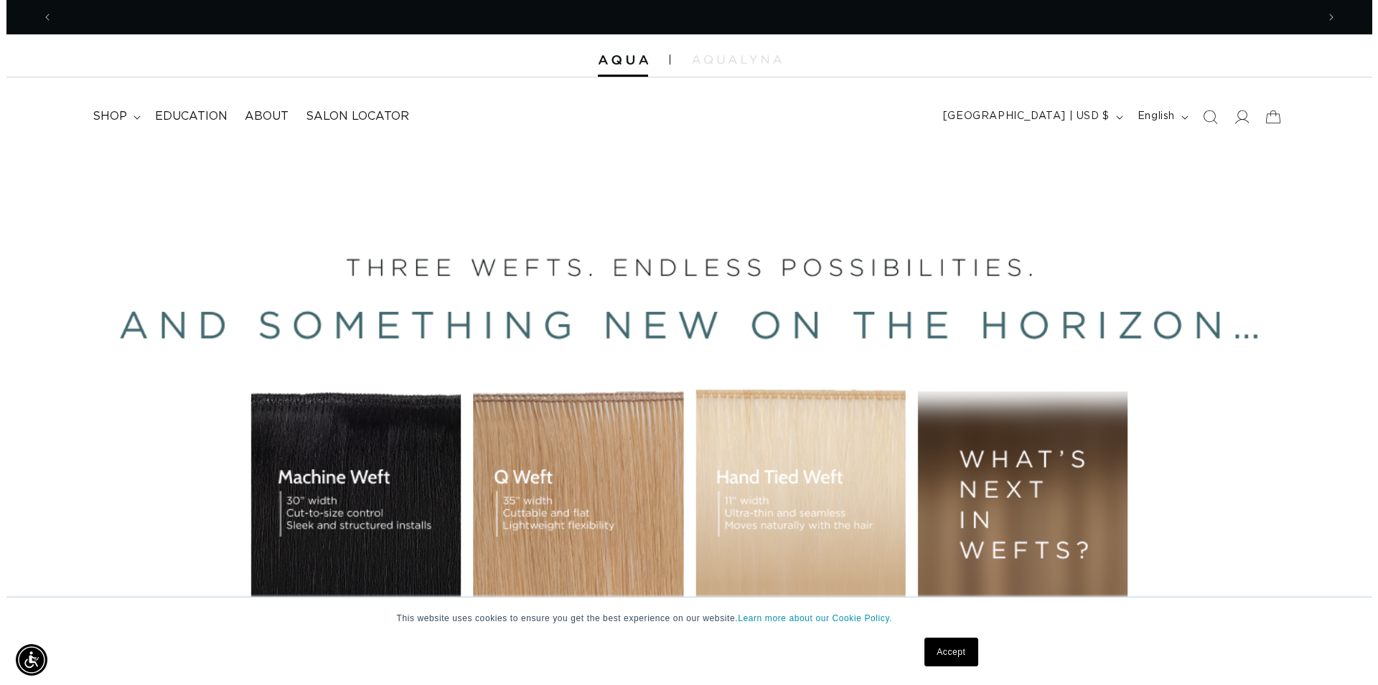
scroll to position [0, 2528]
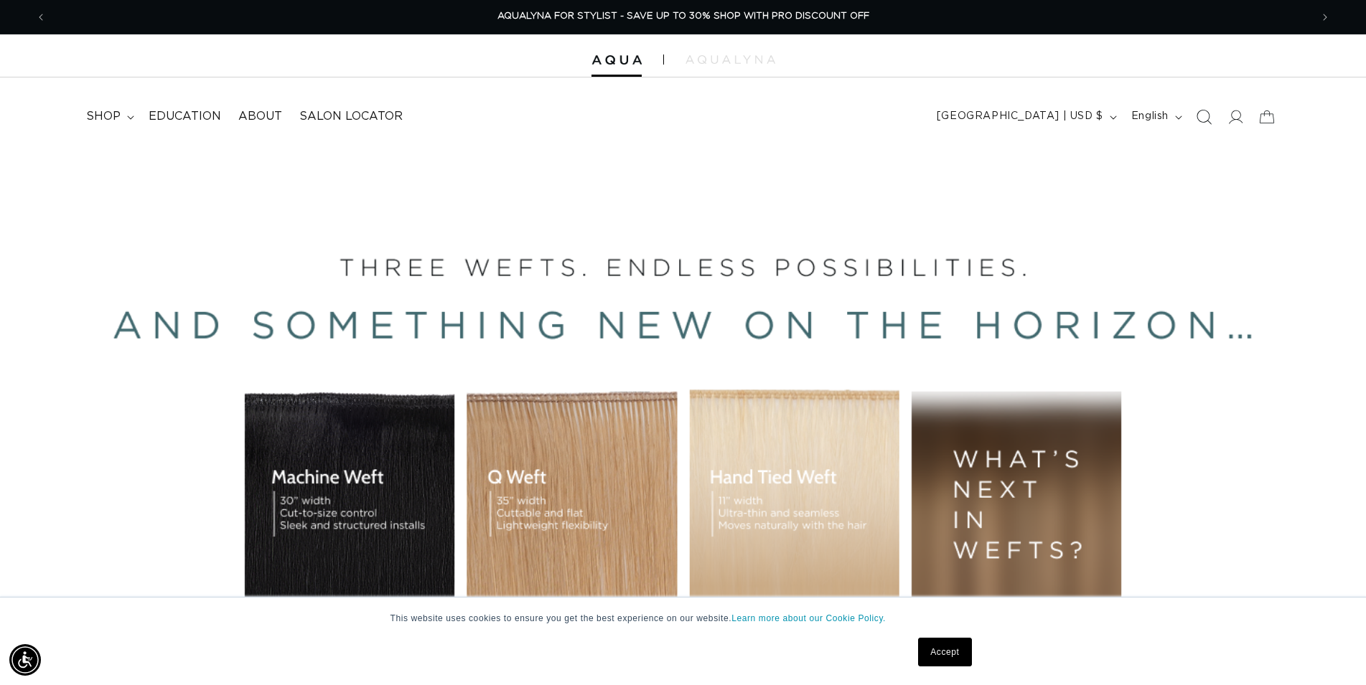
click at [1203, 123] on icon "Search" at bounding box center [1203, 116] width 15 height 15
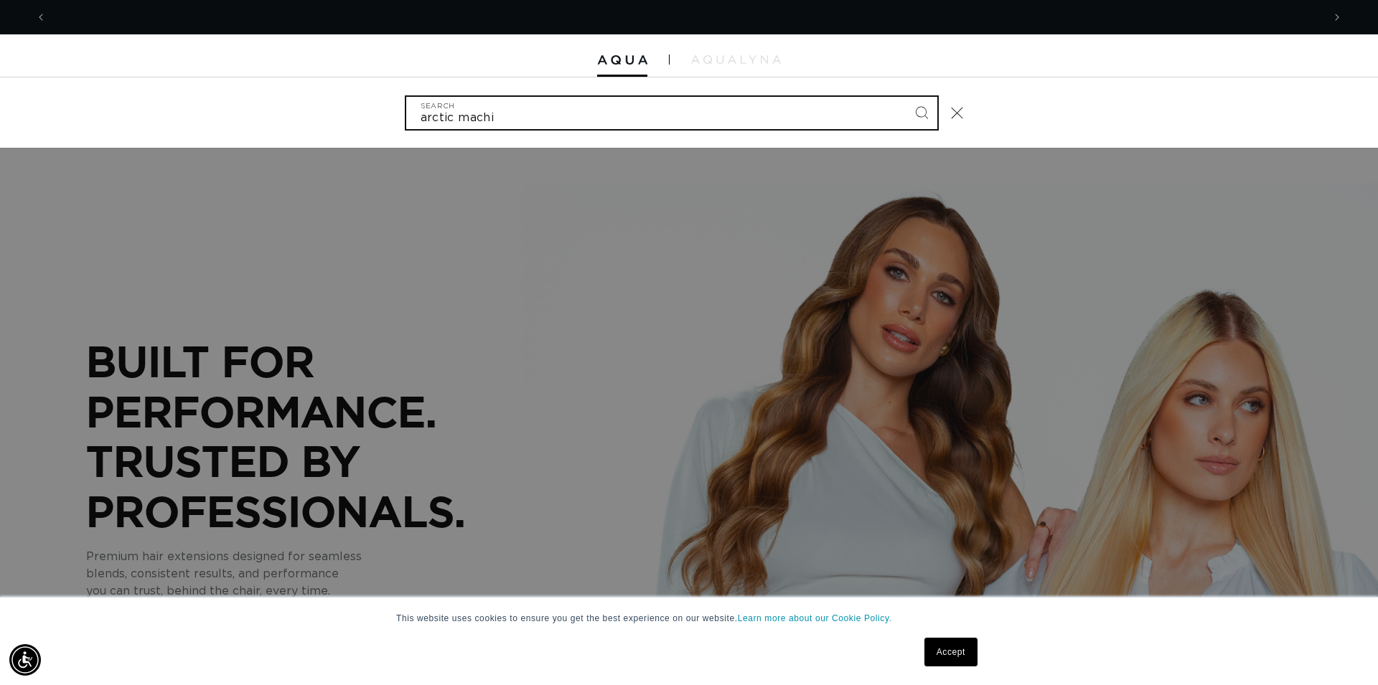
scroll to position [0, 0]
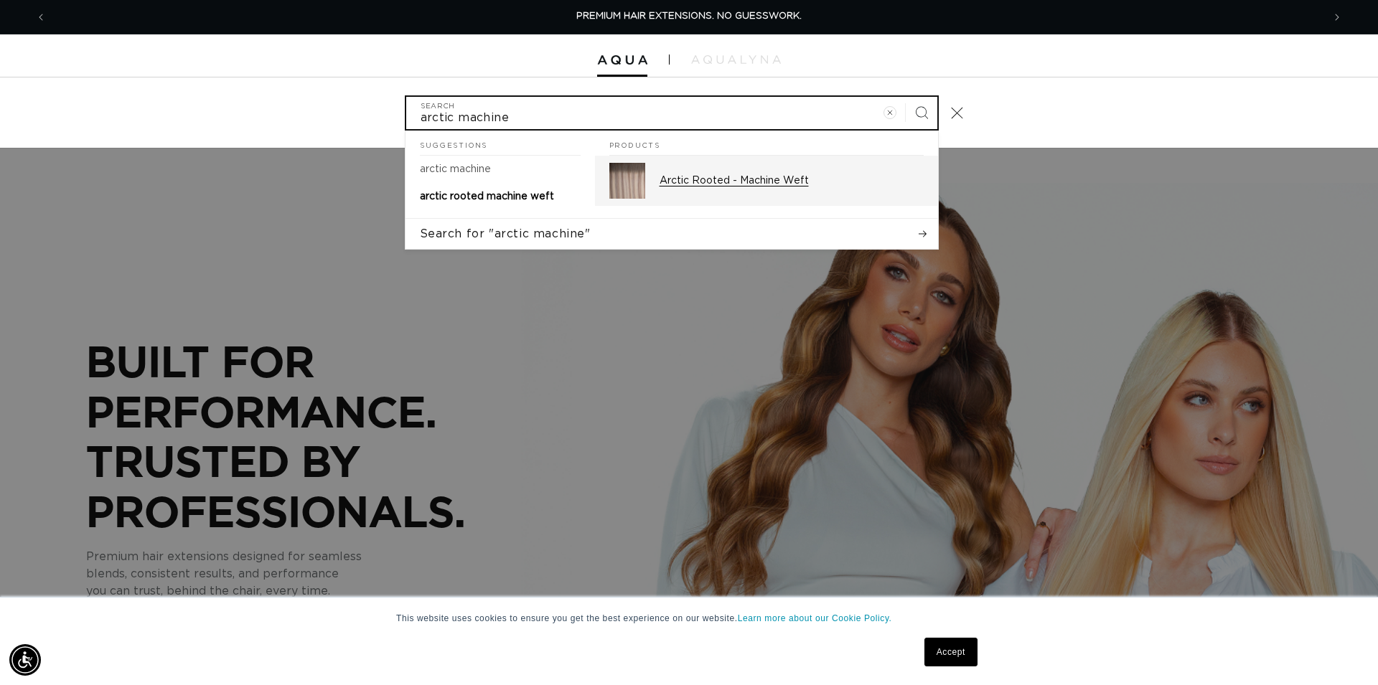
type input "arctic machine"
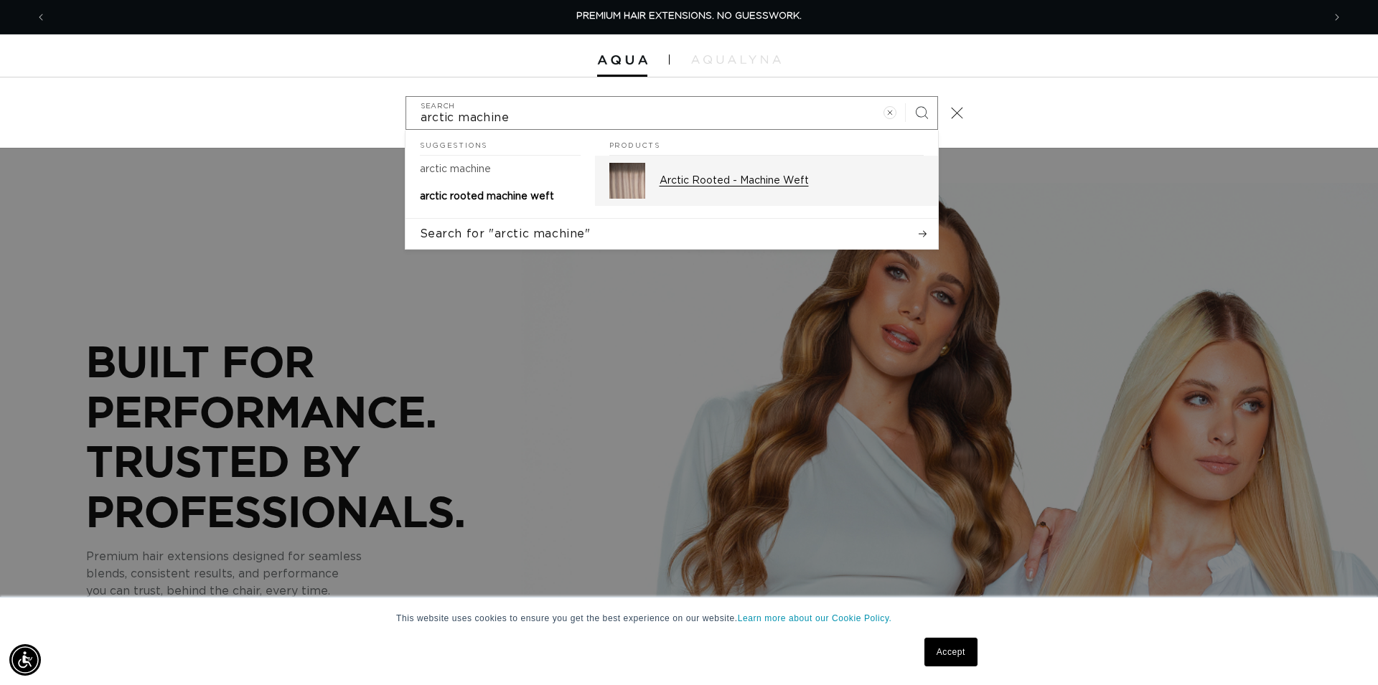
click at [678, 177] on p "Arctic Rooted - Machine Weft" at bounding box center [792, 180] width 264 height 13
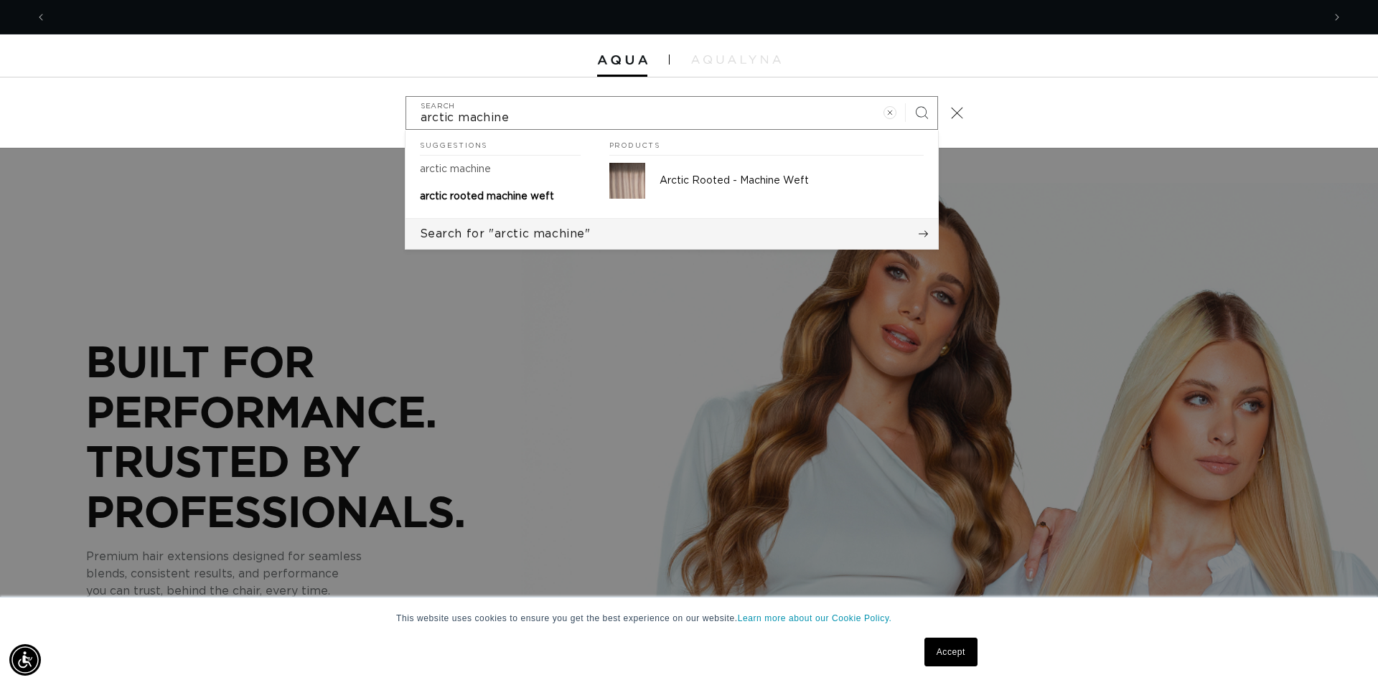
scroll to position [0, 1276]
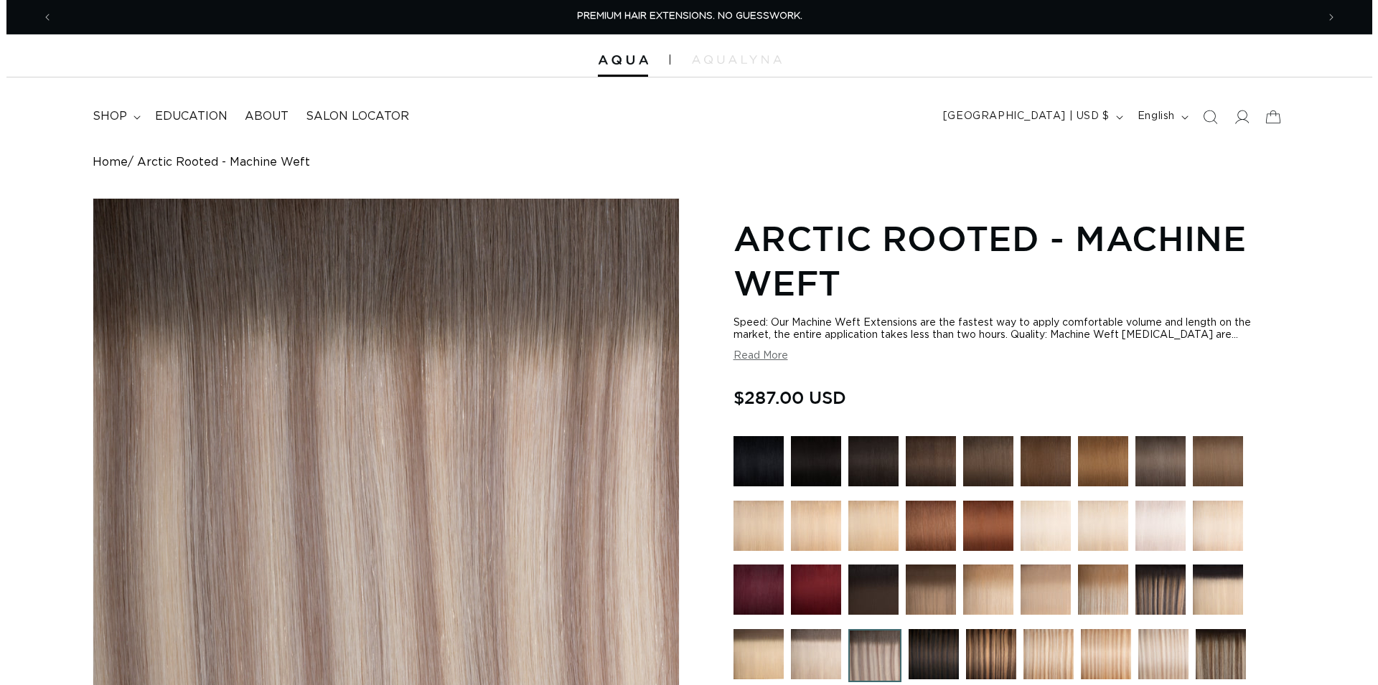
scroll to position [439, 0]
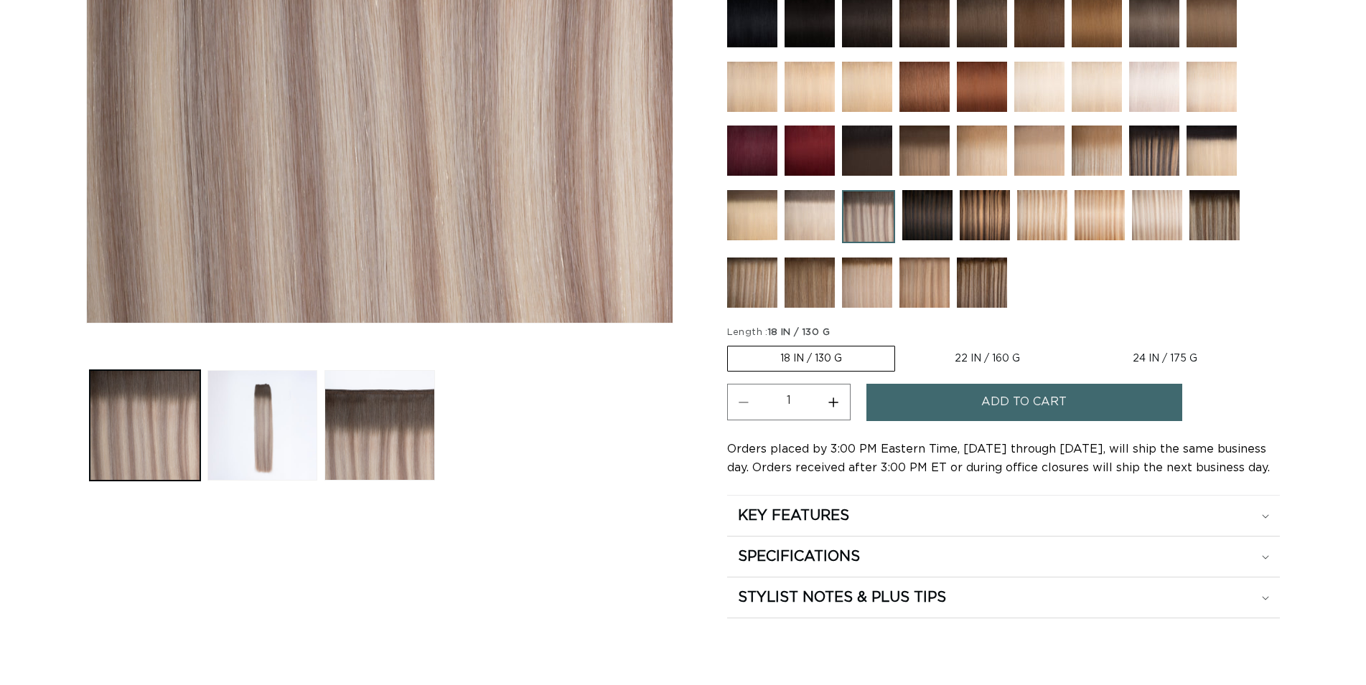
click at [972, 404] on button "Add to cart" at bounding box center [1024, 402] width 316 height 37
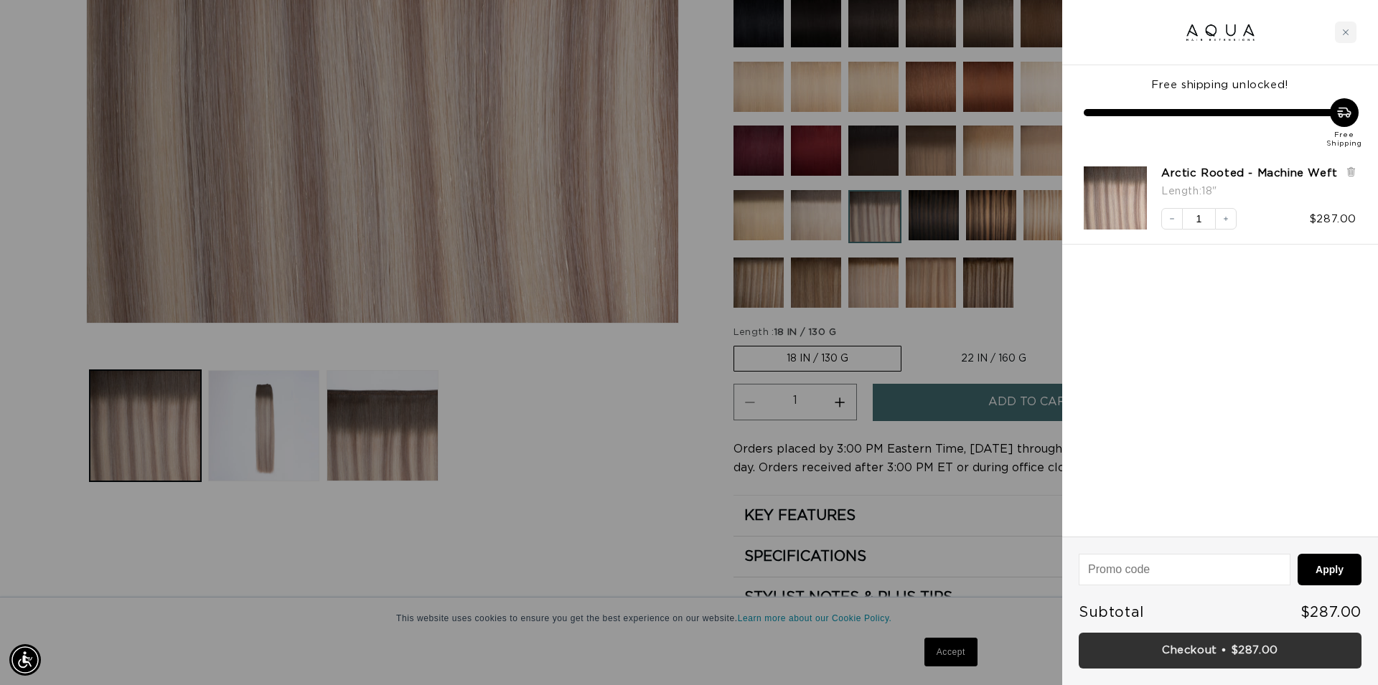
scroll to position [0, 1276]
click at [1212, 648] on link "Checkout • $287.00" at bounding box center [1220, 651] width 283 height 37
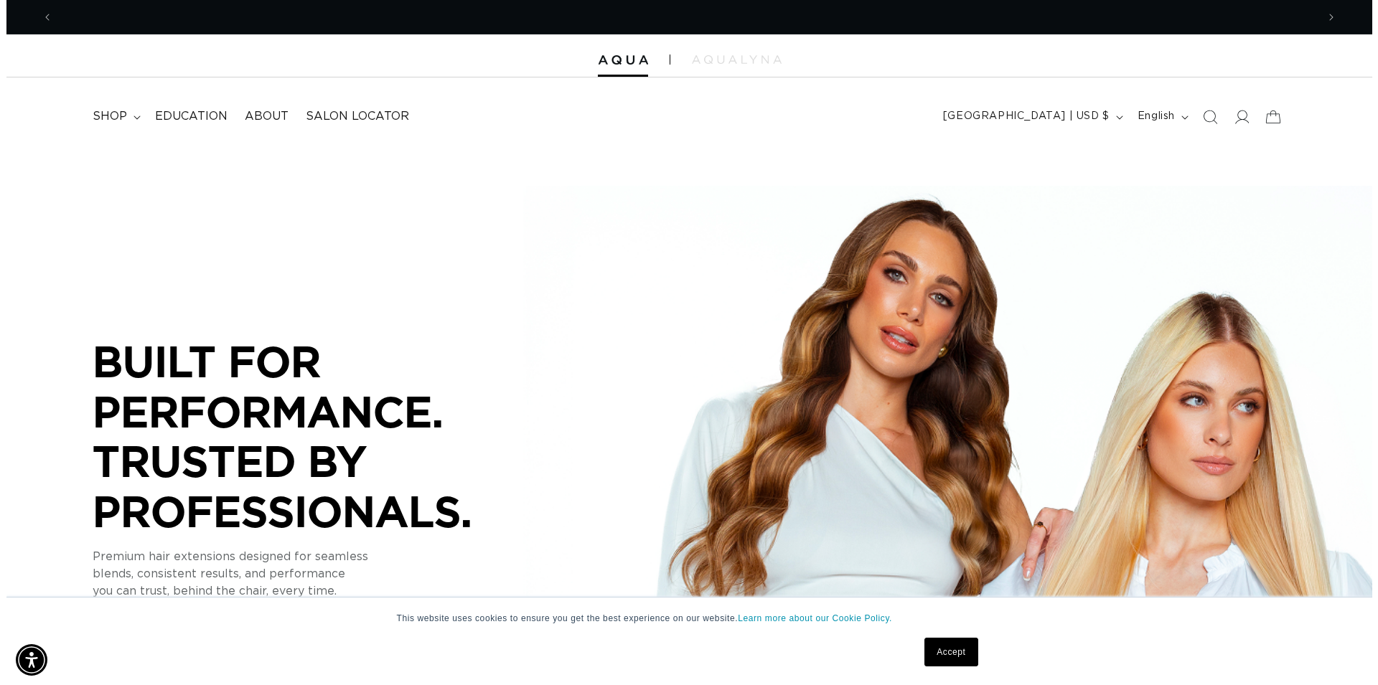
scroll to position [0, 1264]
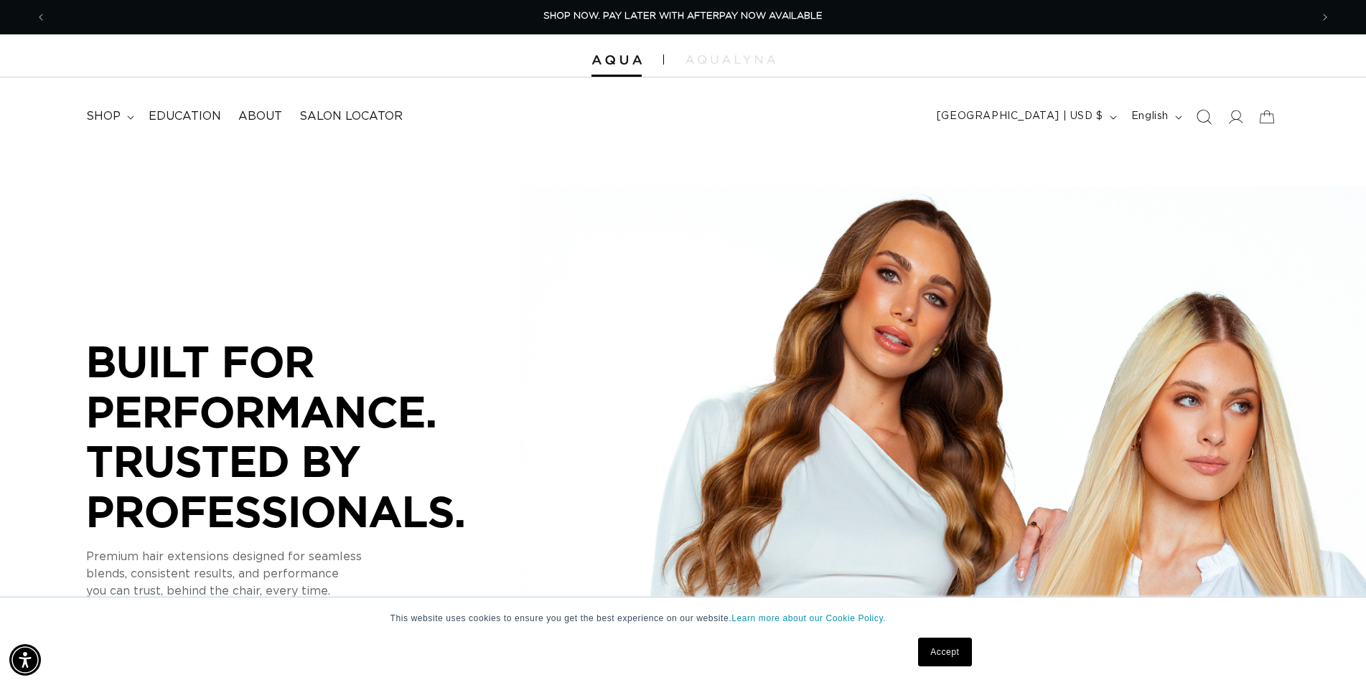
click at [1200, 112] on icon "Search" at bounding box center [1203, 116] width 15 height 15
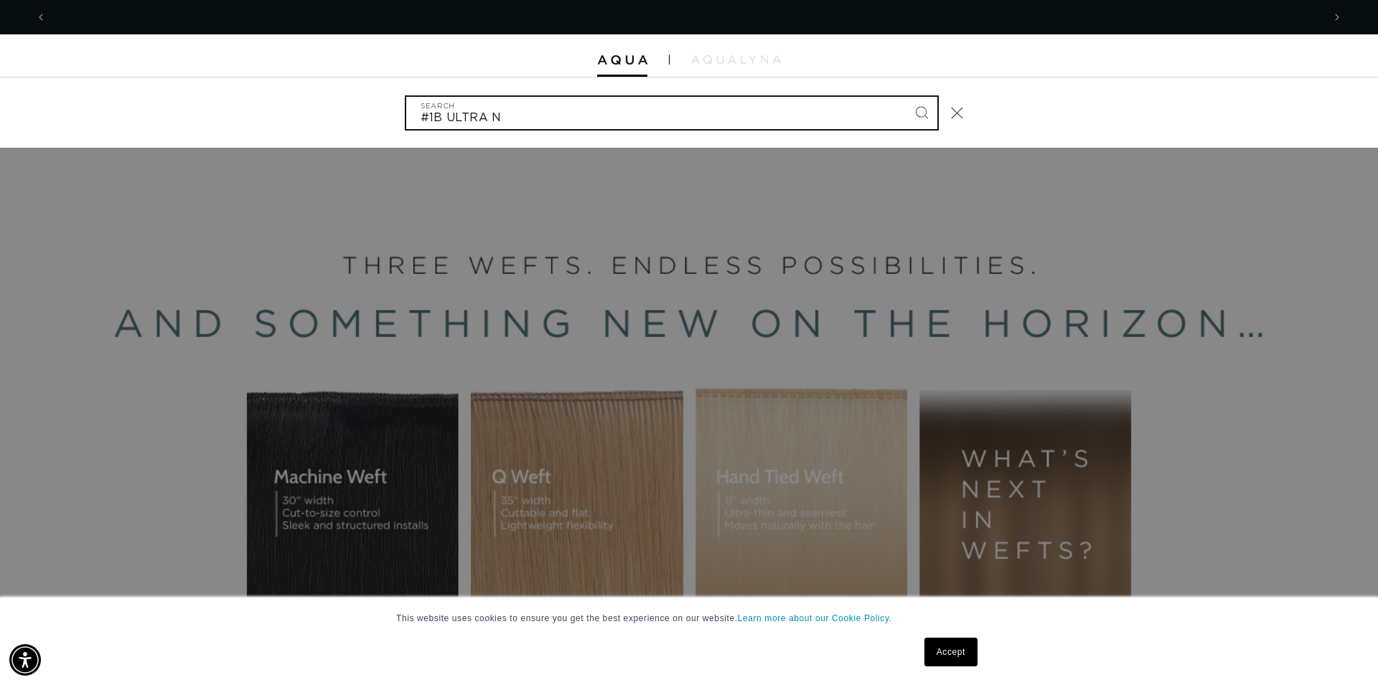
scroll to position [0, 2552]
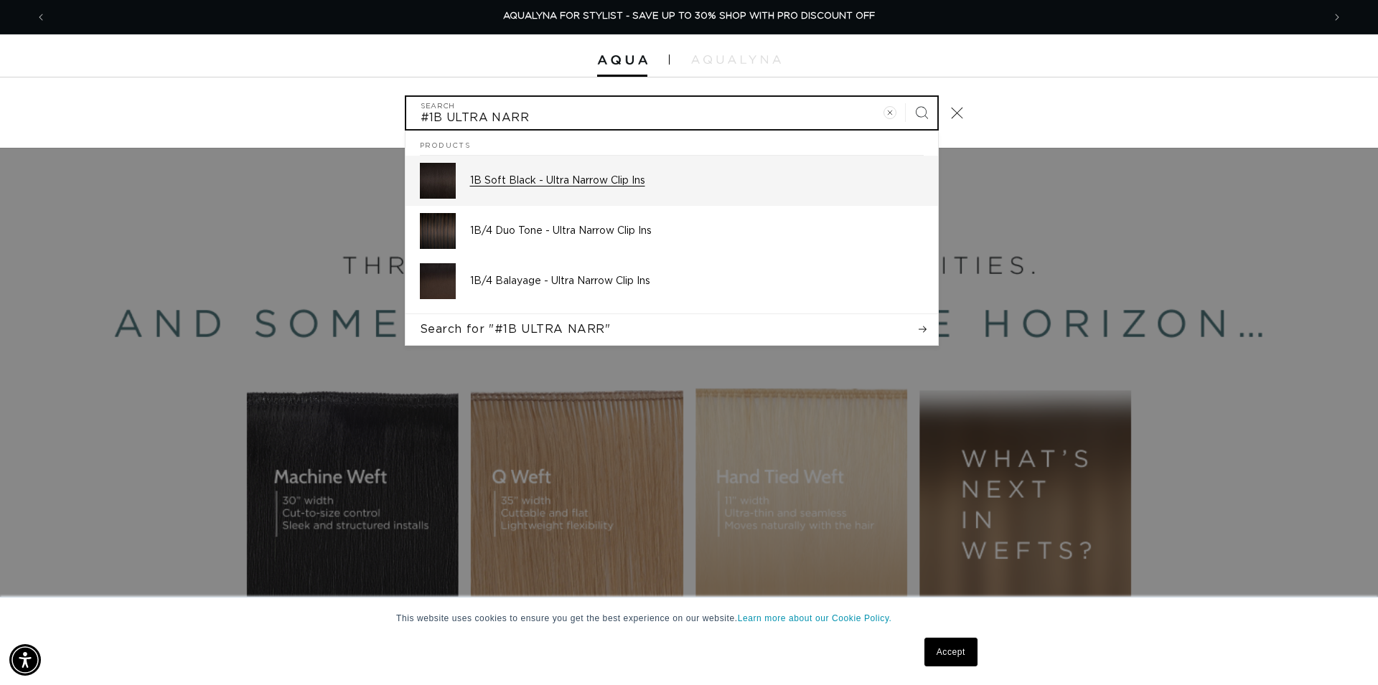
type input "#1B ULTRA NARR"
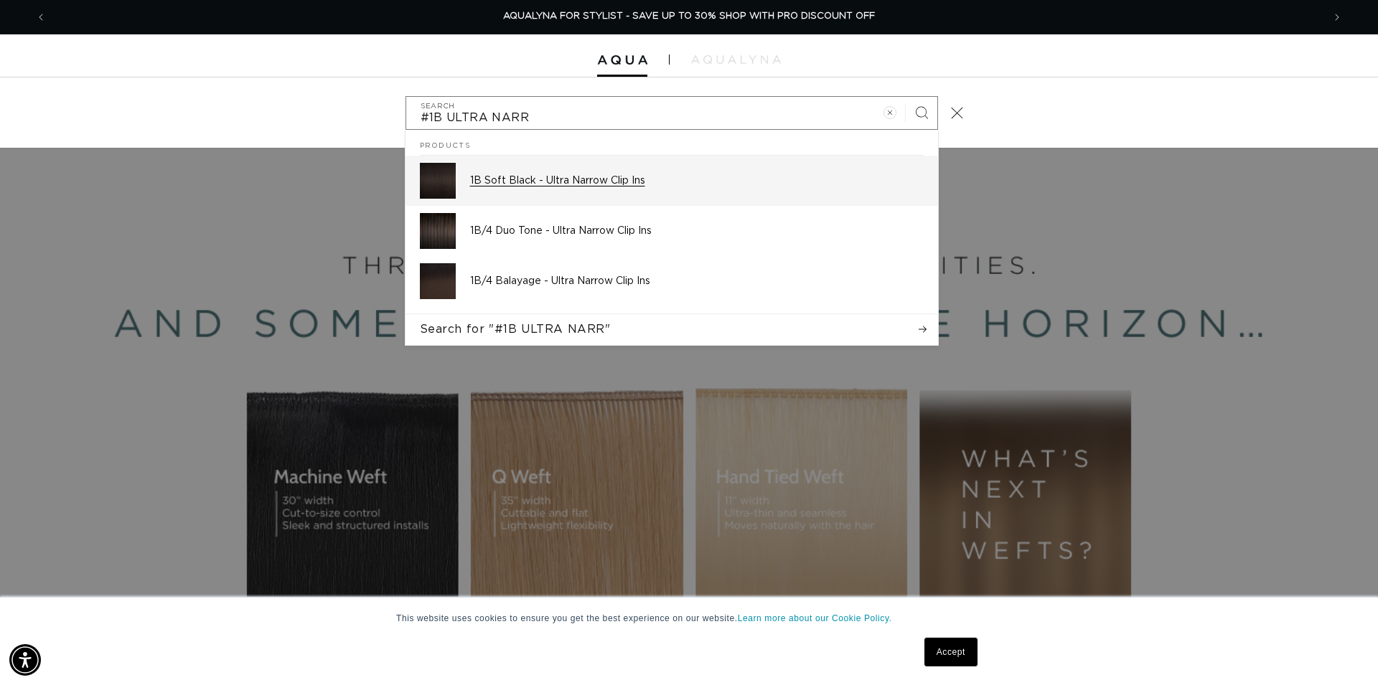
click at [487, 185] on p "1B Soft Black - Ultra Narrow Clip Ins" at bounding box center [697, 180] width 454 height 13
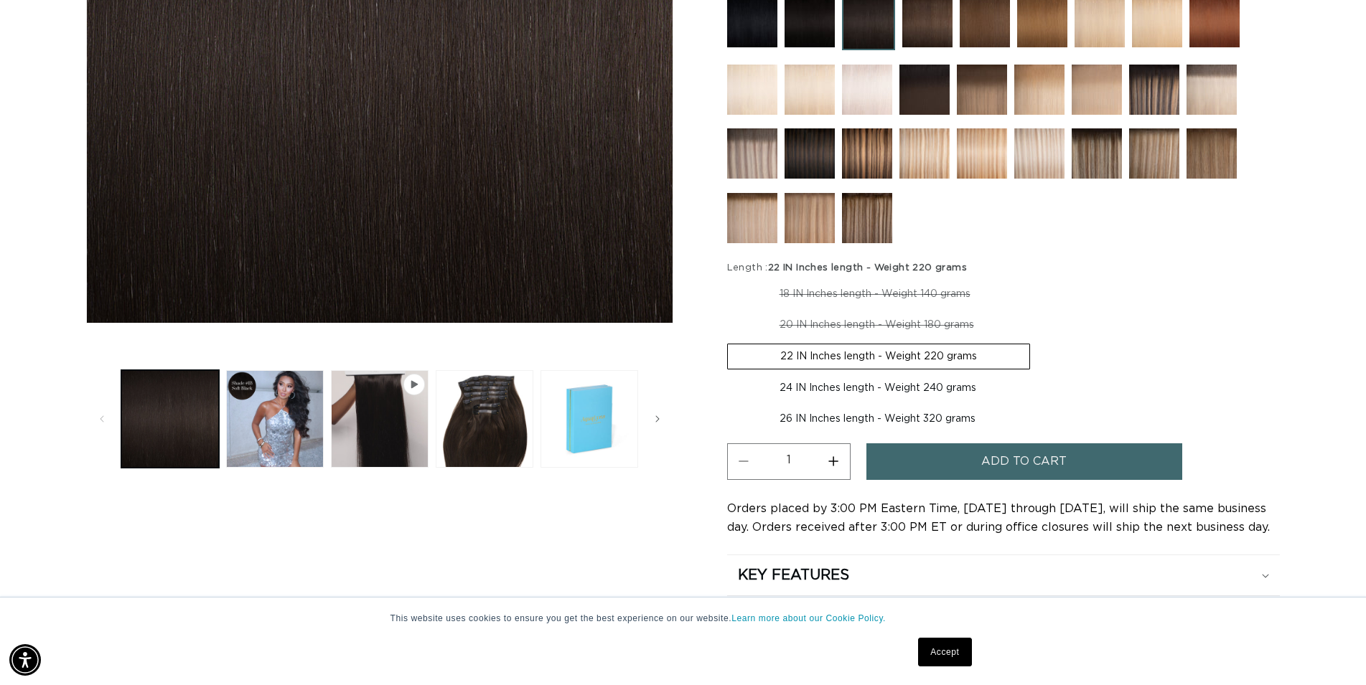
scroll to position [73, 0]
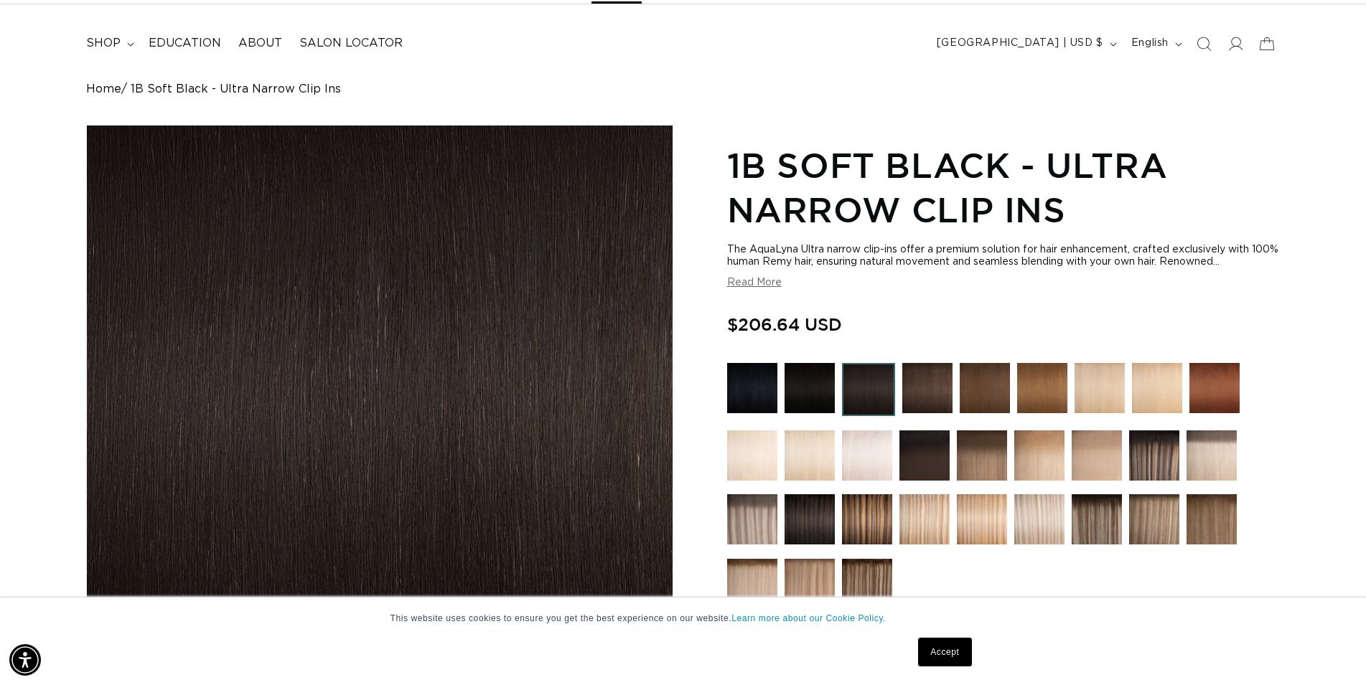
click at [929, 390] on img at bounding box center [927, 388] width 50 height 50
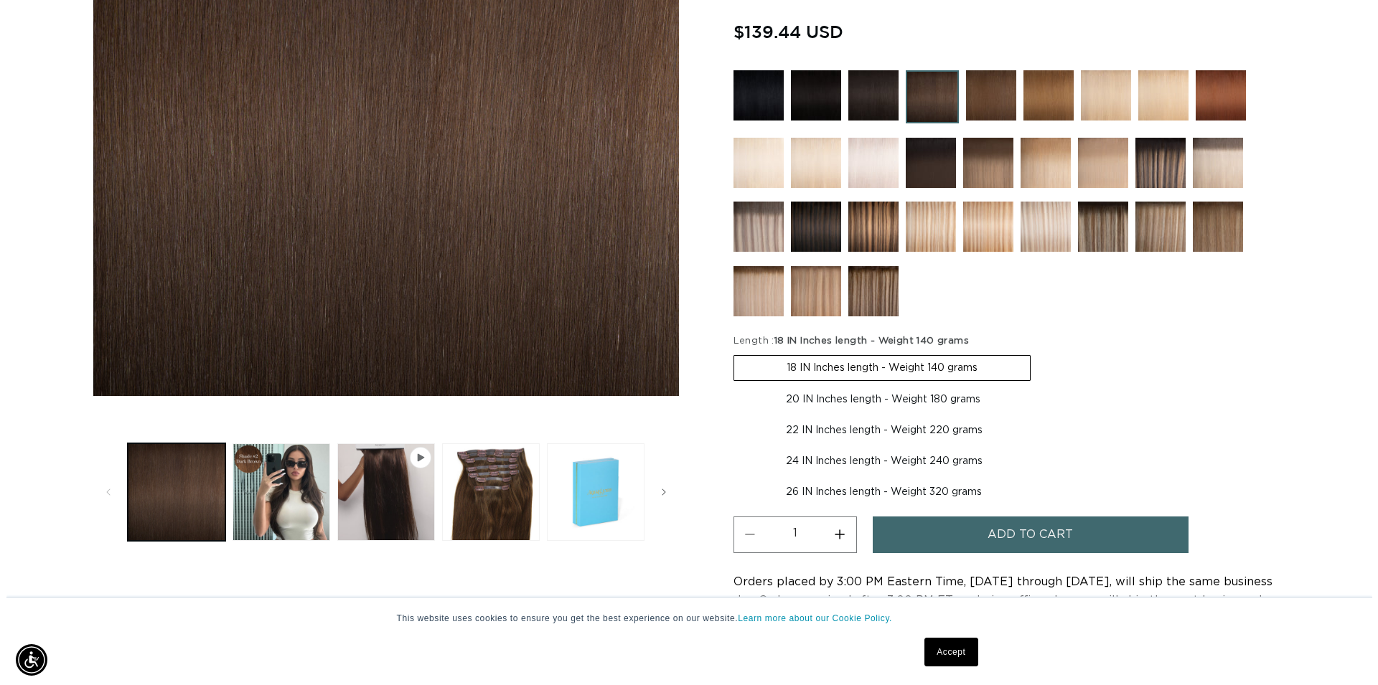
scroll to position [0, 1264]
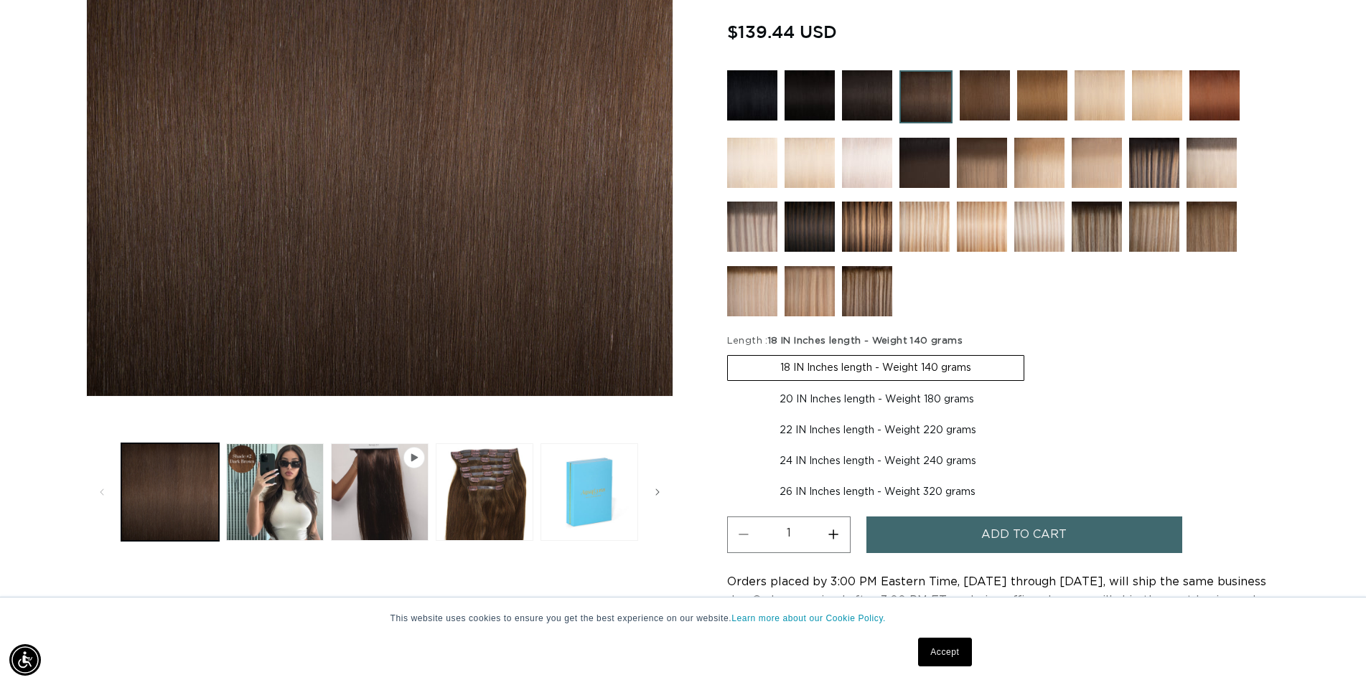
click at [1003, 534] on span "Add to cart" at bounding box center [1023, 535] width 85 height 37
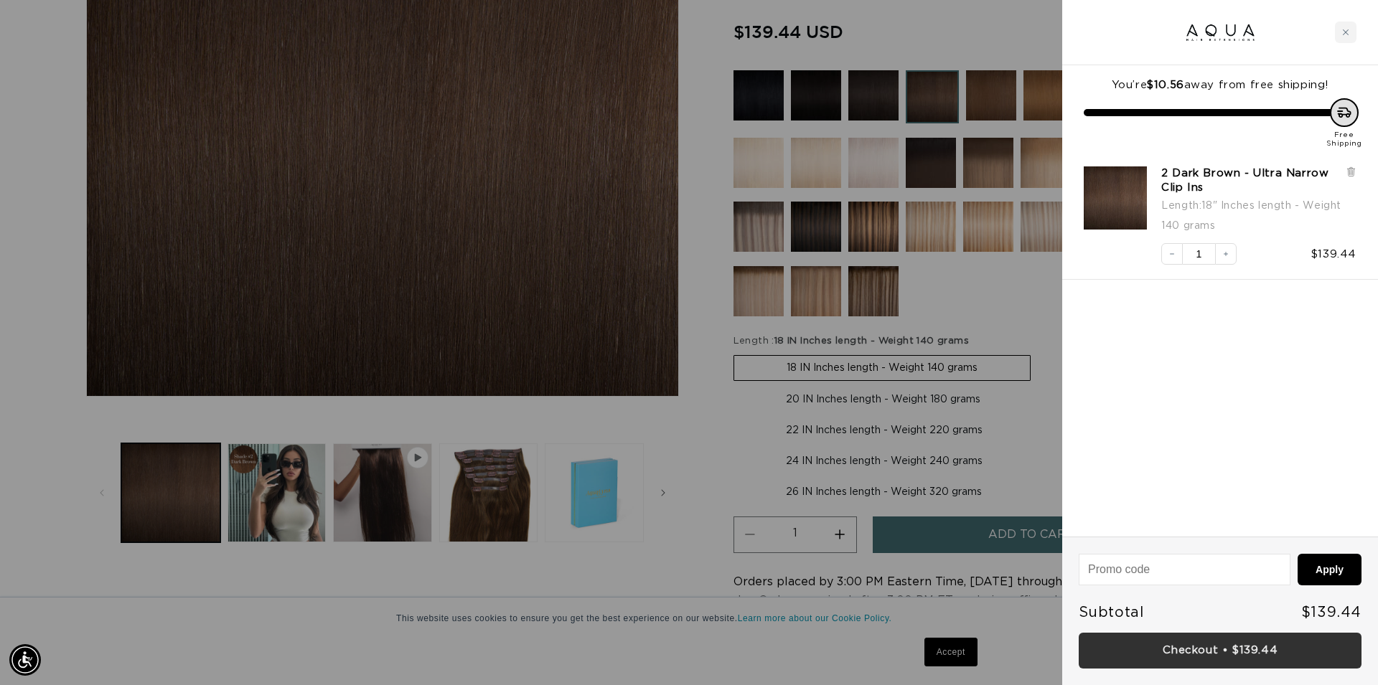
scroll to position [0, 2552]
click at [1171, 643] on link "Checkout • $139.44" at bounding box center [1220, 651] width 283 height 37
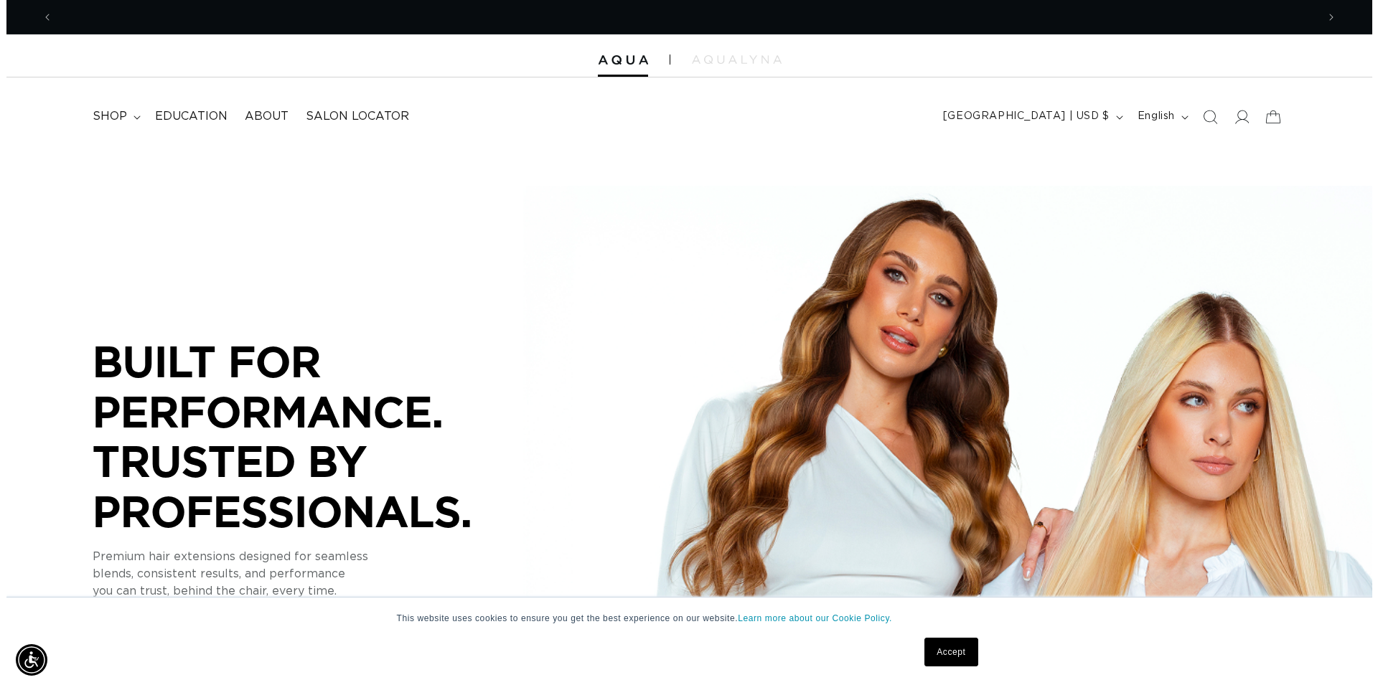
scroll to position [0, 1264]
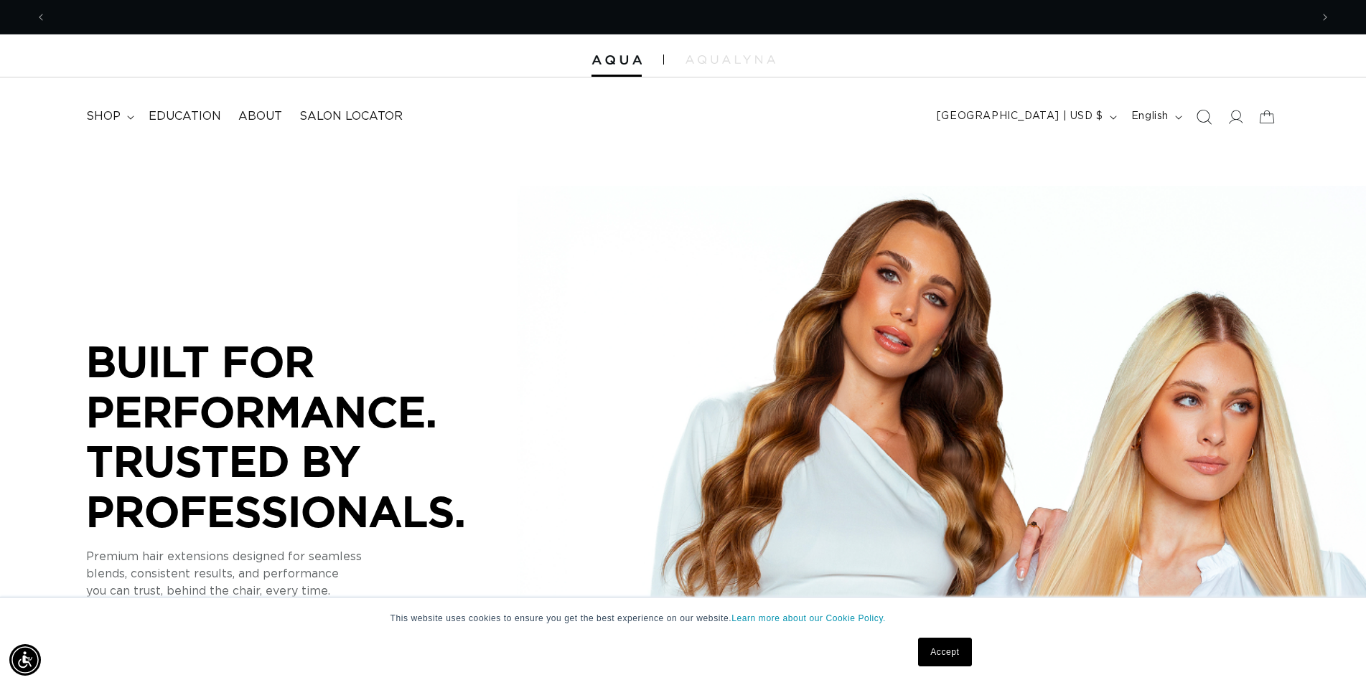
click at [1209, 117] on icon "Search" at bounding box center [1204, 117] width 15 height 15
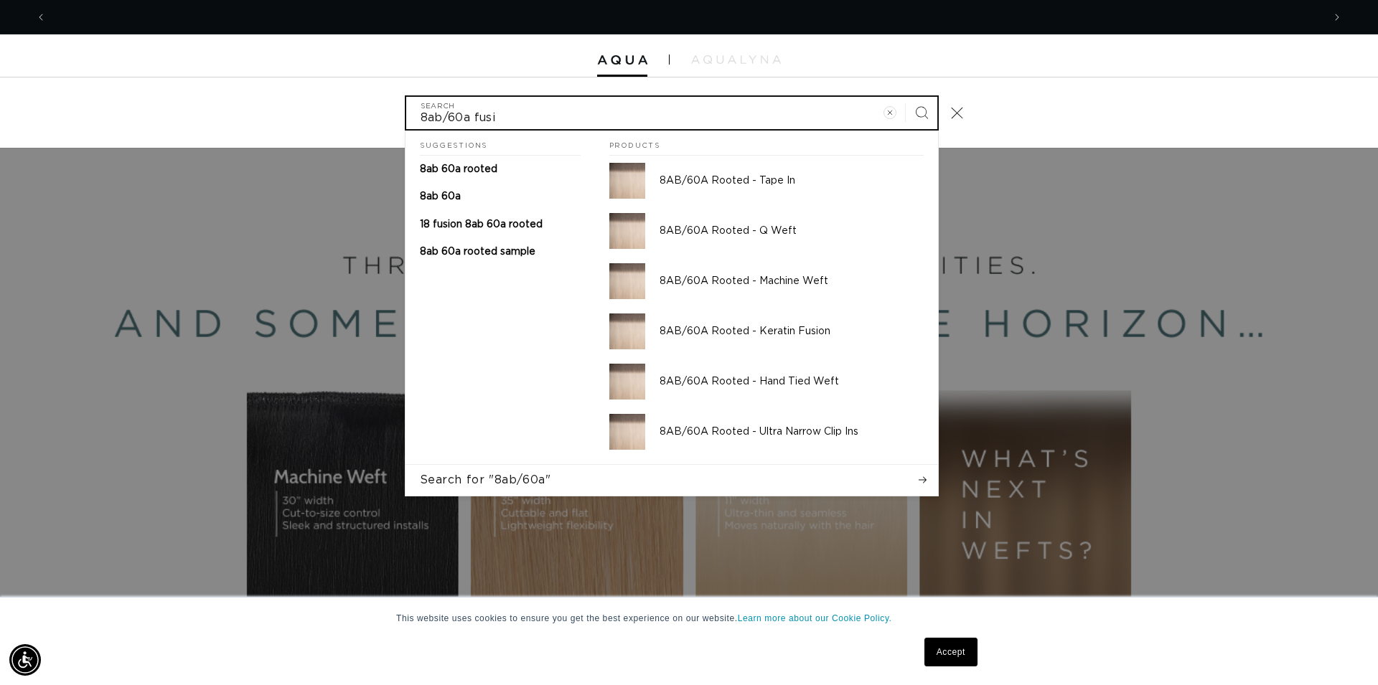
scroll to position [0, 0]
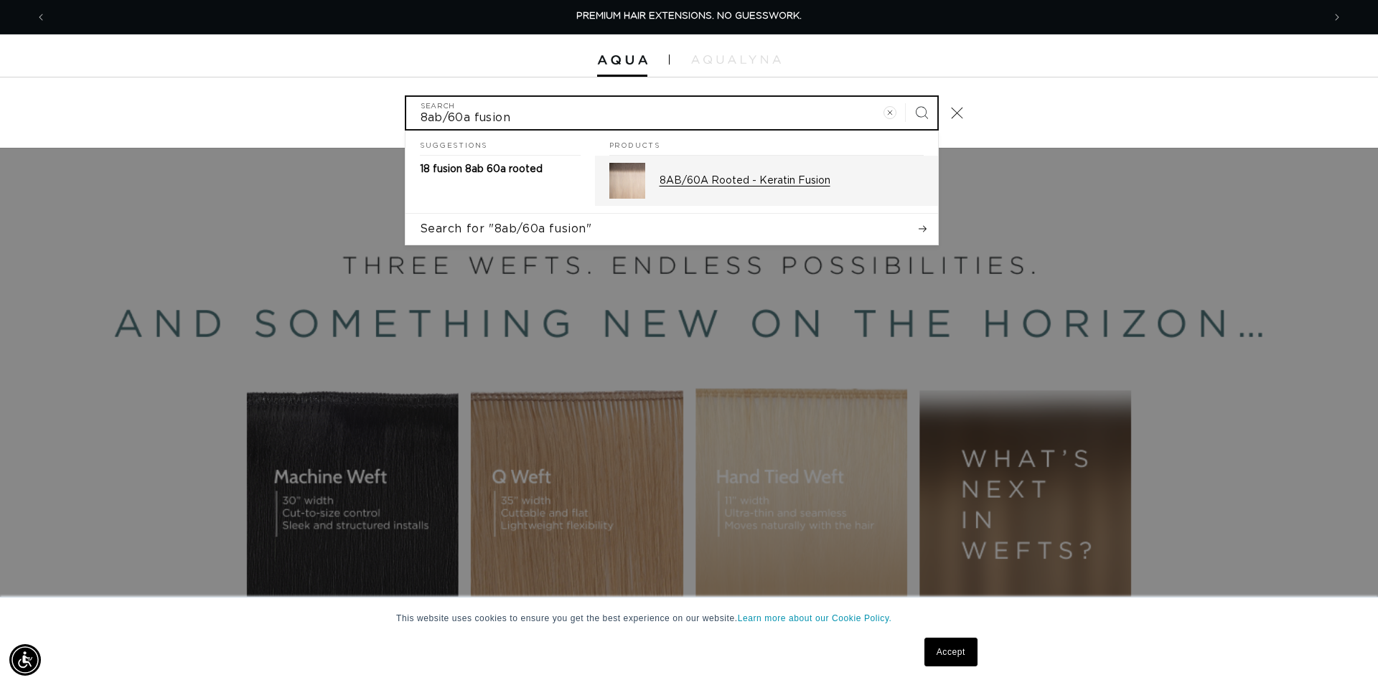
type input "8ab/60a fusion"
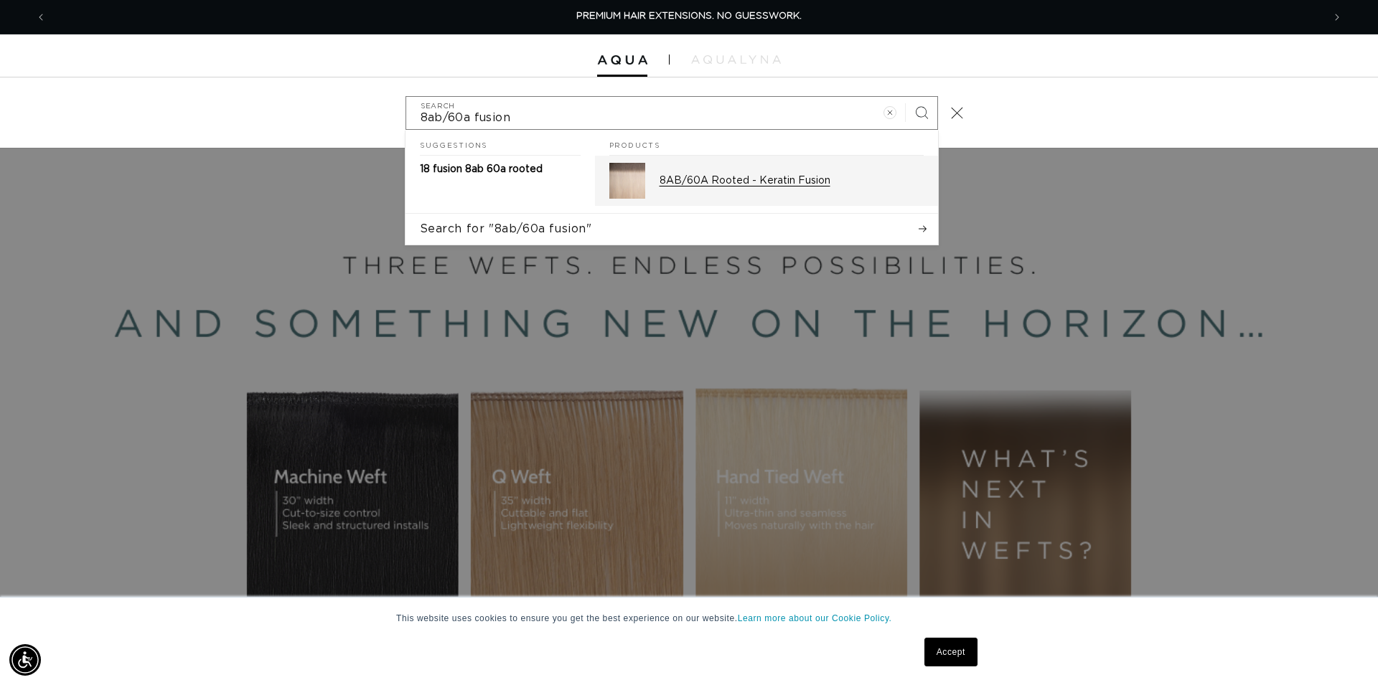
click at [838, 174] on div "8AB/60A Rooted - Keratin Fusion" at bounding box center [792, 181] width 264 height 36
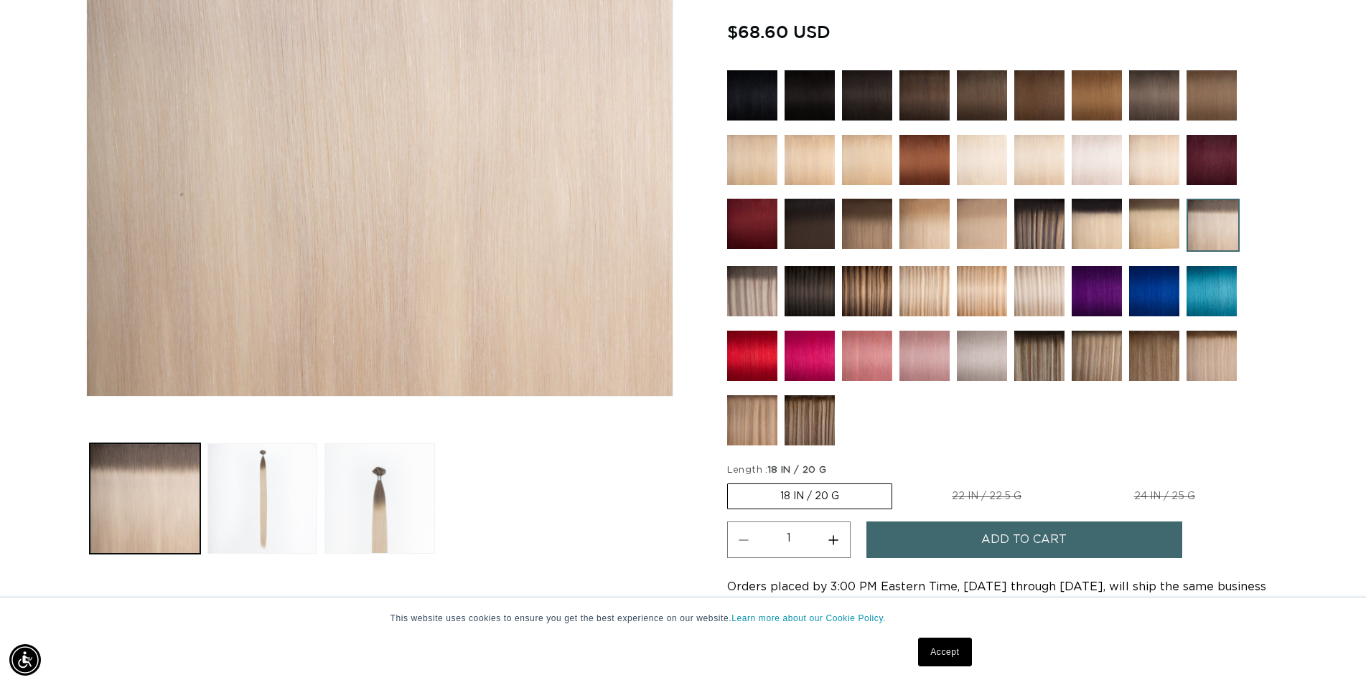
scroll to position [0, 1264]
click at [749, 282] on img at bounding box center [752, 291] width 50 height 50
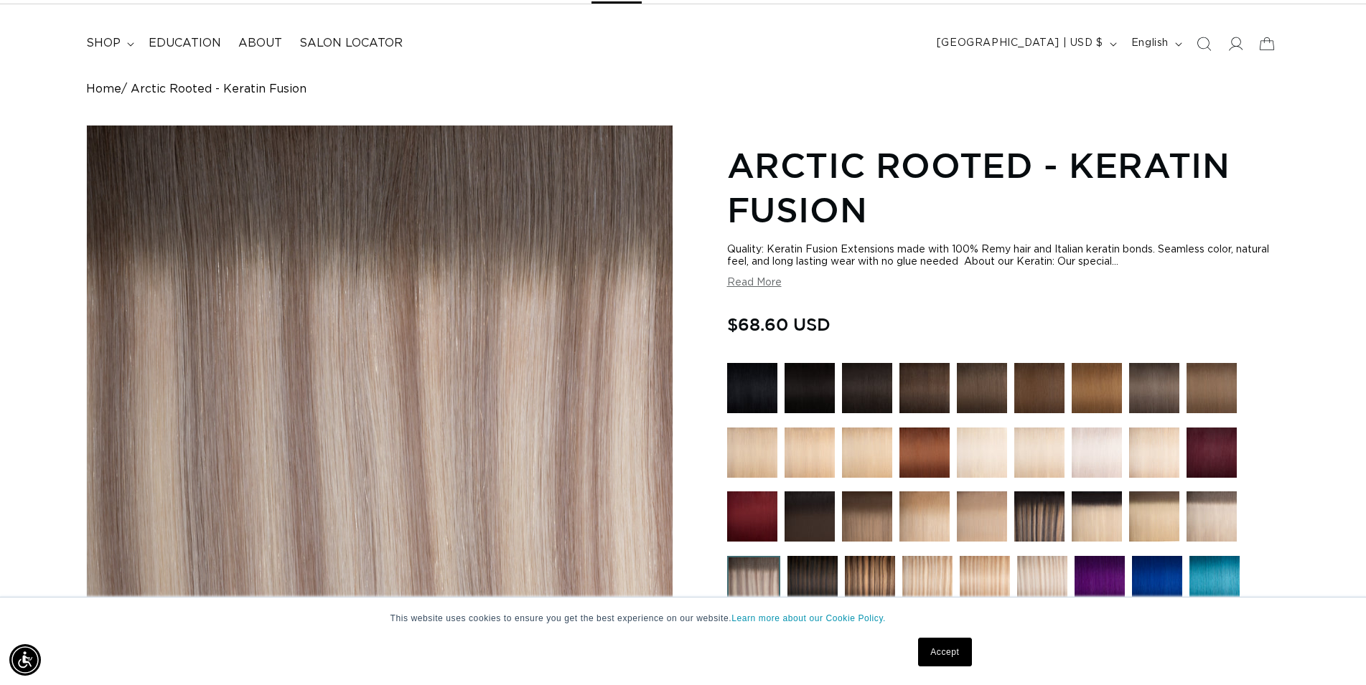
scroll to position [0, 2528]
